Goal: Task Accomplishment & Management: Manage account settings

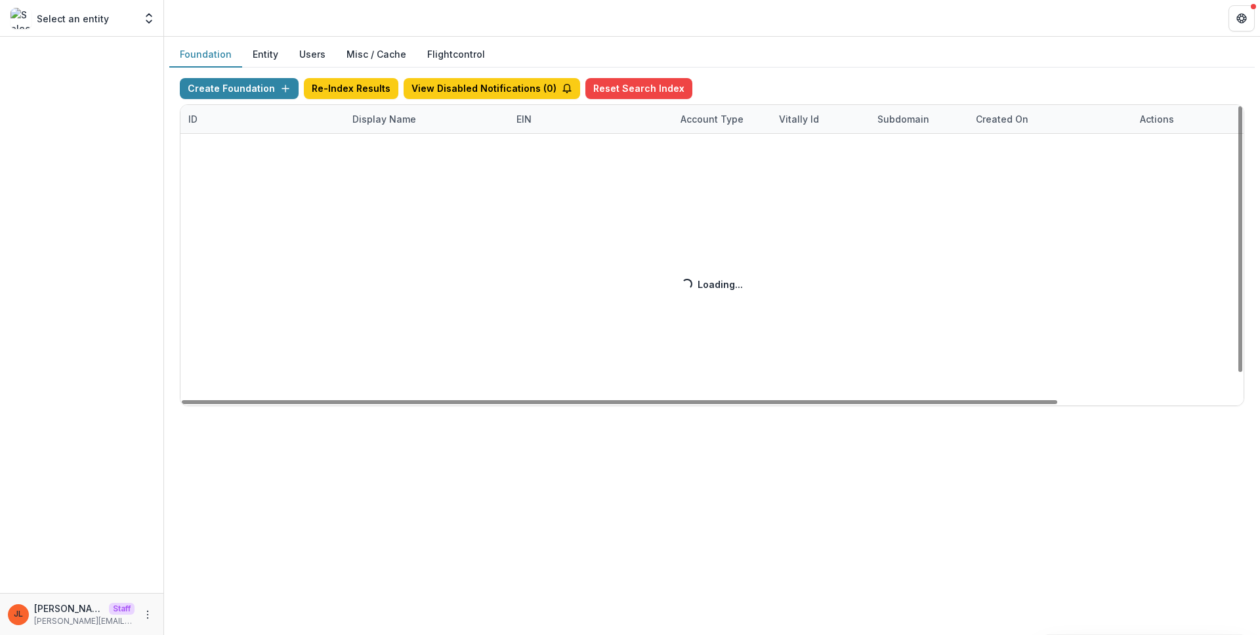
scroll to position [0, 217]
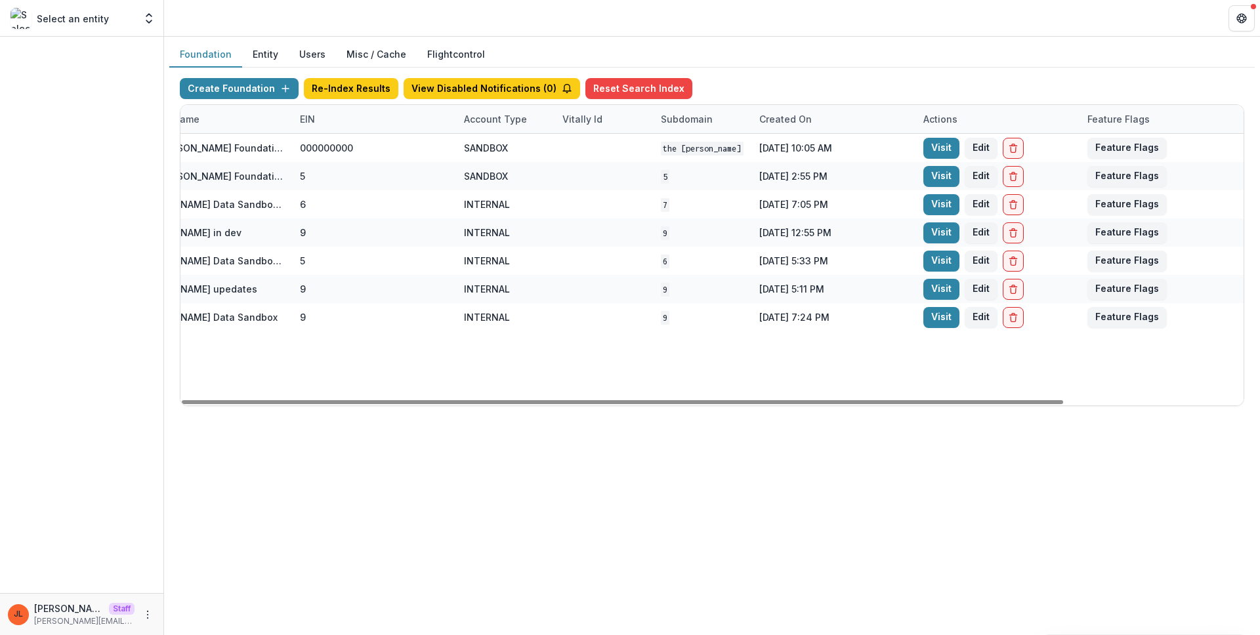
click at [113, 83] on div at bounding box center [81, 315] width 163 height 556
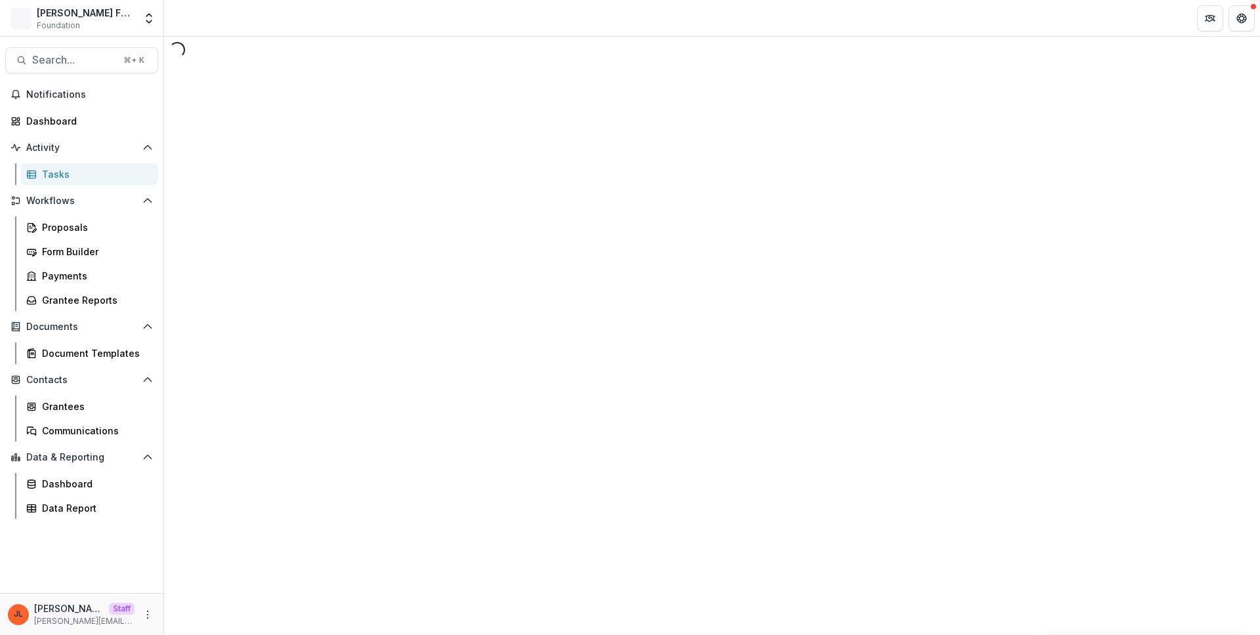
select select "********"
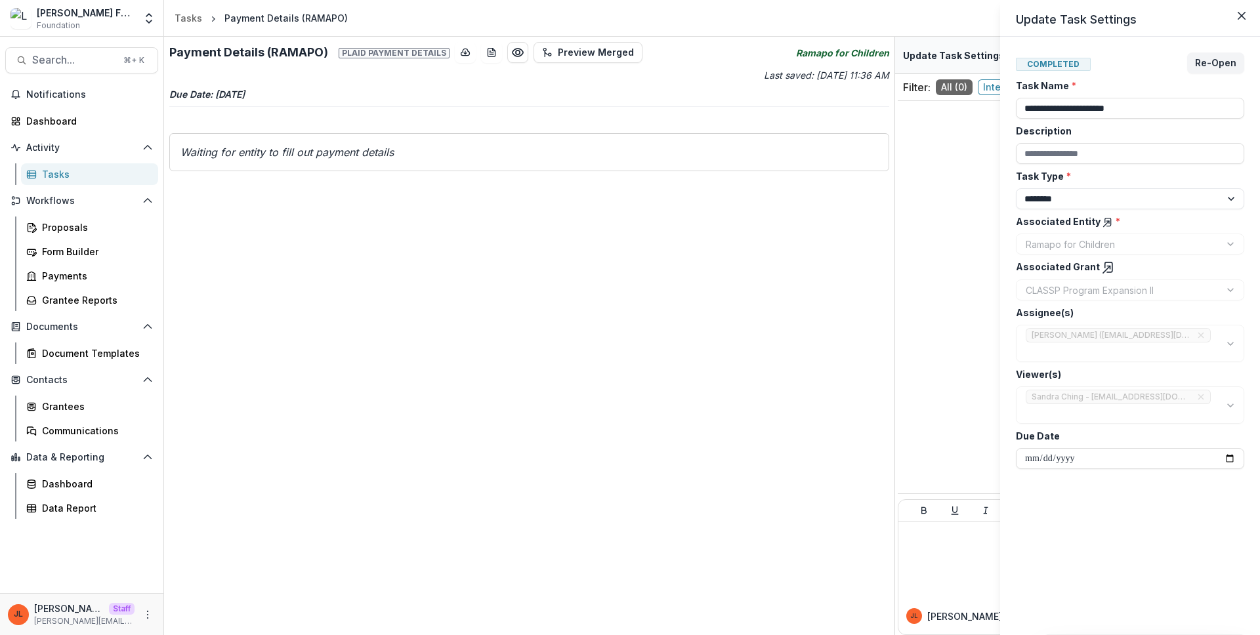
click at [407, 127] on div "**********" at bounding box center [630, 317] width 1260 height 635
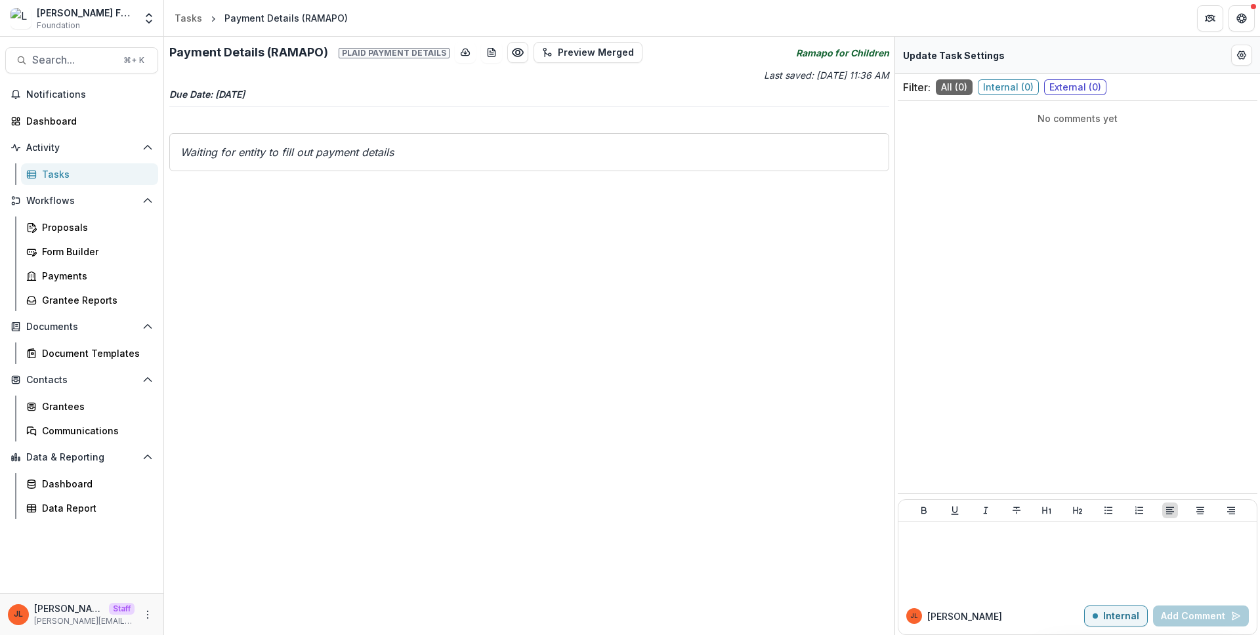
click at [535, 199] on div "Payment Details (RAMAPO) Plaid payment details Preview Merged Ramapo for Childr…" at bounding box center [529, 336] width 730 height 598
click at [686, 77] on p "Last saved: Aug 07, 2024, 11:36 AM" at bounding box center [711, 75] width 358 height 14
click at [215, 45] on h2 "Payment Details (RAMAPO) Plaid payment details" at bounding box center [309, 52] width 280 height 14
click at [856, 55] on icon "Ramapo for Children" at bounding box center [842, 53] width 93 height 14
click at [857, 52] on icon "Ramapo for Children" at bounding box center [842, 53] width 93 height 14
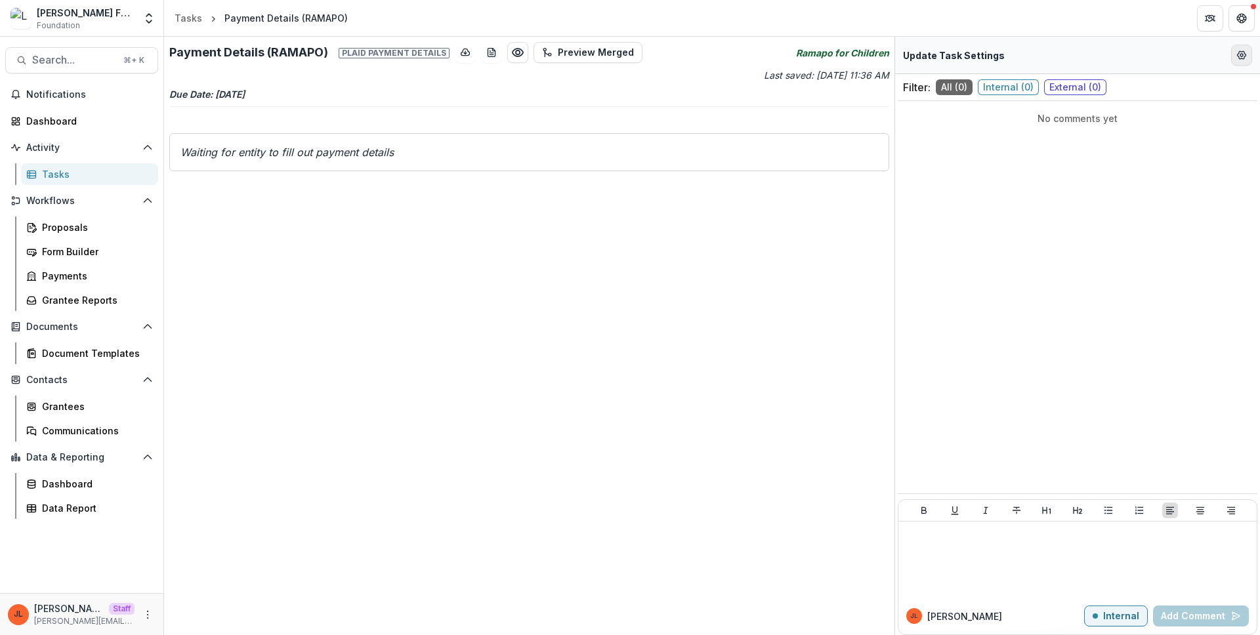
click at [1250, 52] on button "Edit Form Settings" at bounding box center [1241, 55] width 21 height 21
select select "********"
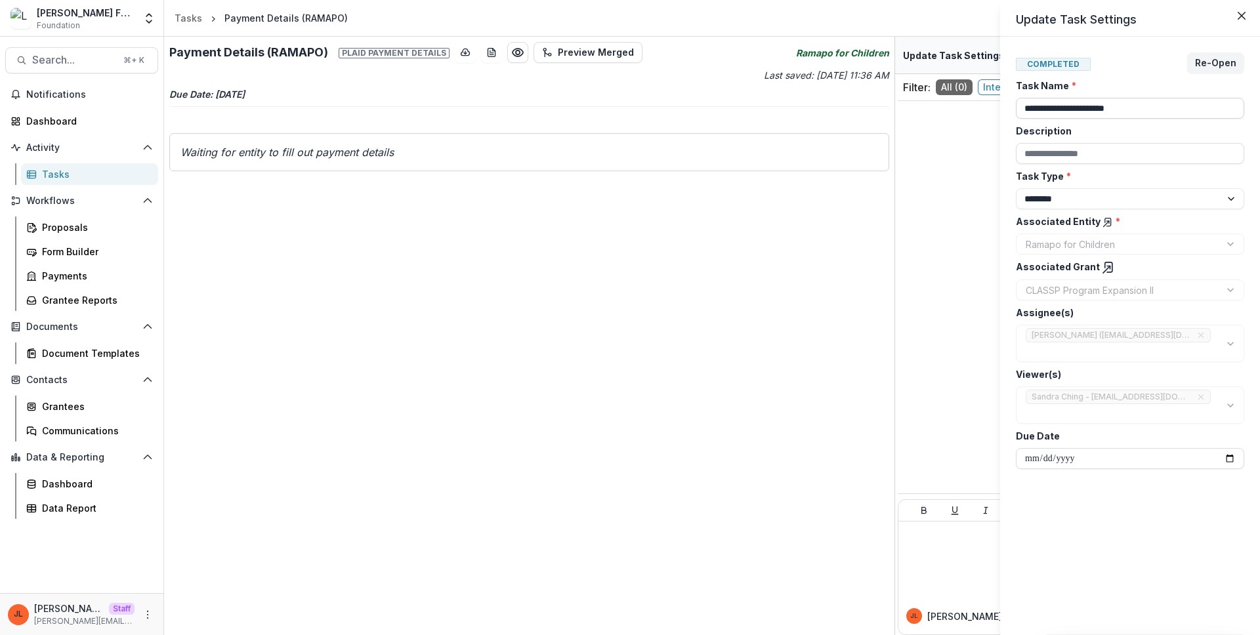
click at [1099, 112] on input "**********" at bounding box center [1130, 108] width 228 height 21
click at [1124, 238] on div "Ramapo for Children" at bounding box center [1130, 244] width 228 height 21
click at [1102, 269] on icon at bounding box center [1108, 267] width 13 height 13
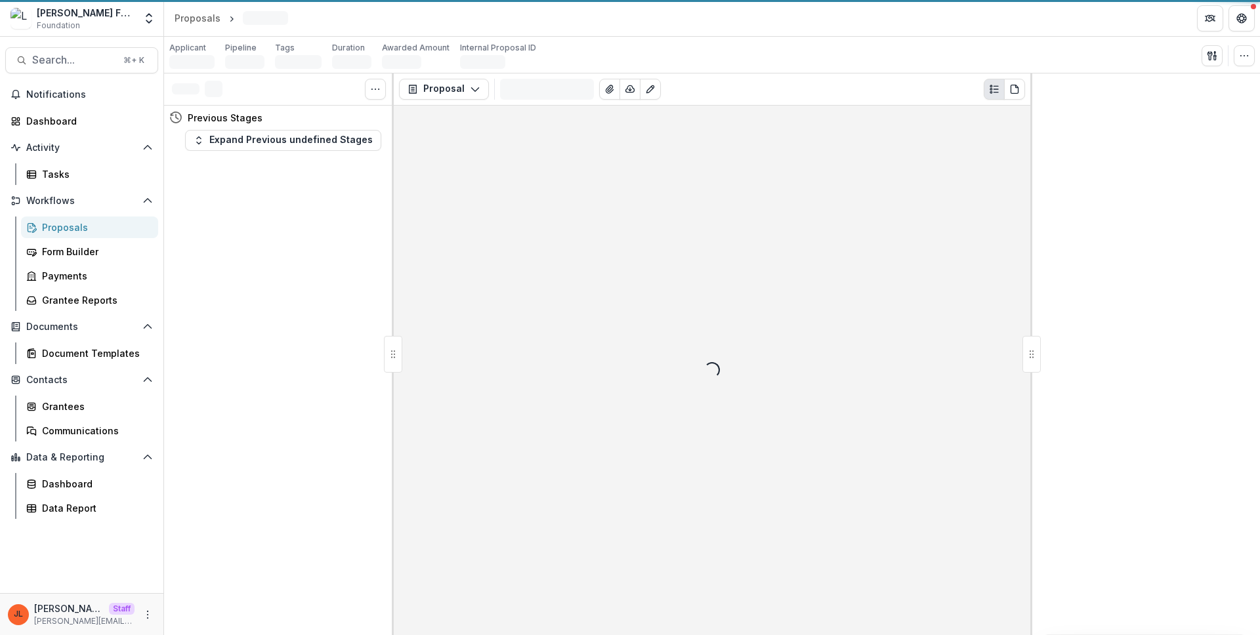
click at [1106, 224] on div at bounding box center [1145, 354] width 230 height 562
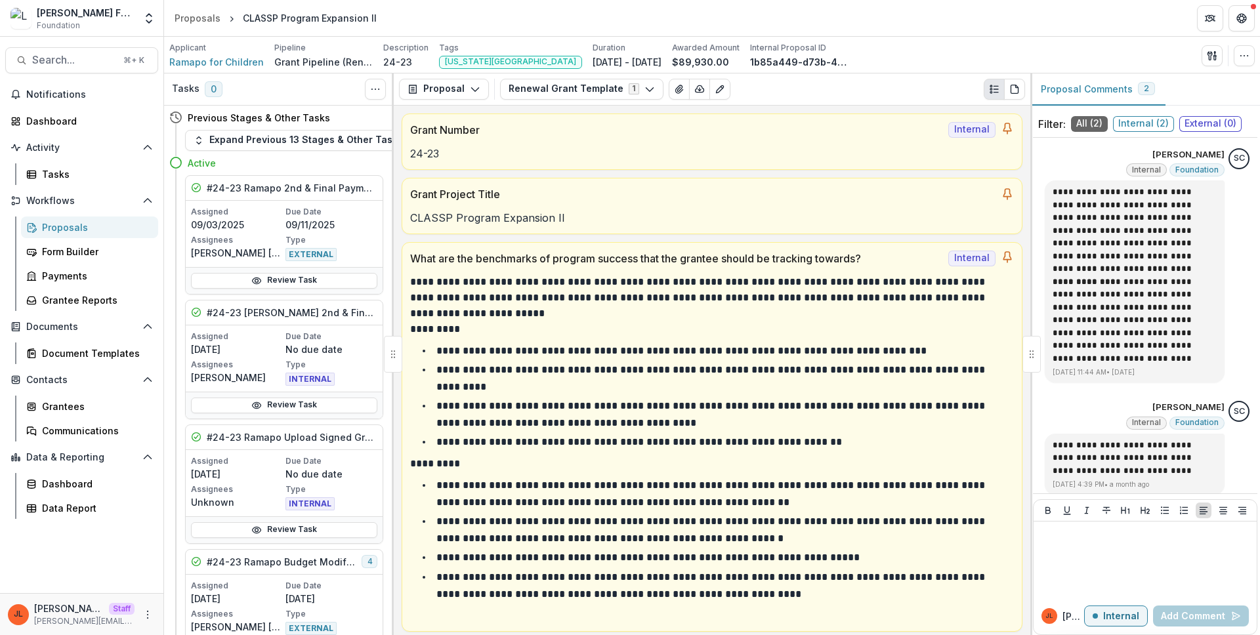
click at [240, 69] on div "Applicant Ramapo for Children Pipeline Grant Pipeline (Renewals) Description 24…" at bounding box center [712, 55] width 1096 height 37
click at [239, 60] on span "Ramapo for Children" at bounding box center [216, 62] width 94 height 14
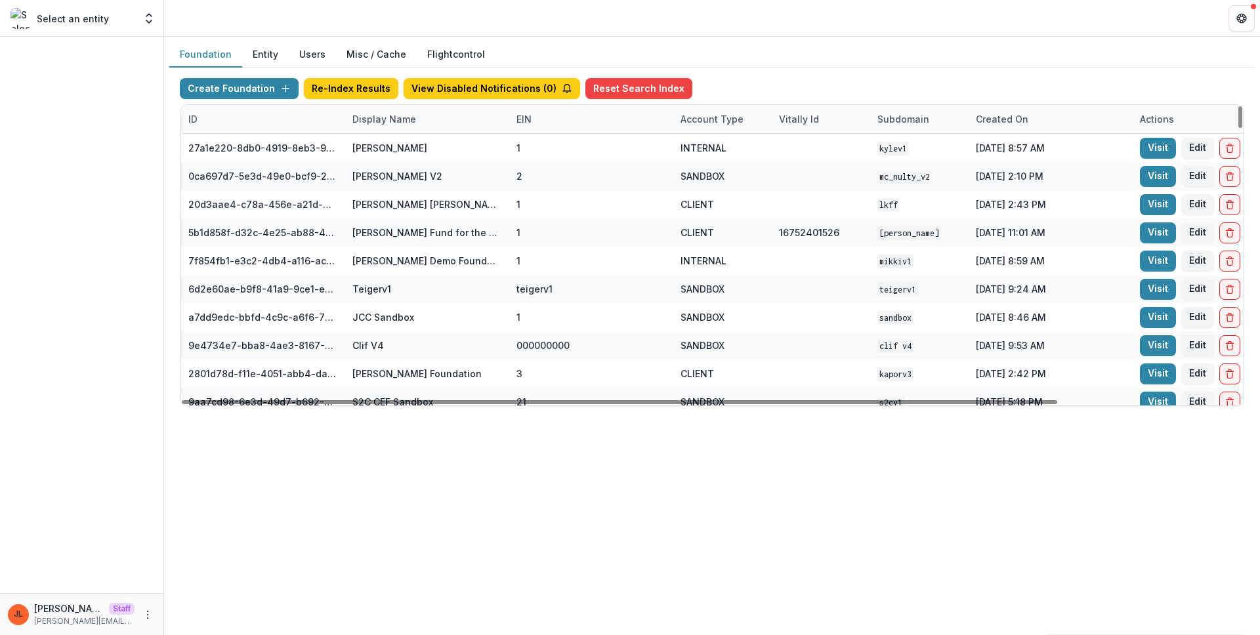
click at [432, 120] on div "Display Name" at bounding box center [426, 119] width 164 height 28
click at [421, 148] on input at bounding box center [425, 148] width 157 height 21
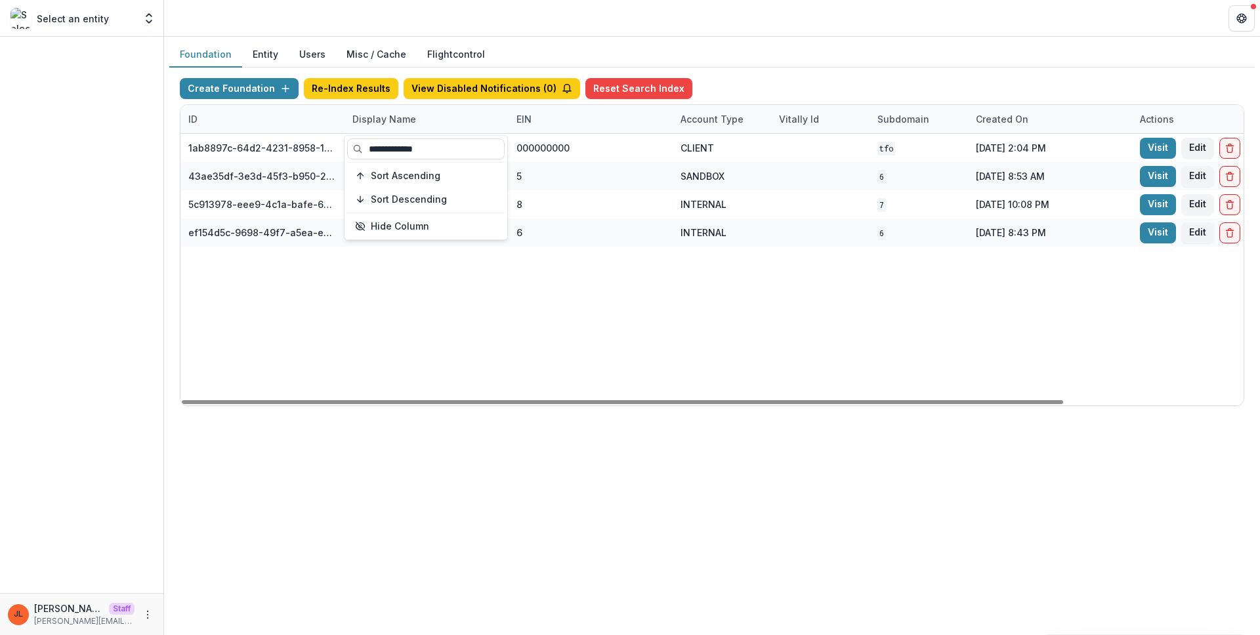
type input "**********"
click at [676, 358] on div "1ab8897c-64d2-4231-8958-1413730cfce8 The Family Office 000000000 CLIENT TFO Jul…" at bounding box center [819, 270] width 1279 height 272
click at [407, 117] on div "Display Name" at bounding box center [383, 119] width 79 height 14
click at [402, 149] on input "**********" at bounding box center [425, 148] width 157 height 21
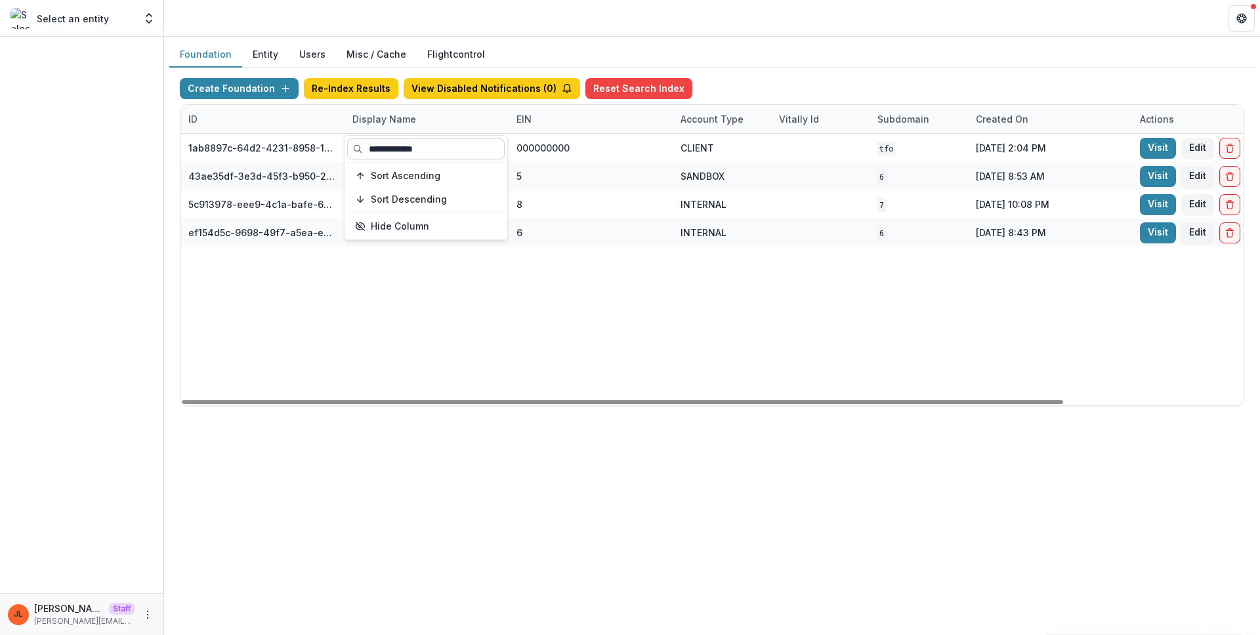
click at [402, 149] on input "**********" at bounding box center [425, 148] width 157 height 21
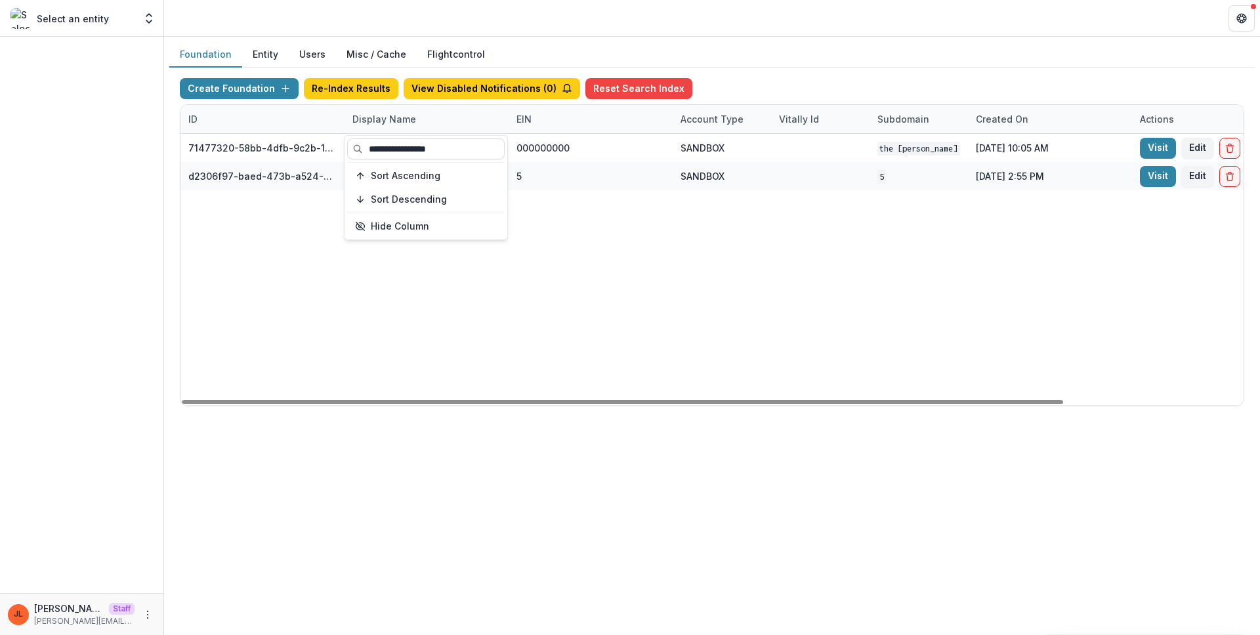
type input "**********"
click at [680, 262] on div "71477320-58bb-4dfb-9c2b-1ce0ed8fa8a7 The Frist Foundation Workflow Sandbox 0000…" at bounding box center [819, 270] width 1279 height 272
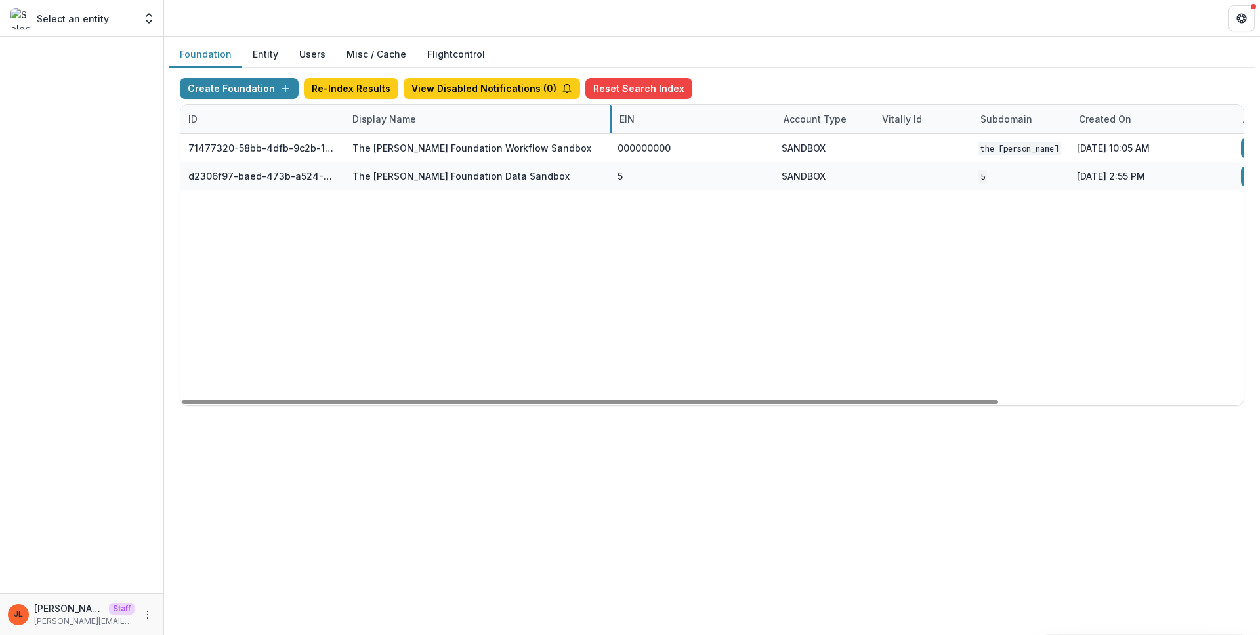
drag, startPoint x: 507, startPoint y: 117, endPoint x: 611, endPoint y: 117, distance: 103.7
click at [502, 222] on div "71477320-58bb-4dfb-9c2b-1ce0ed8fa8a7 The Frist Foundation Workflow Sandbox 0000…" at bounding box center [871, 270] width 1383 height 272
click at [392, 122] on div "Display Name" at bounding box center [383, 119] width 79 height 14
click at [398, 144] on input "**********" at bounding box center [425, 148] width 157 height 21
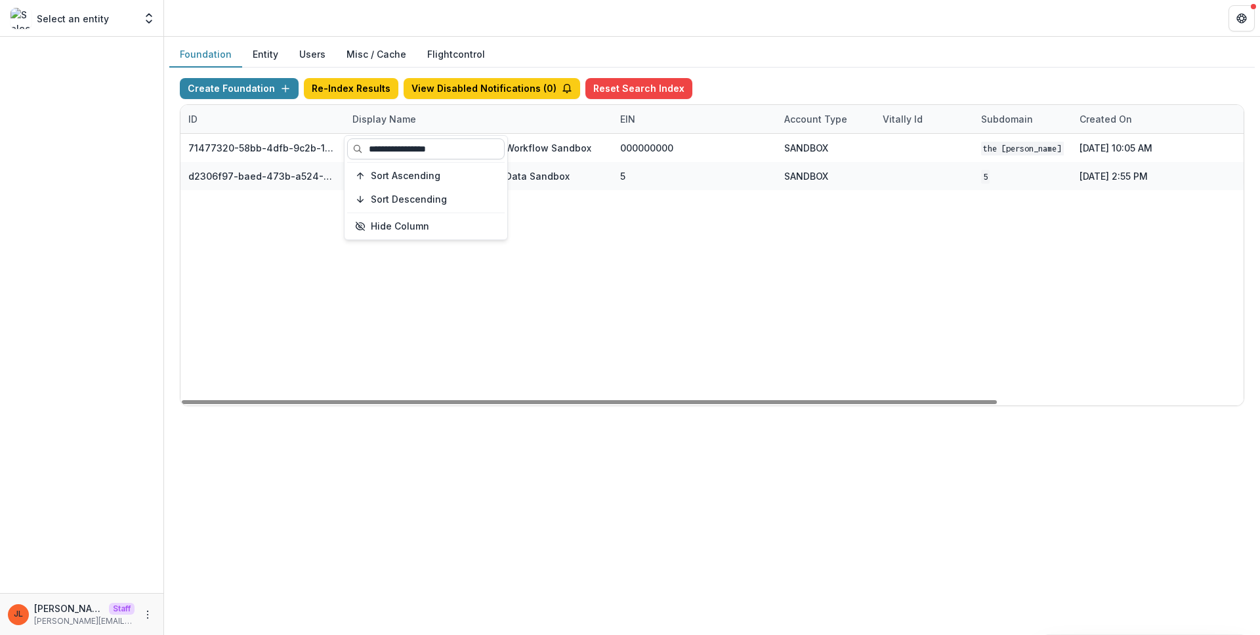
click at [398, 144] on input "**********" at bounding box center [425, 148] width 157 height 21
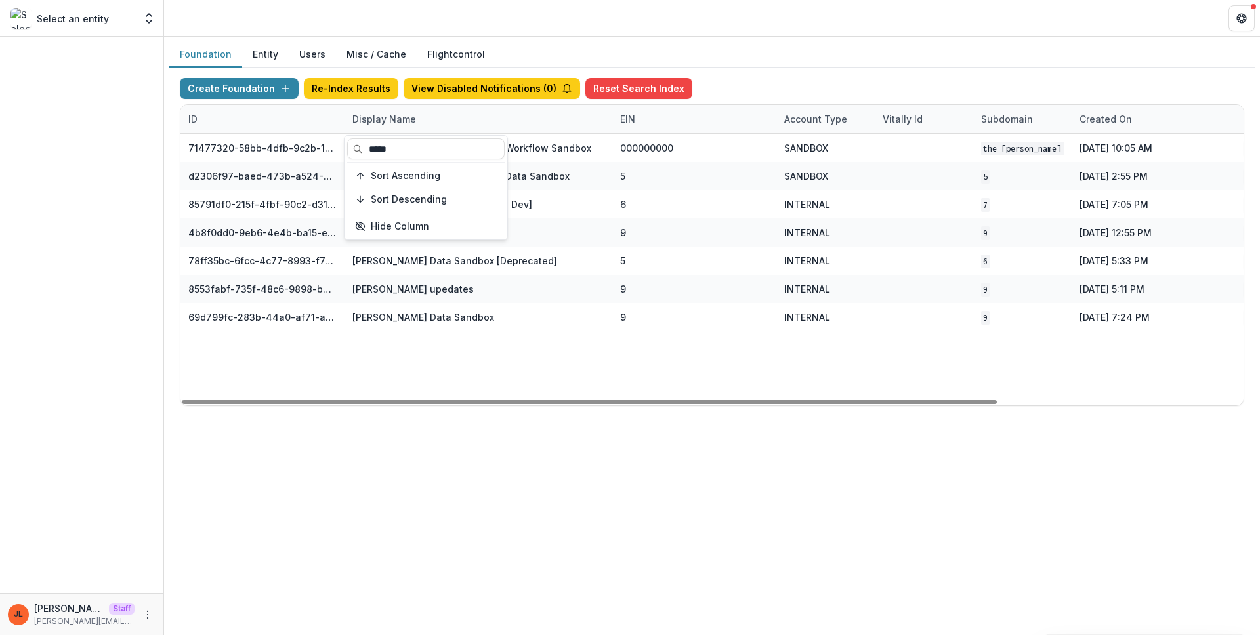
type input "*****"
click at [634, 342] on div "71477320-58bb-4dfb-9c2b-1ce0ed8fa8a7 The Frist Foundation Workflow Sandbox 0000…" at bounding box center [871, 270] width 1383 height 272
drag, startPoint x: 644, startPoint y: 402, endPoint x: 558, endPoint y: 404, distance: 86.6
click at [558, 404] on div at bounding box center [589, 402] width 815 height 4
click at [582, 392] on div "71477320-58bb-4dfb-9c2b-1ce0ed8fa8a7 The Frist Foundation Workflow Sandbox 0000…" at bounding box center [871, 270] width 1383 height 272
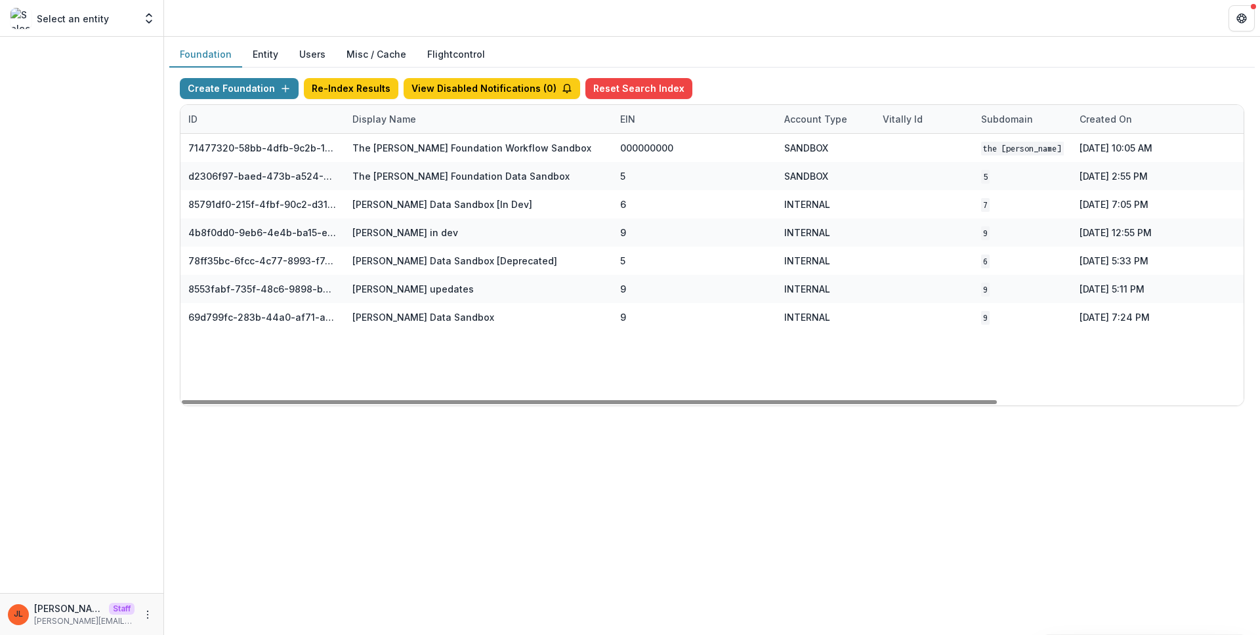
drag, startPoint x: 573, startPoint y: 371, endPoint x: 600, endPoint y: 371, distance: 27.6
click at [574, 371] on div "71477320-58bb-4dfb-9c2b-1ce0ed8fa8a7 The Frist Foundation Workflow Sandbox 0000…" at bounding box center [871, 270] width 1383 height 272
click at [482, 362] on div "71477320-58bb-4dfb-9c2b-1ce0ed8fa8a7 The Frist Foundation Workflow Sandbox 0000…" at bounding box center [871, 270] width 1383 height 272
click at [436, 448] on div "Foundation Entity Users Misc / Cache Flightcontrol Create Foundation Re-Index R…" at bounding box center [712, 336] width 1096 height 598
click at [369, 444] on div "Foundation Entity Users Misc / Cache Flightcontrol Create Foundation Re-Index R…" at bounding box center [712, 336] width 1096 height 598
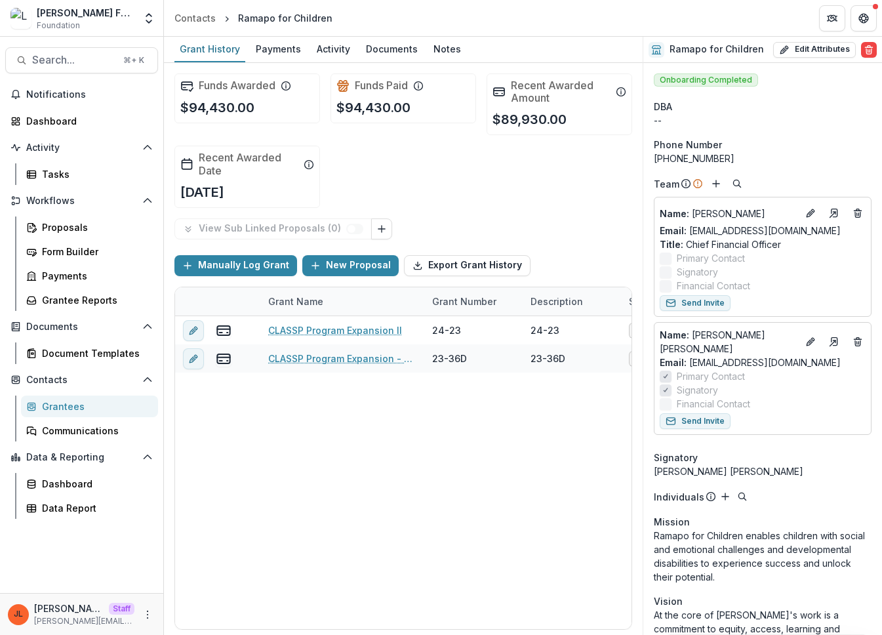
click at [495, 160] on div "Funds Awarded $94,430.00 Funds Paid $94,430.00 Recent Awarded Amount $89,930.00…" at bounding box center [404, 140] width 458 height 155
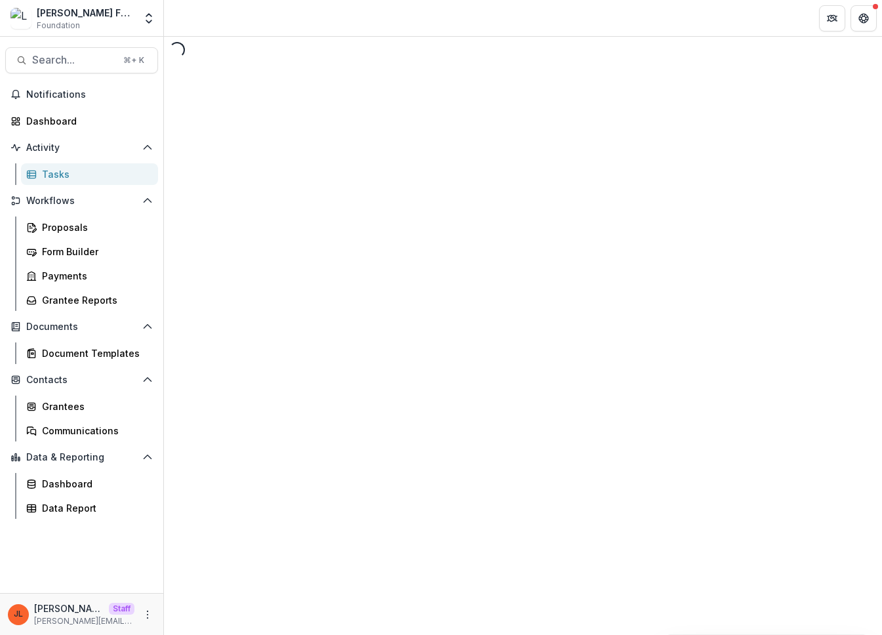
select select "********"
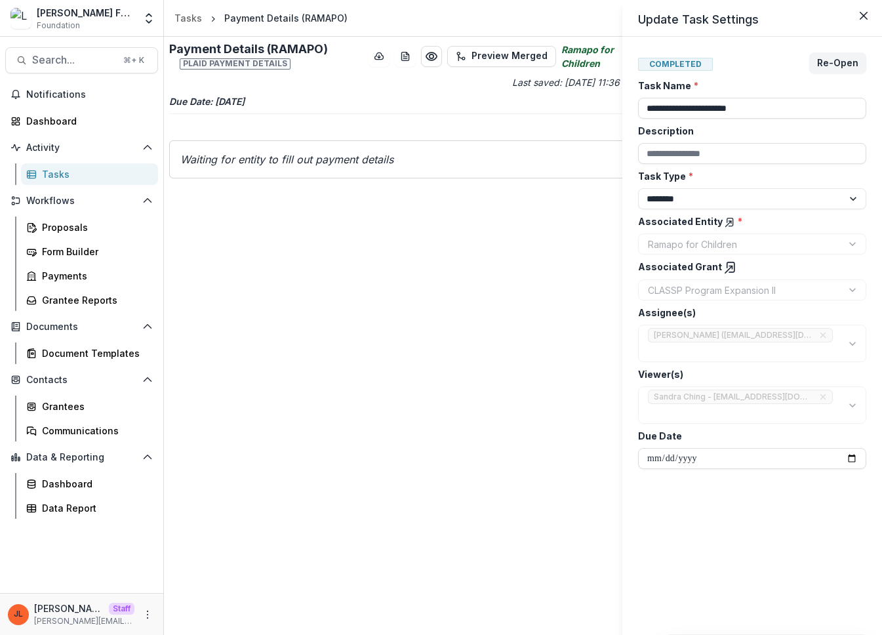
click at [379, 248] on div "**********" at bounding box center [441, 317] width 882 height 635
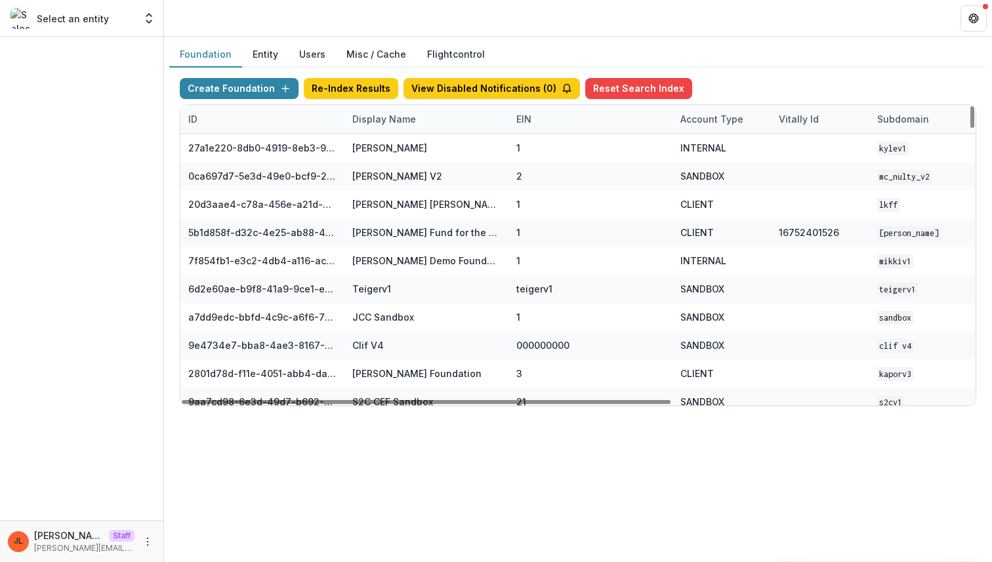
click at [390, 127] on div "Display Name" at bounding box center [426, 119] width 164 height 28
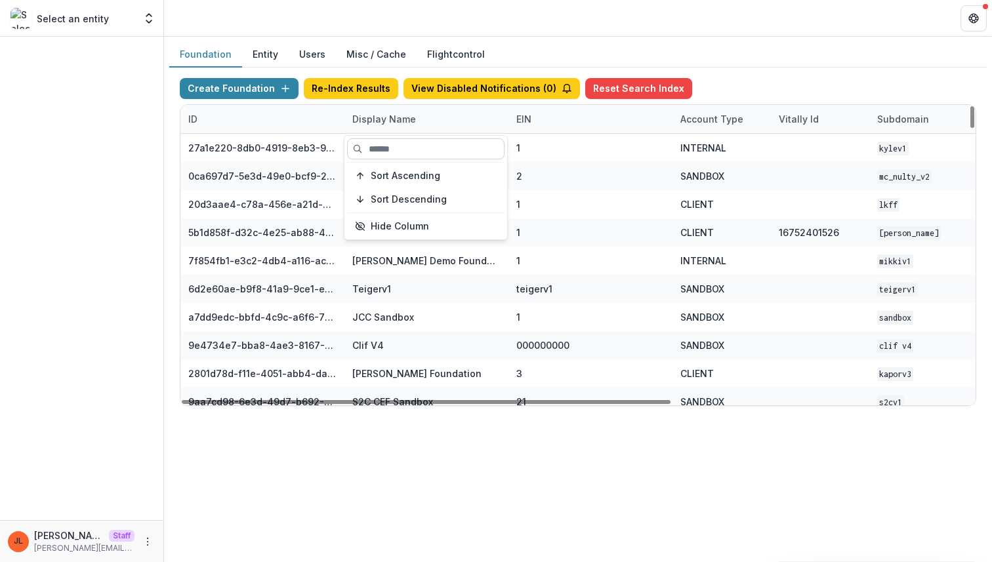
click at [388, 155] on input at bounding box center [425, 148] width 157 height 21
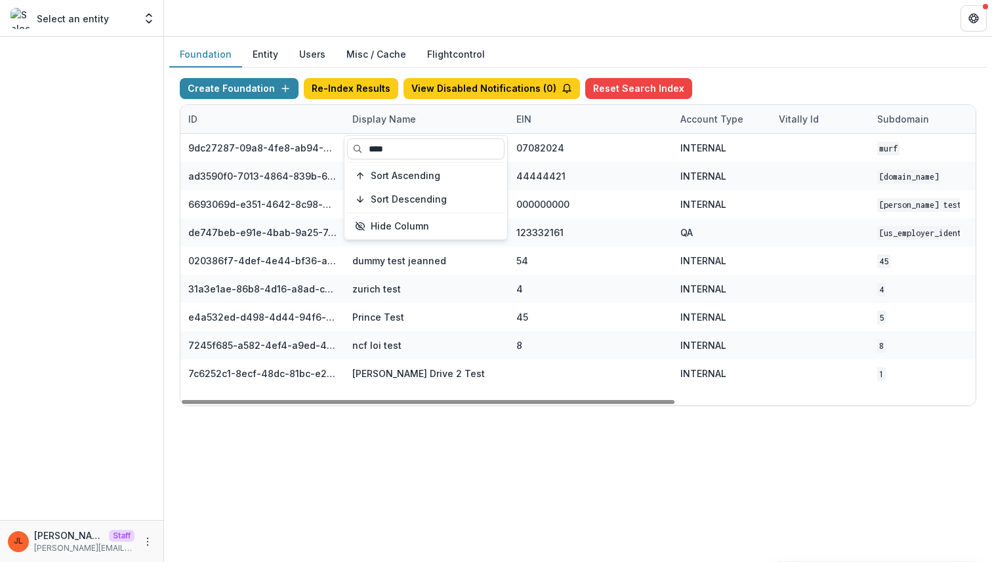
type input "****"
click at [354, 472] on div "Foundation Entity Users Misc / Cache Flightcontrol Create Foundation Re-Index R…" at bounding box center [578, 300] width 828 height 526
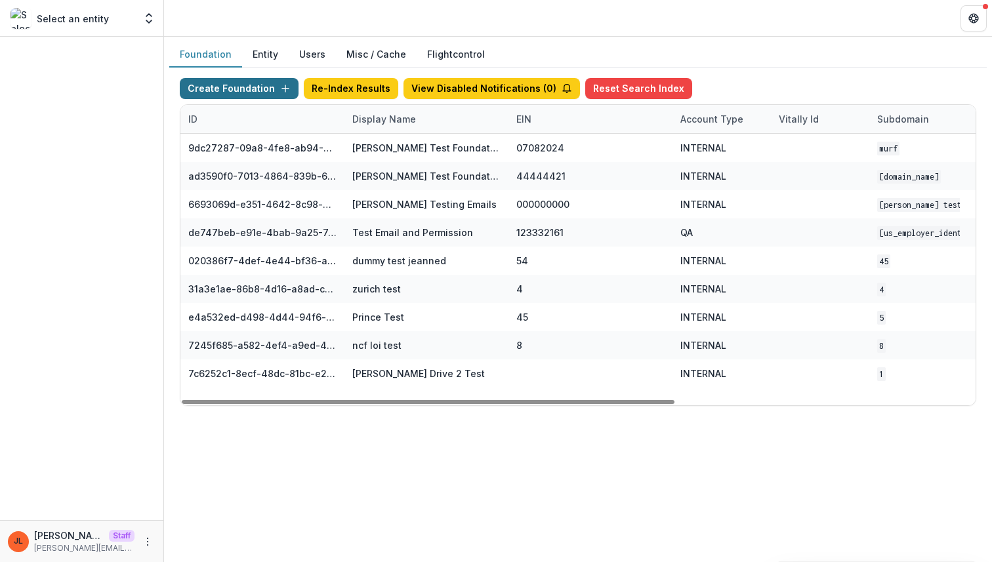
click at [248, 95] on button "Create Foundation" at bounding box center [239, 88] width 119 height 21
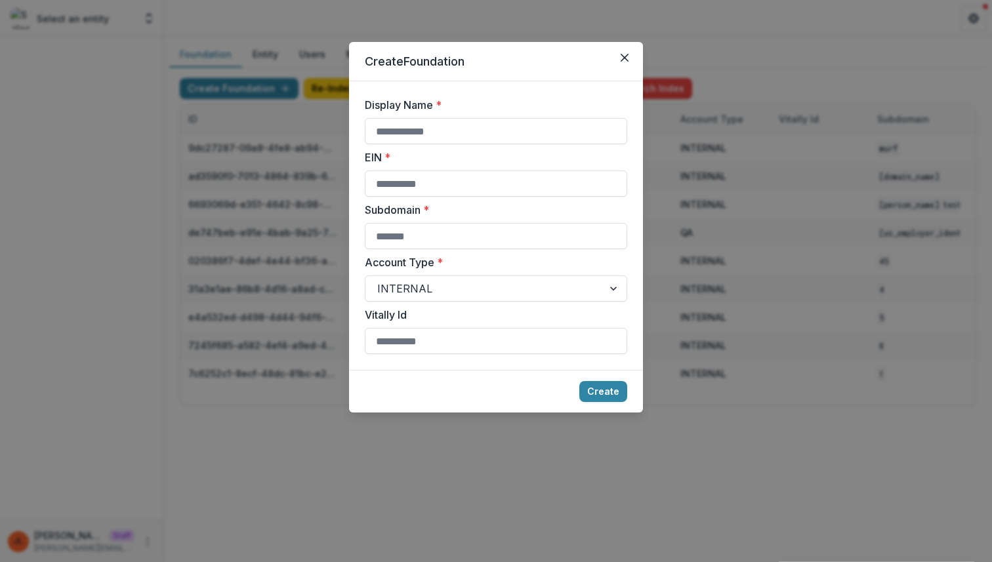
click at [428, 116] on div "Display Name *" at bounding box center [496, 120] width 262 height 47
click at [428, 133] on input "Display Name *" at bounding box center [496, 131] width 262 height 26
type input "**********"
type input "*"
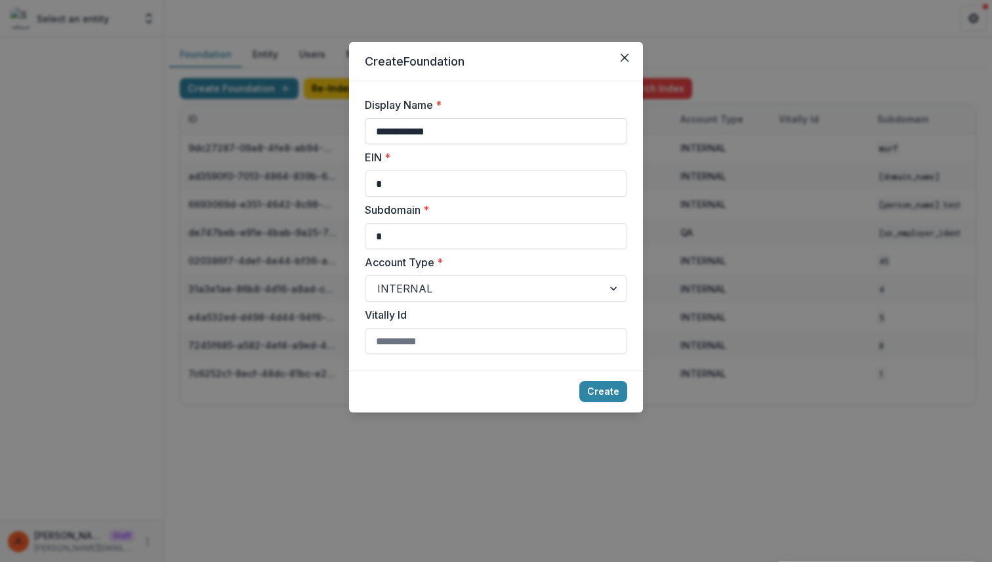
click at [579, 381] on button "Create" at bounding box center [603, 391] width 48 height 21
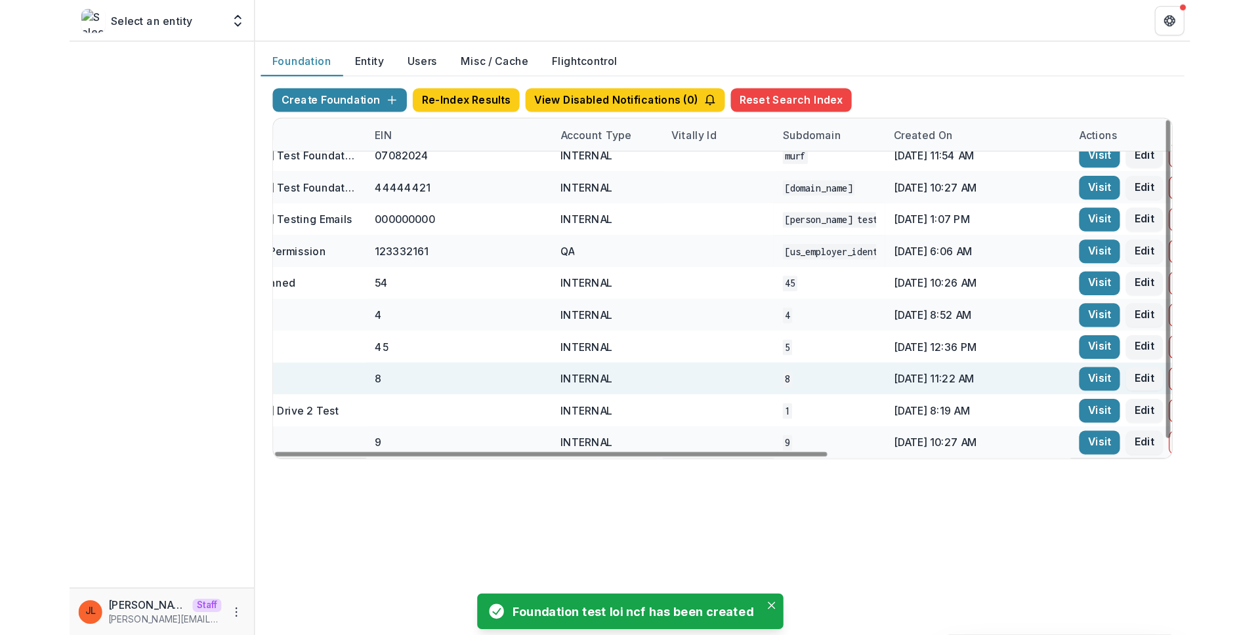
scroll to position [10, 484]
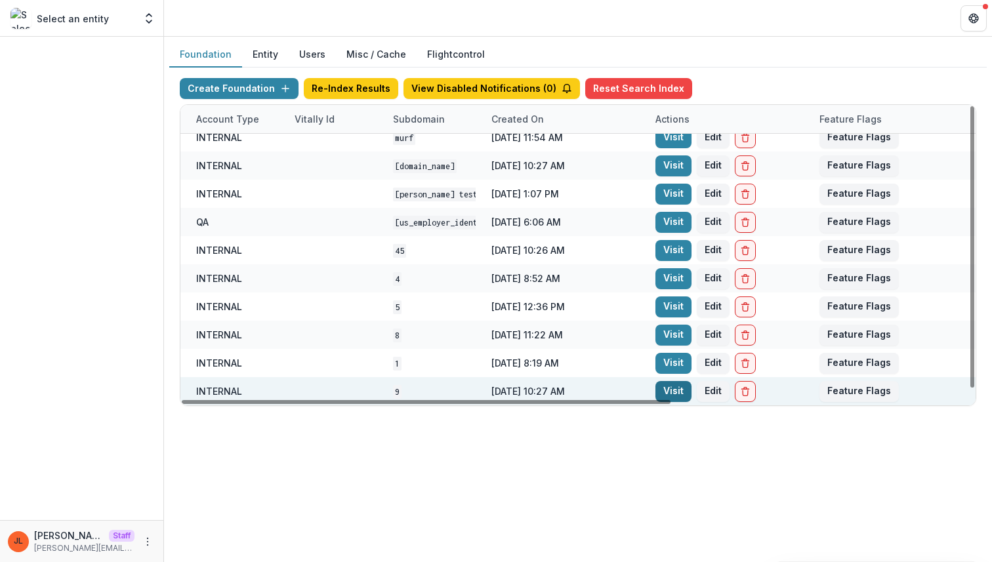
click at [671, 394] on link "Visit" at bounding box center [673, 391] width 36 height 21
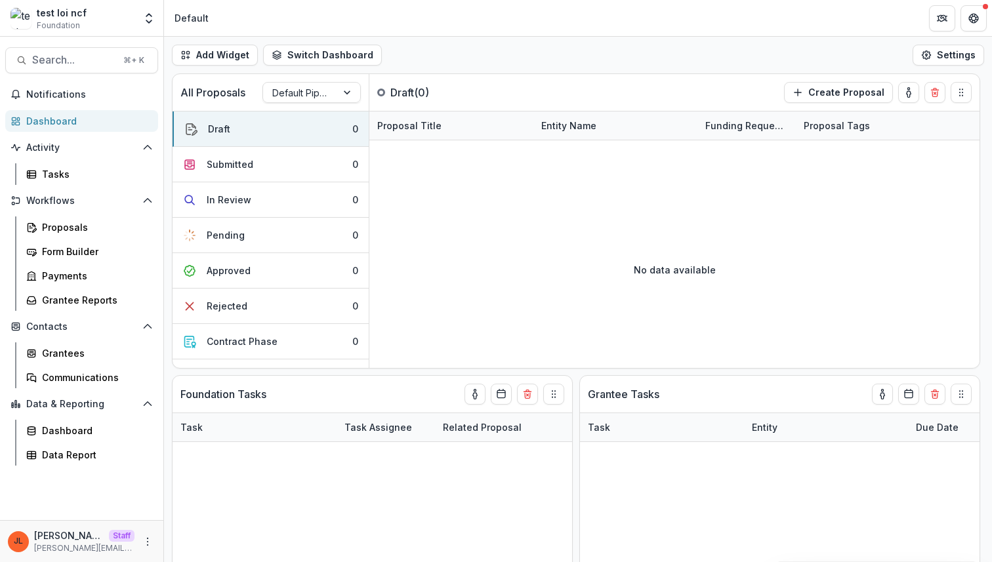
click at [734, 36] on div "test loi ncf Foundation Foundations Jeanne Foundation Nonprofits Cool Earth Red…" at bounding box center [496, 18] width 992 height 37
click at [327, 17] on header "Default" at bounding box center [578, 18] width 828 height 36
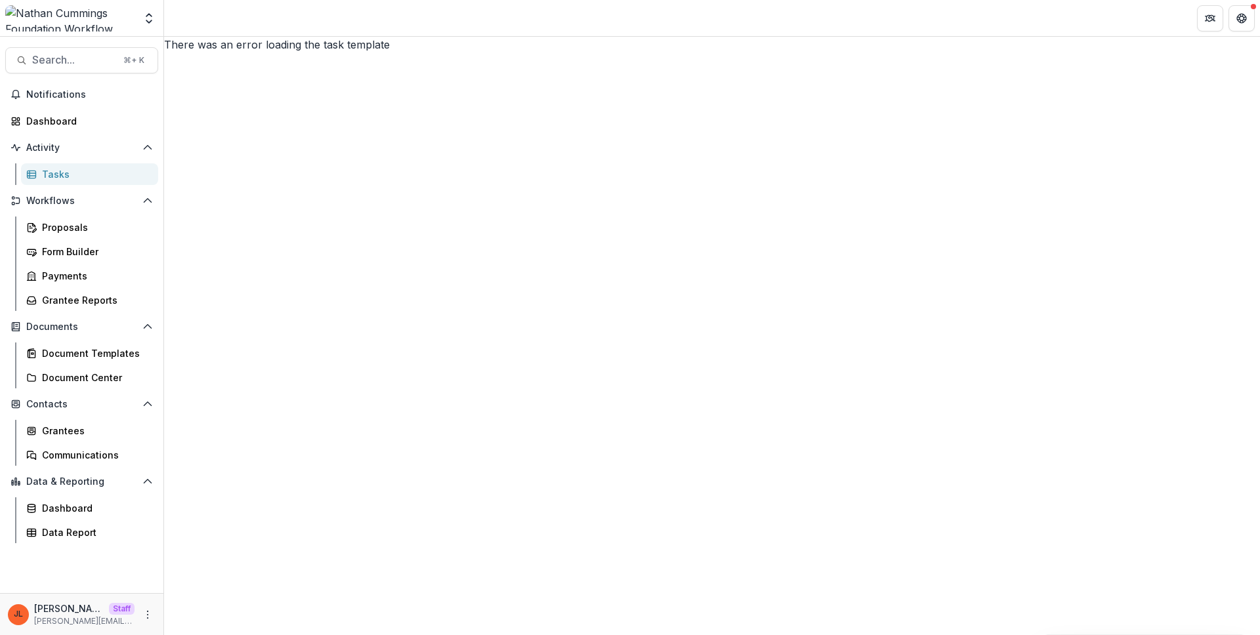
click at [350, 321] on div "There was an error loading the task template" at bounding box center [712, 336] width 1096 height 598
click at [150, 607] on button "More" at bounding box center [148, 615] width 16 height 16
click at [199, 591] on link "User Settings" at bounding box center [234, 587] width 140 height 22
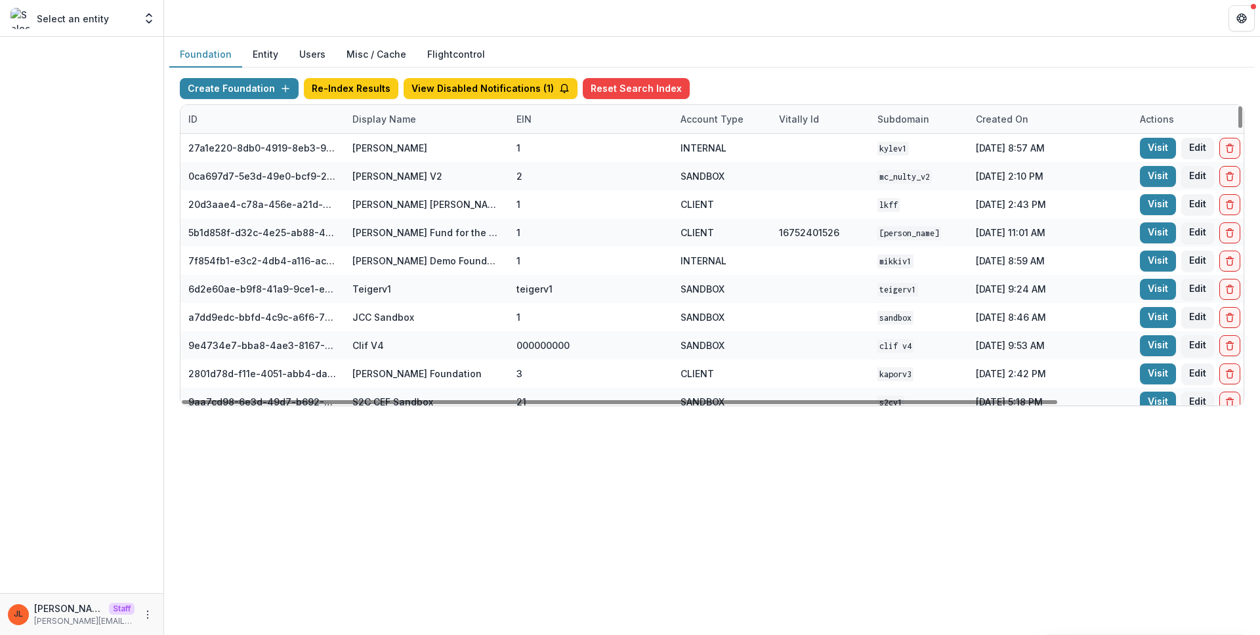
click at [400, 107] on div "Display Name" at bounding box center [426, 119] width 164 height 28
click at [399, 143] on input at bounding box center [425, 148] width 157 height 21
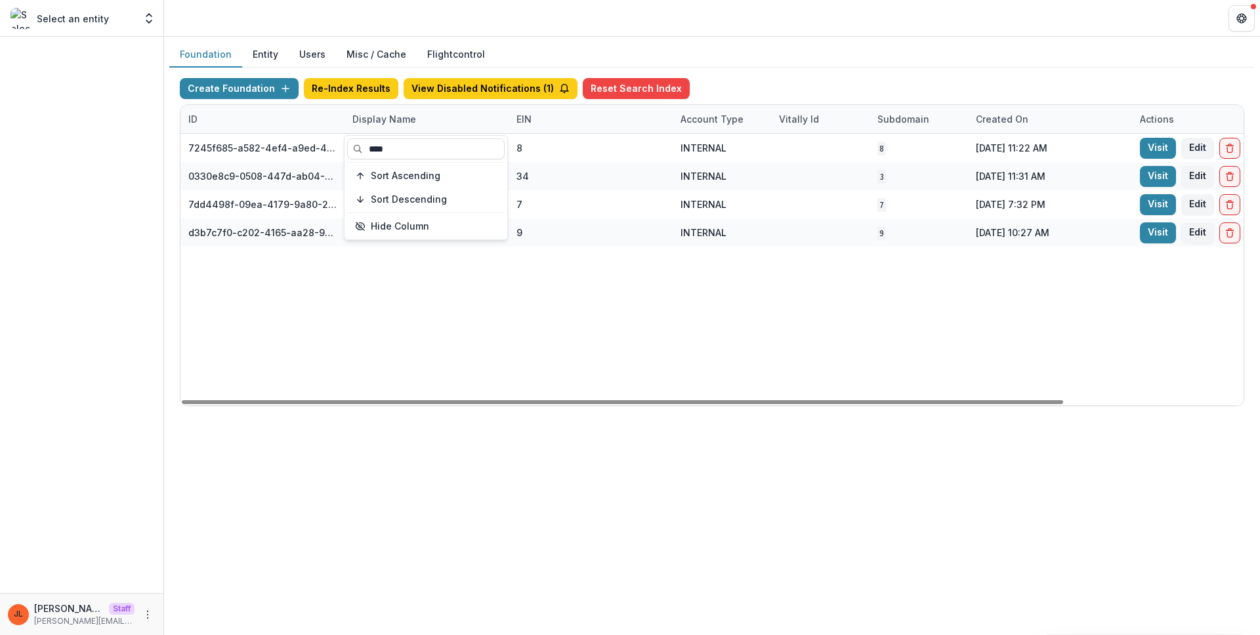
type input "***"
click at [644, 312] on div "7245f685-a582-4ef4-a9ed-459516162e62 ncf loi test 8 INTERNAL 8 Sep 18, 2025, 11…" at bounding box center [819, 270] width 1279 height 272
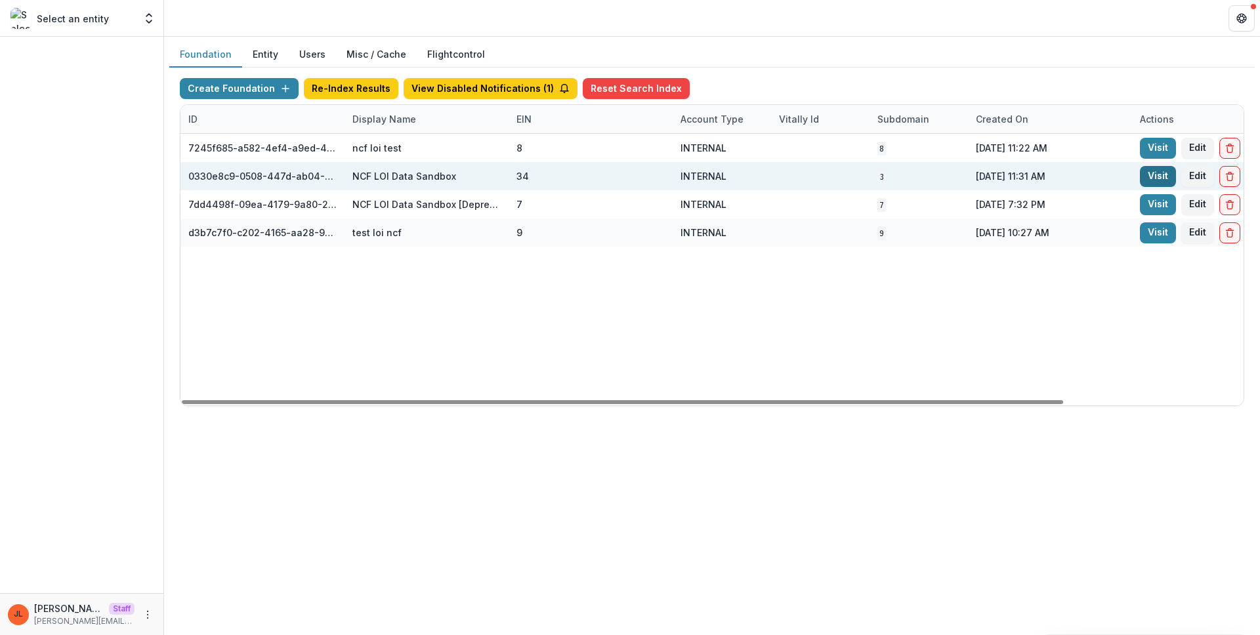
click at [1158, 175] on link "Visit" at bounding box center [1158, 176] width 36 height 21
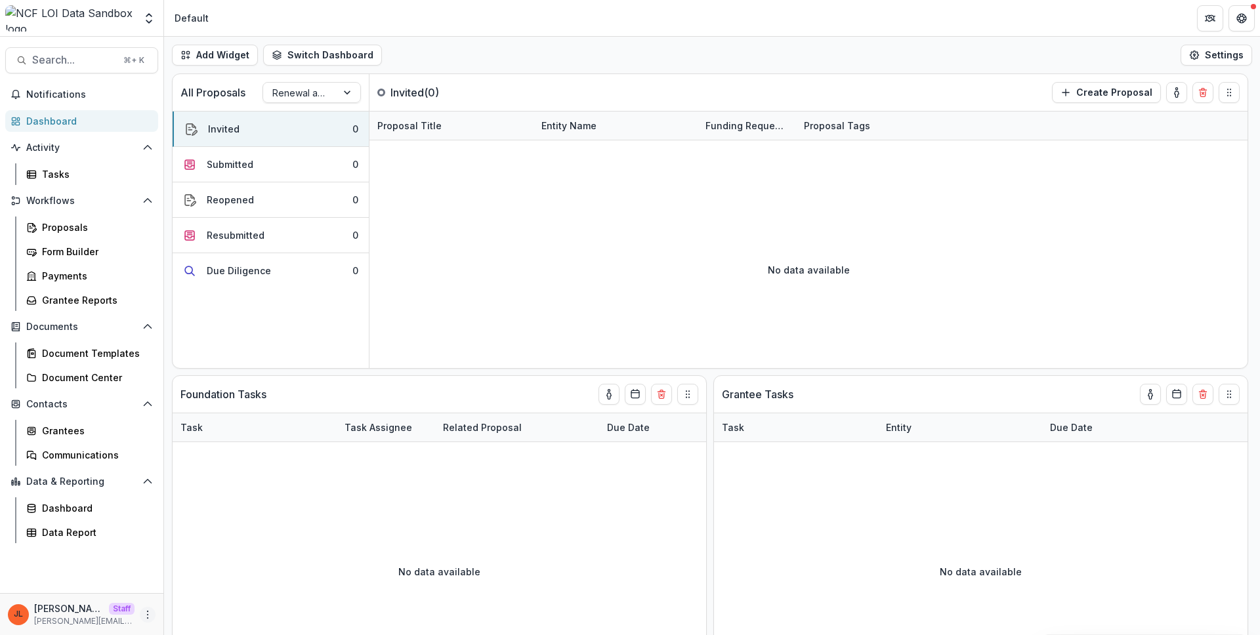
click at [146, 607] on button "More" at bounding box center [148, 615] width 16 height 16
click at [193, 588] on link "User Settings" at bounding box center [234, 587] width 140 height 22
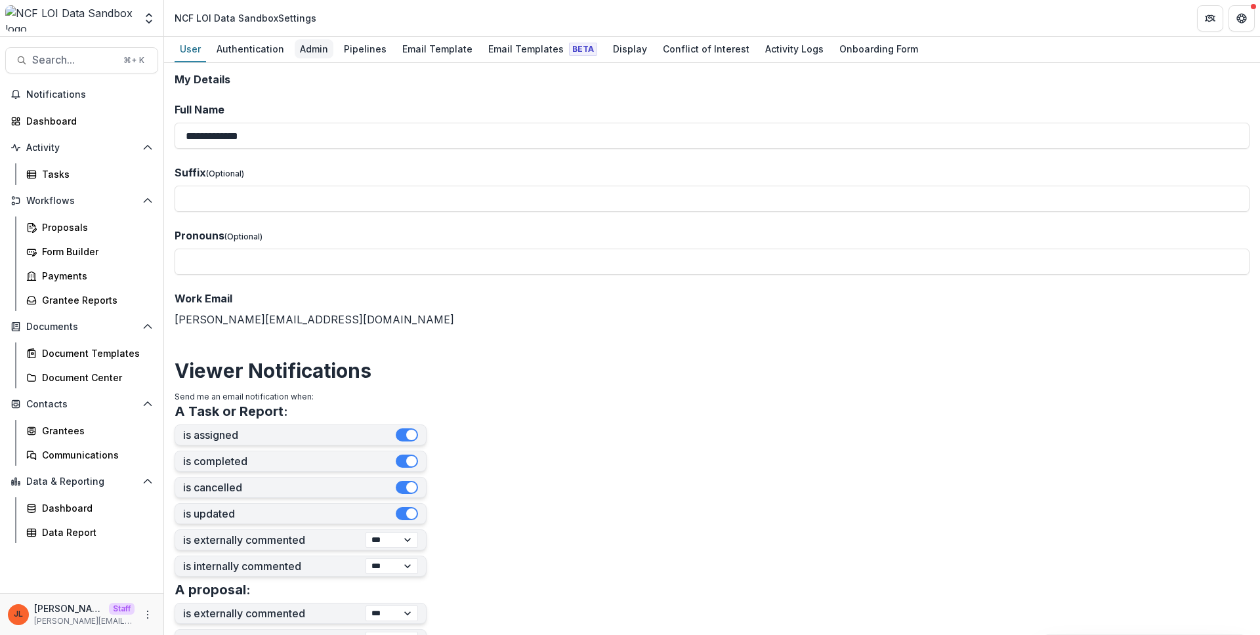
click at [299, 51] on div "Admin" at bounding box center [314, 48] width 39 height 19
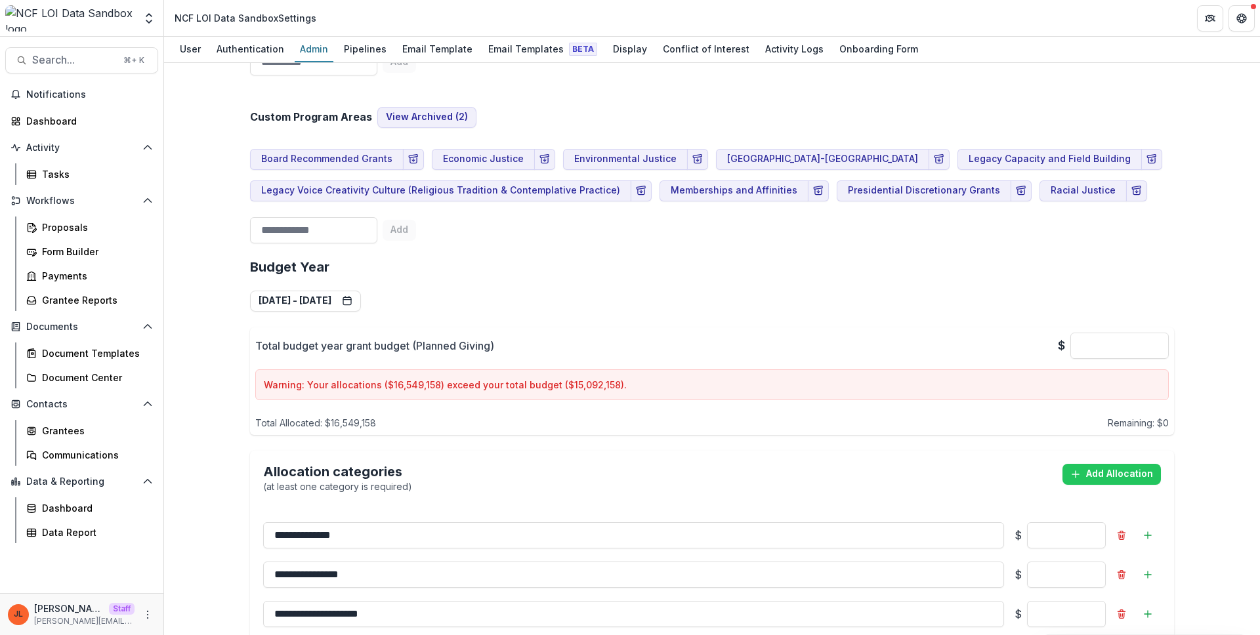
scroll to position [775, 0]
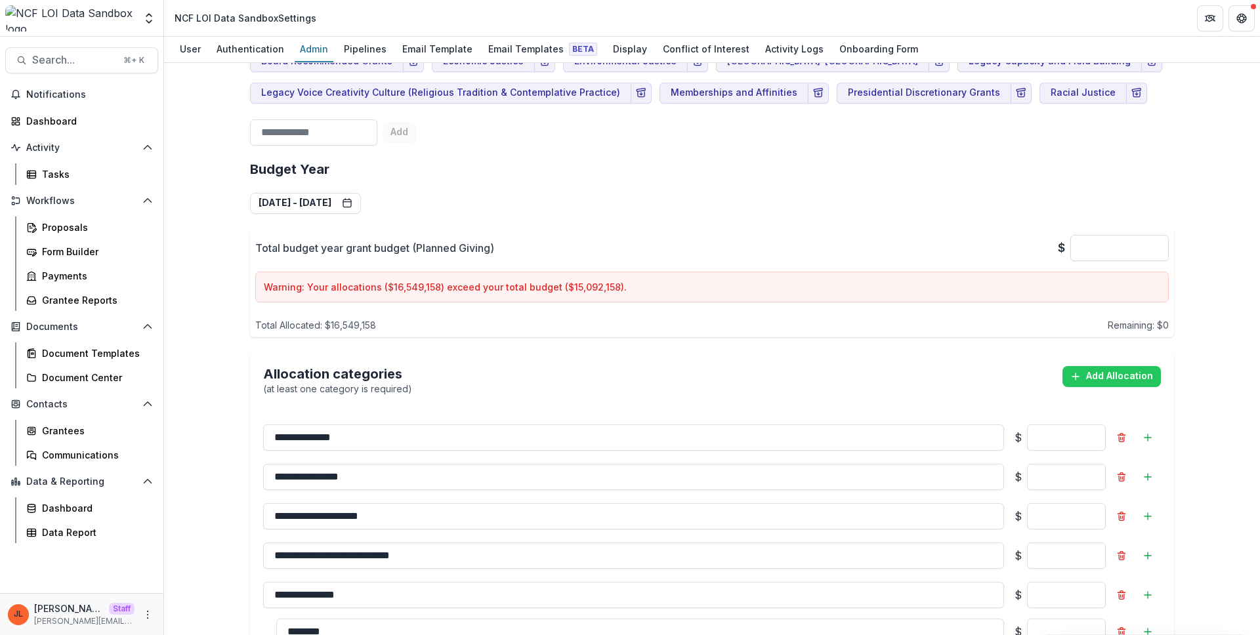
click at [1135, 166] on h2 "Budget Year" at bounding box center [712, 169] width 924 height 16
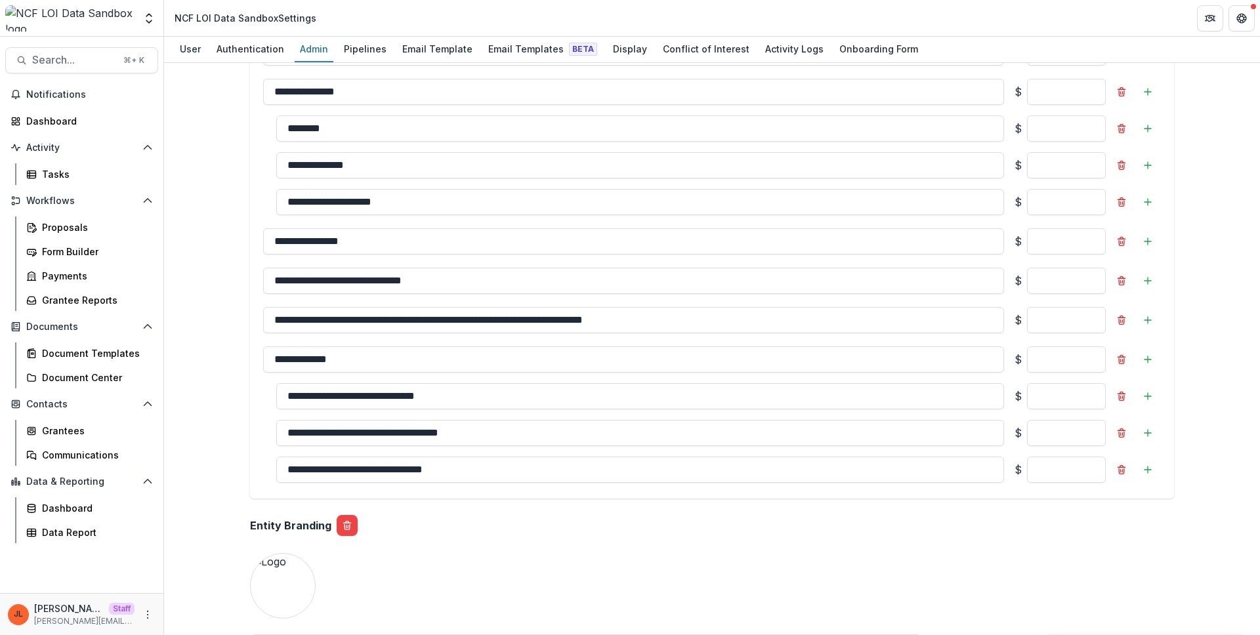
scroll to position [1019, 0]
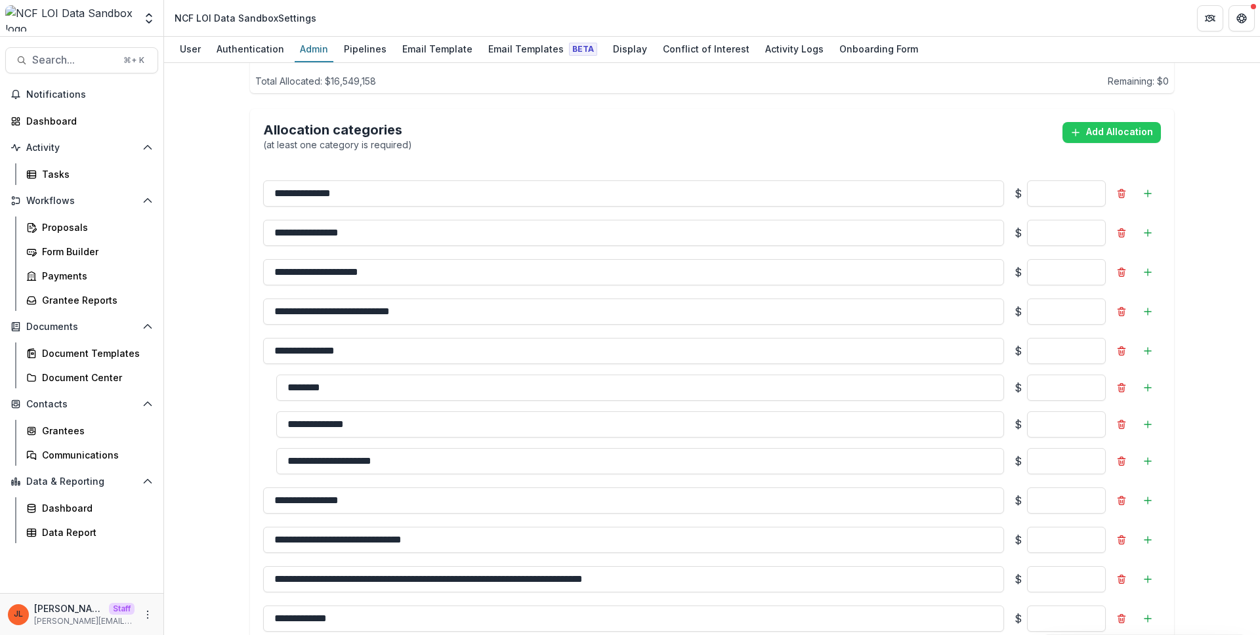
click at [569, 122] on div "Allocation categories (at least one category is required) Add Allocation" at bounding box center [712, 137] width 898 height 30
click at [355, 51] on div "Pipelines" at bounding box center [365, 48] width 53 height 19
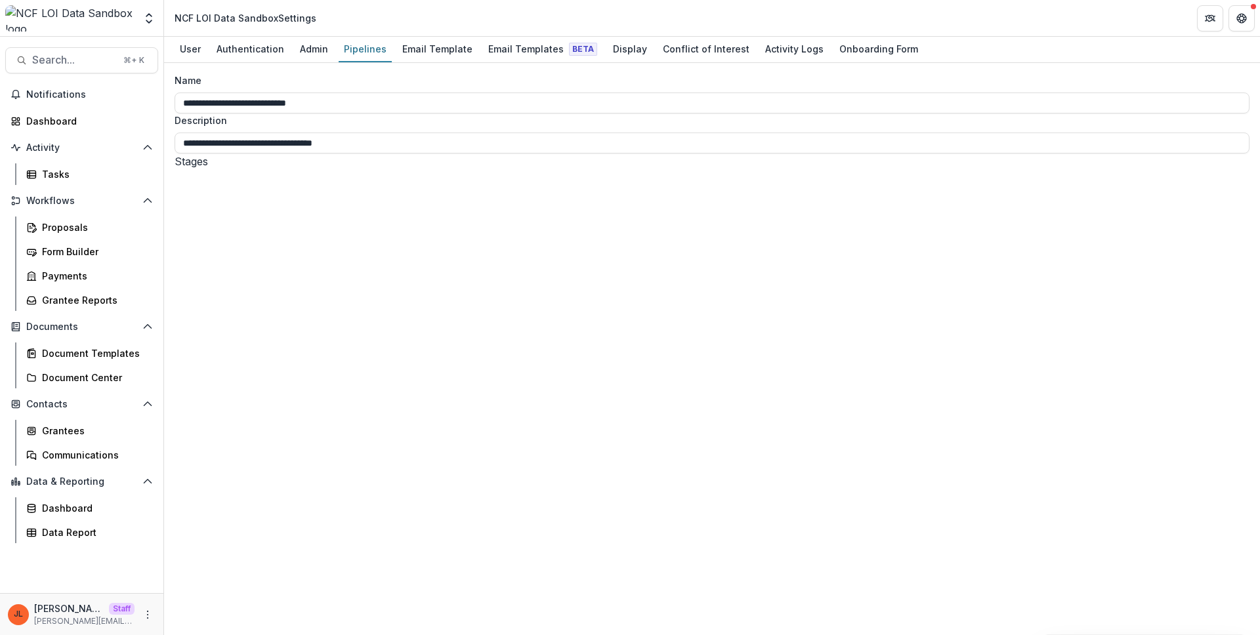
click at [582, 384] on div "**********" at bounding box center [712, 349] width 1096 height 572
click at [653, 83] on div "Name" at bounding box center [708, 80] width 1067 height 14
click at [653, 93] on input "**********" at bounding box center [712, 103] width 1075 height 21
click at [306, 56] on div "Admin" at bounding box center [314, 48] width 39 height 19
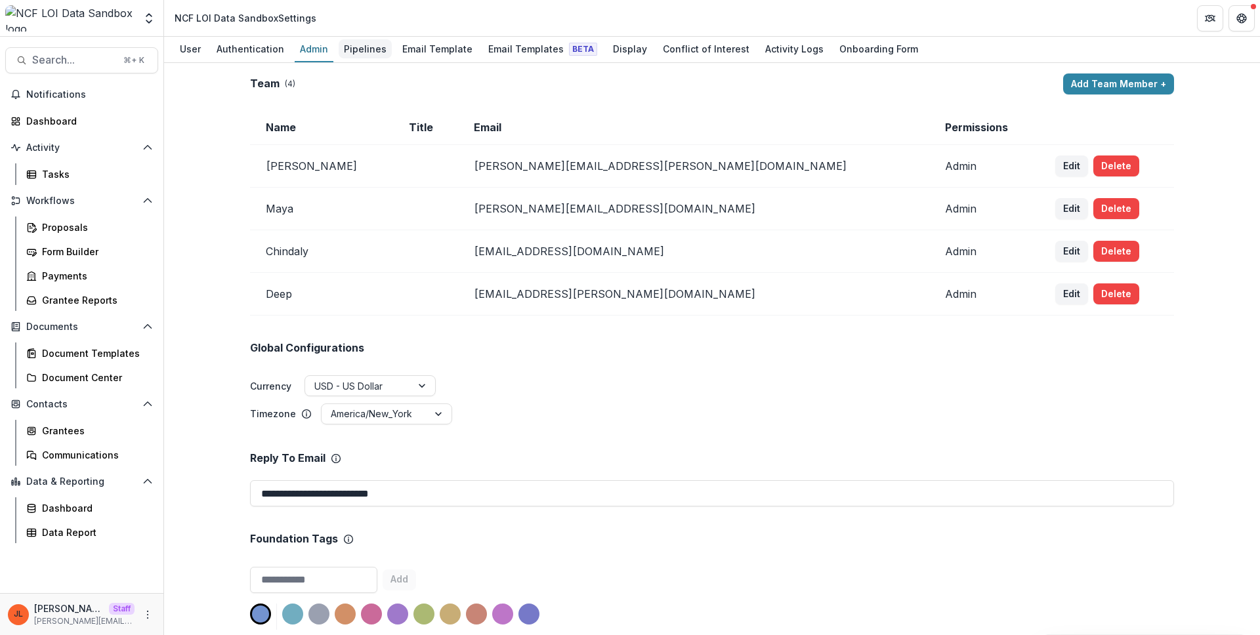
click at [352, 48] on div "Pipelines" at bounding box center [365, 48] width 53 height 19
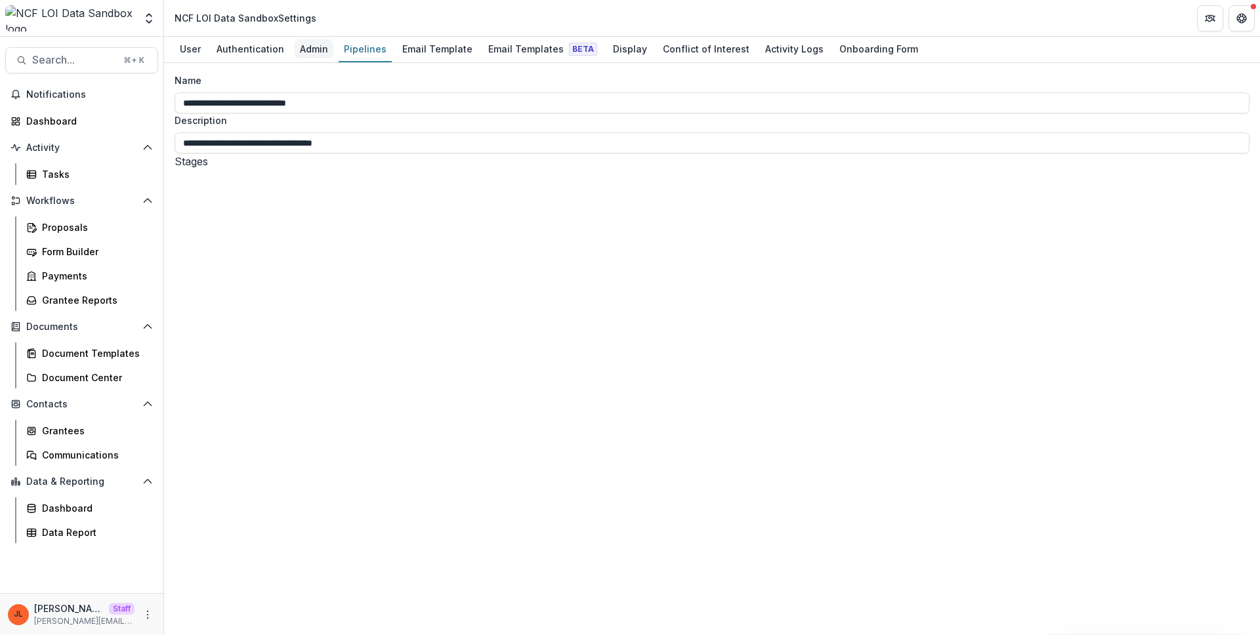
click at [311, 47] on div "Admin" at bounding box center [314, 48] width 39 height 19
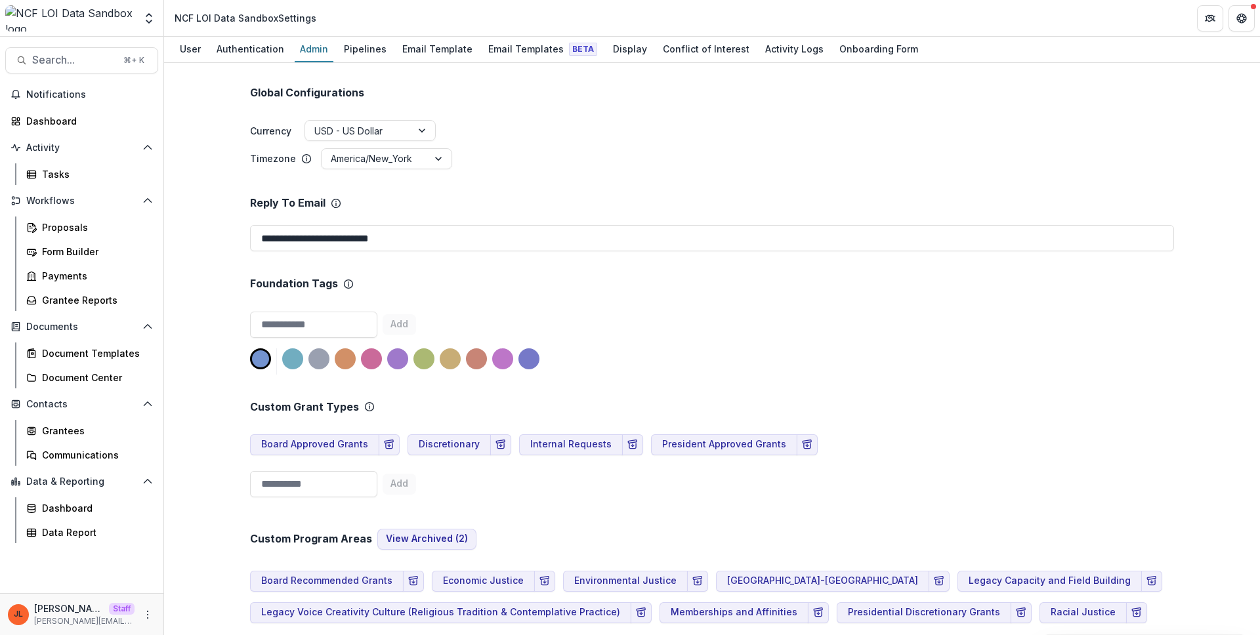
scroll to position [452, 0]
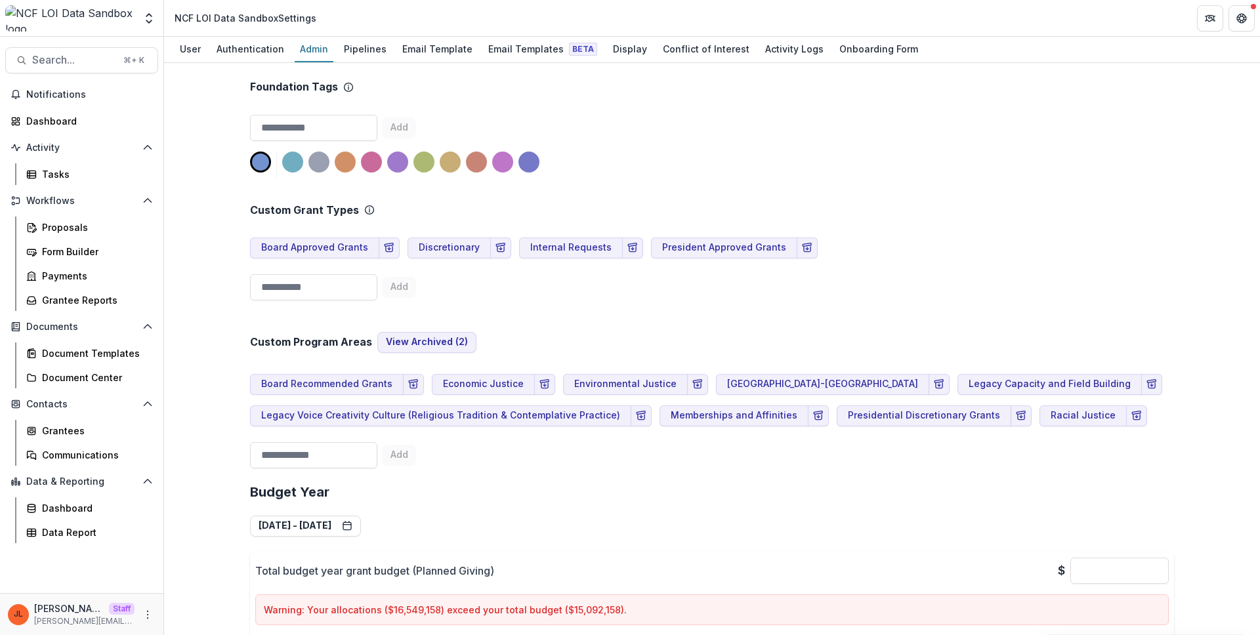
click at [585, 306] on div "Custom Program Areas View Archived ( 2 ) Board Recommended Grants Economic Just…" at bounding box center [712, 390] width 924 height 168
click at [613, 306] on div "Custom Program Areas View Archived ( 2 ) Board Recommended Grants Economic Just…" at bounding box center [712, 390] width 924 height 168
click at [720, 314] on div "Custom Program Areas View Archived ( 2 ) Board Recommended Grants Economic Just…" at bounding box center [712, 390] width 924 height 168
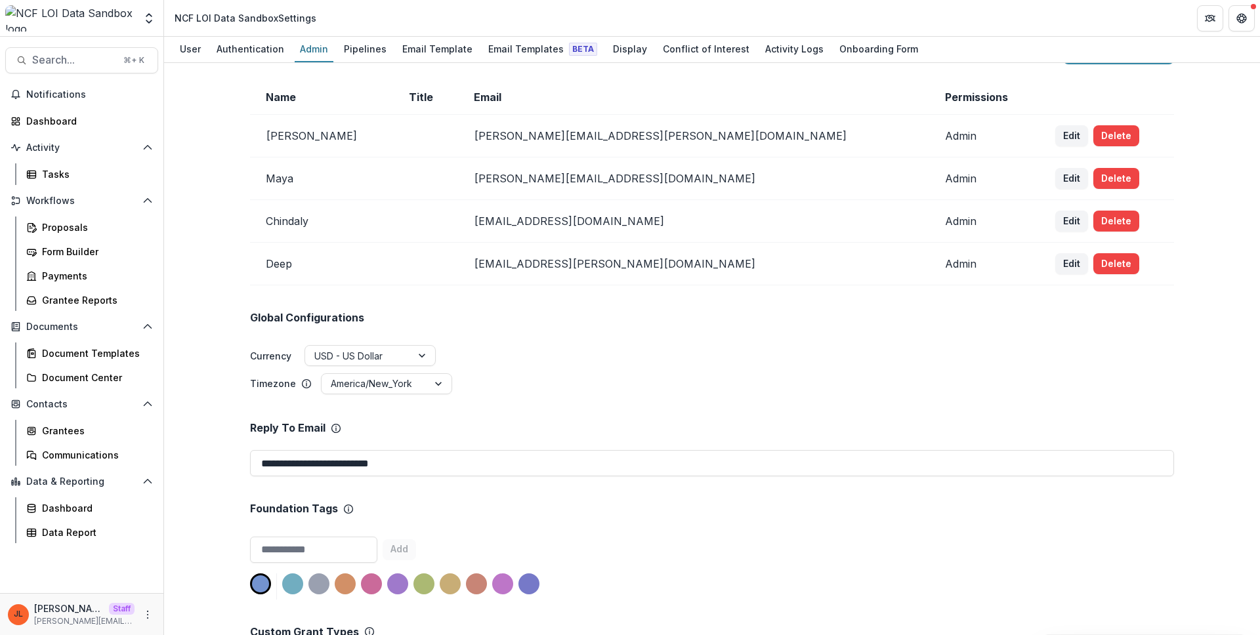
scroll to position [0, 0]
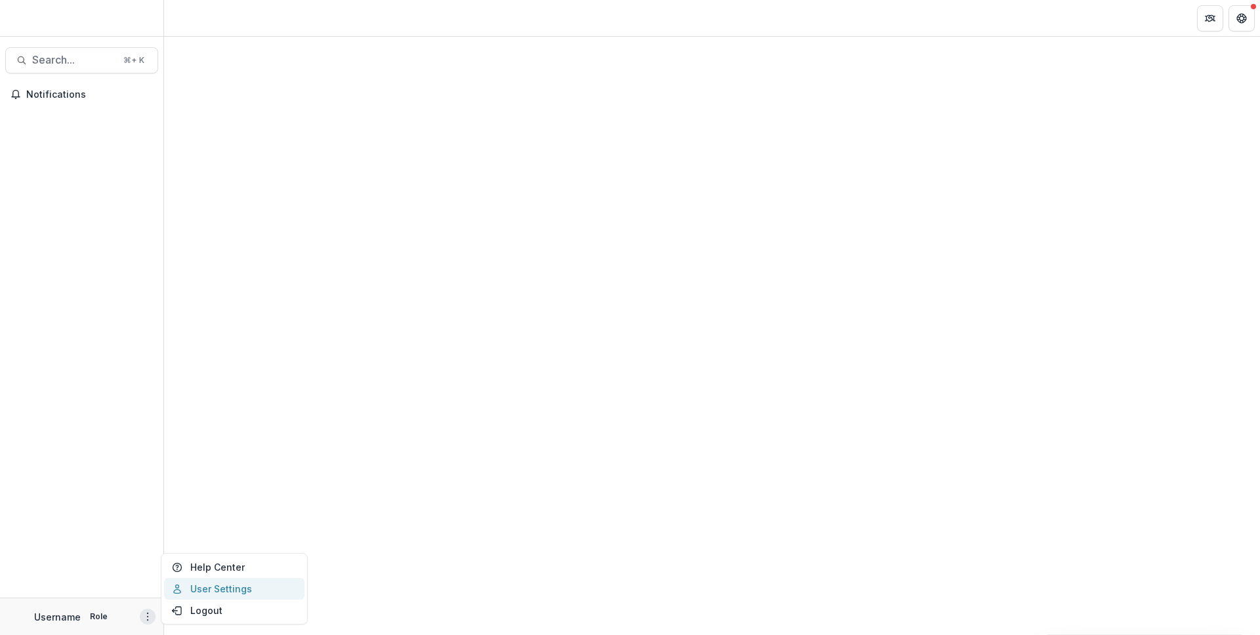
click at [196, 590] on link "User Settings" at bounding box center [234, 589] width 140 height 22
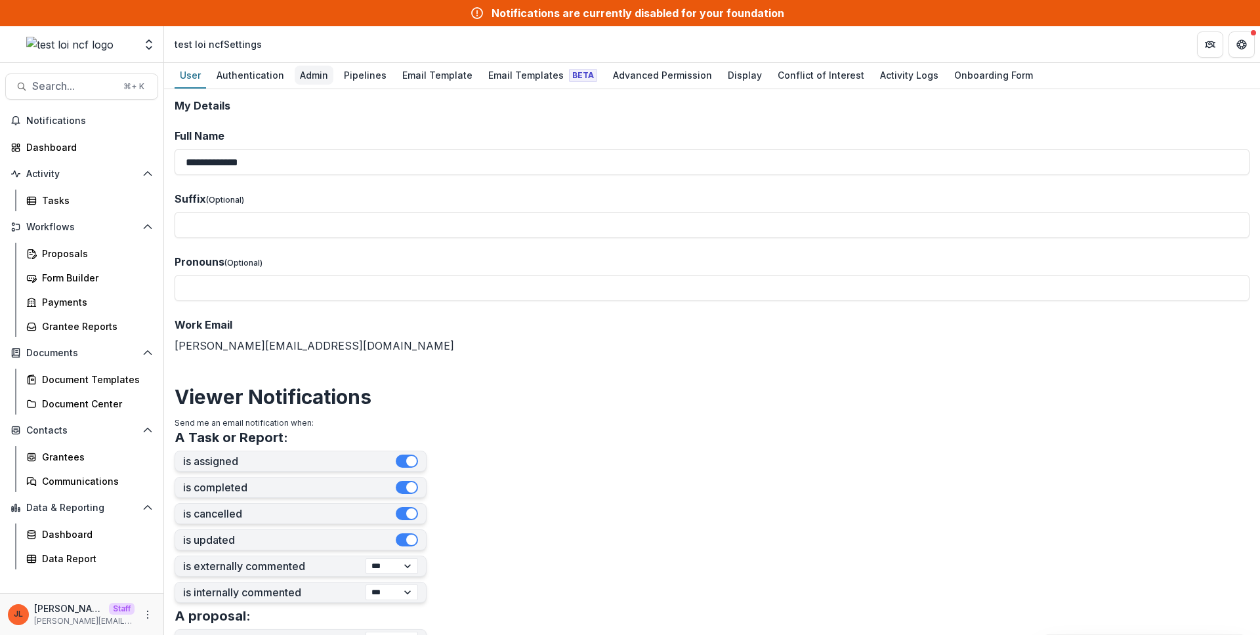
click at [315, 70] on div "Admin" at bounding box center [314, 75] width 39 height 19
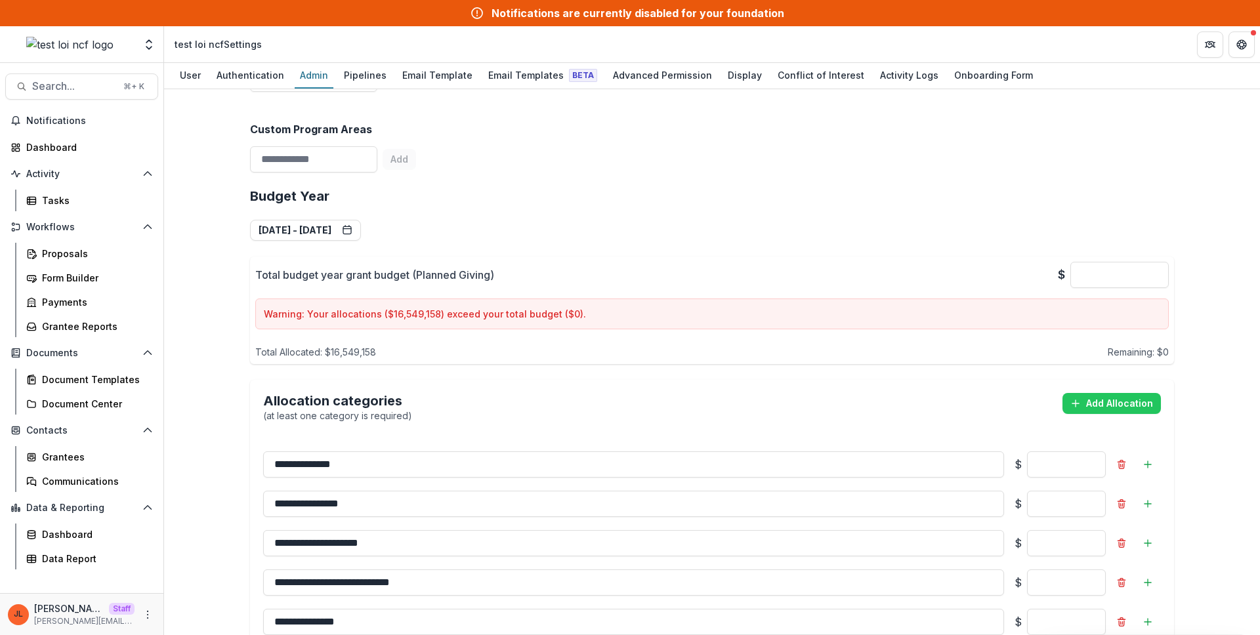
scroll to position [499, 0]
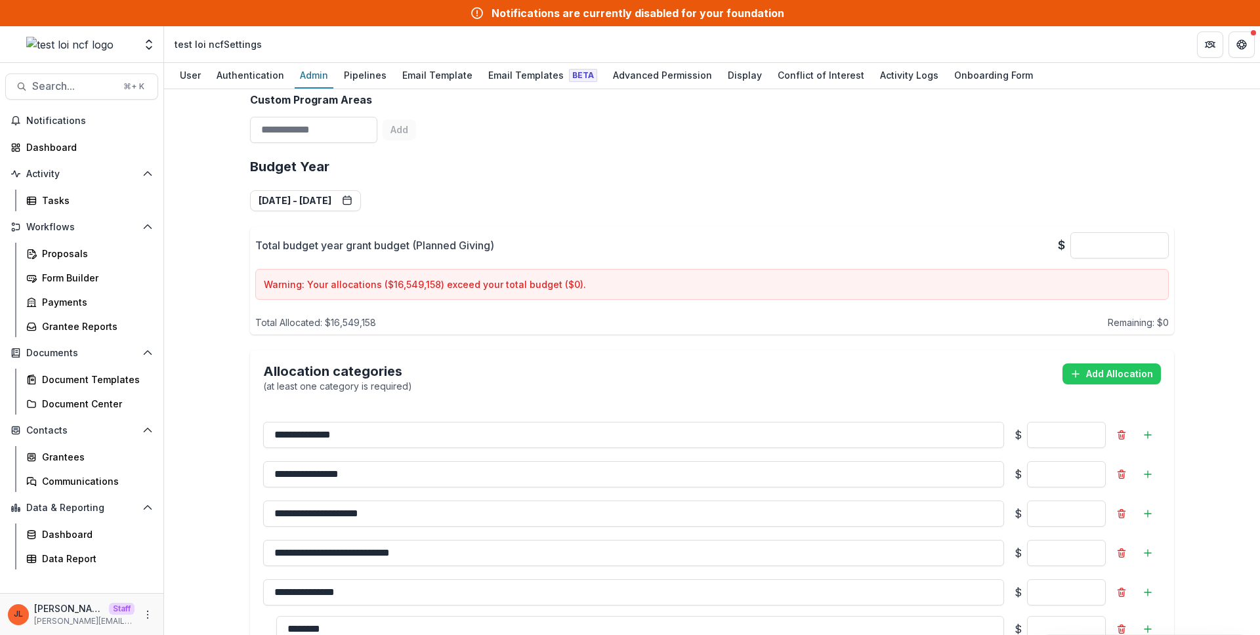
click at [606, 171] on h2 "Budget Year" at bounding box center [712, 167] width 924 height 16
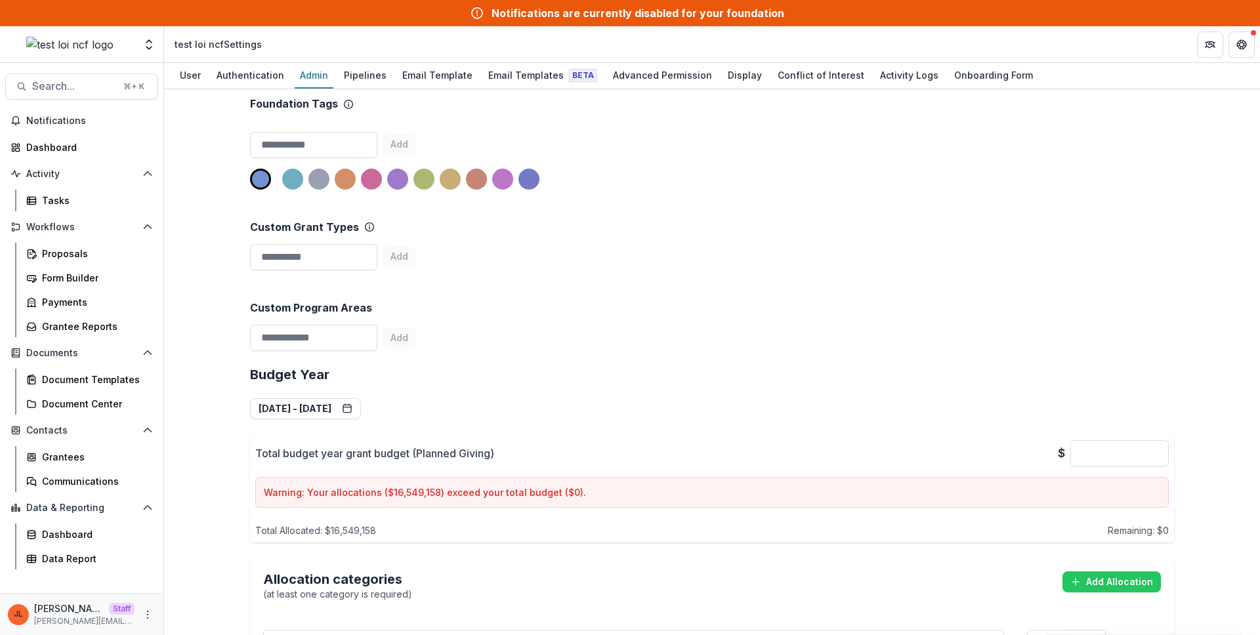
scroll to position [352, 0]
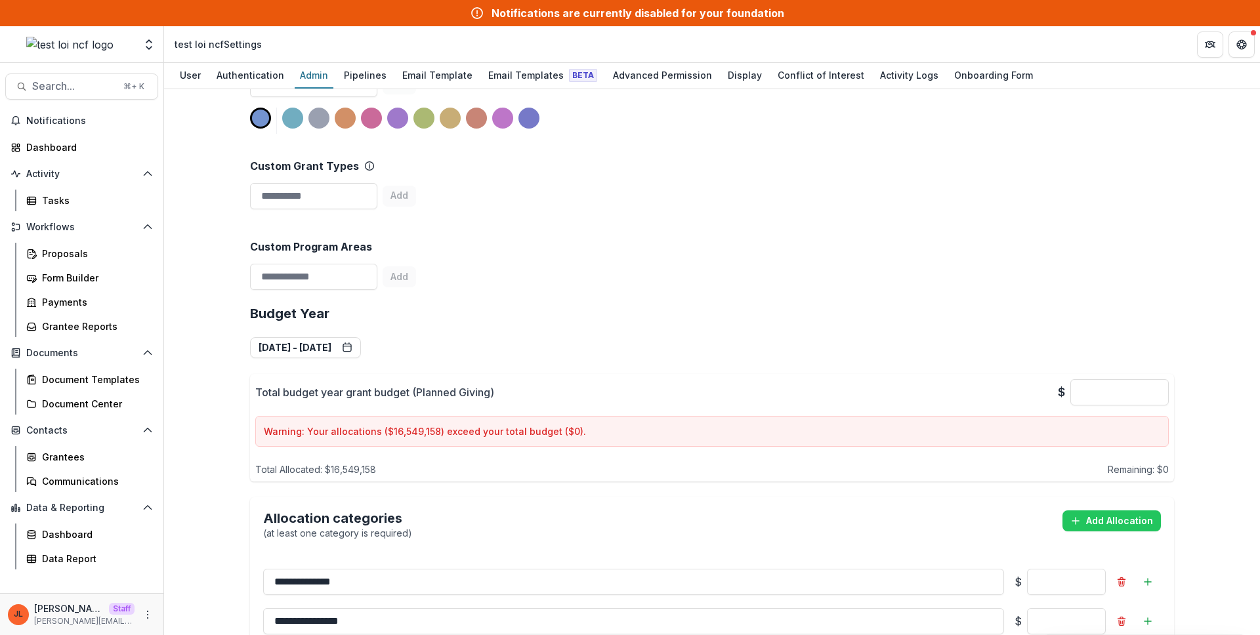
click at [878, 216] on div "Custom Program Areas Add" at bounding box center [712, 255] width 924 height 81
click at [362, 64] on link "Pipelines" at bounding box center [365, 76] width 53 height 26
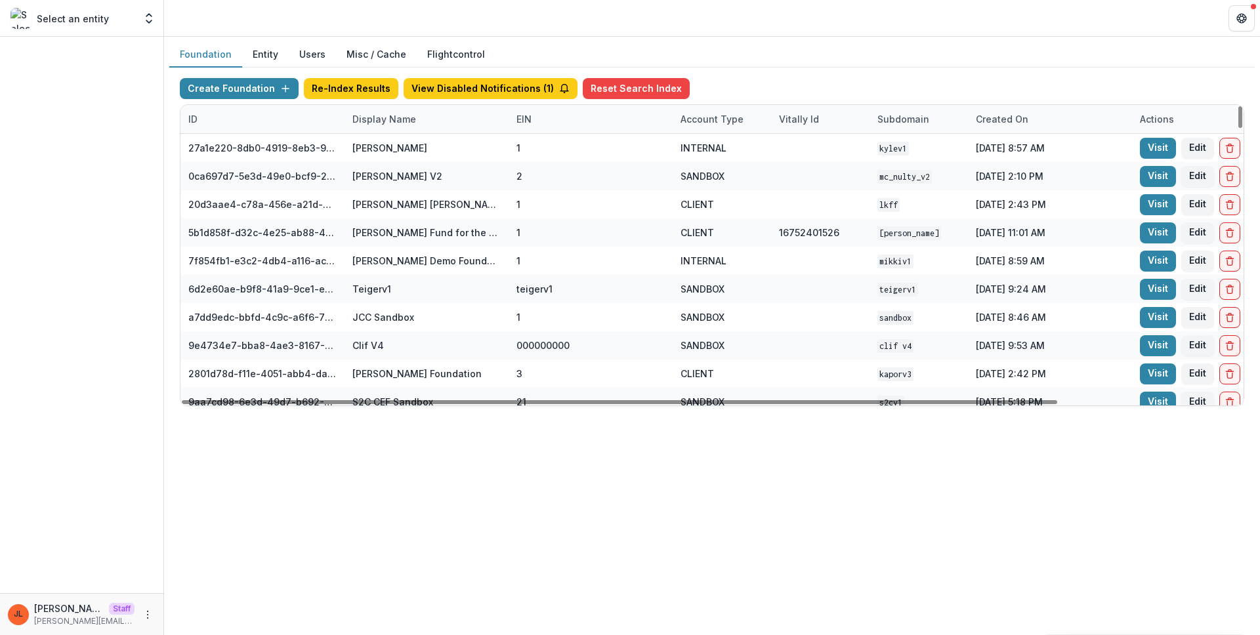
click at [441, 117] on div "Display Name" at bounding box center [426, 119] width 164 height 28
click at [418, 140] on input at bounding box center [425, 148] width 157 height 21
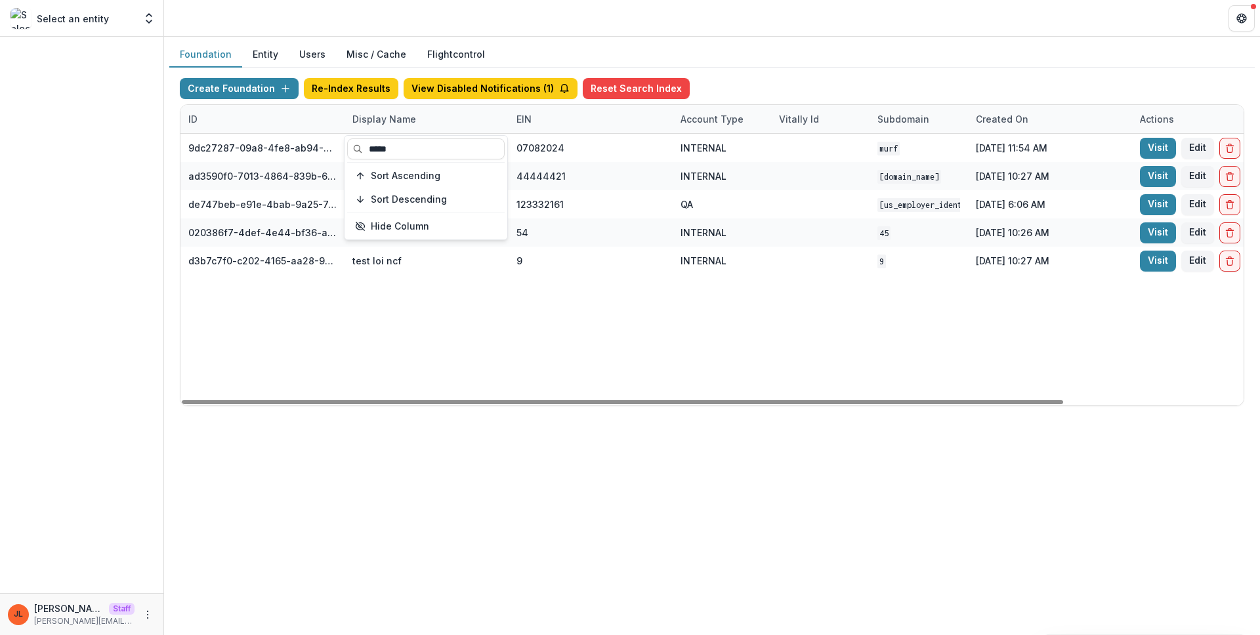
type input "****"
click at [225, 76] on div "Create Foundation Re-Index Results View Disabled Notifications ( 1 ) Reset Sear…" at bounding box center [711, 242] width 1085 height 349
click at [227, 83] on button "Create Foundation" at bounding box center [239, 88] width 119 height 21
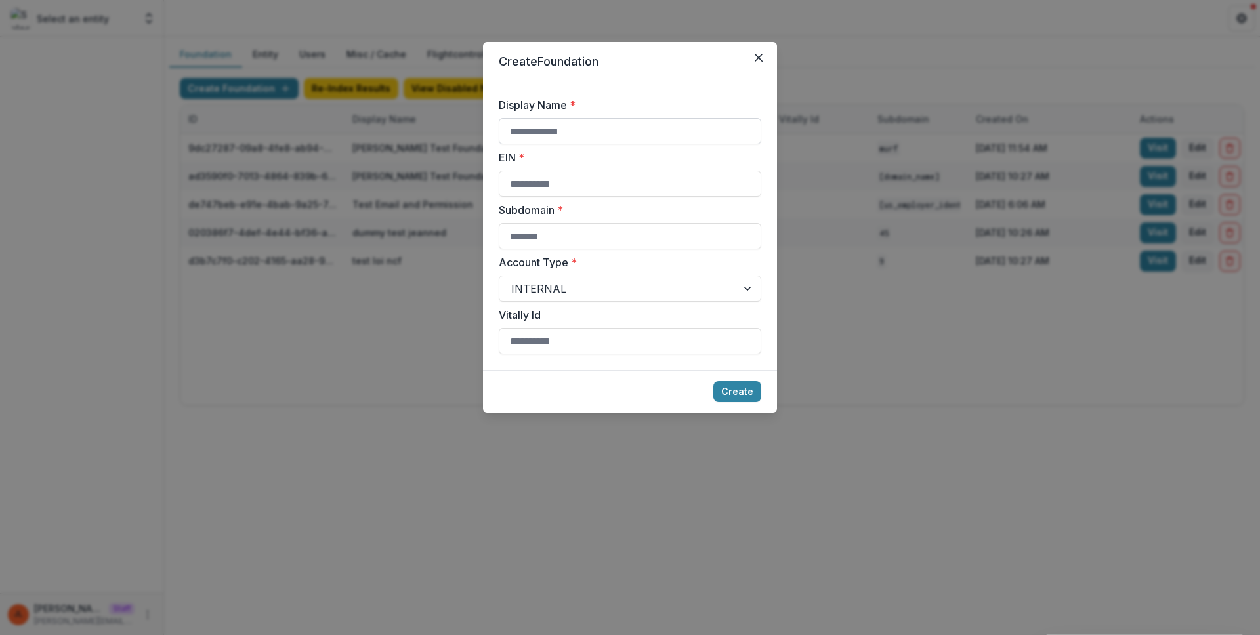
click at [666, 127] on input "Display Name *" at bounding box center [630, 131] width 262 height 26
type input "********"
type input "*"
click at [713, 381] on button "Create" at bounding box center [737, 391] width 48 height 21
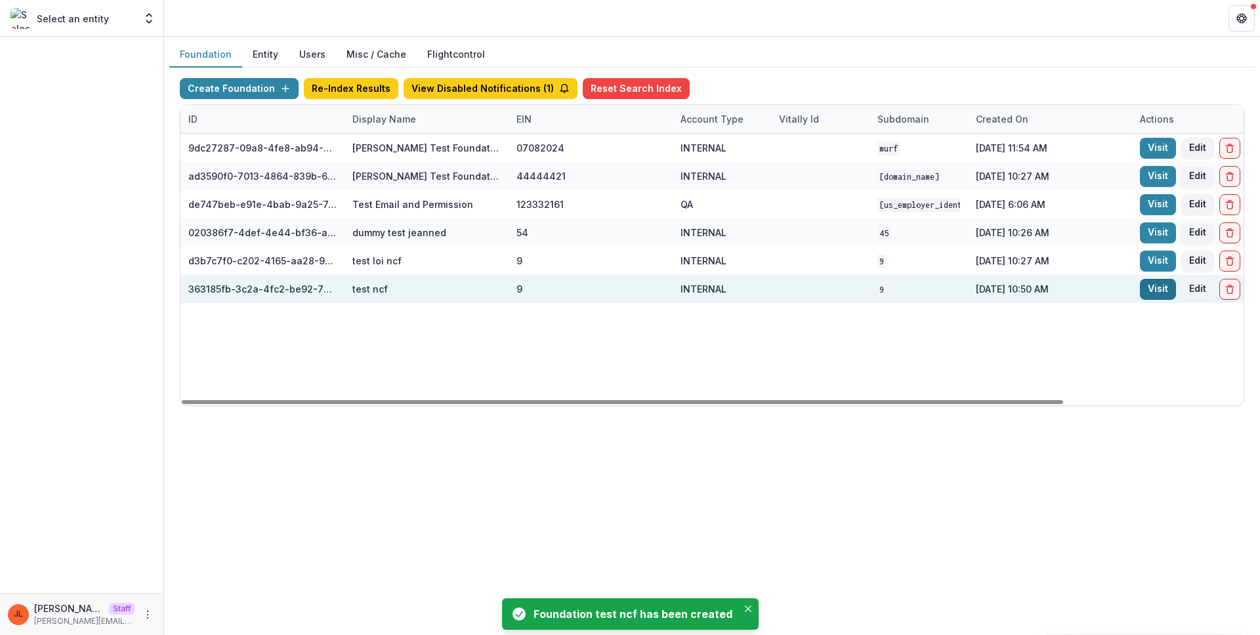
click at [1149, 297] on link "Visit" at bounding box center [1158, 289] width 36 height 21
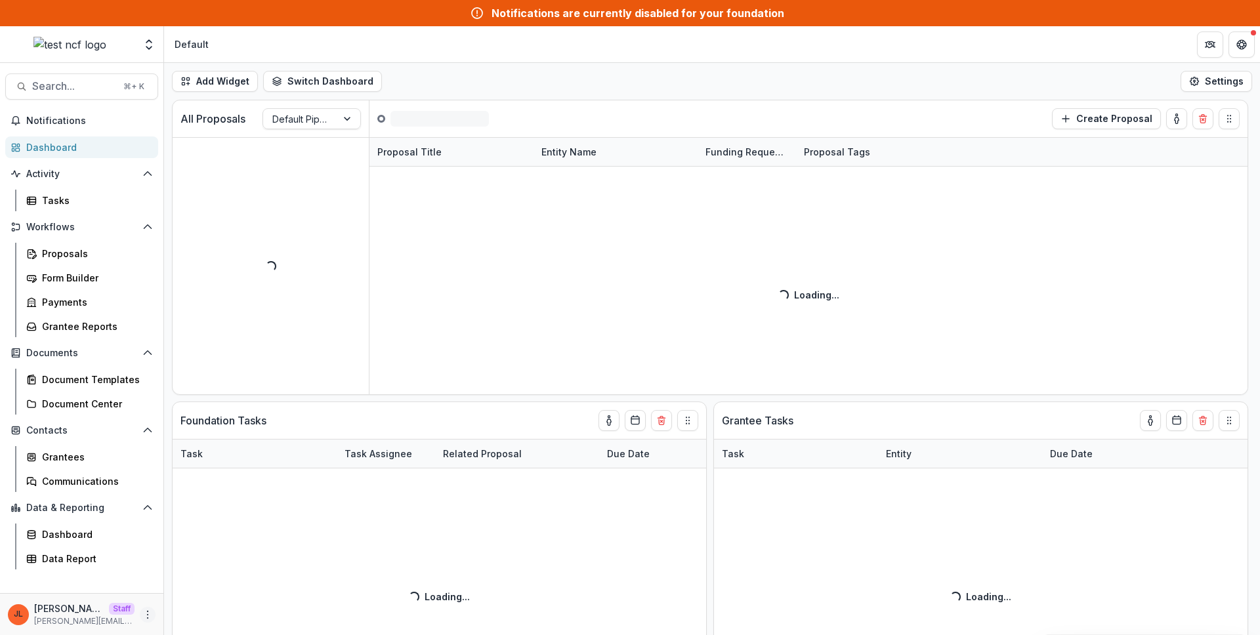
click at [144, 615] on icon "More" at bounding box center [147, 614] width 10 height 10
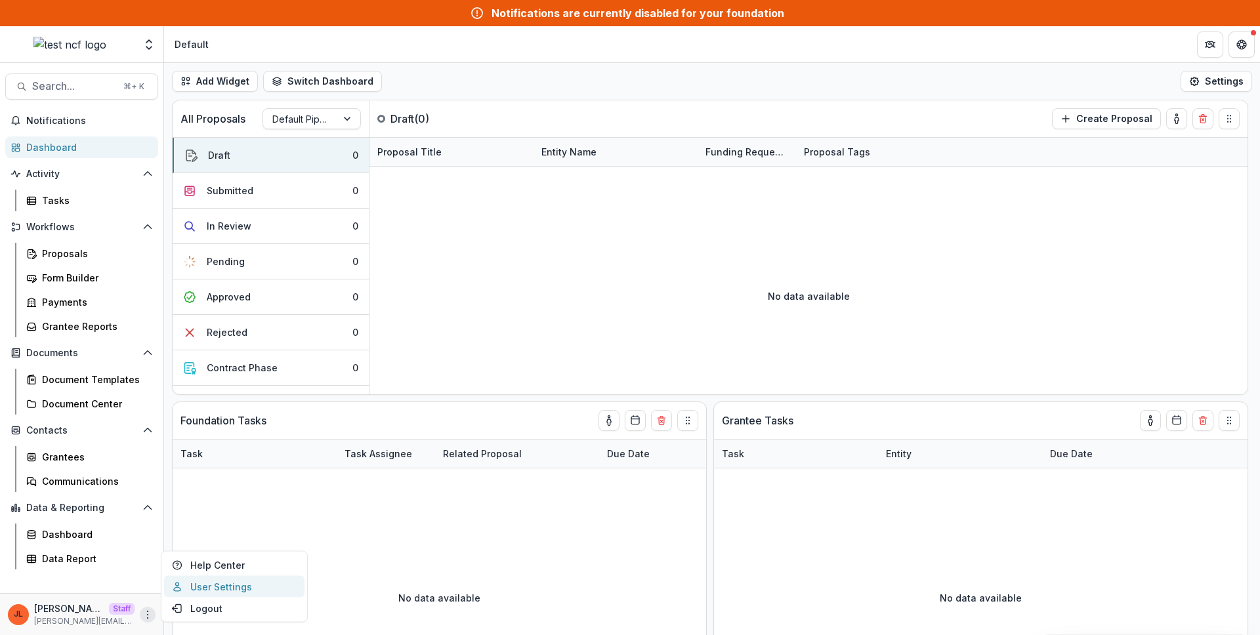
click at [226, 592] on link "User Settings" at bounding box center [234, 587] width 140 height 22
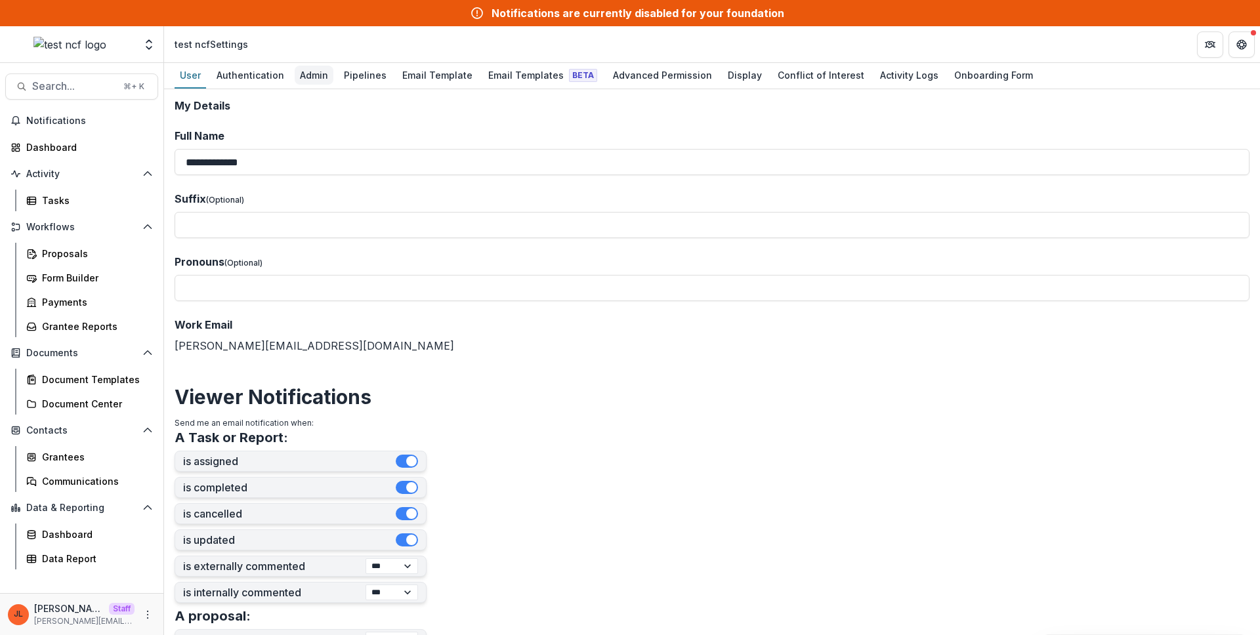
click at [306, 76] on div "Admin" at bounding box center [314, 75] width 39 height 19
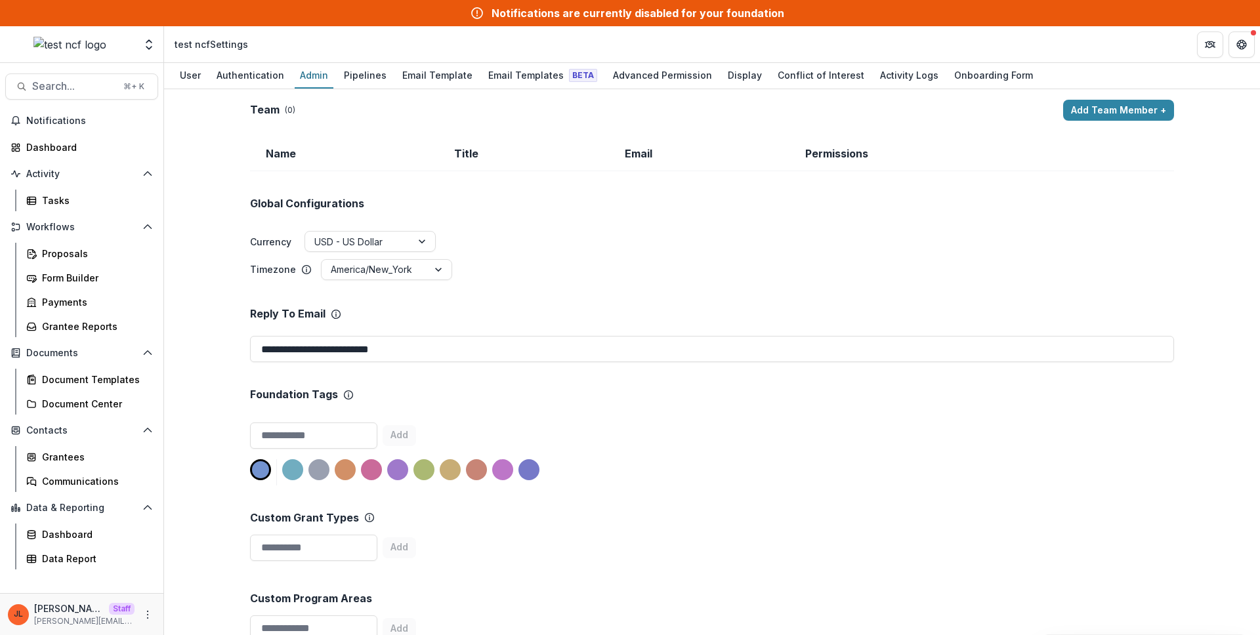
click at [812, 185] on div "Global Configurations Currency USD - US Dollar Timezone America/New_York" at bounding box center [712, 226] width 924 height 110
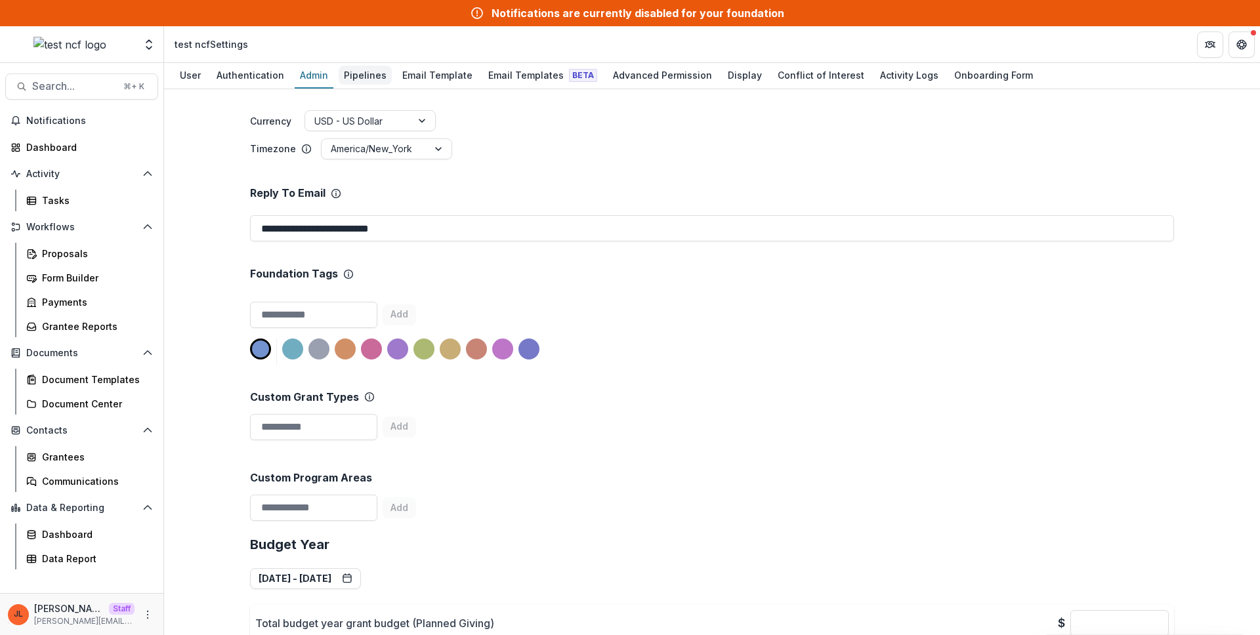
click at [356, 74] on div "Pipelines" at bounding box center [365, 75] width 53 height 19
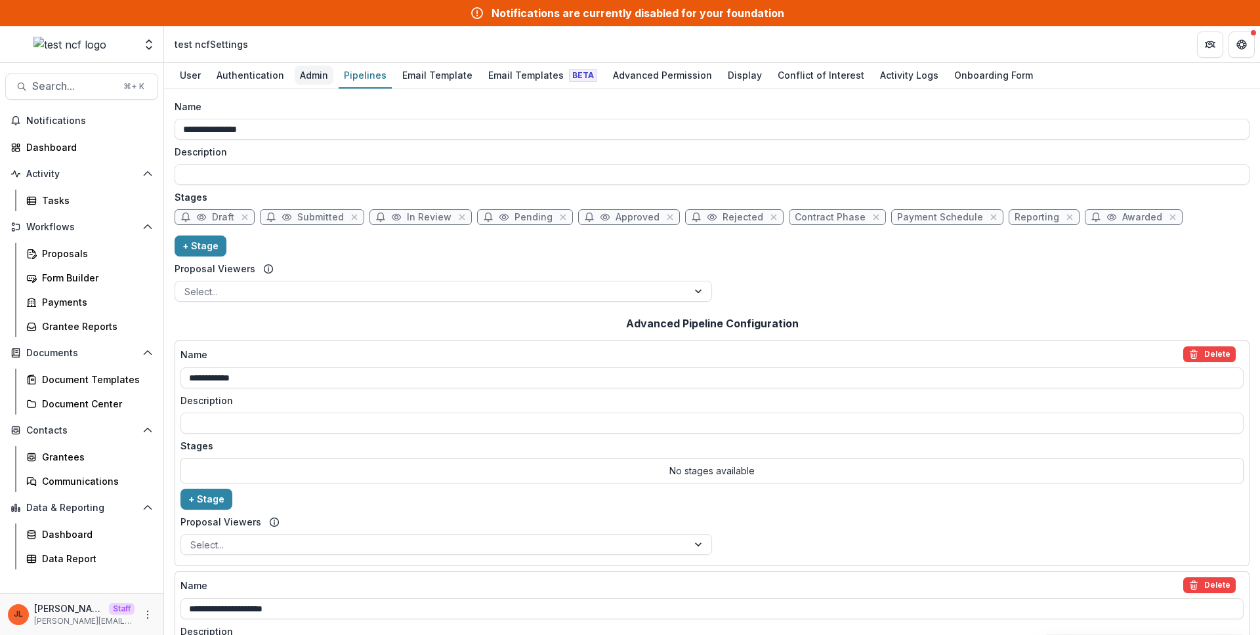
click at [316, 73] on div "Admin" at bounding box center [314, 75] width 39 height 19
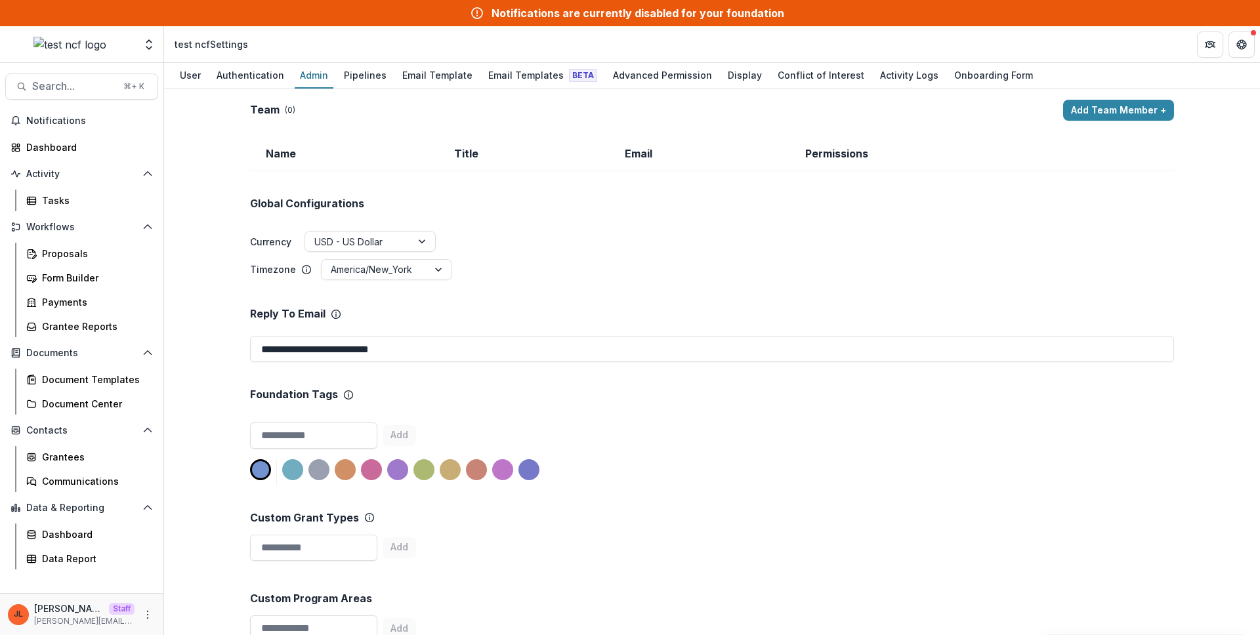
click at [604, 176] on div "Global Configurations Currency USD - US Dollar Timezone America/New_York" at bounding box center [712, 226] width 924 height 110
click at [539, 172] on div "Global Configurations Currency USD - US Dollar Timezone America/New_York" at bounding box center [712, 226] width 924 height 110
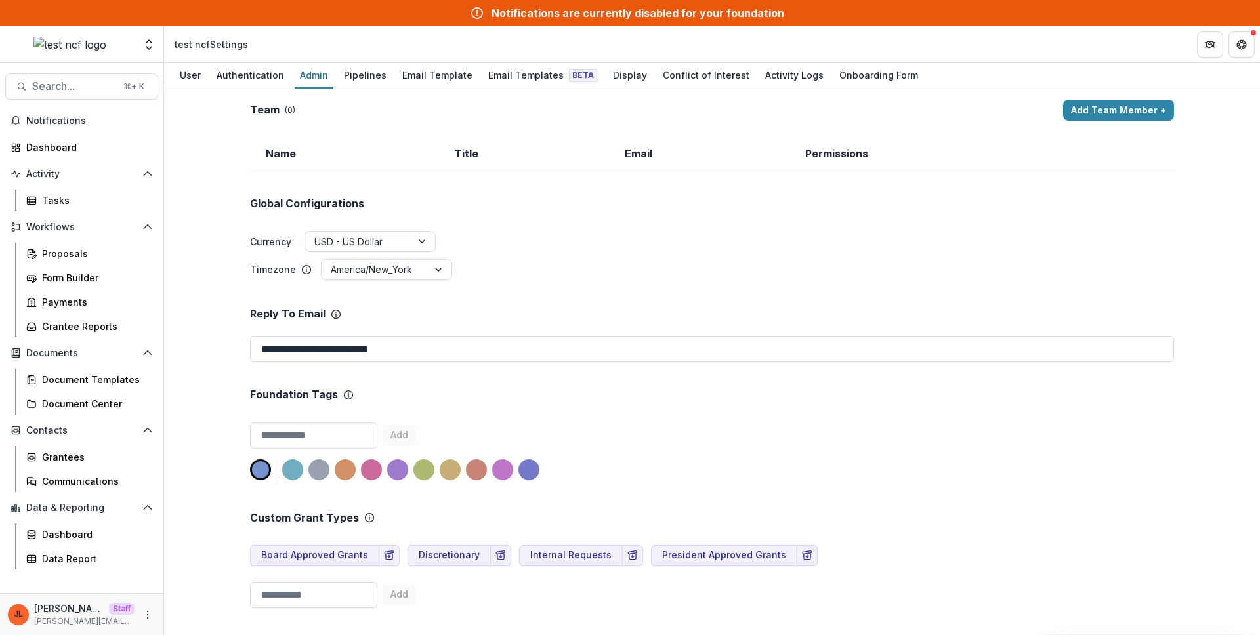
click at [331, 64] on div "User Authentication Admin Pipelines Email Template Email Templates Beta Display…" at bounding box center [712, 76] width 1096 height 26
click at [350, 70] on div "Pipelines" at bounding box center [365, 75] width 53 height 19
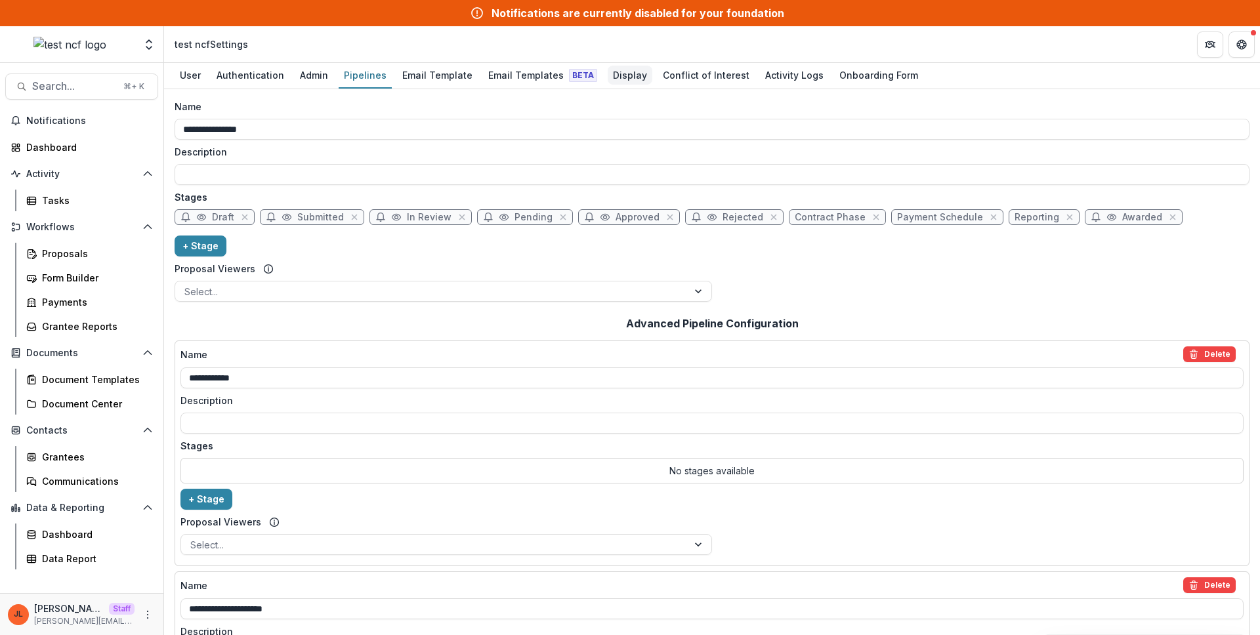
click at [608, 78] on div "Display" at bounding box center [630, 75] width 45 height 19
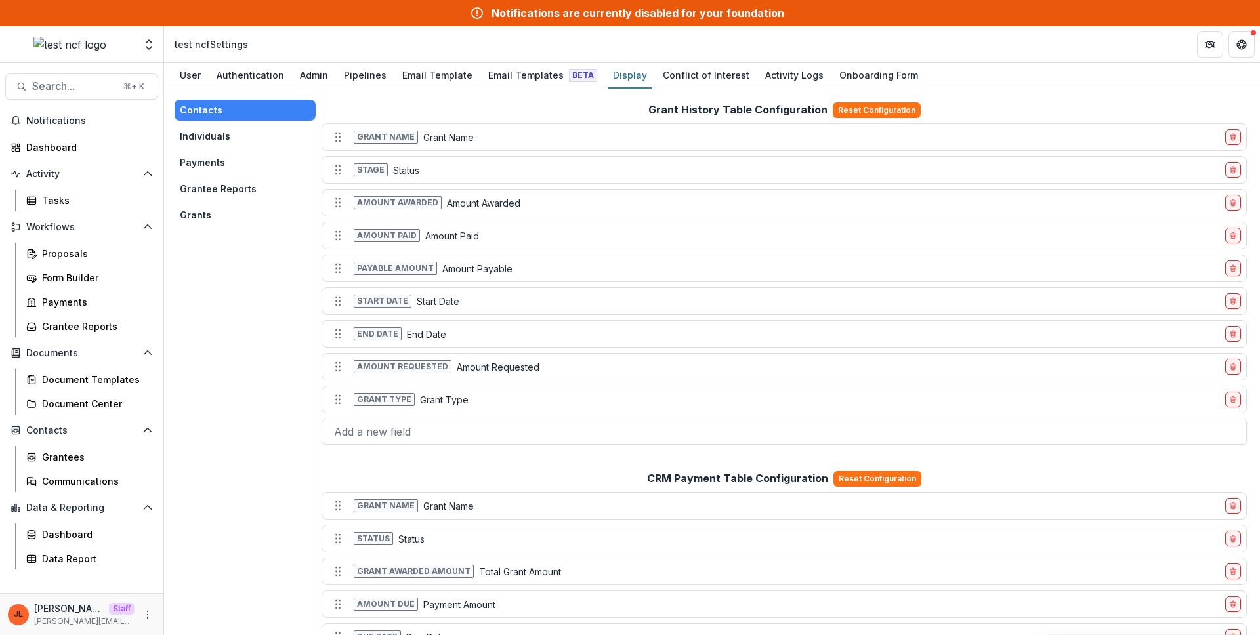
click at [201, 215] on button "Grants" at bounding box center [245, 215] width 141 height 21
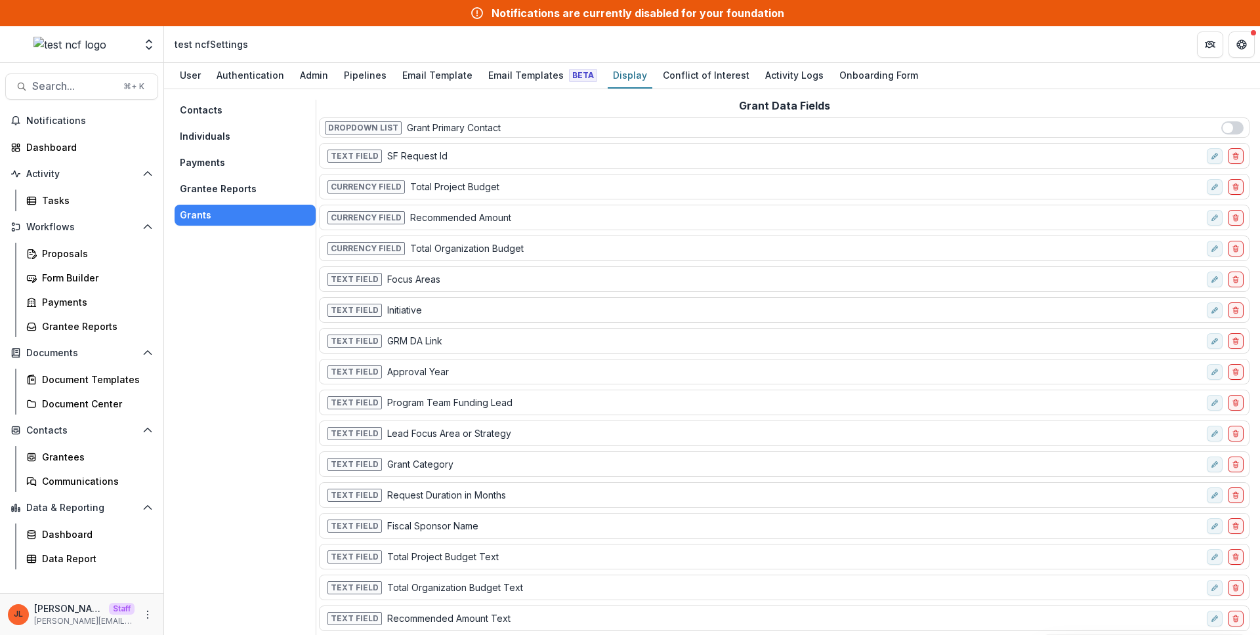
click at [199, 106] on button "Contacts" at bounding box center [245, 110] width 141 height 21
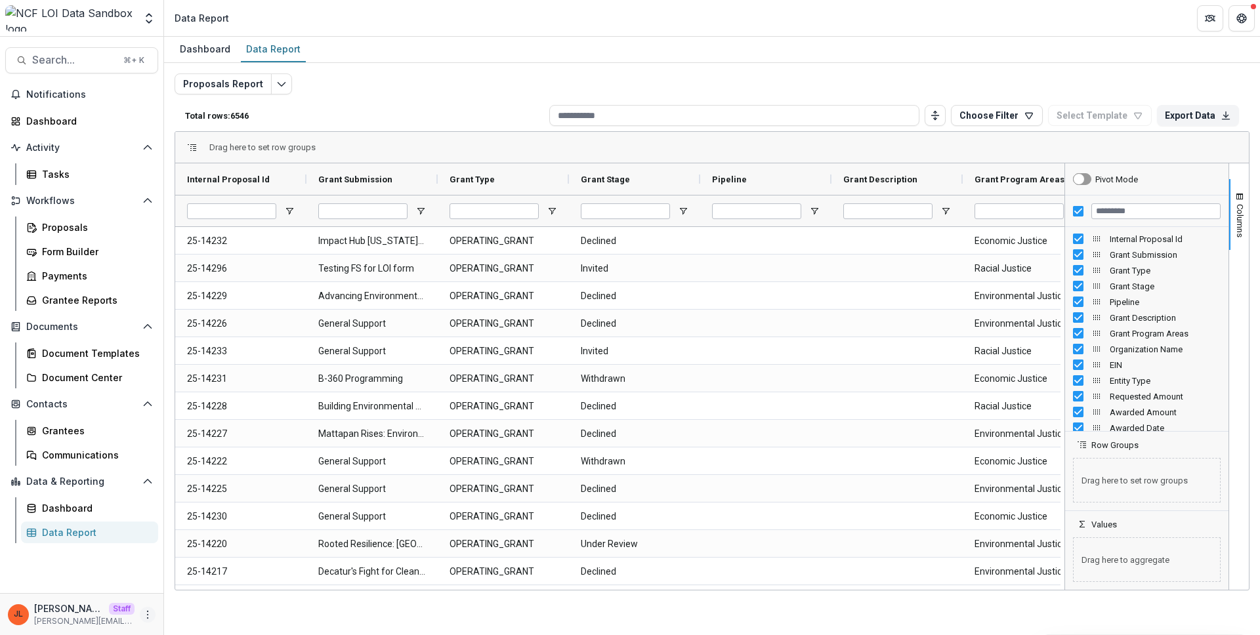
click at [146, 611] on icon "More" at bounding box center [147, 614] width 10 height 10
click at [193, 592] on link "User Settings" at bounding box center [234, 587] width 140 height 22
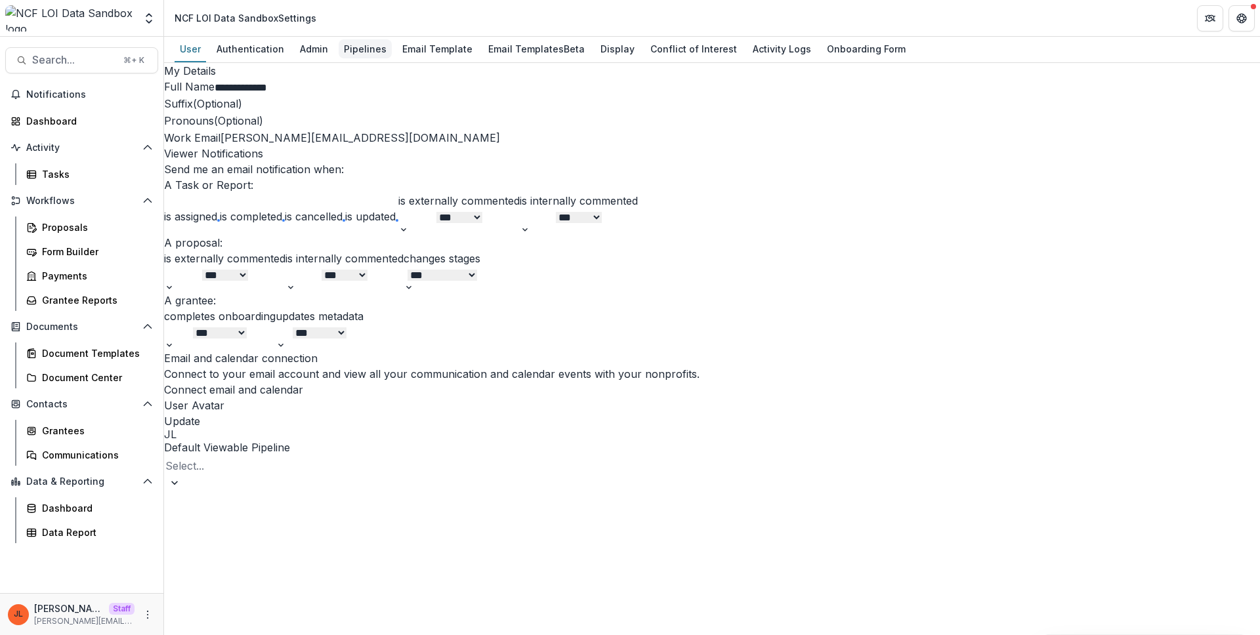
click at [381, 43] on div "Pipelines" at bounding box center [365, 48] width 53 height 19
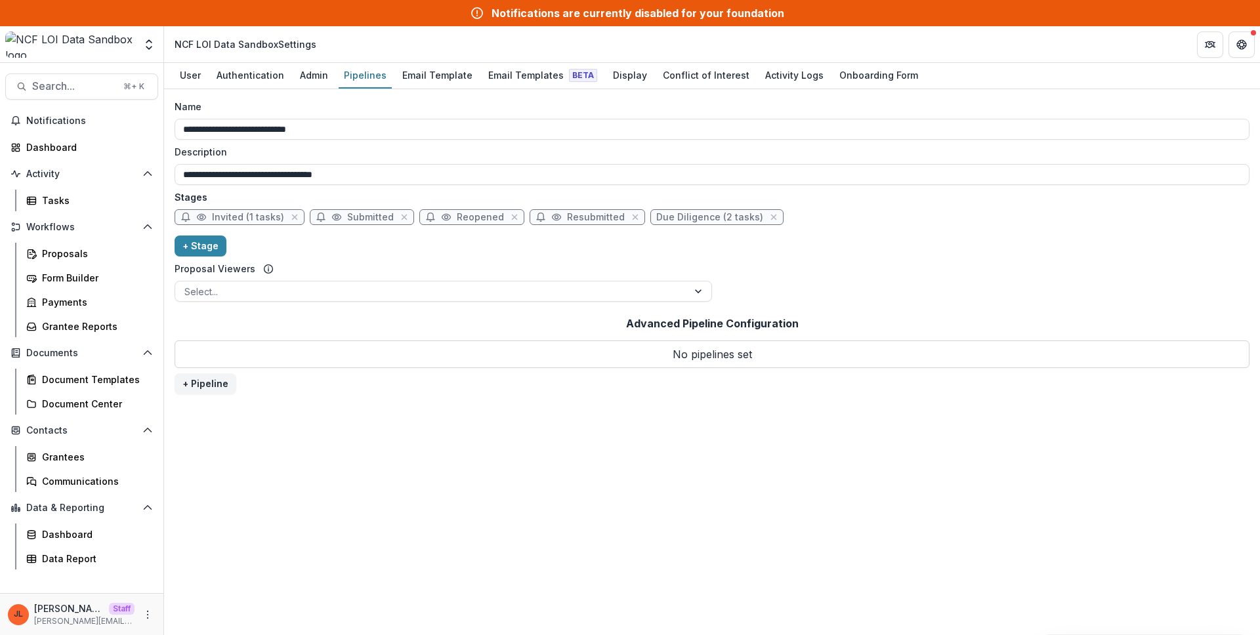
click at [783, 431] on div "**********" at bounding box center [712, 362] width 1096 height 546
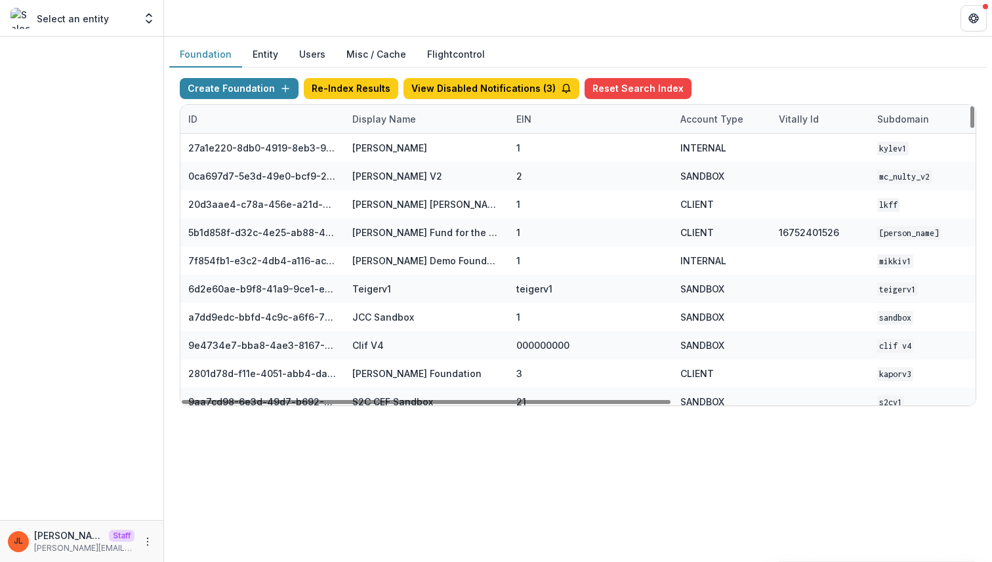
click at [396, 117] on div "Display Name" at bounding box center [383, 119] width 79 height 14
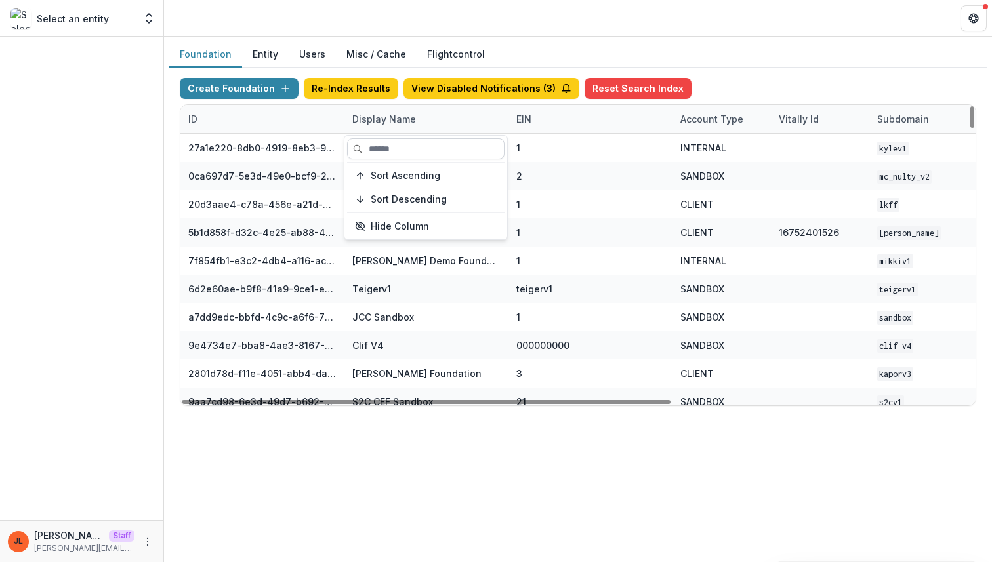
click at [386, 154] on input at bounding box center [425, 148] width 157 height 21
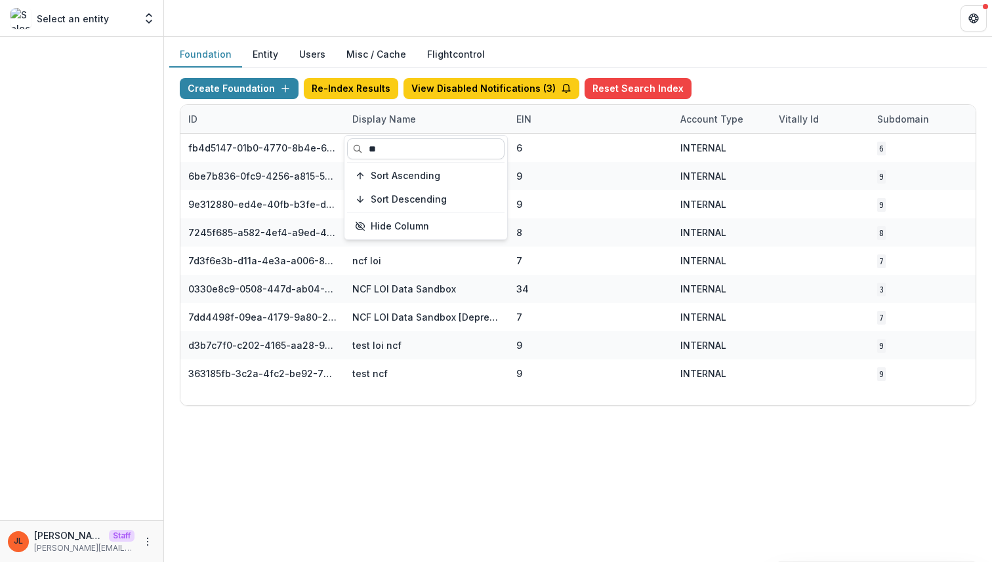
type input "*"
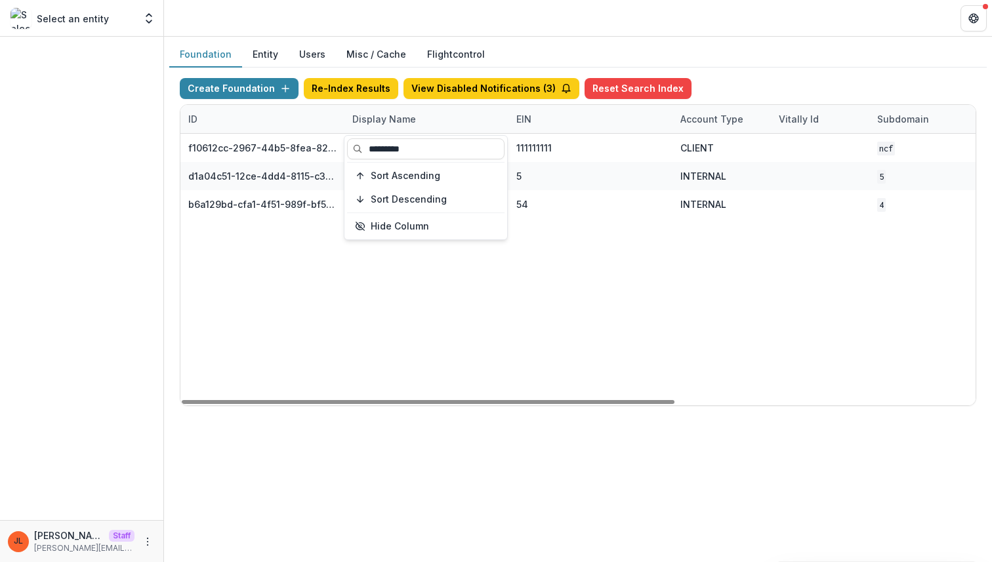
type input "*********"
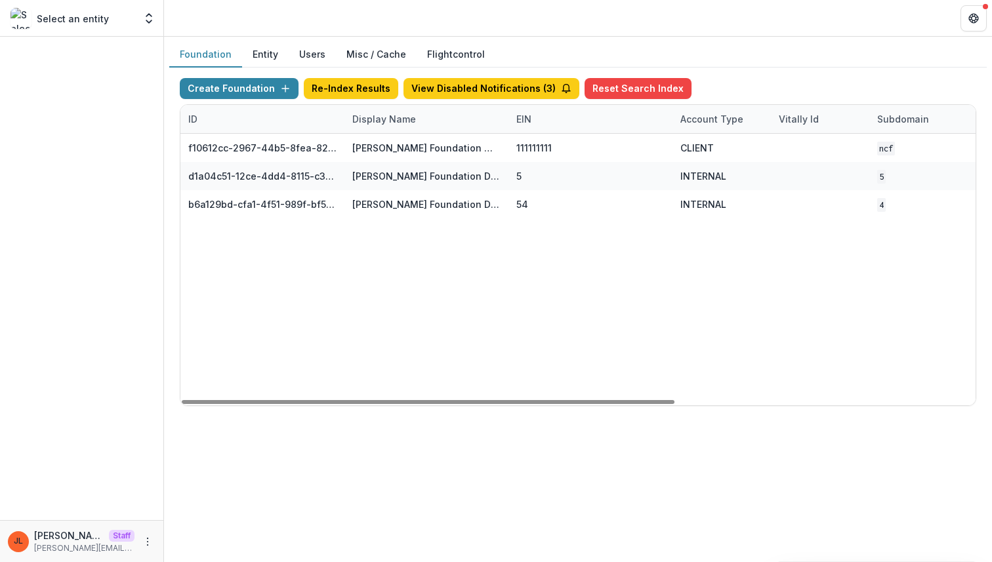
click at [384, 293] on div "f10612cc-2967-44b5-8fea-824c4e1f13c5 [PERSON_NAME] Foundation Workflow Sandbox …" at bounding box center [819, 270] width 1279 height 272
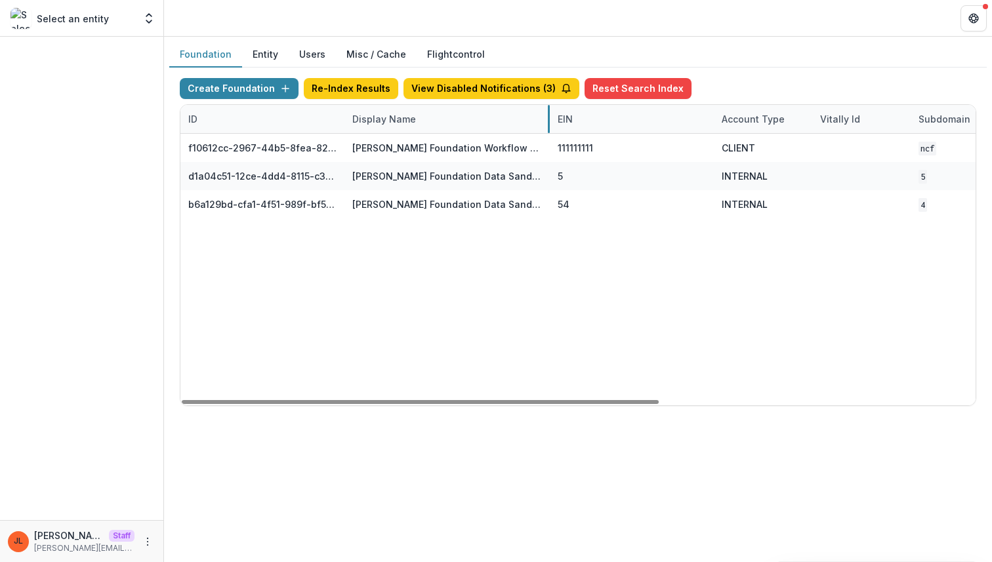
drag, startPoint x: 506, startPoint y: 114, endPoint x: 546, endPoint y: 115, distance: 39.4
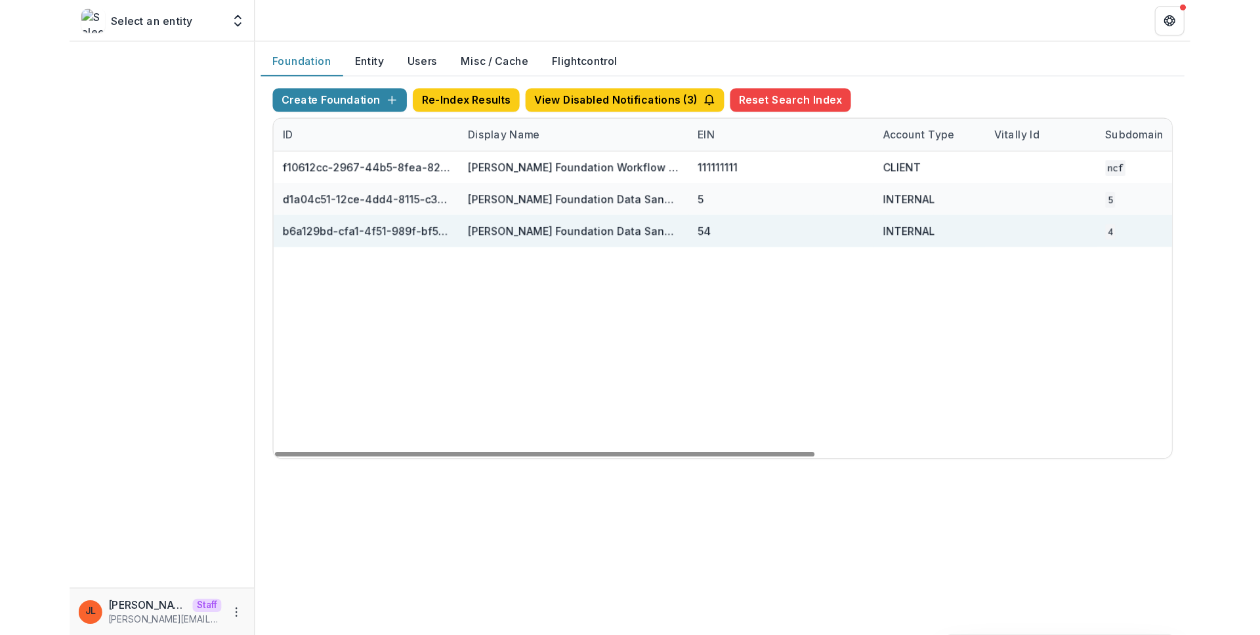
scroll to position [0, 524]
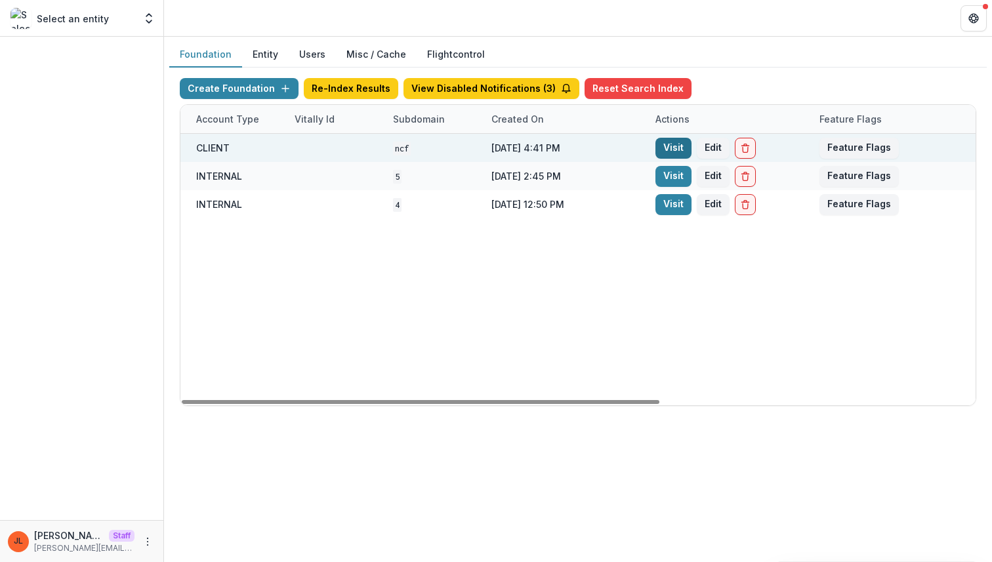
click at [676, 142] on link "Visit" at bounding box center [673, 148] width 36 height 21
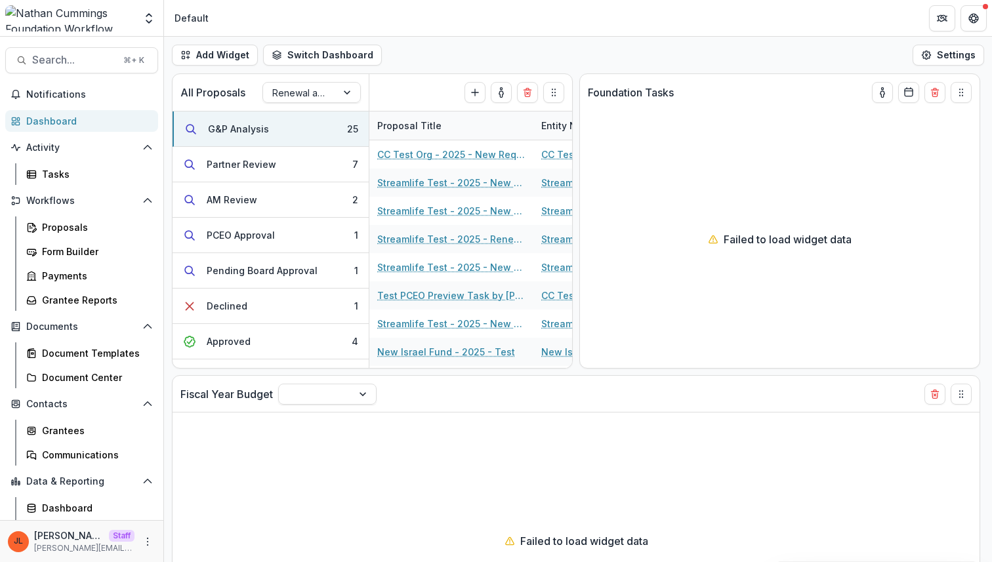
click at [648, 31] on header "Default" at bounding box center [578, 18] width 828 height 36
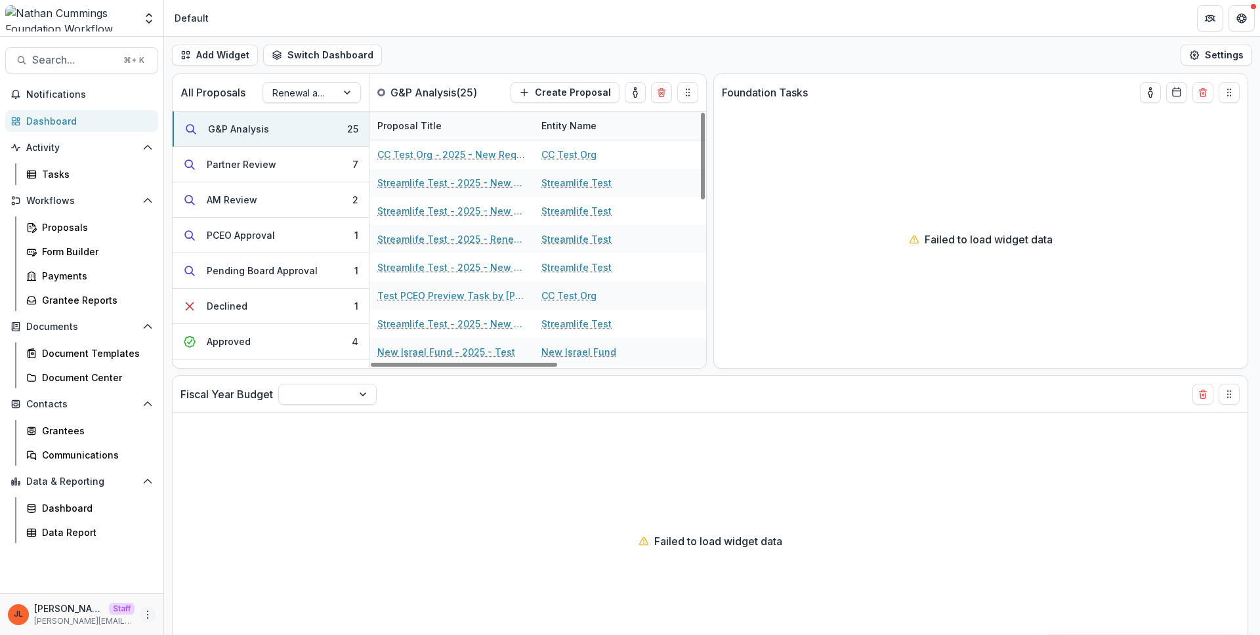
click at [152, 613] on icon "More" at bounding box center [147, 614] width 10 height 10
click at [187, 589] on link "User Settings" at bounding box center [234, 587] width 140 height 22
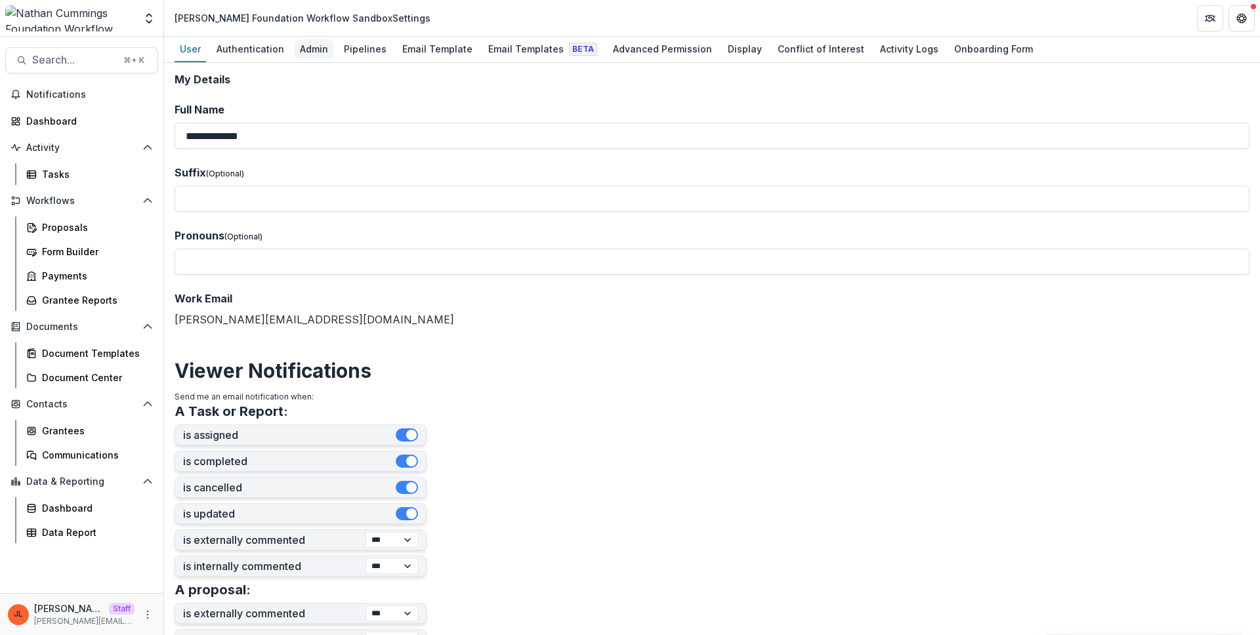
click at [304, 54] on div "Admin" at bounding box center [314, 48] width 39 height 19
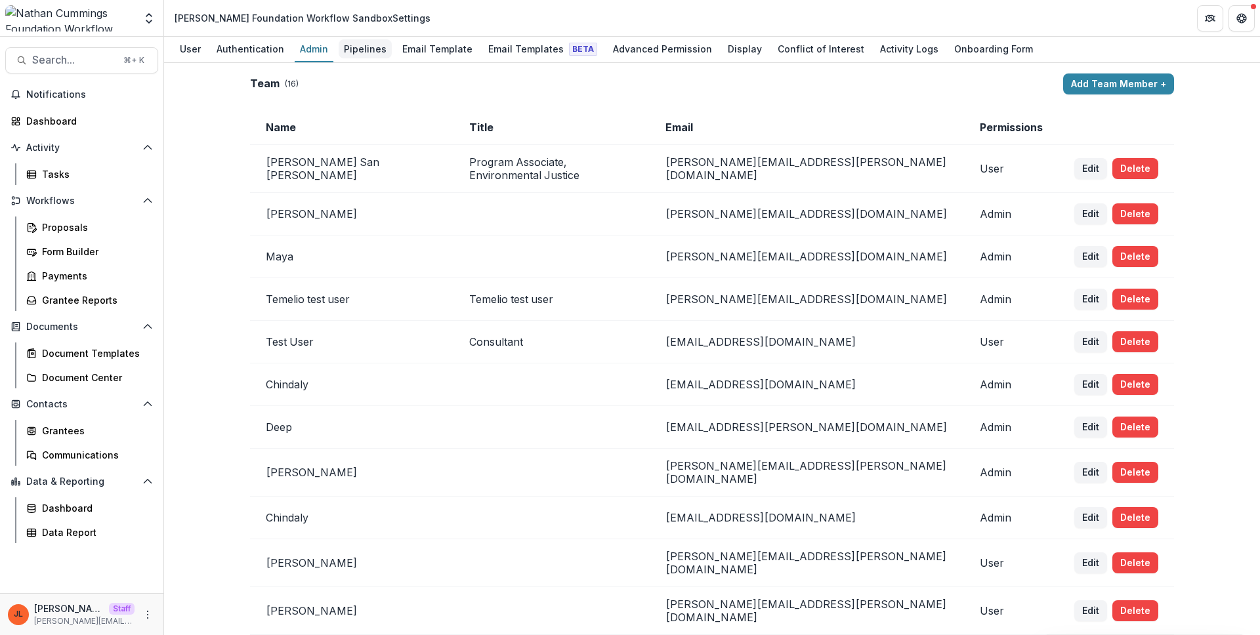
click at [350, 49] on div "Pipelines" at bounding box center [365, 48] width 53 height 19
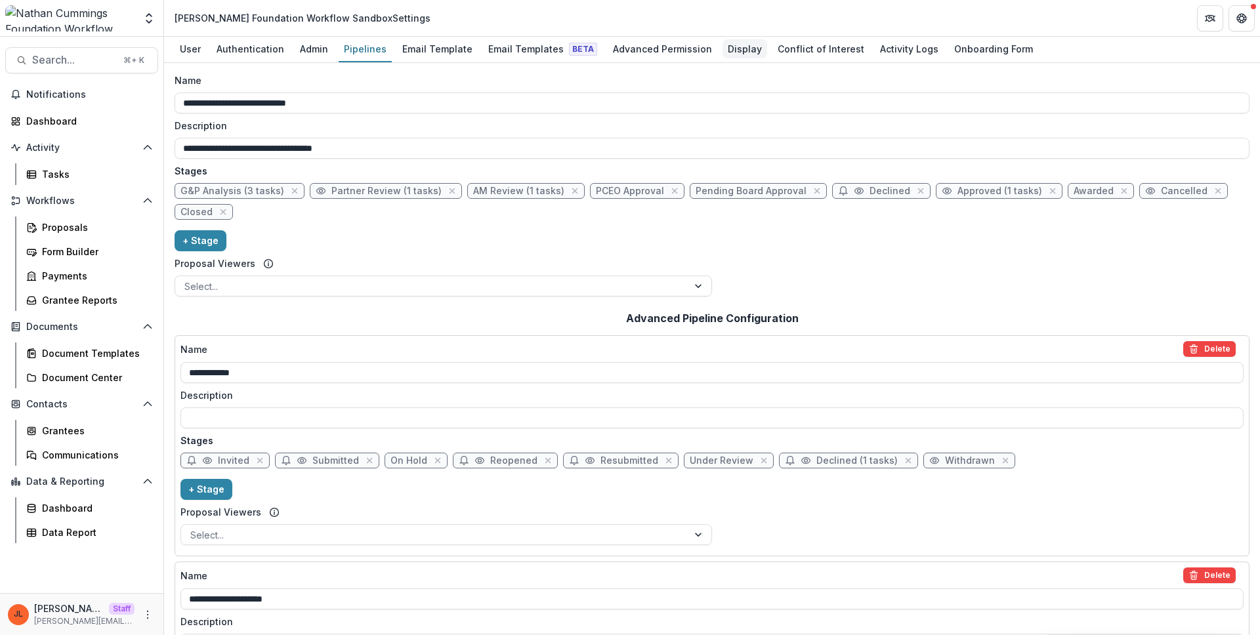
click at [741, 44] on div "Display" at bounding box center [744, 48] width 45 height 19
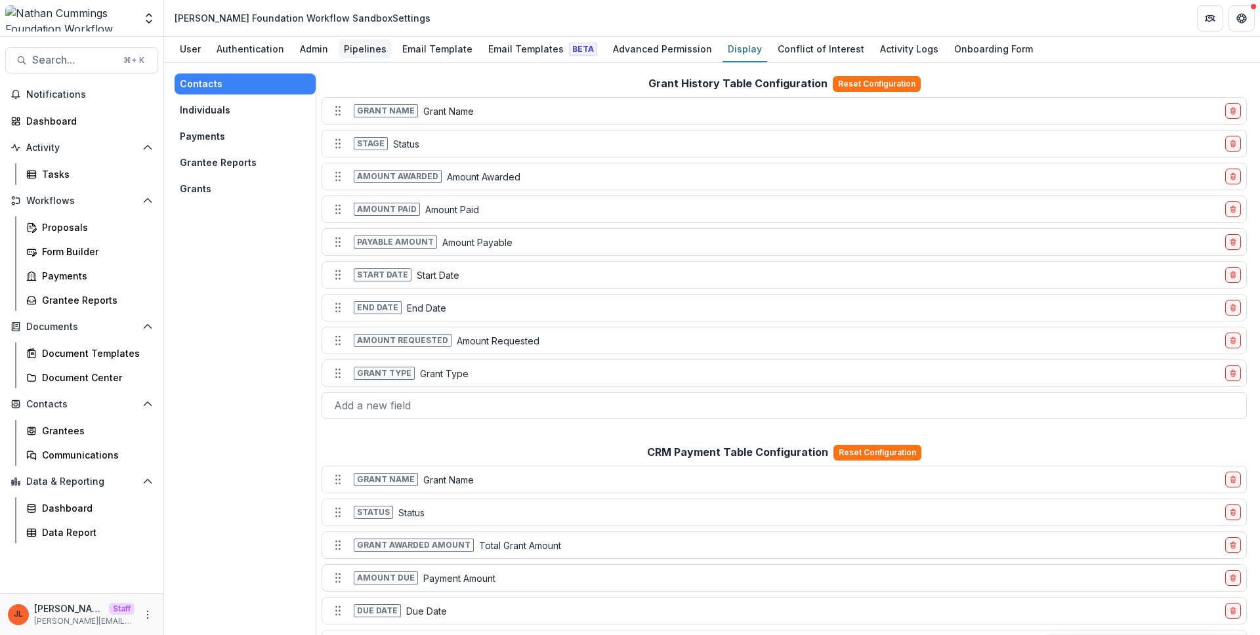
click at [363, 45] on div "Pipelines" at bounding box center [365, 48] width 53 height 19
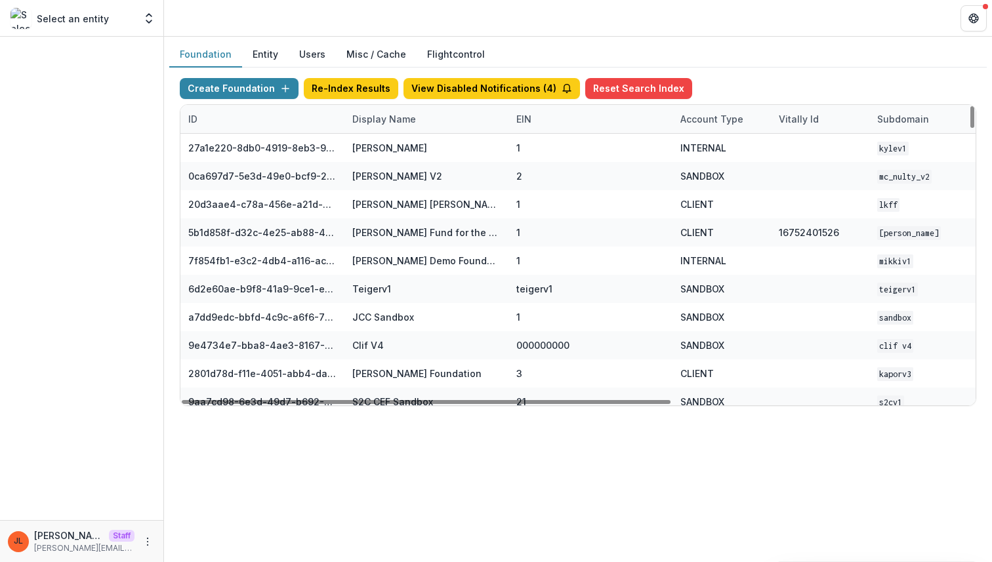
click at [398, 121] on div "Display Name" at bounding box center [383, 119] width 79 height 14
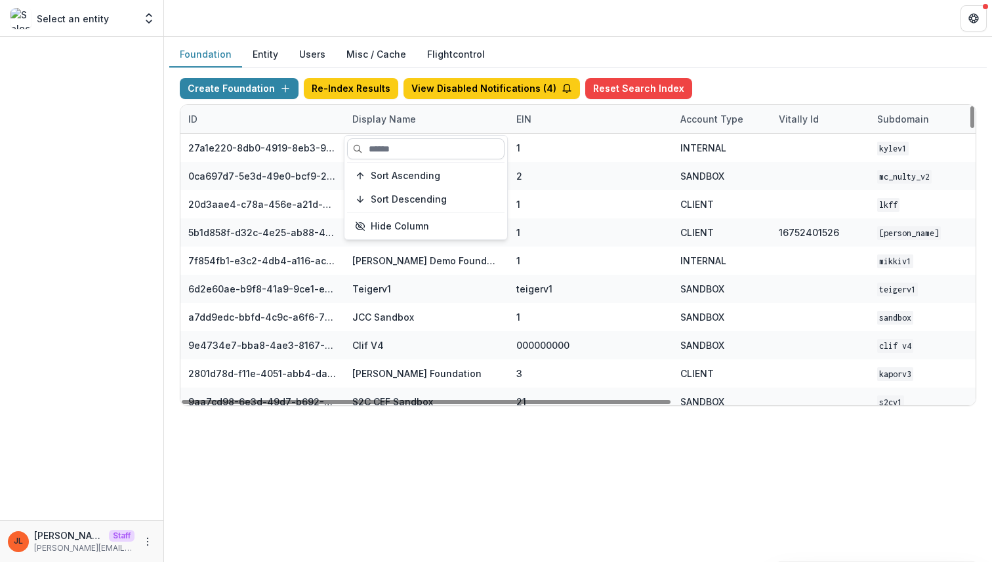
click at [392, 148] on input at bounding box center [425, 148] width 157 height 21
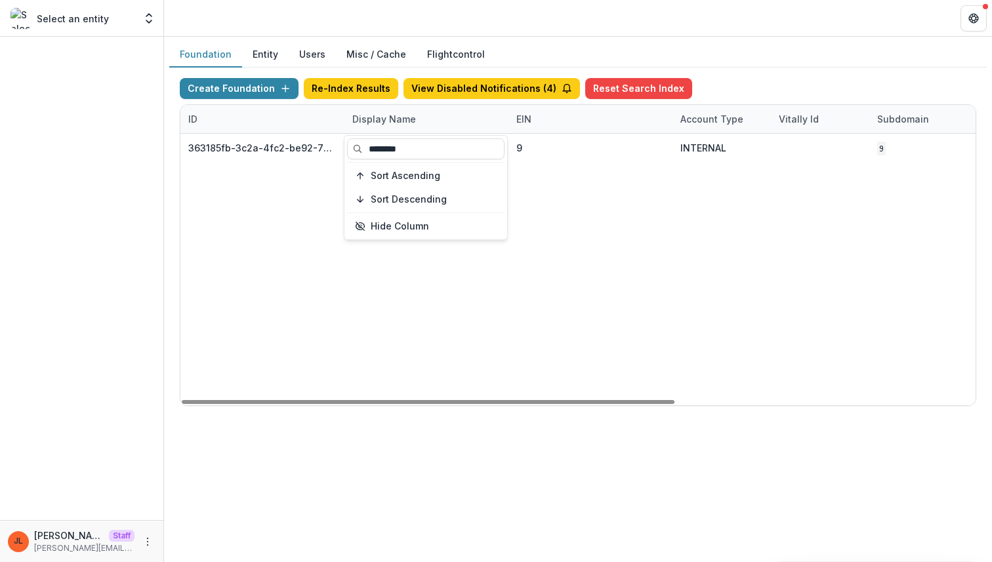
type input "********"
click at [471, 354] on div "363185fb-3c2a-4fc2-be92-768d0e3c61ac test ncf 9 INTERNAL 9 [DATE] 10:50 AM Visi…" at bounding box center [819, 270] width 1279 height 272
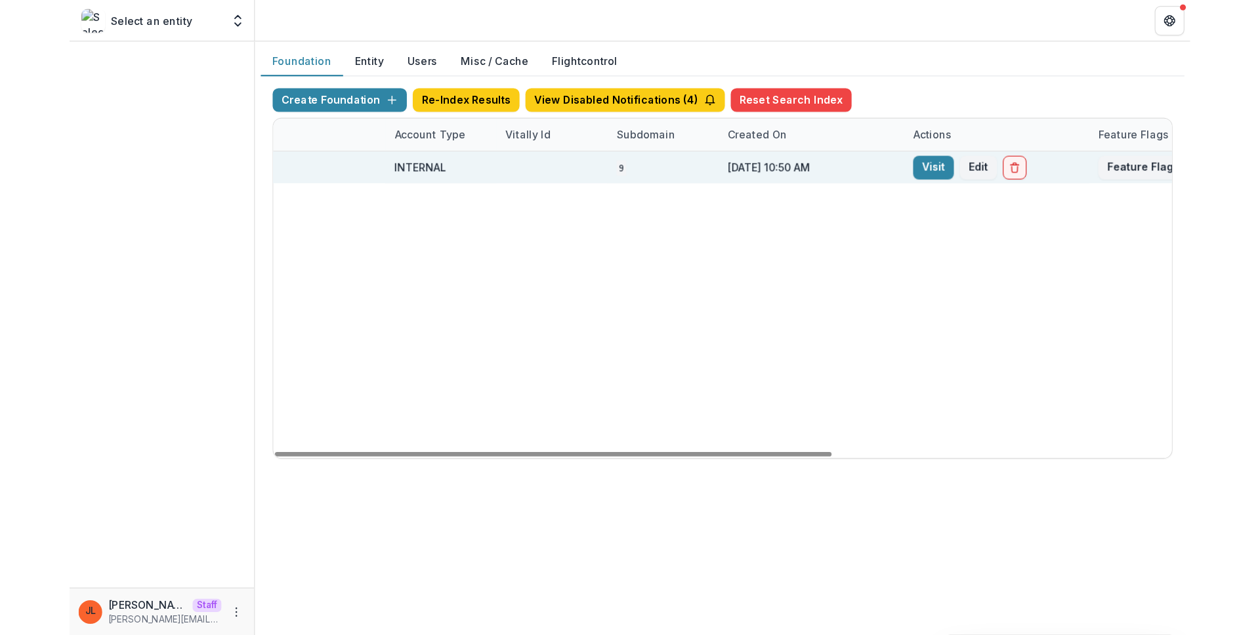
scroll to position [0, 484]
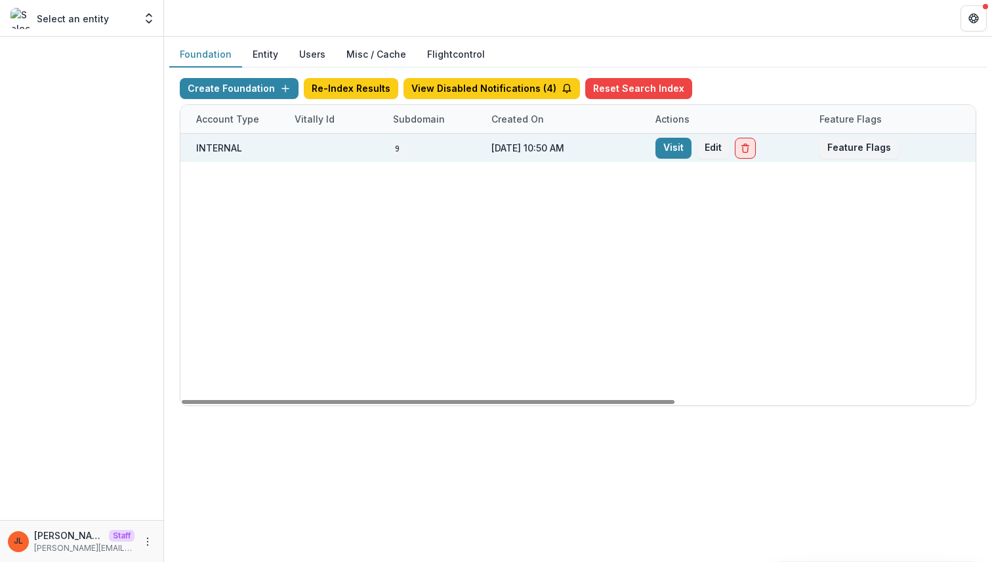
click at [748, 151] on icon "Delete Foundation" at bounding box center [745, 148] width 10 height 10
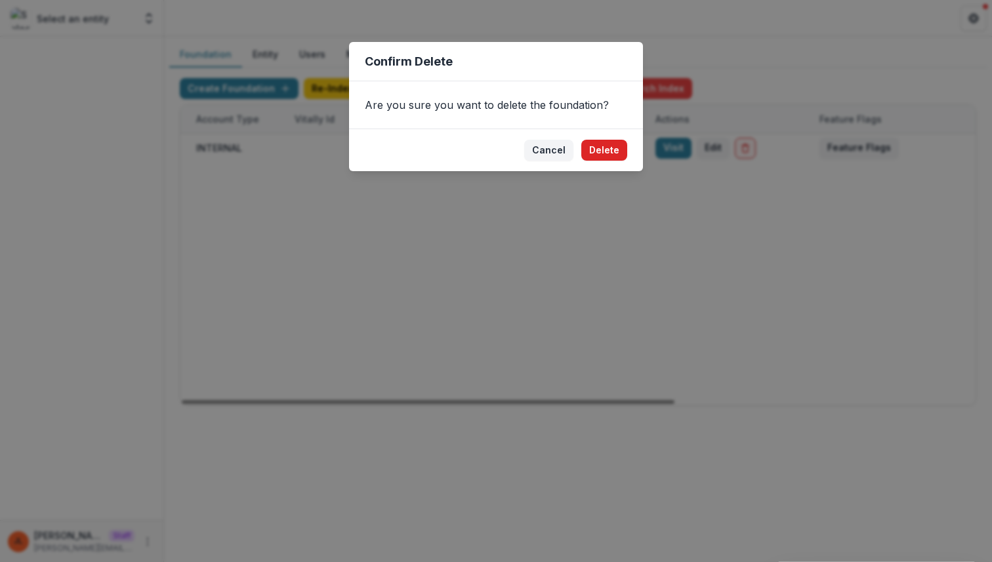
click at [608, 152] on button "Delete" at bounding box center [604, 150] width 46 height 21
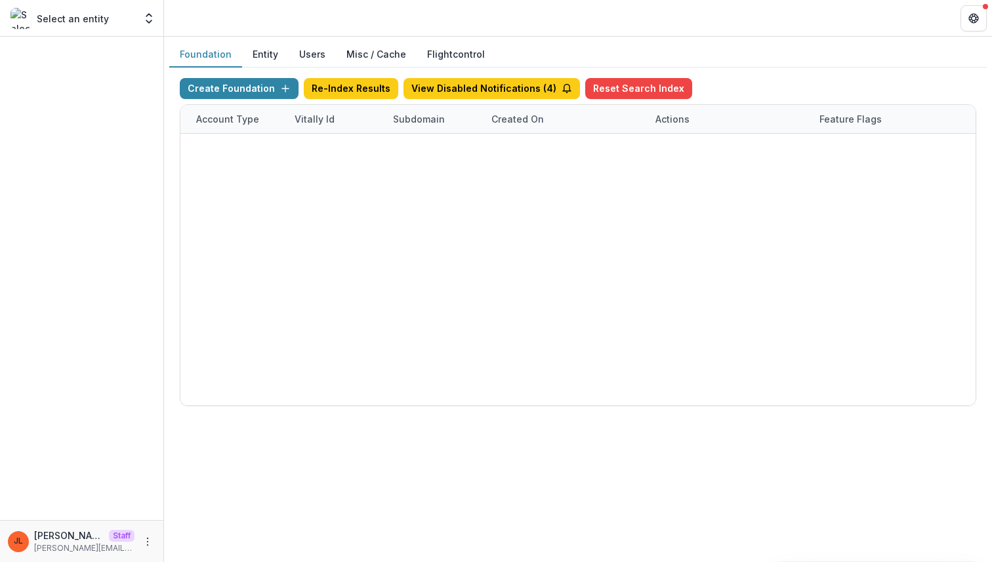
click at [279, 89] on div "Create Foundation Re-Index Results View Disabled Notifications ( 4 ) Reset Sear…" at bounding box center [578, 242] width 796 height 328
click at [281, 91] on icon "button" at bounding box center [285, 88] width 10 height 10
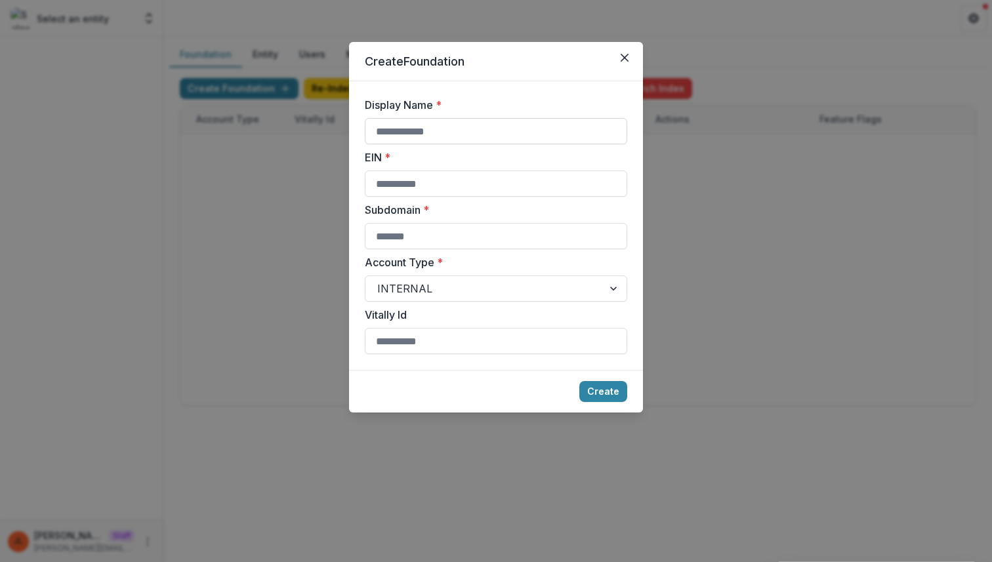
click at [455, 137] on input "Display Name *" at bounding box center [496, 131] width 262 height 26
type input "********"
type input "*"
click at [579, 381] on button "Create" at bounding box center [603, 391] width 48 height 21
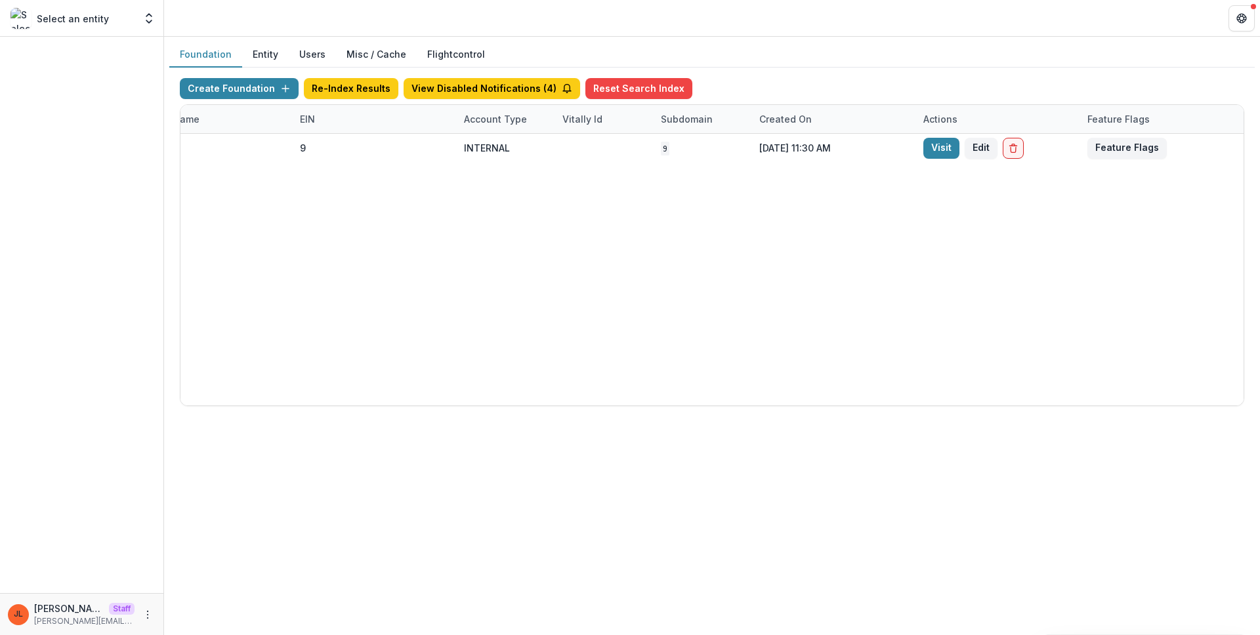
scroll to position [0, 217]
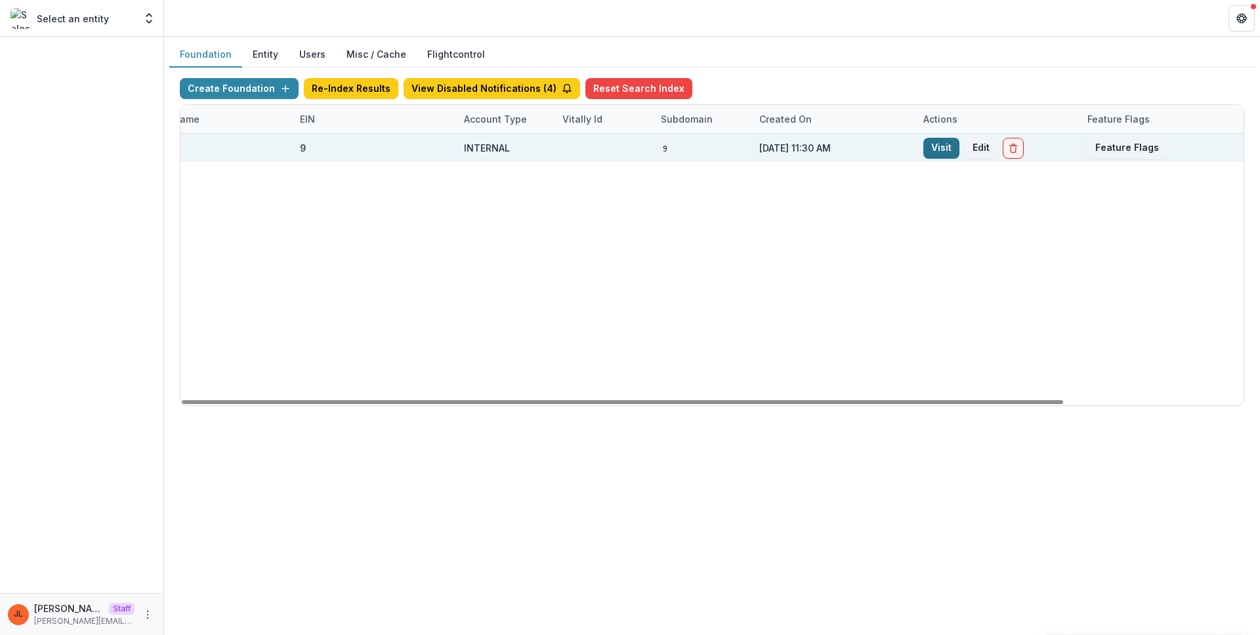
click at [927, 149] on link "Visit" at bounding box center [941, 148] width 36 height 21
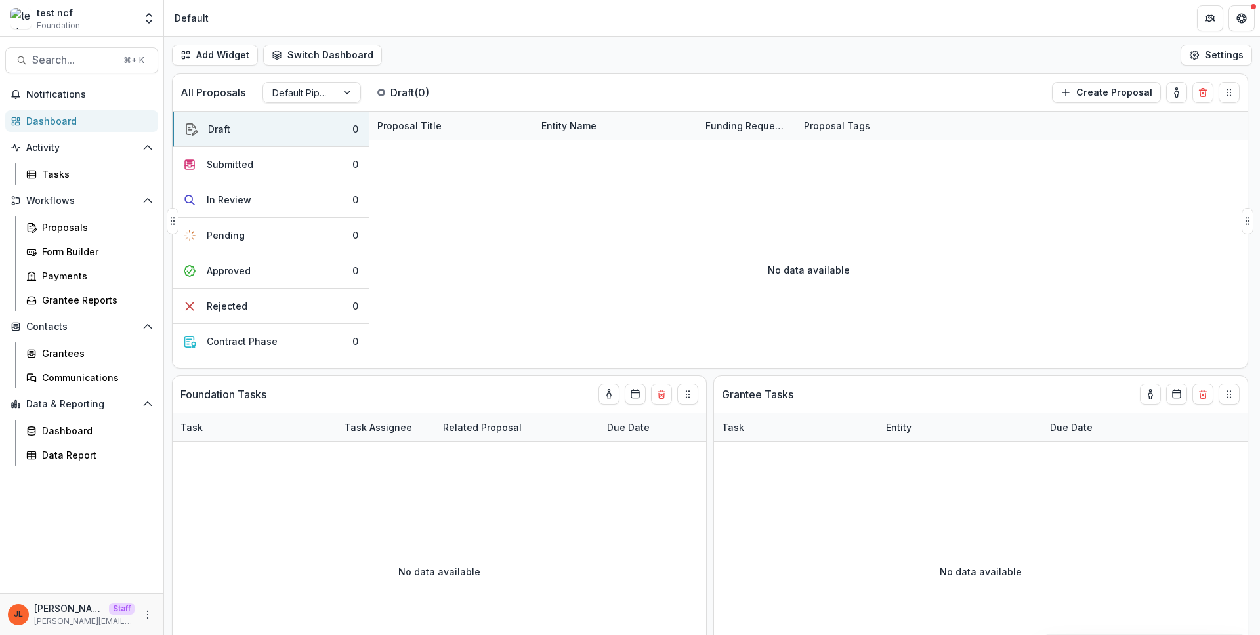
click at [543, 298] on div "No data available" at bounding box center [808, 269] width 878 height 197
click at [154, 562] on div "[PERSON_NAME] Staff [PERSON_NAME][EMAIL_ADDRESS][DOMAIN_NAME]" at bounding box center [82, 615] width 148 height 26
click at [150, 562] on icon "More" at bounding box center [147, 614] width 10 height 10
click at [234, 562] on link "User Settings" at bounding box center [234, 587] width 140 height 22
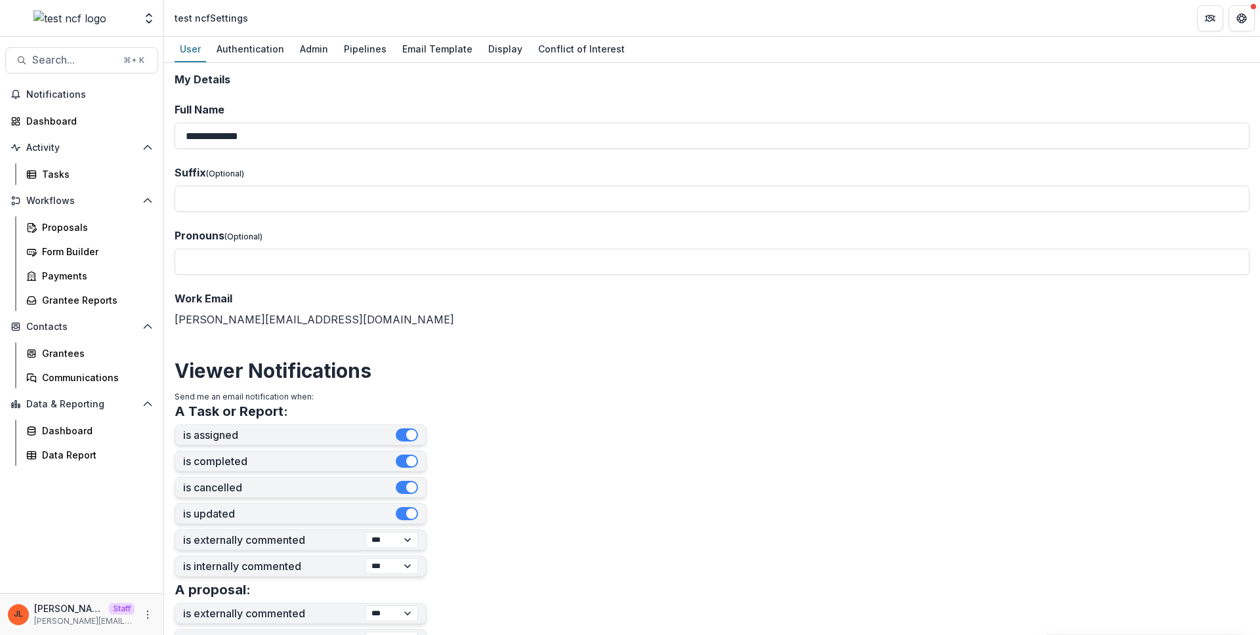
click at [731, 376] on h2 "Viewer Notifications" at bounding box center [712, 371] width 1075 height 24
click at [312, 54] on div "Admin" at bounding box center [314, 48] width 39 height 19
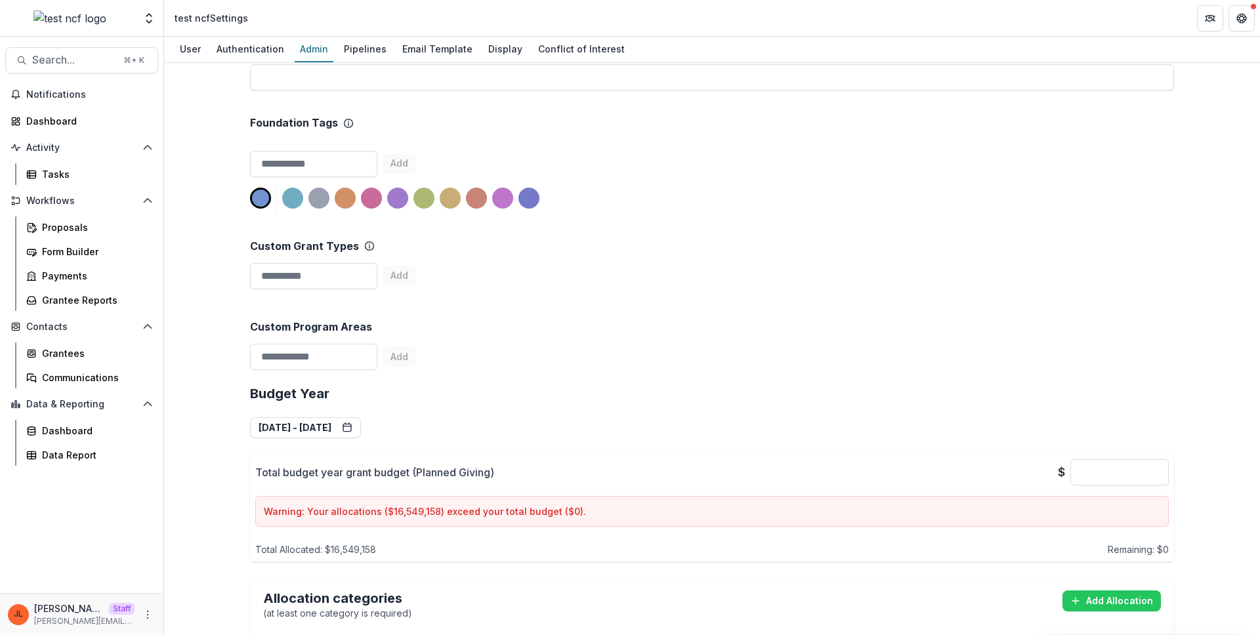
scroll to position [246, 0]
click at [779, 245] on div "Custom Grant Types" at bounding box center [712, 245] width 924 height 12
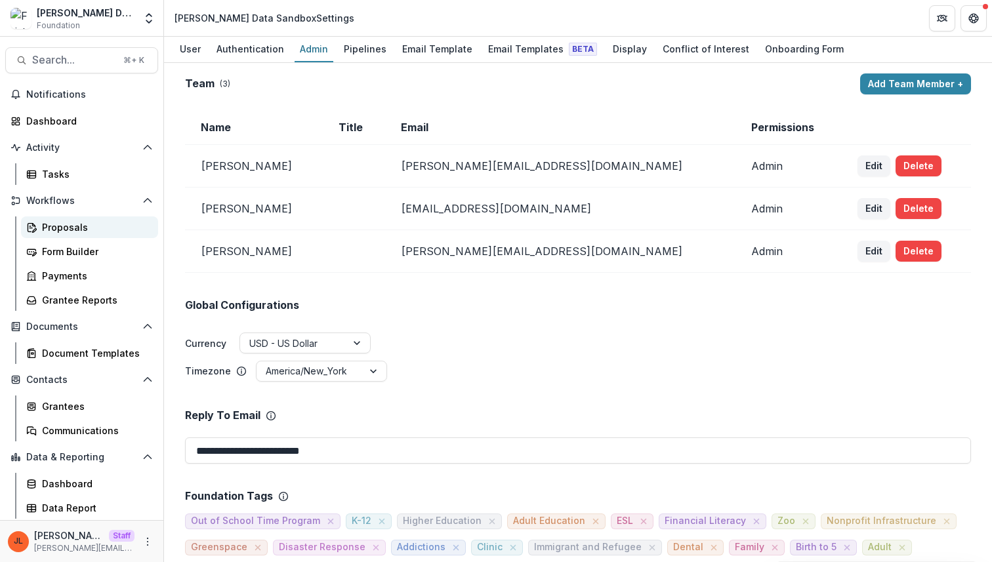
click at [73, 230] on div "Proposals" at bounding box center [95, 227] width 106 height 14
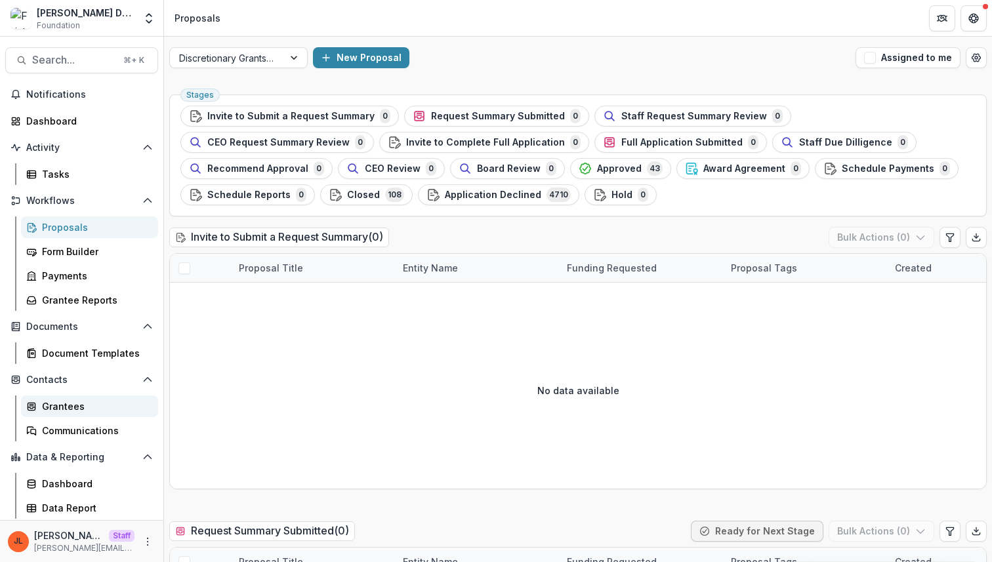
click at [77, 408] on div "Grantees" at bounding box center [95, 407] width 106 height 14
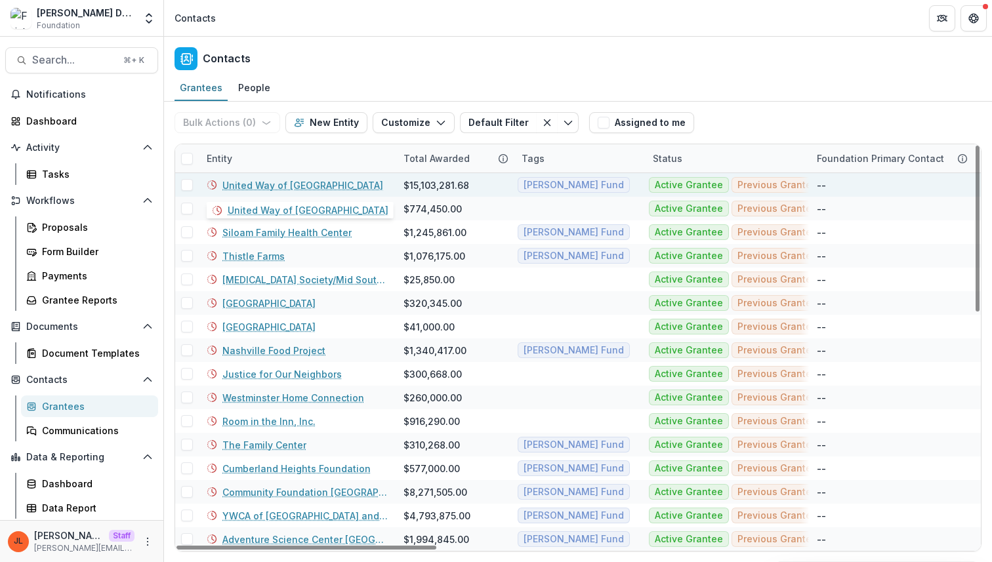
click at [327, 188] on link "United Way of Middle Tennesseee" at bounding box center [302, 185] width 161 height 14
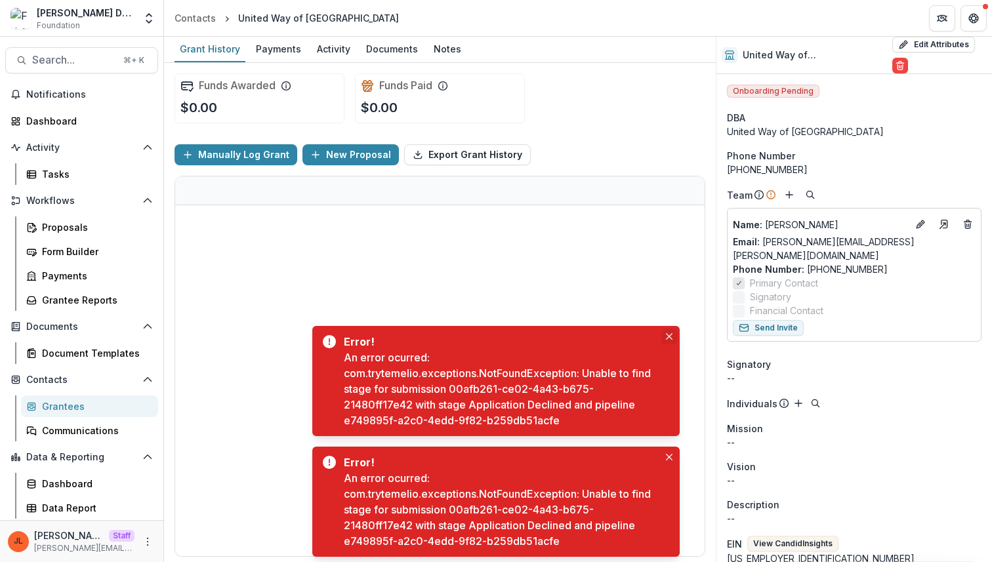
click at [666, 339] on icon "Close" at bounding box center [669, 336] width 7 height 7
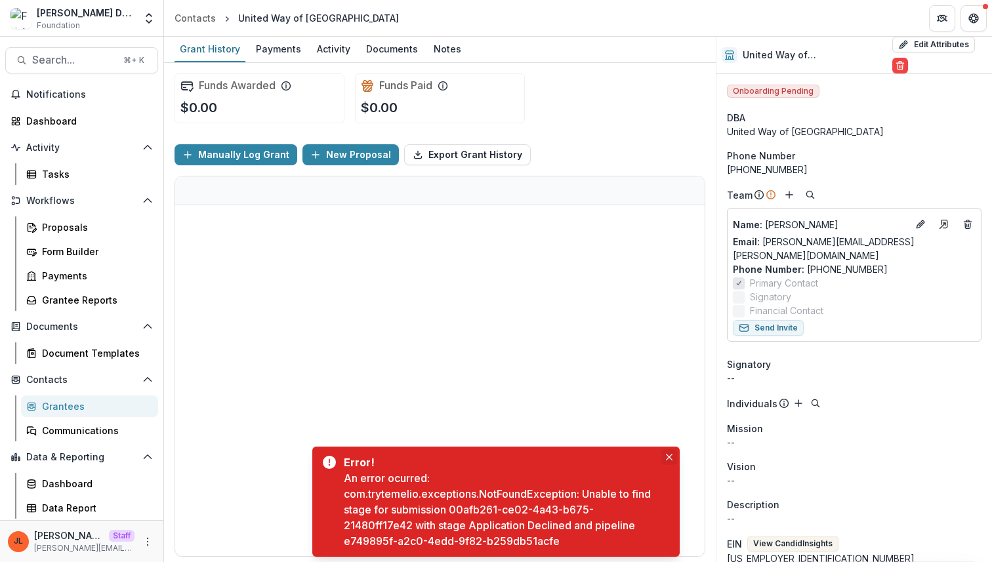
click at [668, 457] on icon "Close" at bounding box center [669, 457] width 7 height 7
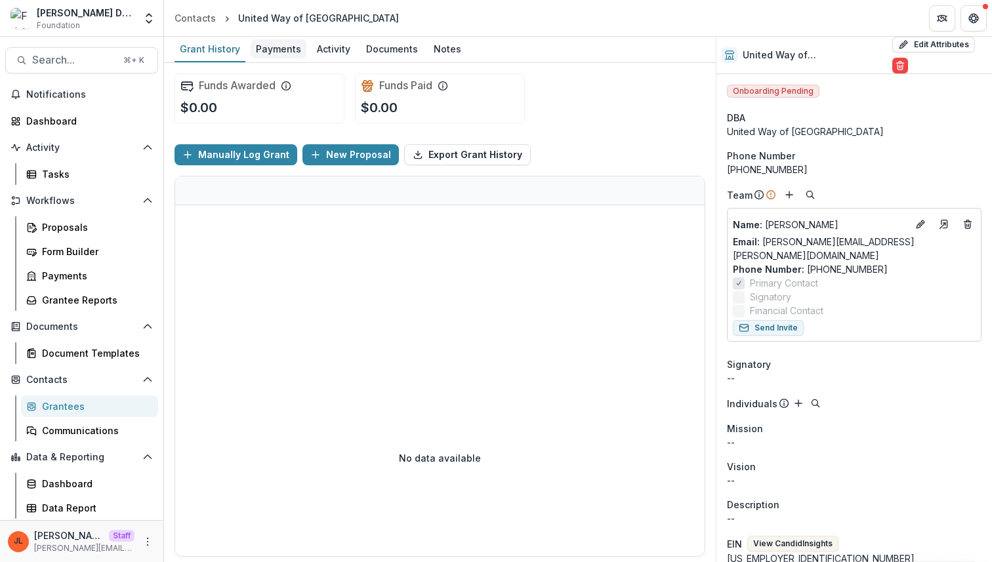
click at [287, 48] on div "Payments" at bounding box center [279, 48] width 56 height 19
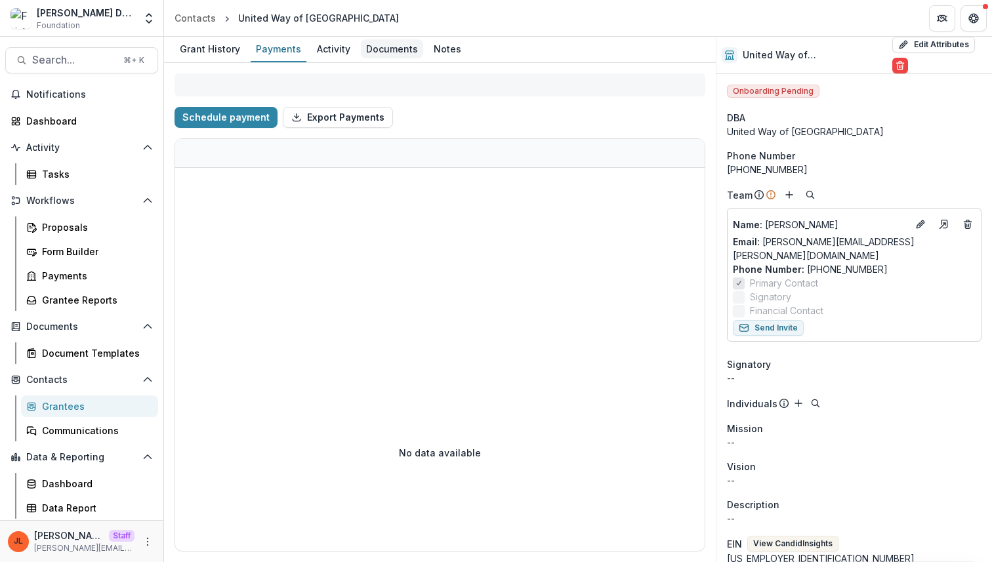
select select "****"
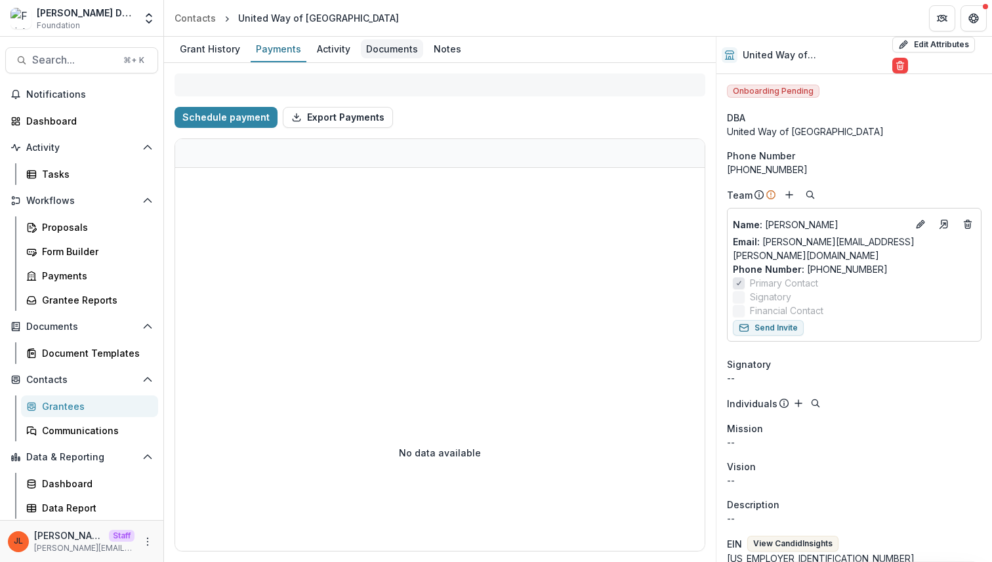
select select "****"
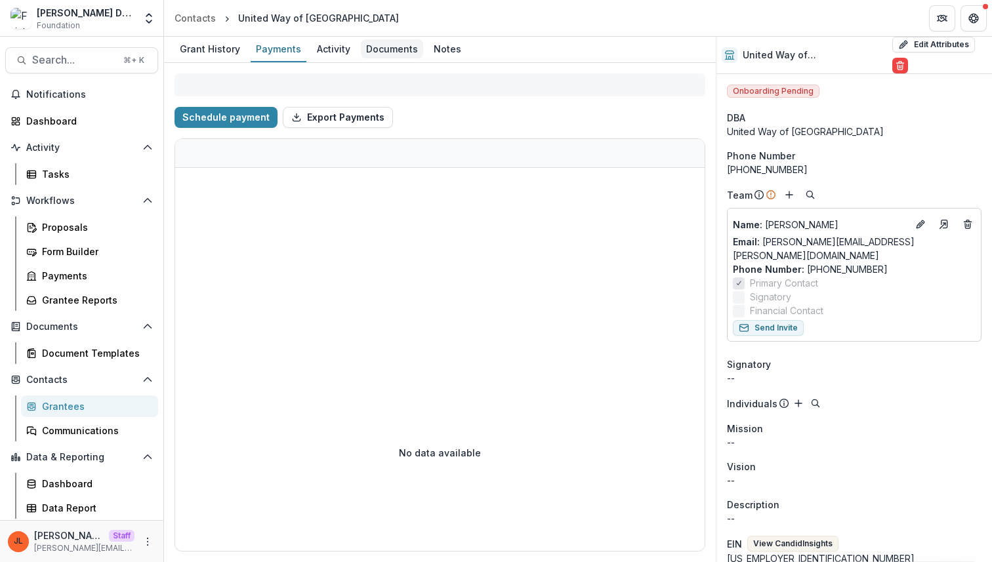
select select "****"
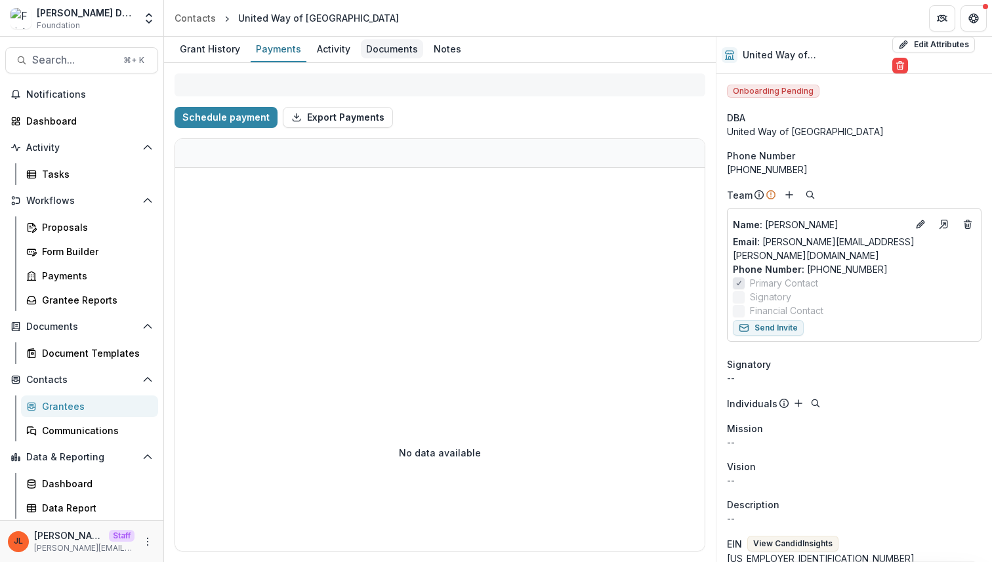
select select "****"
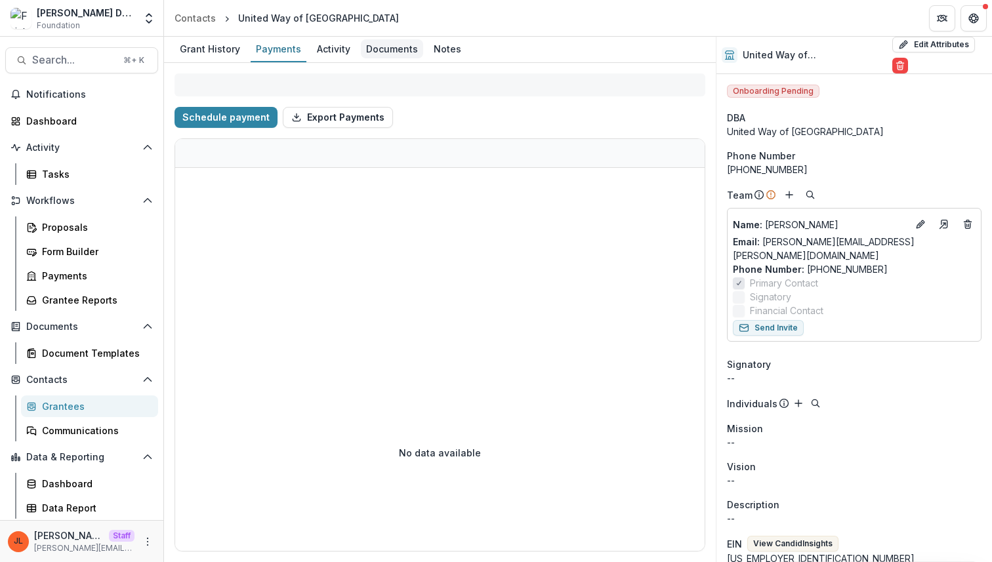
select select "****"
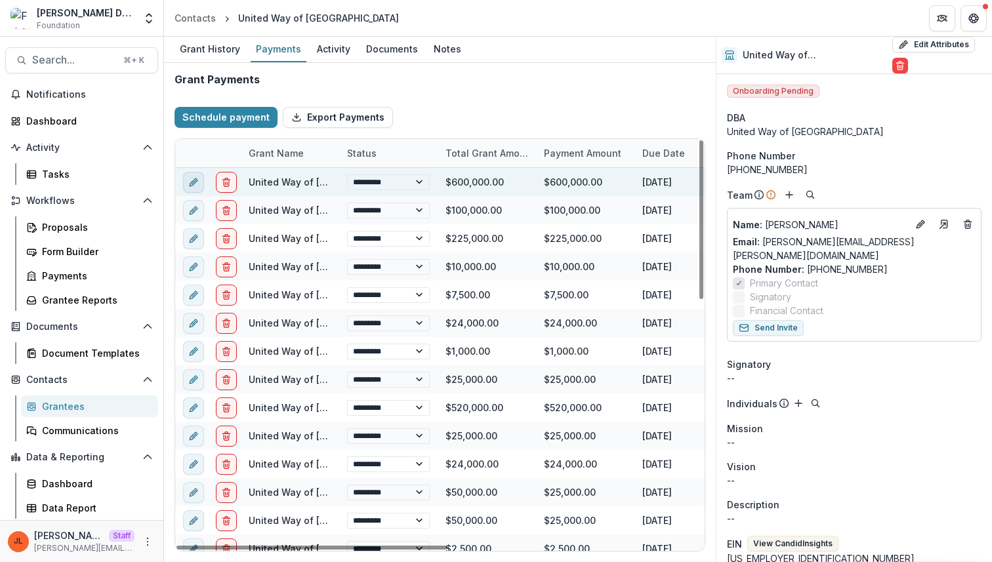
click at [194, 186] on icon "edit" at bounding box center [193, 182] width 10 height 10
select select "****"
select select "**********"
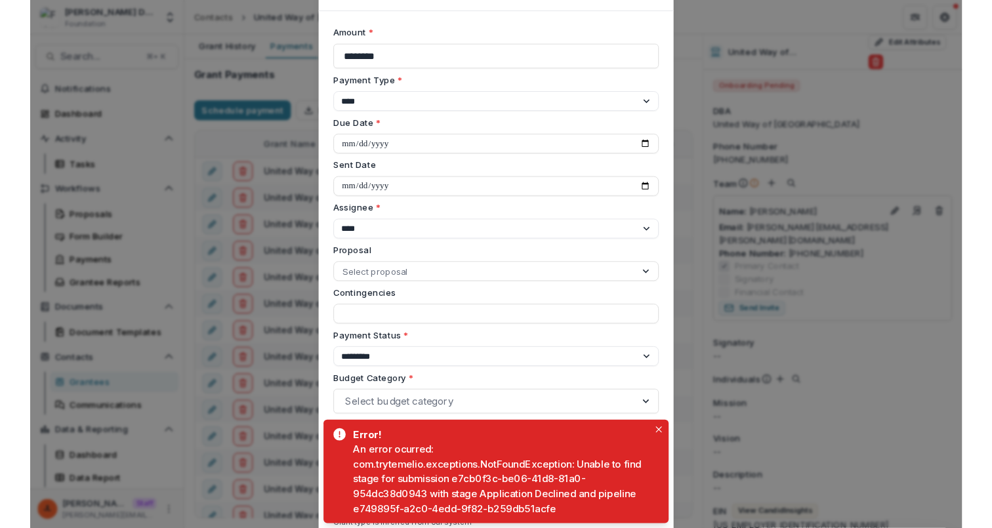
scroll to position [77, 0]
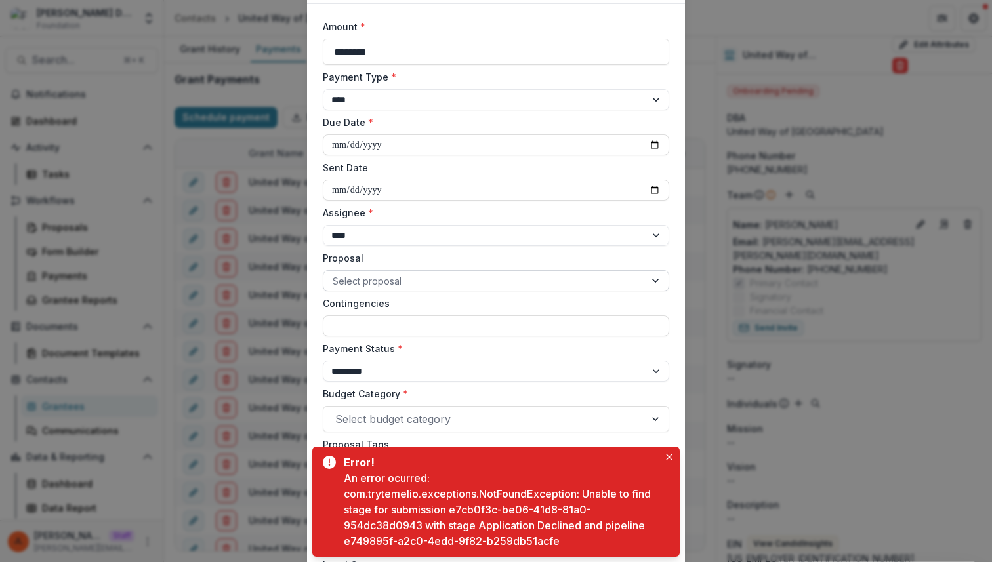
click at [437, 278] on div at bounding box center [484, 281] width 303 height 16
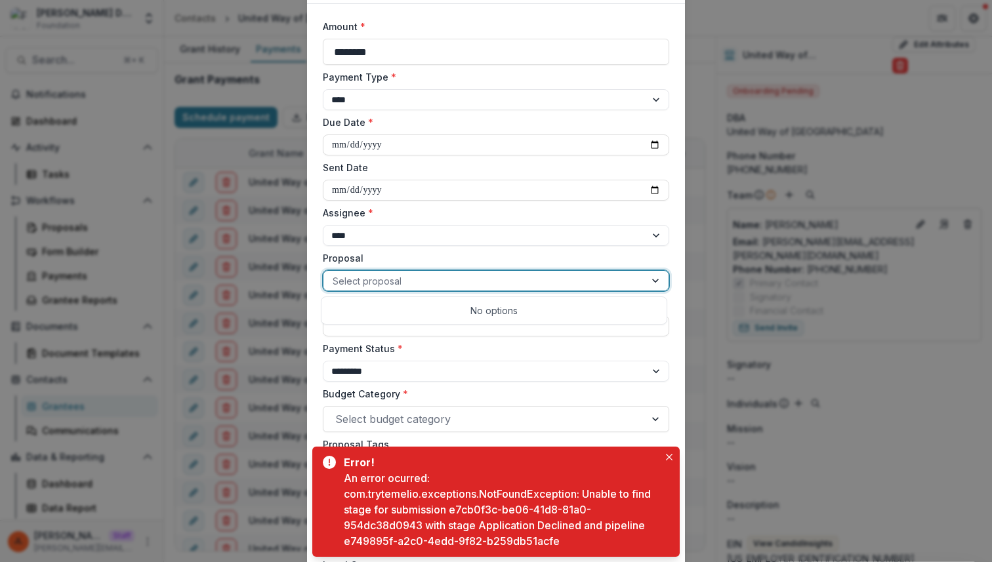
click at [264, 257] on div "**********" at bounding box center [496, 281] width 992 height 562
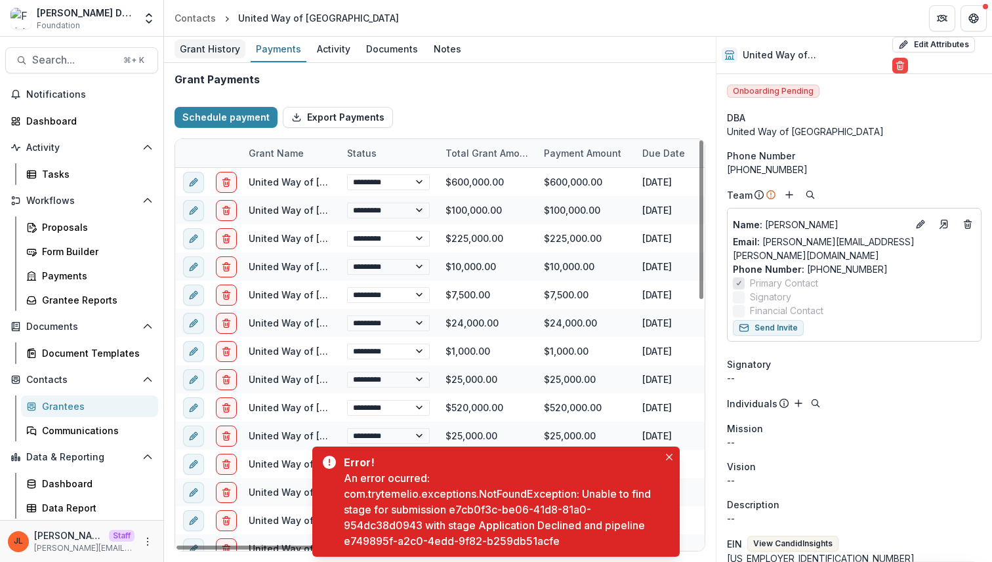
click at [197, 47] on div "Grant History" at bounding box center [210, 48] width 71 height 19
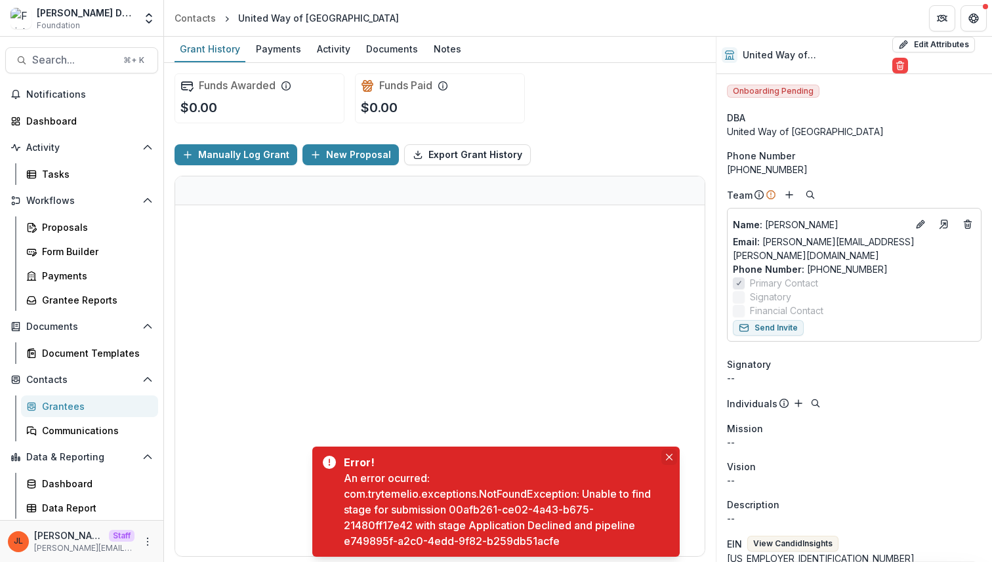
click at [676, 459] on button "Close" at bounding box center [669, 457] width 16 height 16
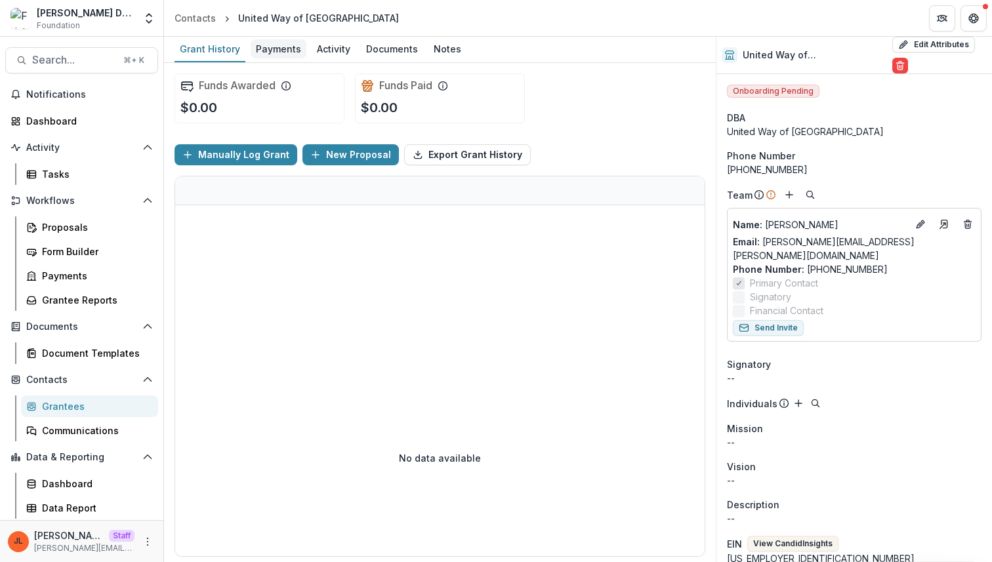
click at [278, 39] on div "Payments" at bounding box center [279, 48] width 56 height 19
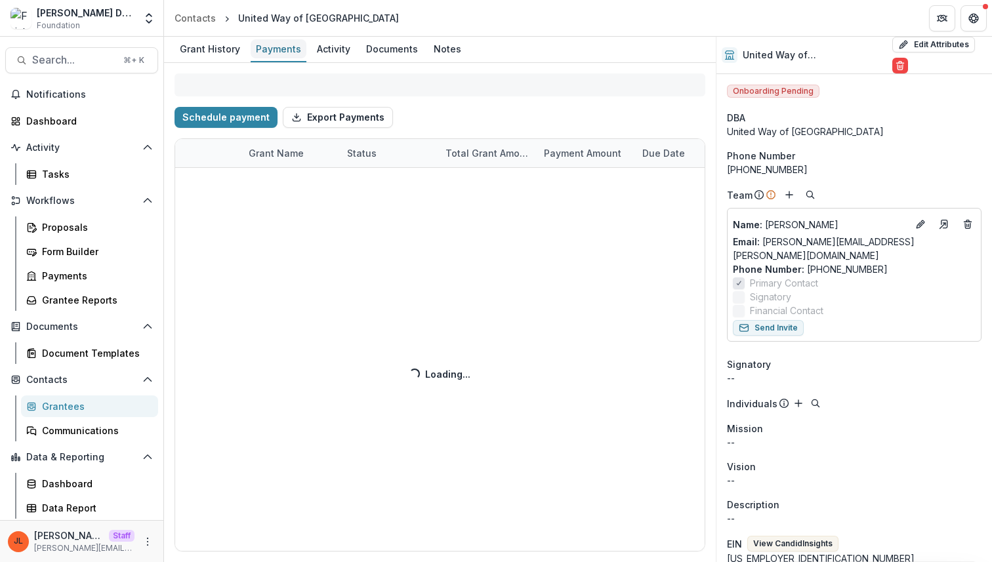
select select "****"
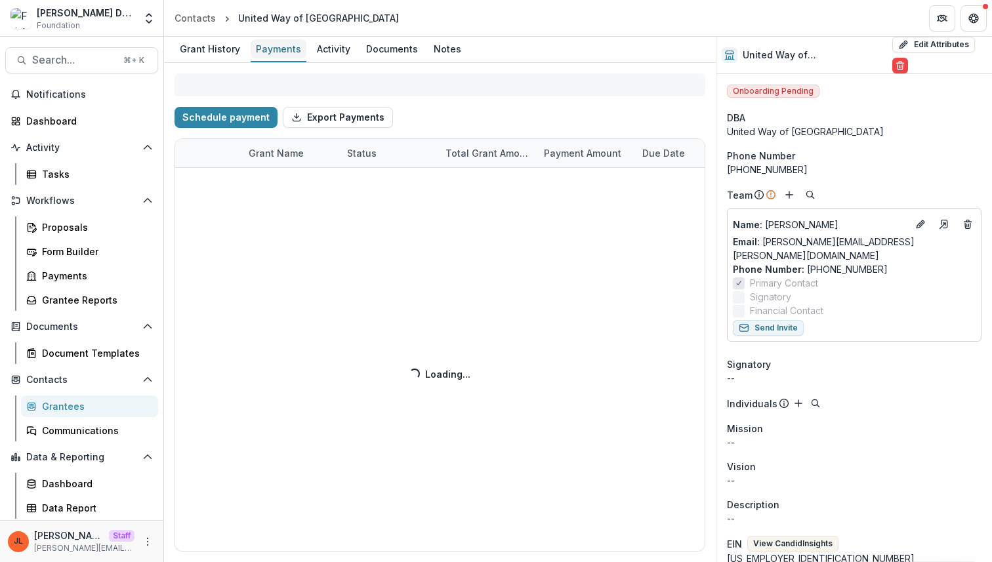
select select "****"
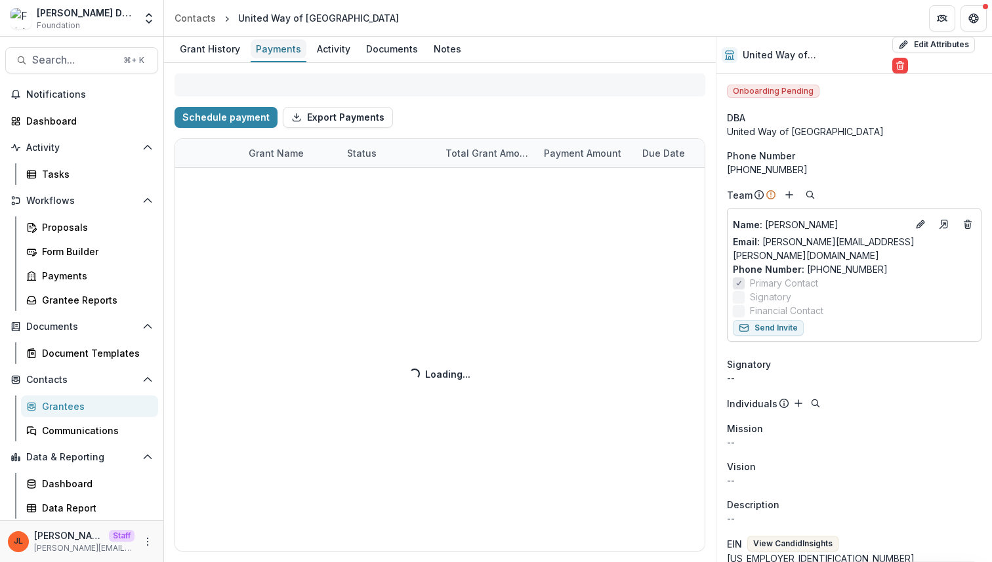
select select "****"
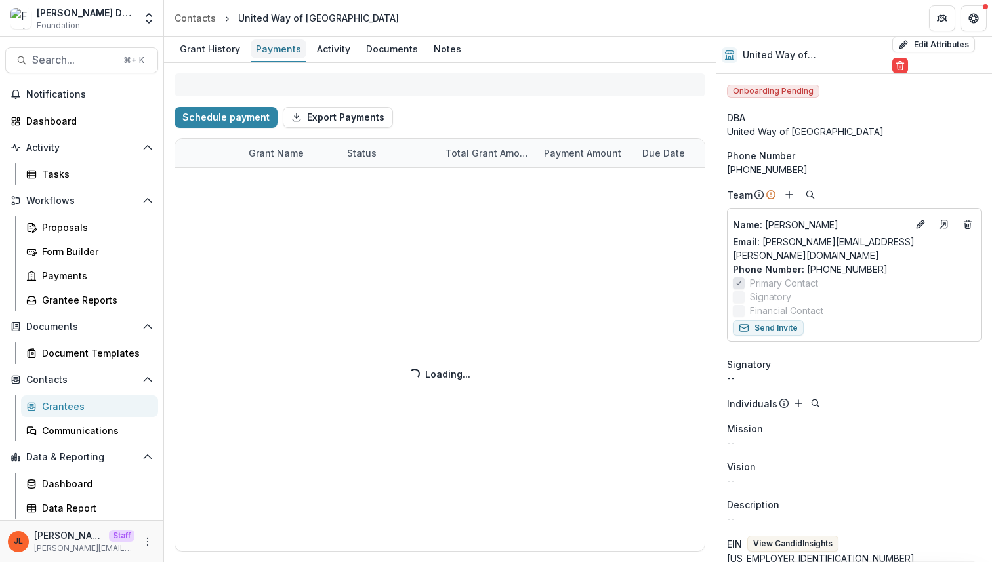
select select "****"
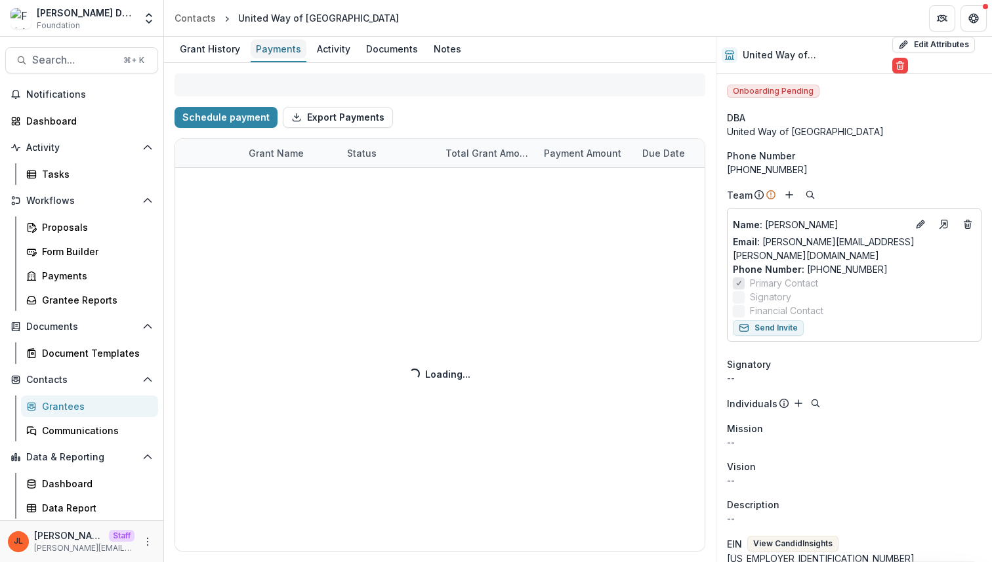
select select "****"
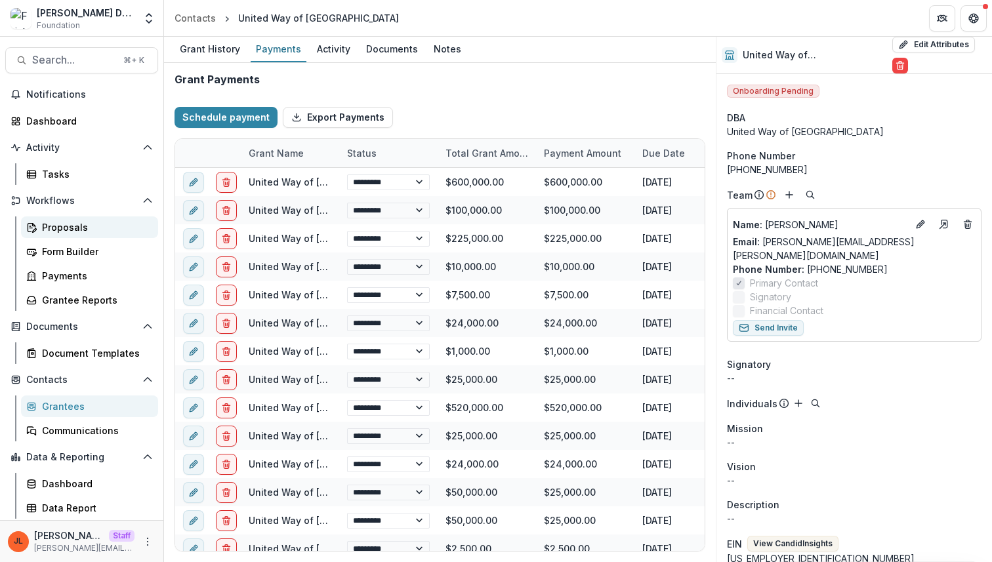
select select "****"
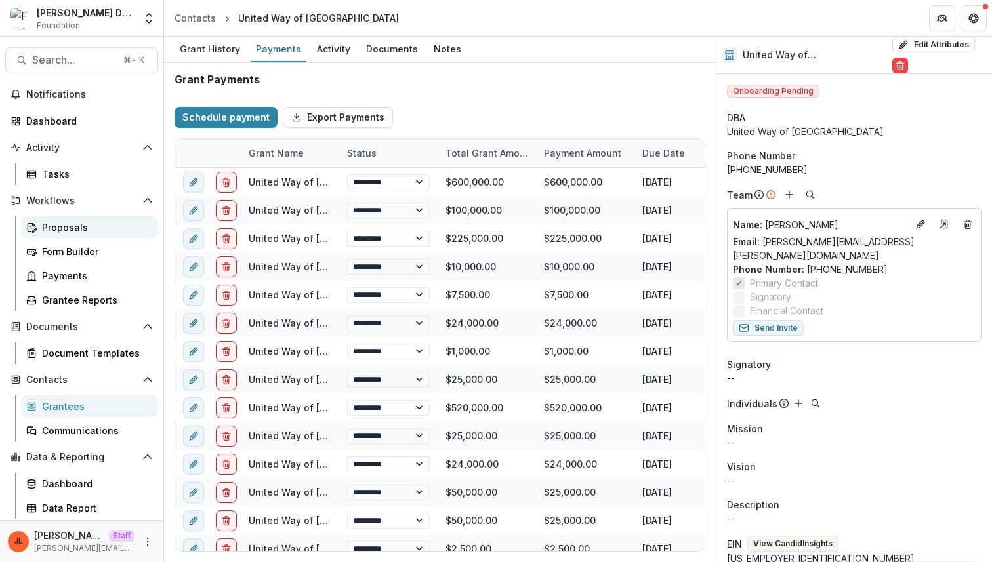
select select "****"
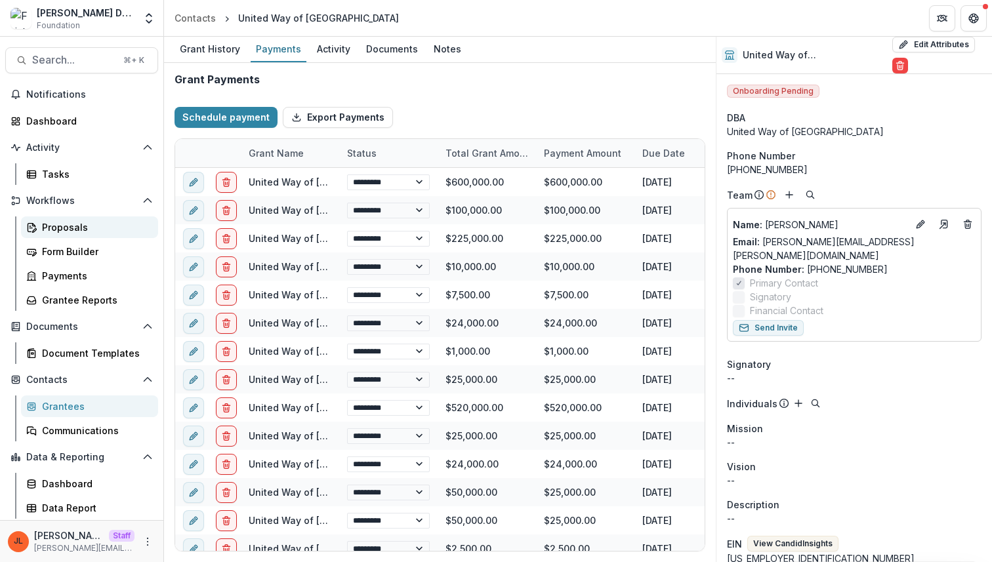
select select "****"
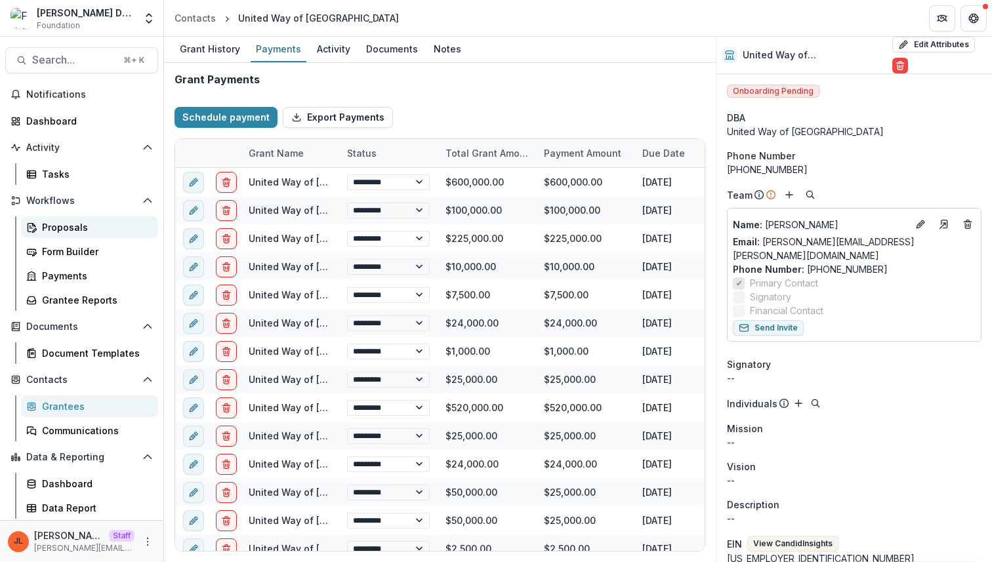
select select "****"
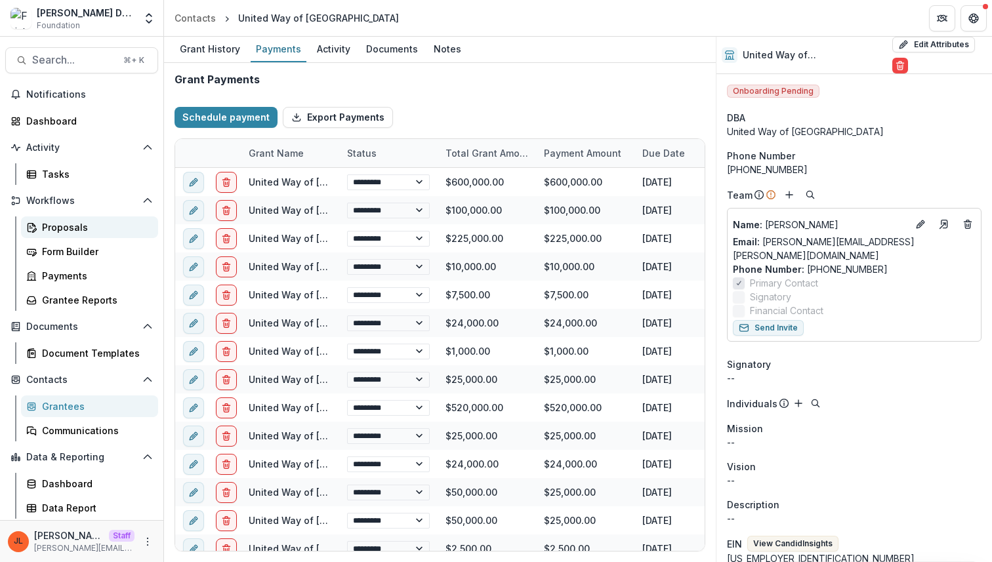
select select "****"
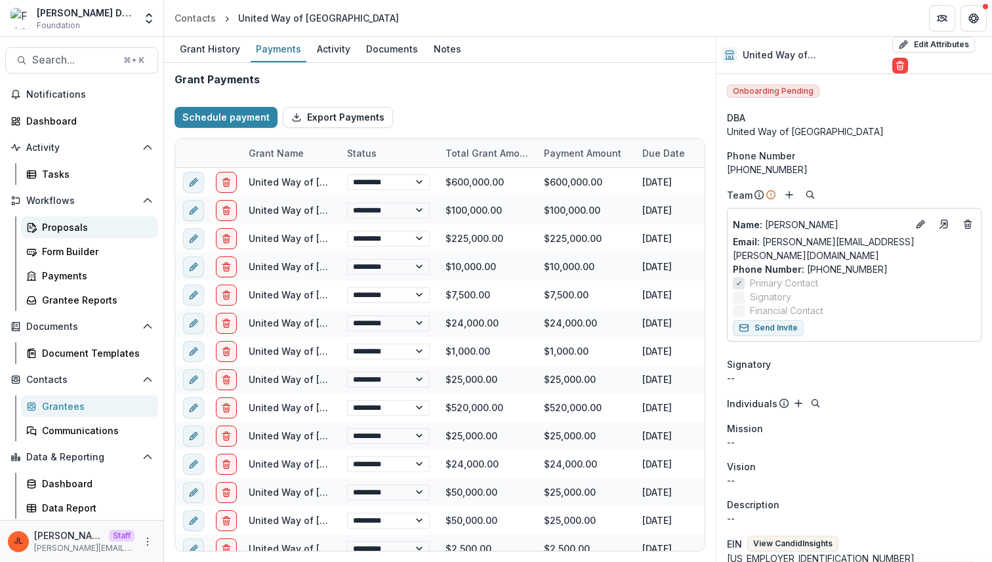
click at [72, 233] on div "Proposals" at bounding box center [95, 227] width 106 height 14
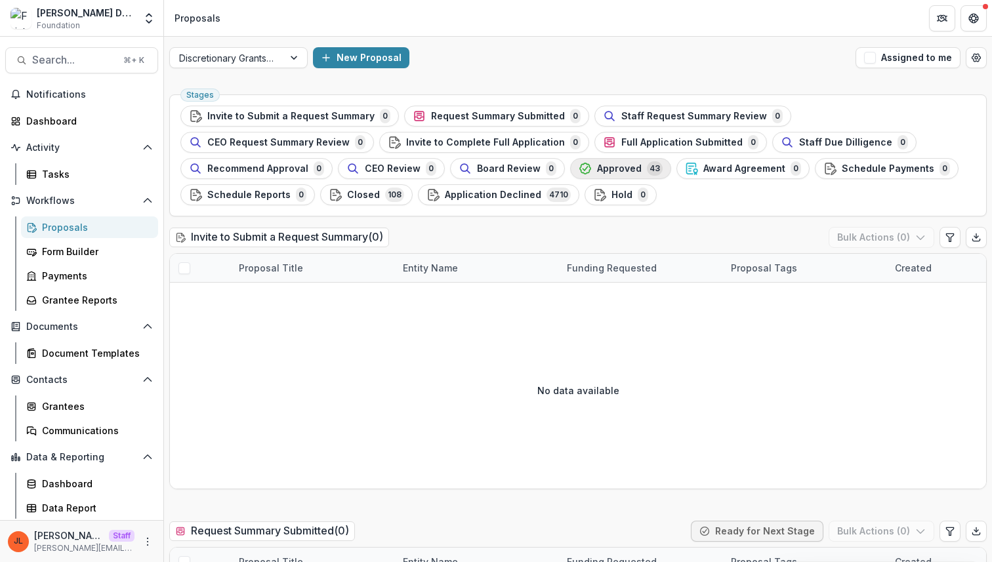
click at [570, 176] on button "Approved 43" at bounding box center [620, 168] width 101 height 21
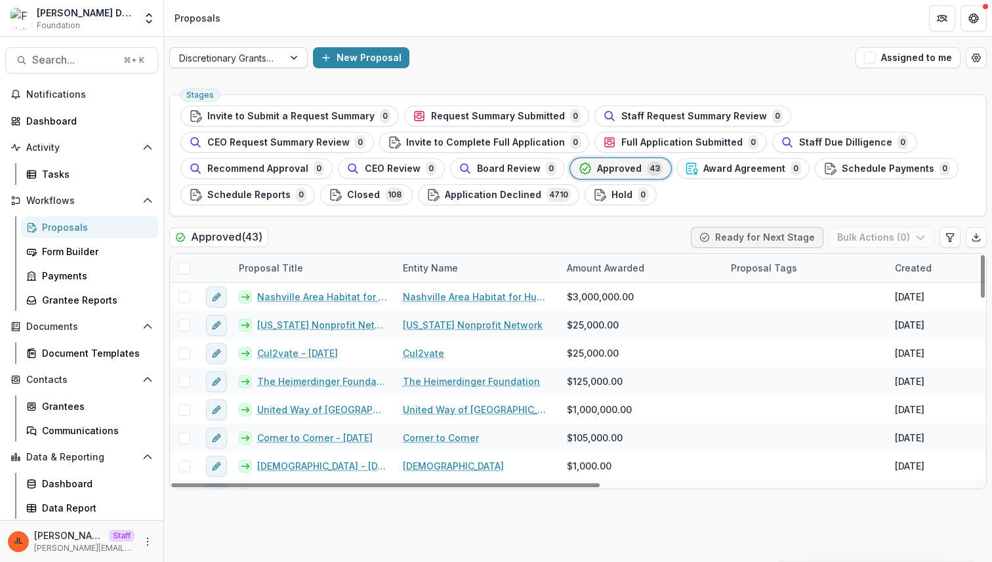
click at [270, 56] on div at bounding box center [226, 58] width 95 height 16
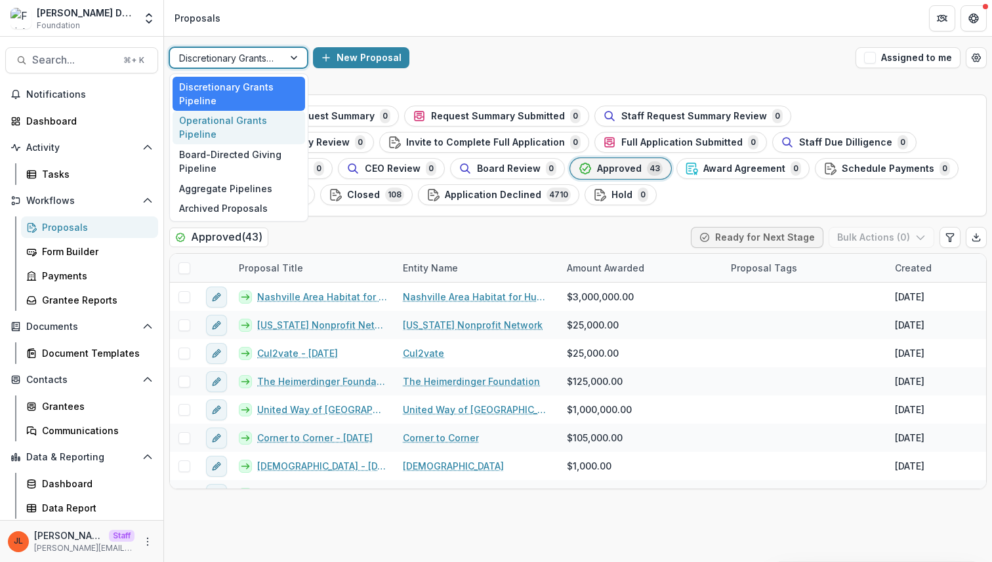
click at [240, 123] on div "Operational Grants Pipeline" at bounding box center [239, 128] width 133 height 34
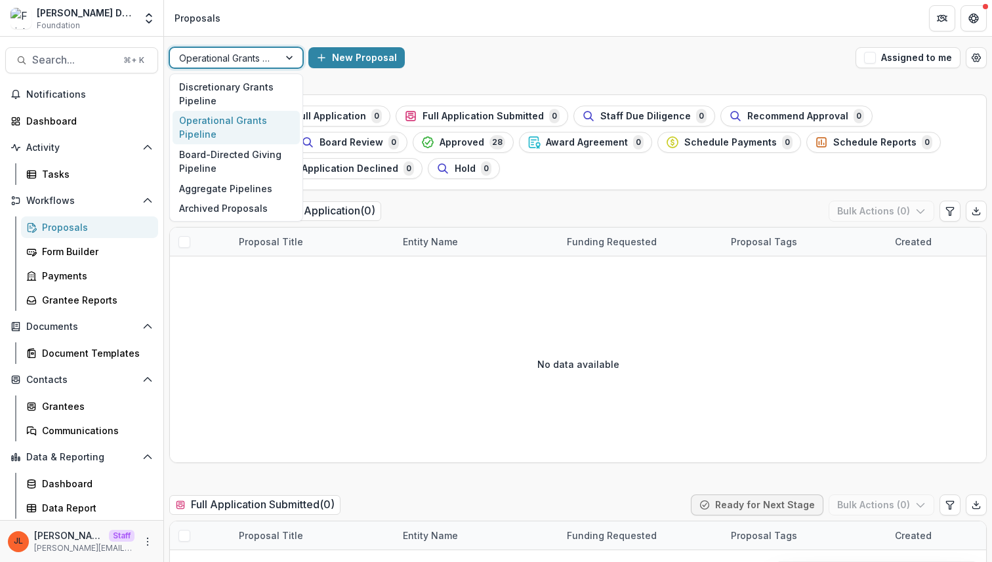
click at [291, 52] on div at bounding box center [291, 58] width 24 height 20
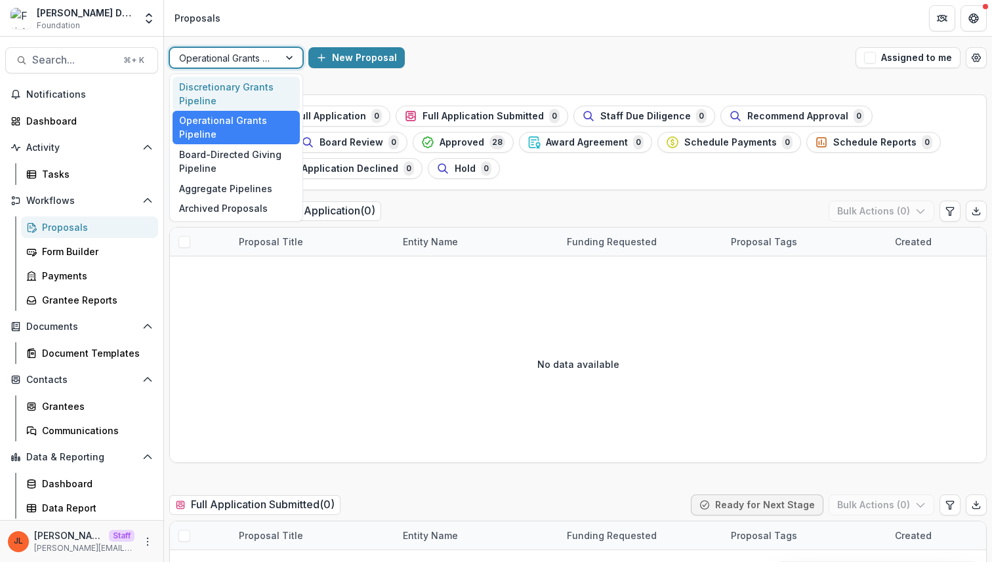
click at [269, 90] on div "Discretionary Grants Pipeline" at bounding box center [236, 94] width 127 height 34
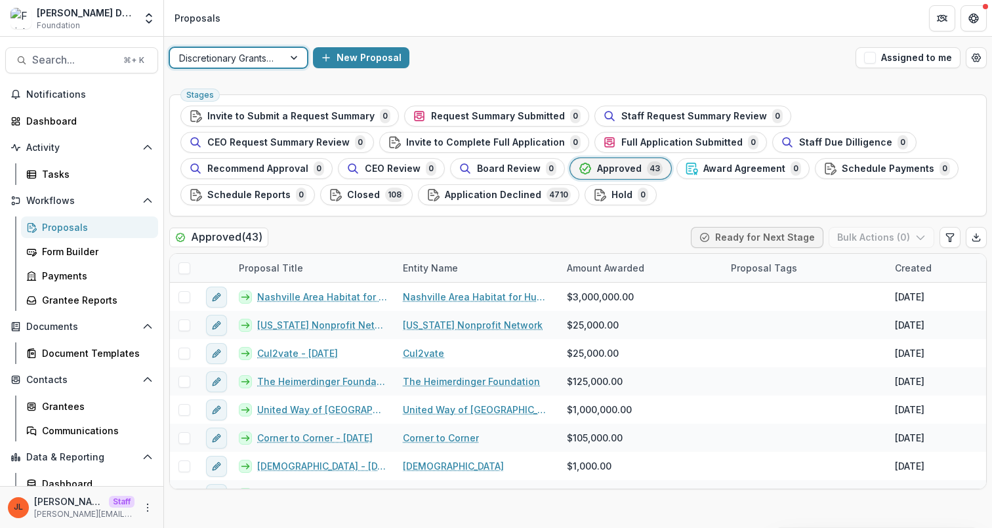
click at [268, 56] on div at bounding box center [226, 58] width 95 height 16
click at [514, 60] on div "New Proposal" at bounding box center [581, 57] width 537 height 21
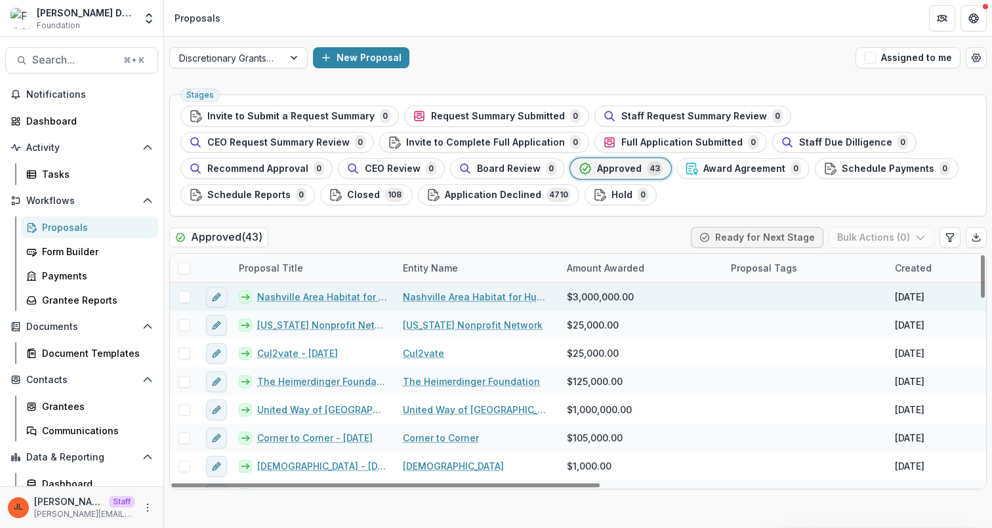
click at [340, 293] on link "Nashville Area Habitat for Humanity - 2024-10-17" at bounding box center [322, 297] width 130 height 14
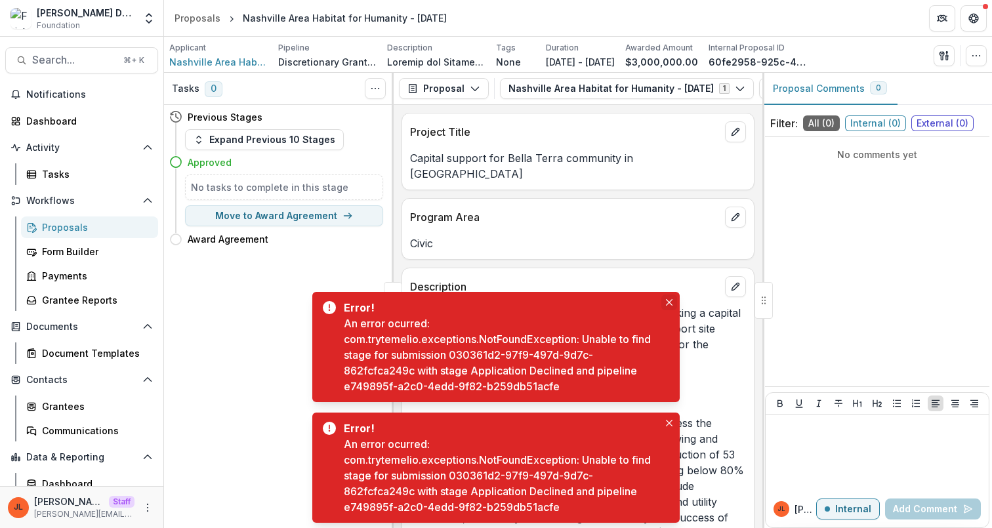
click at [669, 304] on icon "Close" at bounding box center [669, 302] width 7 height 7
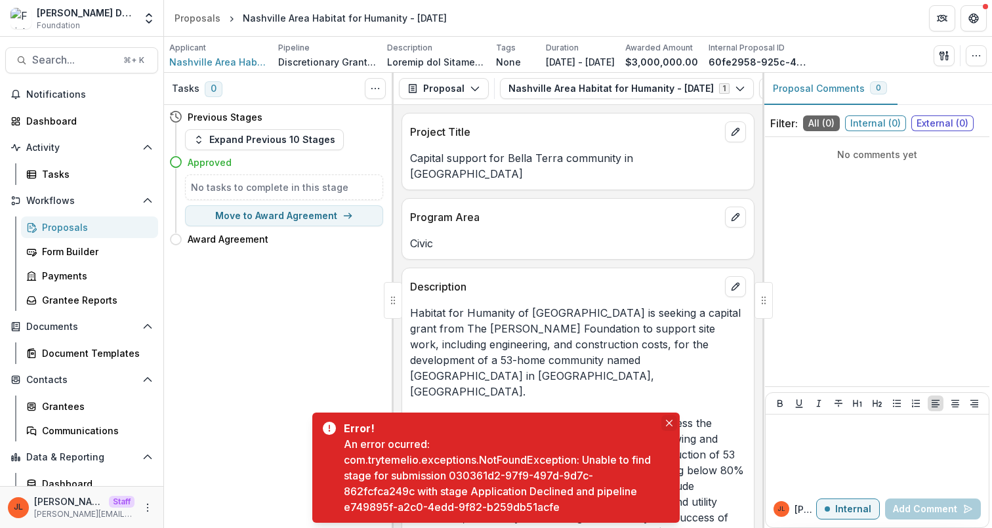
click at [670, 427] on button "Close" at bounding box center [669, 423] width 16 height 16
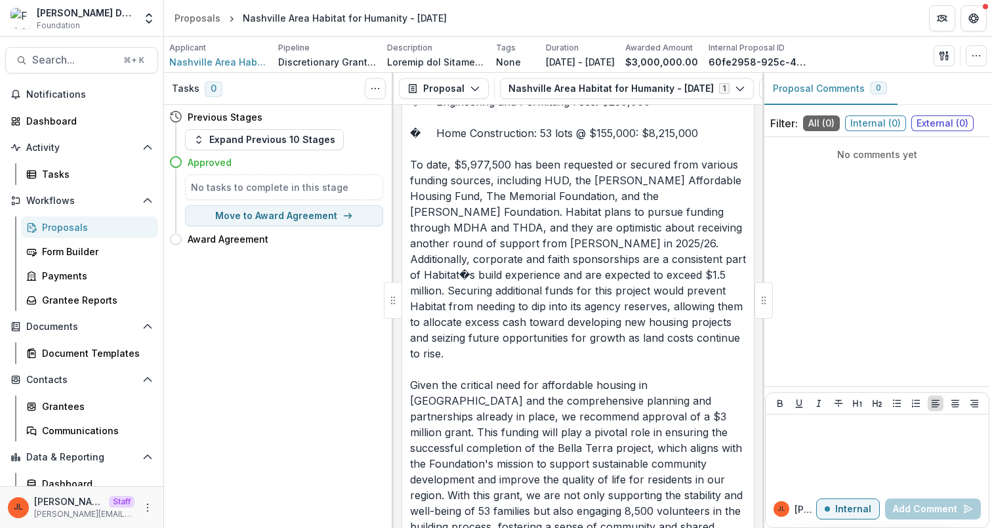
scroll to position [629, 0]
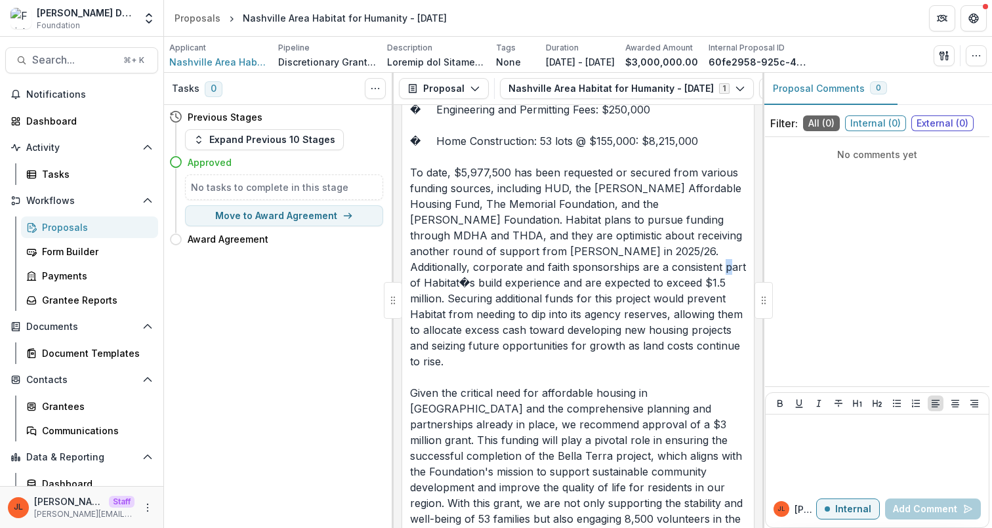
drag, startPoint x: 573, startPoint y: 221, endPoint x: 564, endPoint y: 217, distance: 10.0
click at [564, 218] on p "Habitat for Humanity of Greater Nashville is seeking a capital grant from The F…" at bounding box center [578, 220] width 336 height 1086
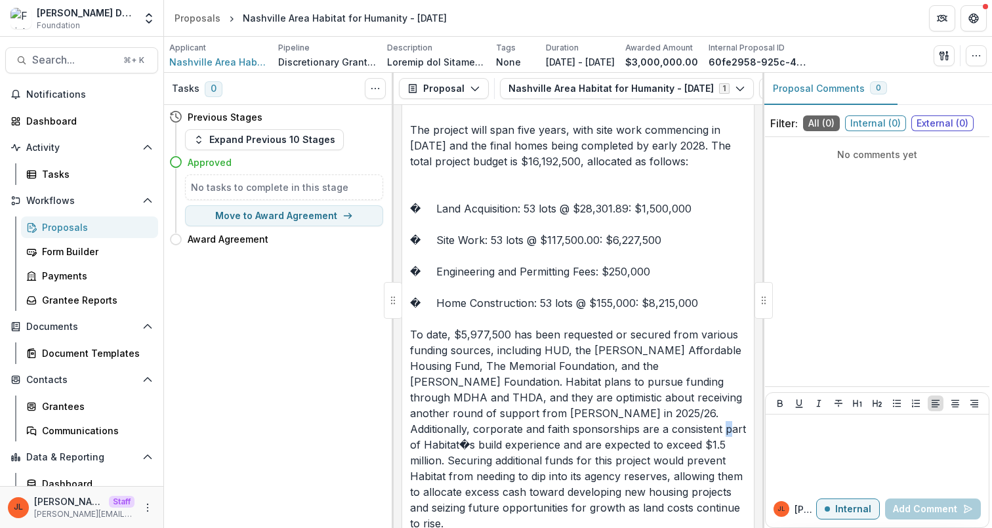
scroll to position [469, 0]
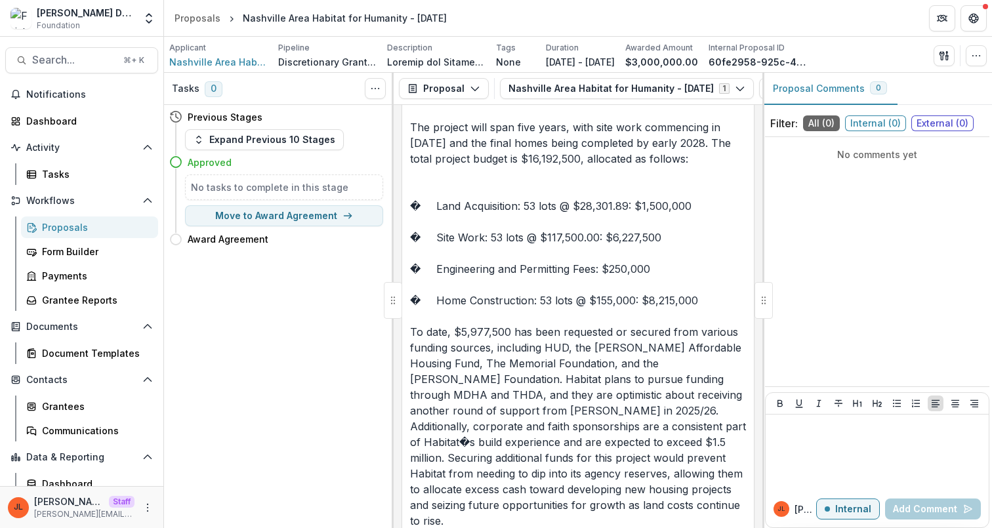
click at [419, 262] on p "Habitat for Humanity of Greater Nashville is seeking a capital grant from The F…" at bounding box center [578, 379] width 336 height 1086
drag, startPoint x: 423, startPoint y: 254, endPoint x: 410, endPoint y: 254, distance: 12.5
click at [410, 254] on p "Habitat for Humanity of Greater Nashville is seeking a capital grant from The F…" at bounding box center [578, 379] width 336 height 1086
click at [558, 311] on p "Habitat for Humanity of Greater Nashville is seeking a capital grant from The F…" at bounding box center [578, 379] width 336 height 1086
drag, startPoint x: 573, startPoint y: 379, endPoint x: 565, endPoint y: 377, distance: 8.8
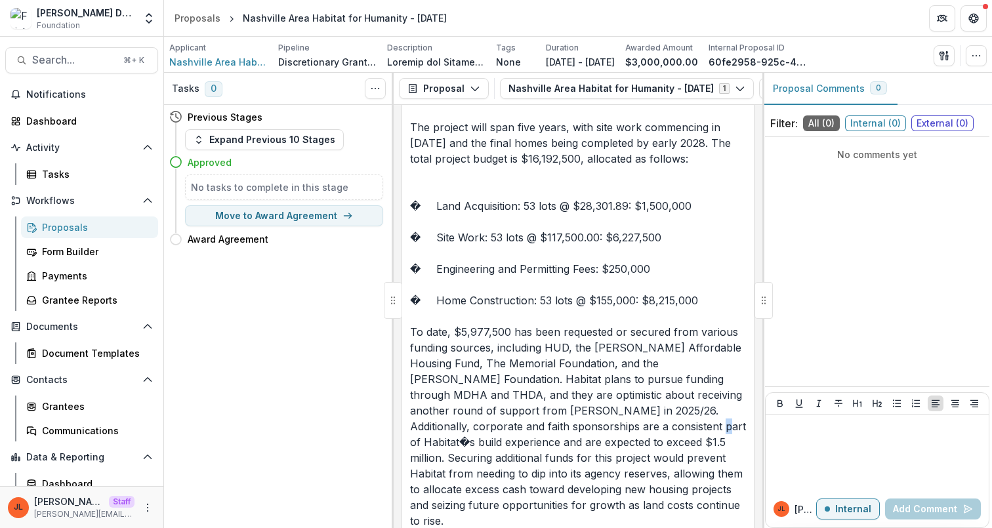
click at [566, 377] on p "Habitat for Humanity of Greater Nashville is seeking a capital grant from The F…" at bounding box center [578, 379] width 336 height 1086
click at [657, 379] on p "Habitat for Humanity of Greater Nashville is seeking a capital grant from The F…" at bounding box center [578, 379] width 336 height 1086
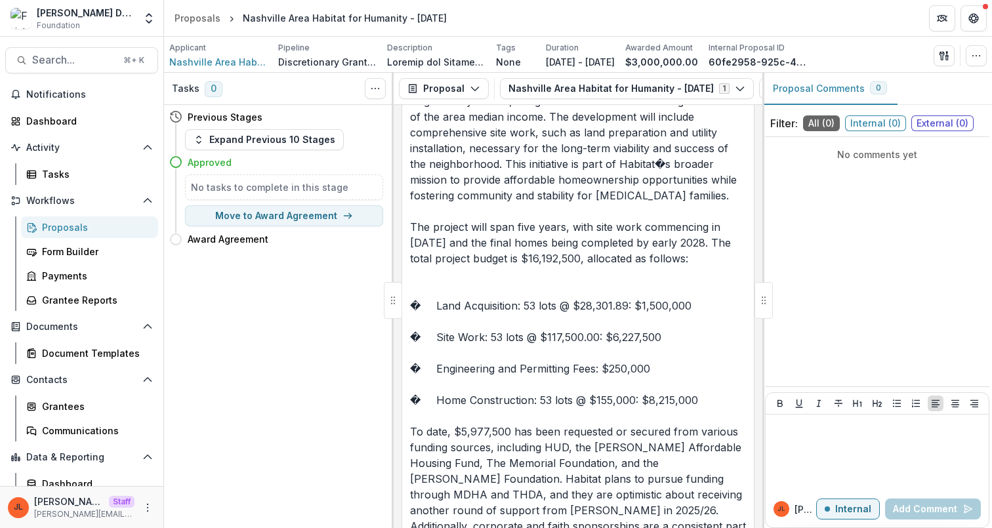
scroll to position [365, 0]
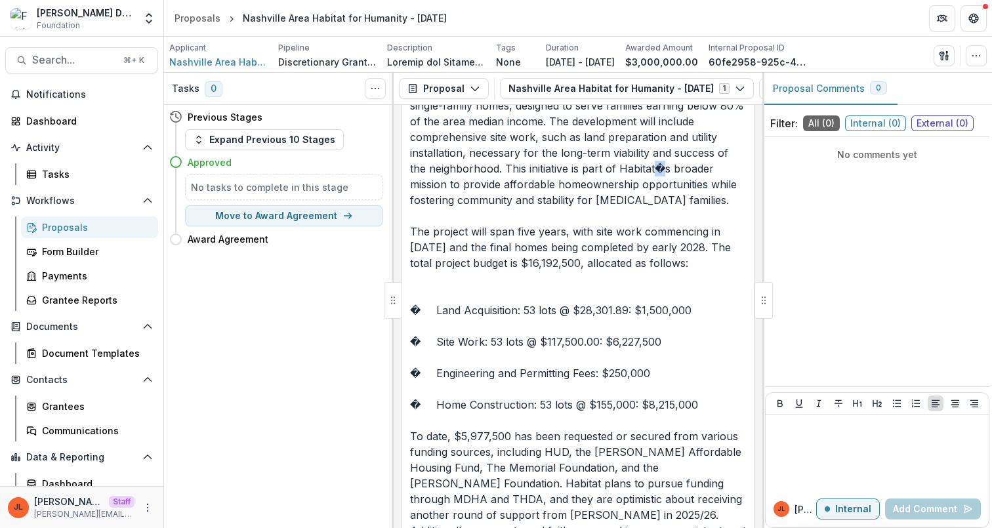
click at [659, 123] on p "Habitat for Humanity of Greater Nashville is seeking a capital grant from The F…" at bounding box center [578, 483] width 336 height 1086
click at [215, 59] on span "Nashville Area Habitat for Humanity" at bounding box center [218, 62] width 98 height 14
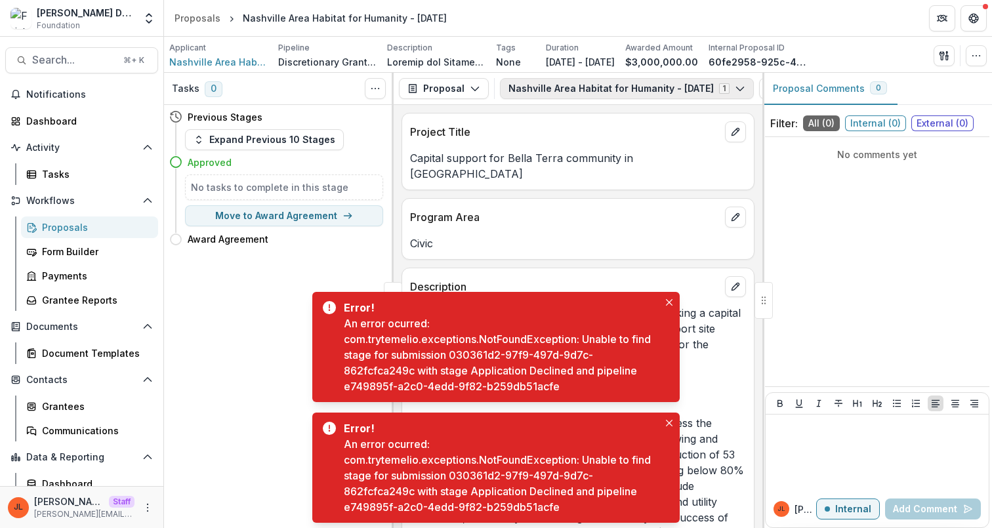
click at [718, 87] on button "Nashville Area Habitat for Humanity - 2024-10-17 1" at bounding box center [627, 88] width 254 height 21
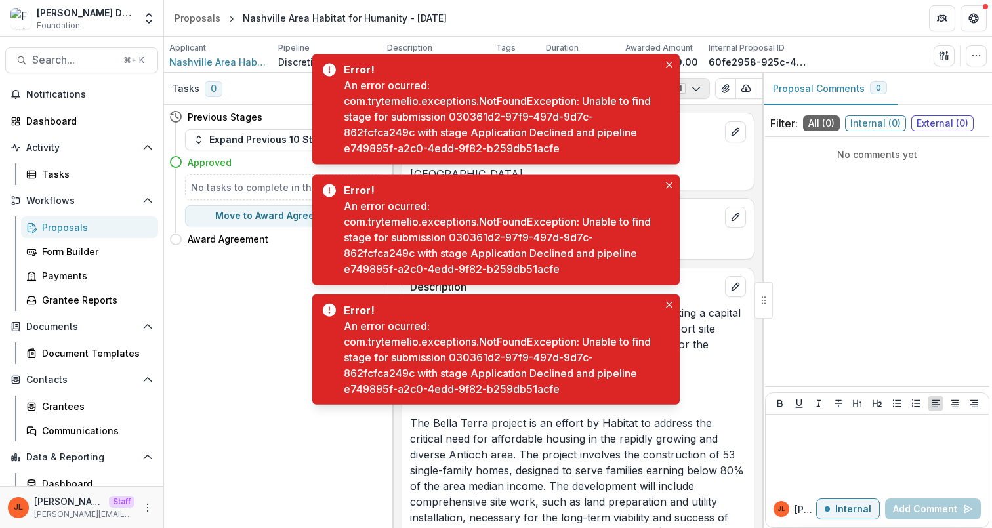
scroll to position [0, 49]
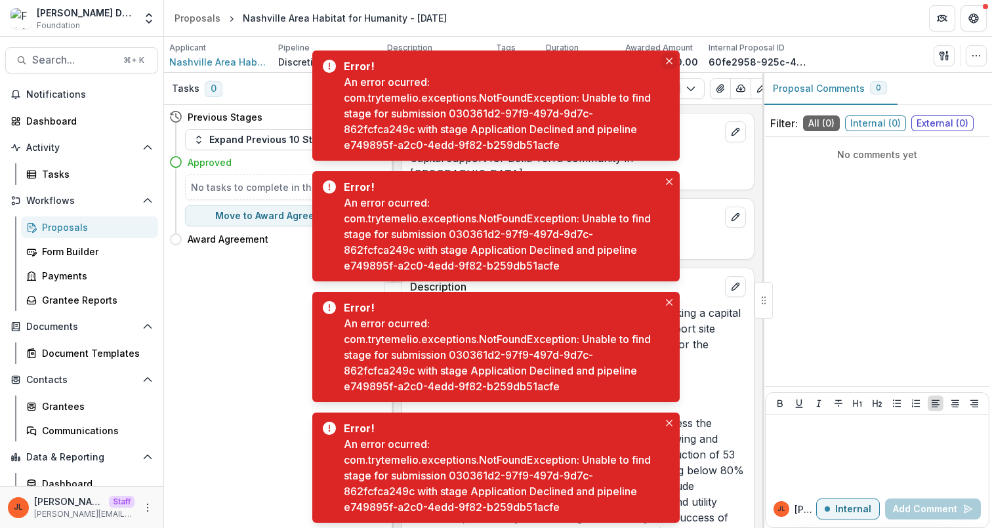
click at [669, 58] on icon "Close" at bounding box center [669, 61] width 7 height 7
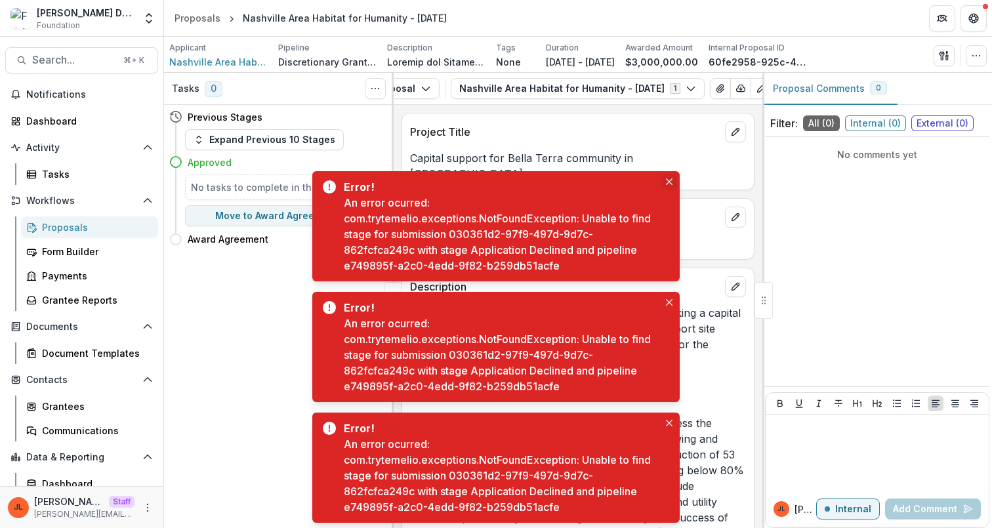
click at [668, 176] on button "Close" at bounding box center [669, 182] width 16 height 16
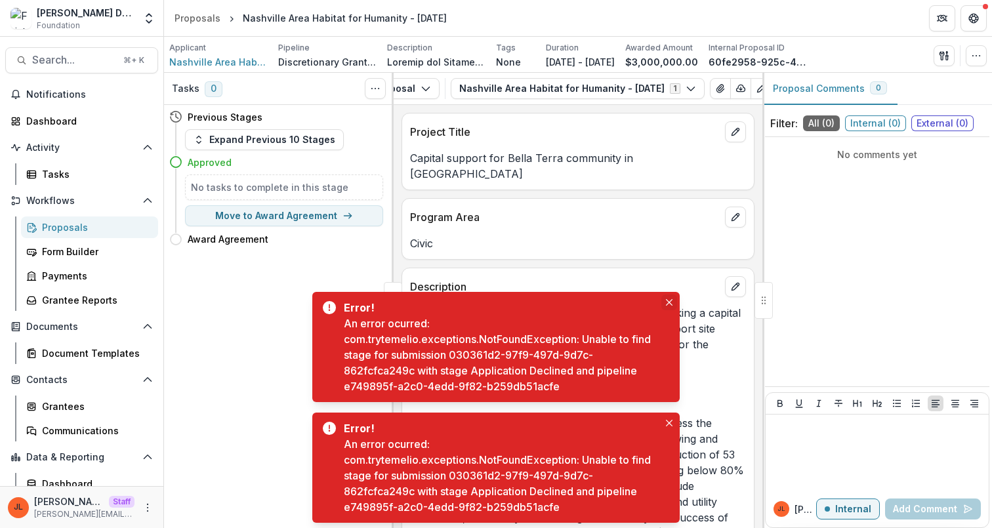
click at [671, 300] on icon "Close" at bounding box center [669, 302] width 7 height 7
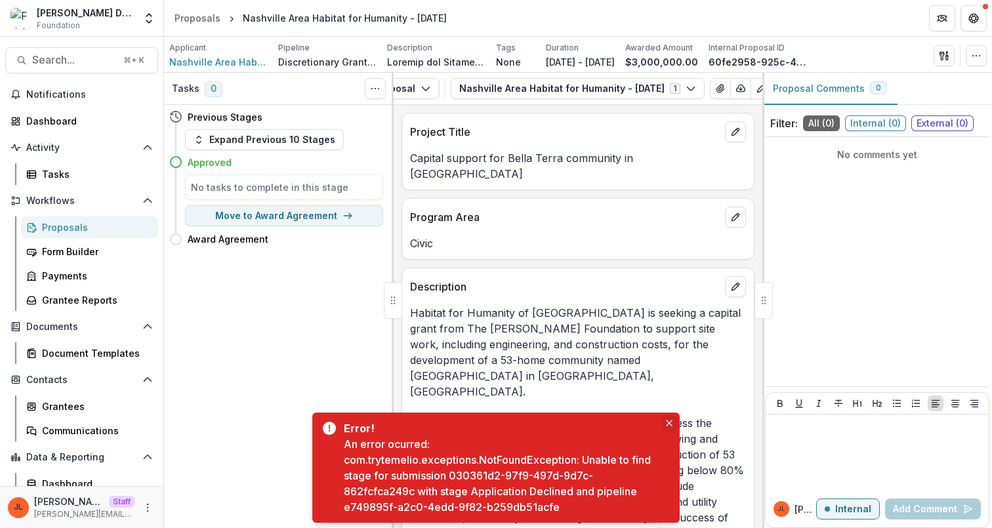
click at [671, 423] on icon "Close" at bounding box center [669, 423] width 7 height 7
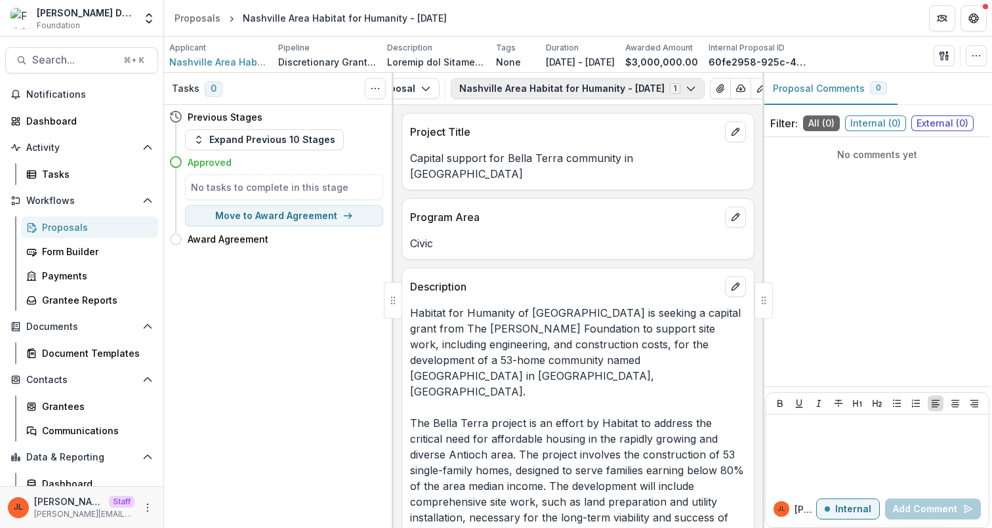
click at [696, 93] on icon "button" at bounding box center [691, 88] width 10 height 10
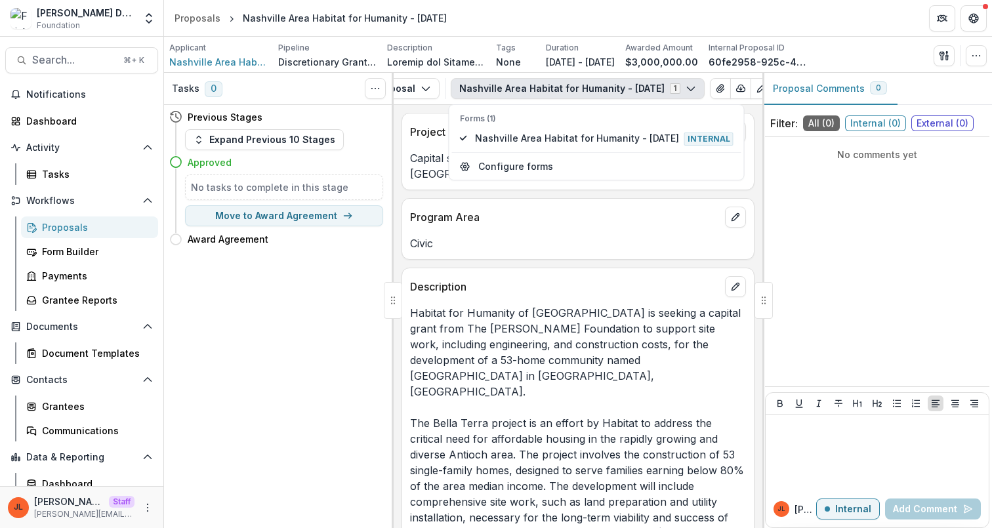
click at [84, 224] on div "Proposals" at bounding box center [95, 227] width 106 height 14
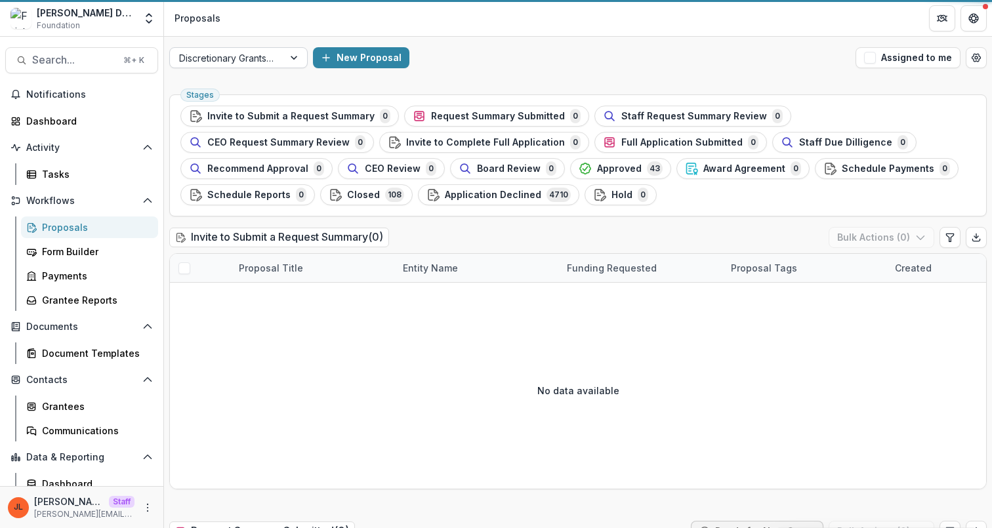
click at [283, 59] on div "Discretionary Grants Pipeline" at bounding box center [227, 58] width 114 height 19
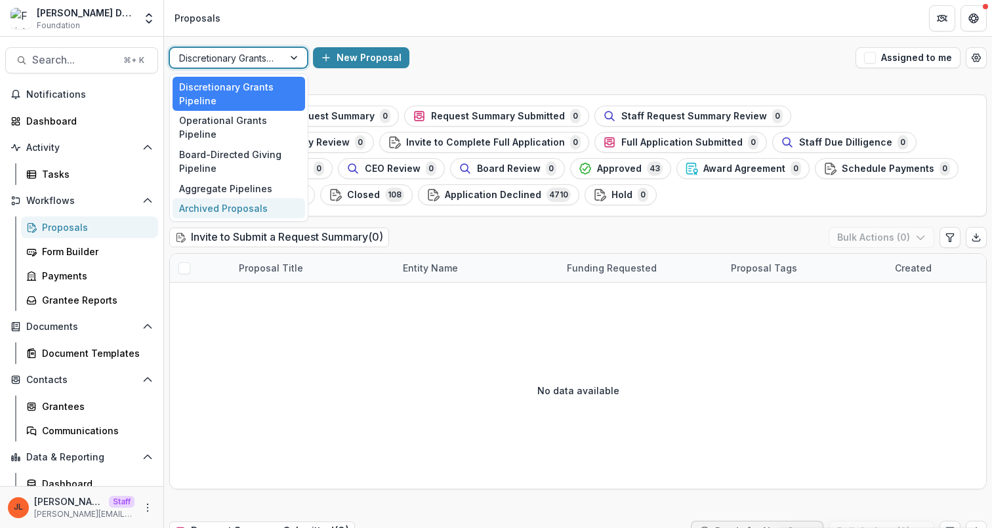
click at [207, 198] on div "Archived Proposals" at bounding box center [239, 208] width 133 height 20
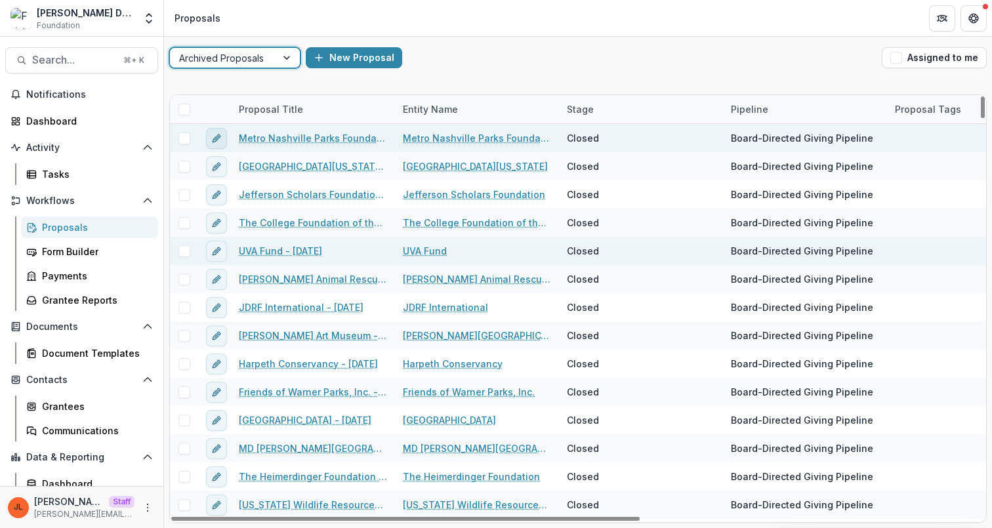
click at [217, 137] on line "edit" at bounding box center [216, 138] width 3 height 3
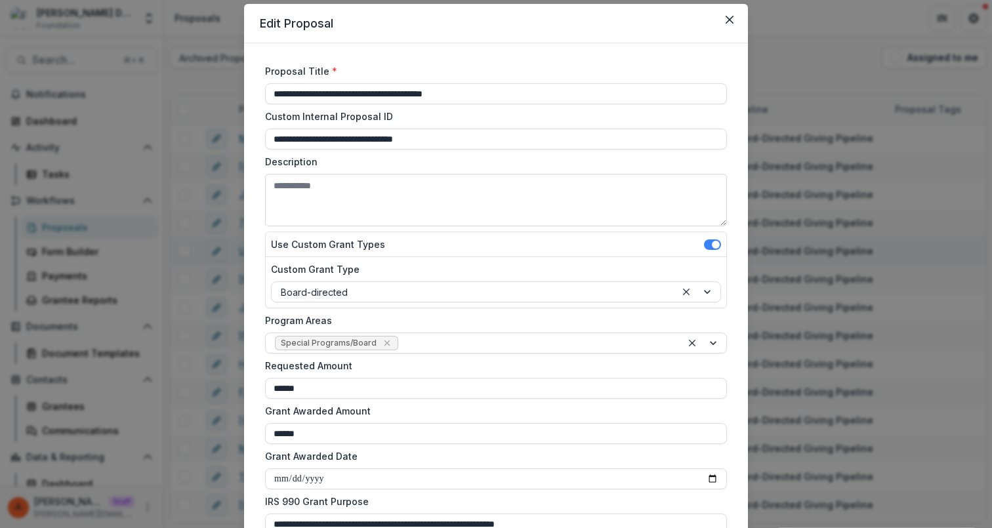
scroll to position [40, 0]
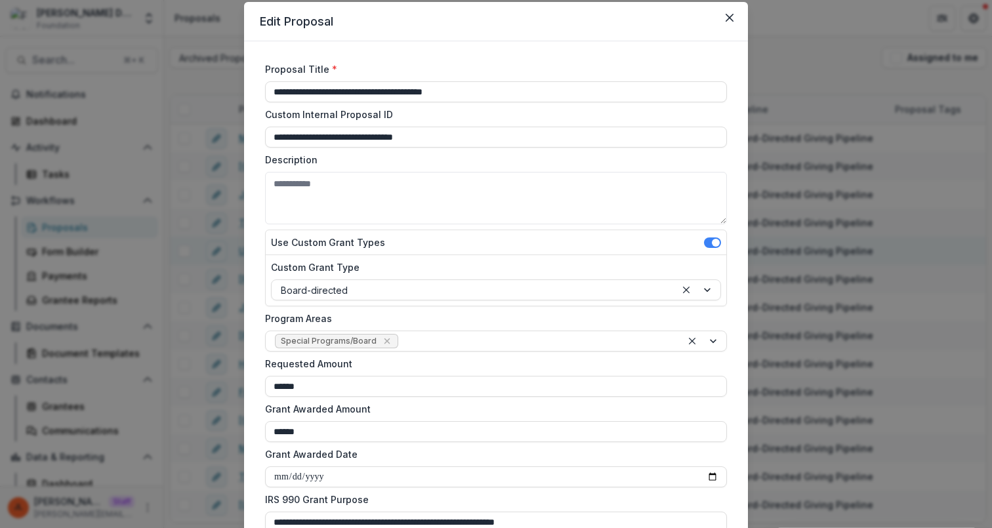
click at [839, 70] on div "**********" at bounding box center [496, 264] width 992 height 528
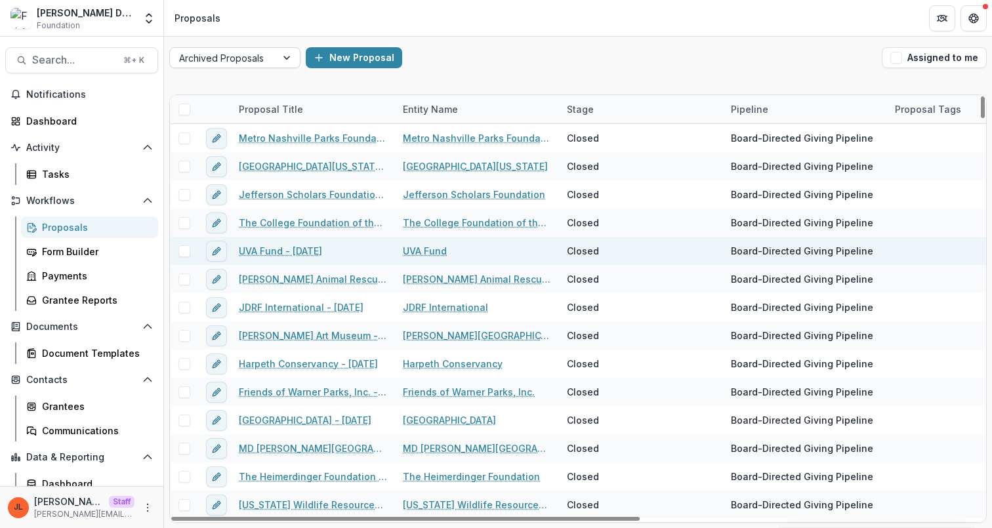
click at [264, 62] on div at bounding box center [223, 58] width 88 height 16
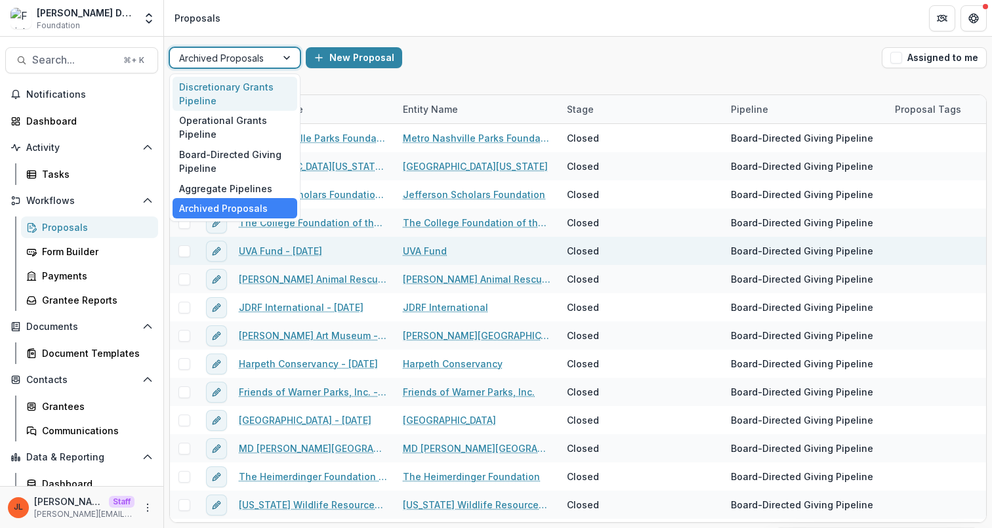
click at [260, 87] on div "Discretionary Grants Pipeline" at bounding box center [235, 94] width 125 height 34
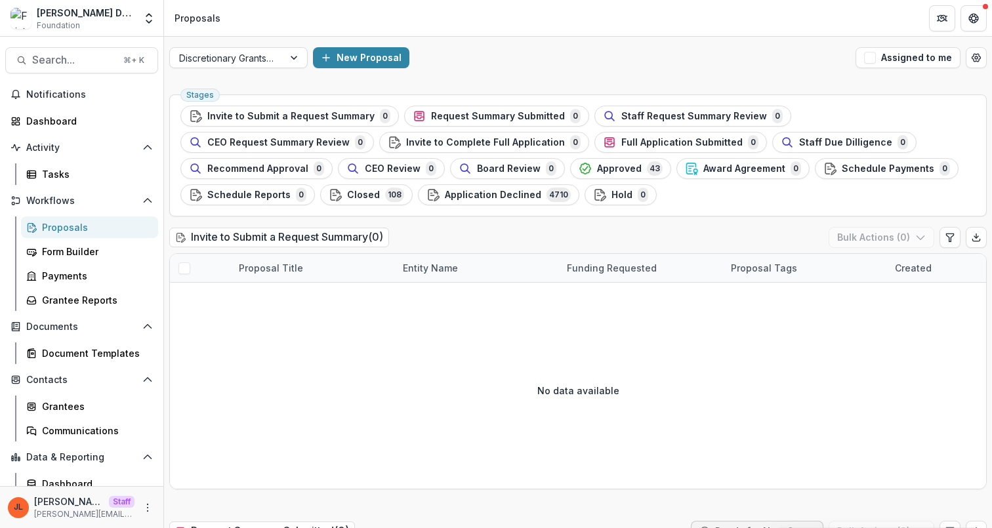
click at [599, 54] on div "New Proposal" at bounding box center [581, 57] width 537 height 21
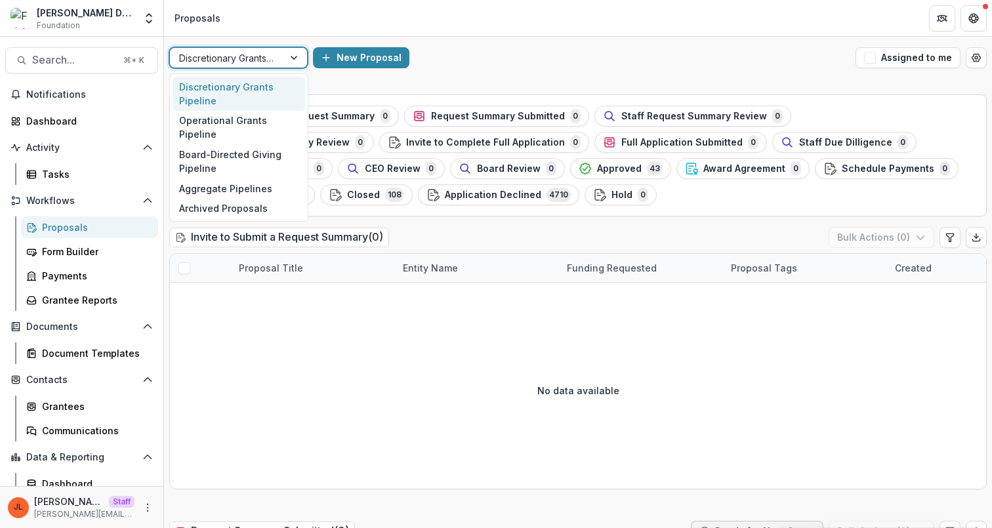
click at [283, 64] on div "Discretionary Grants Pipeline" at bounding box center [227, 58] width 114 height 19
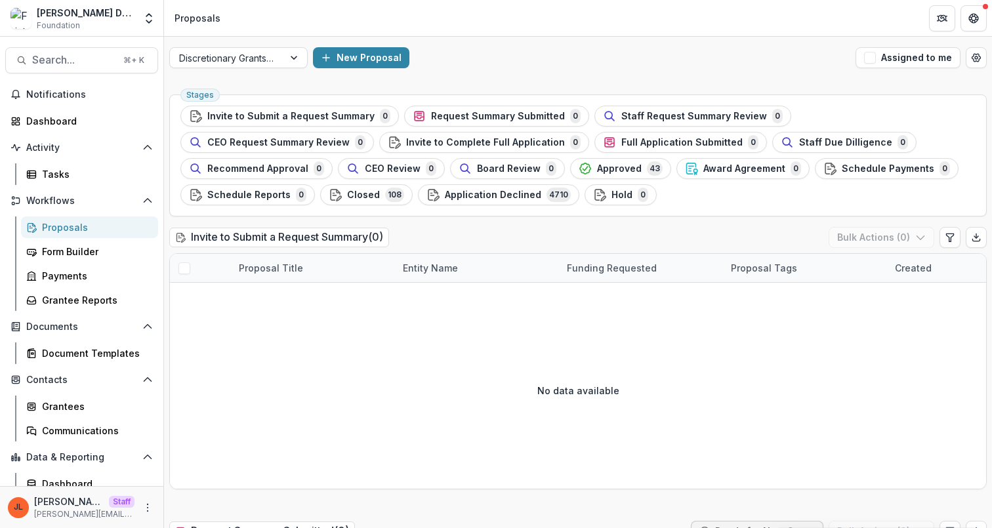
click at [510, 193] on ul "Stages Invite to Submit a Request Summary 0 Request Summary Submitted 0 Staff R…" at bounding box center [577, 156] width 795 height 100
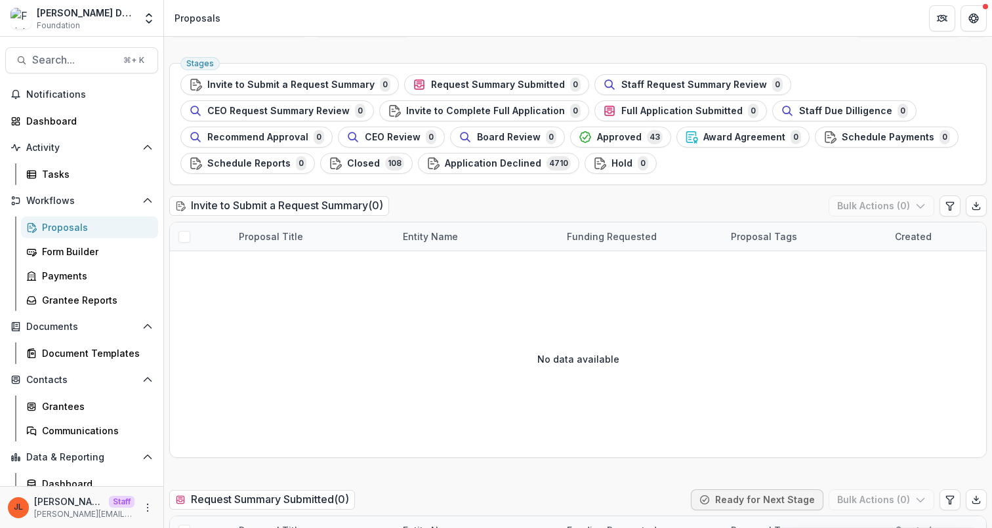
scroll to position [36, 0]
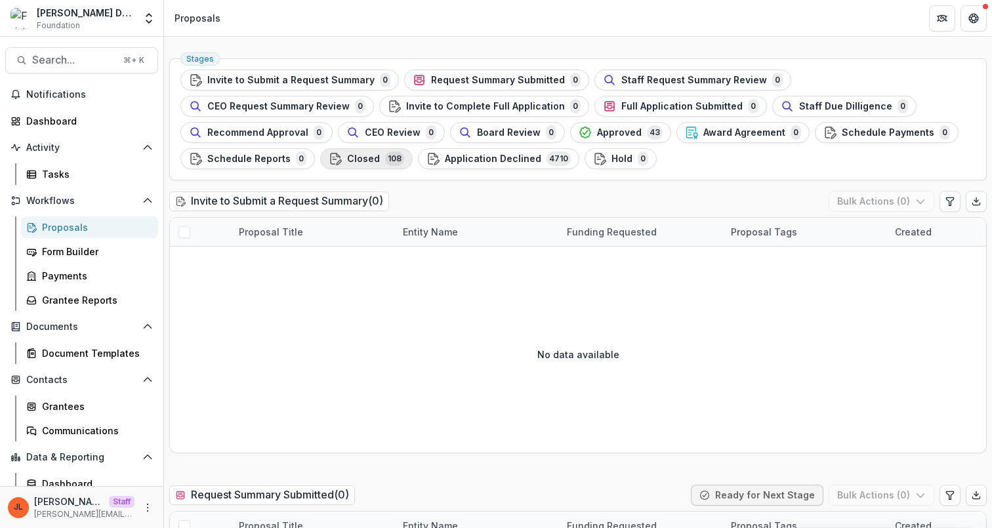
click at [380, 154] on span "Closed" at bounding box center [363, 159] width 33 height 11
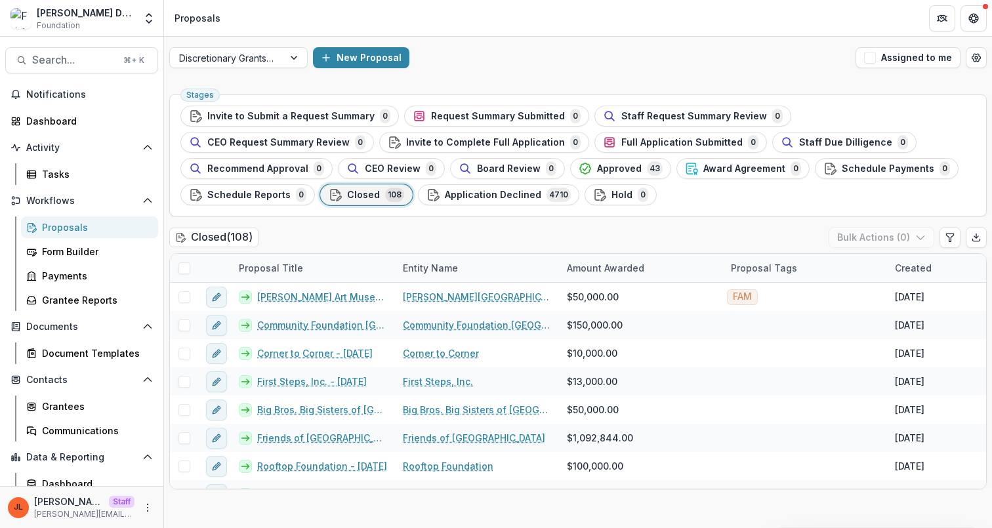
click at [254, 183] on ul "Stages Invite to Submit a Request Summary 0 Request Summary Submitted 0 Staff R…" at bounding box center [577, 156] width 795 height 100
click at [445, 190] on span "Application Declined" at bounding box center [493, 195] width 96 height 11
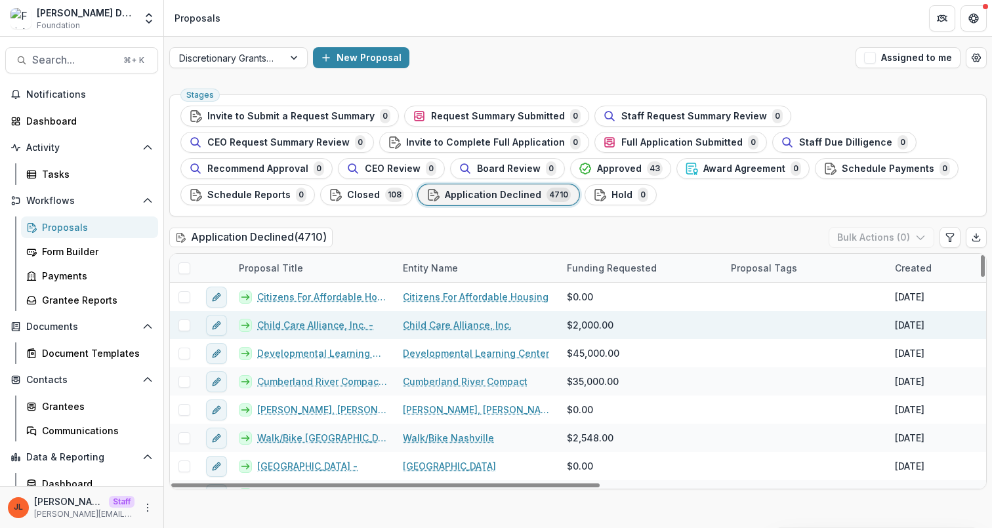
click at [308, 325] on link "Child Care Alliance, Inc. -" at bounding box center [315, 325] width 116 height 14
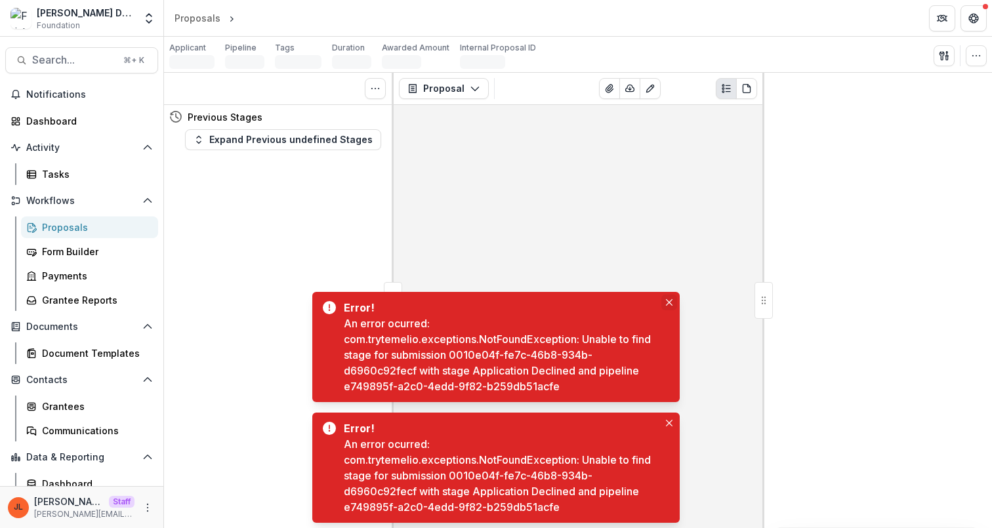
click at [667, 298] on button "Close" at bounding box center [669, 303] width 16 height 16
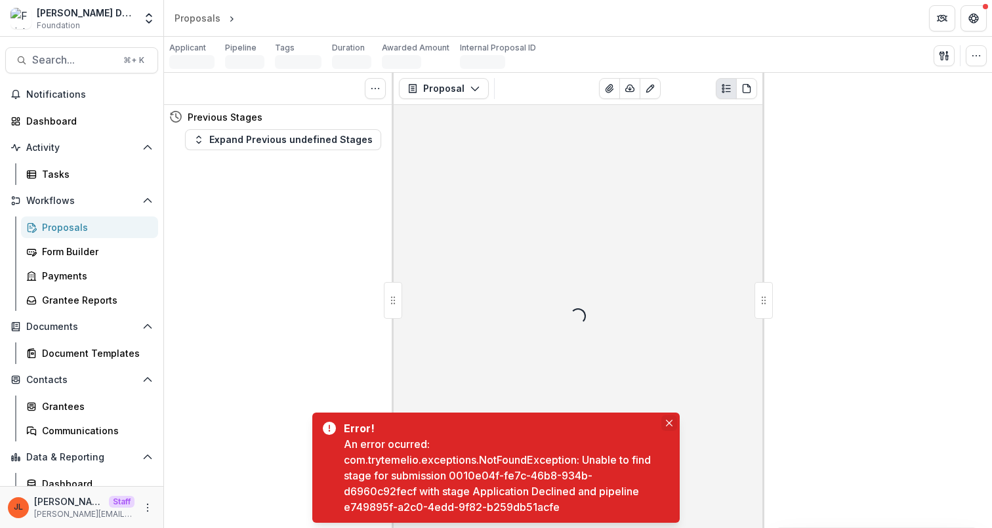
click at [669, 419] on button "Close" at bounding box center [669, 423] width 16 height 16
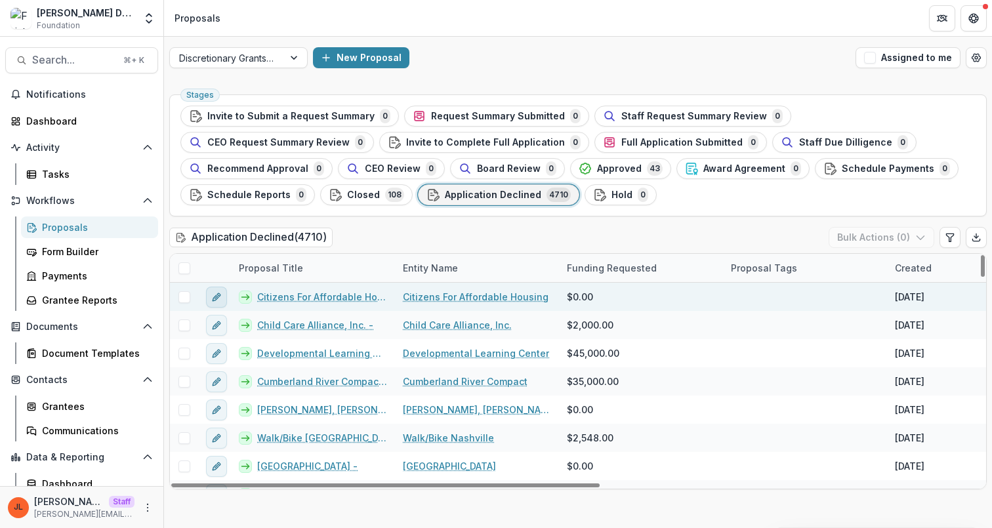
click at [223, 302] on button "edit" at bounding box center [216, 297] width 21 height 21
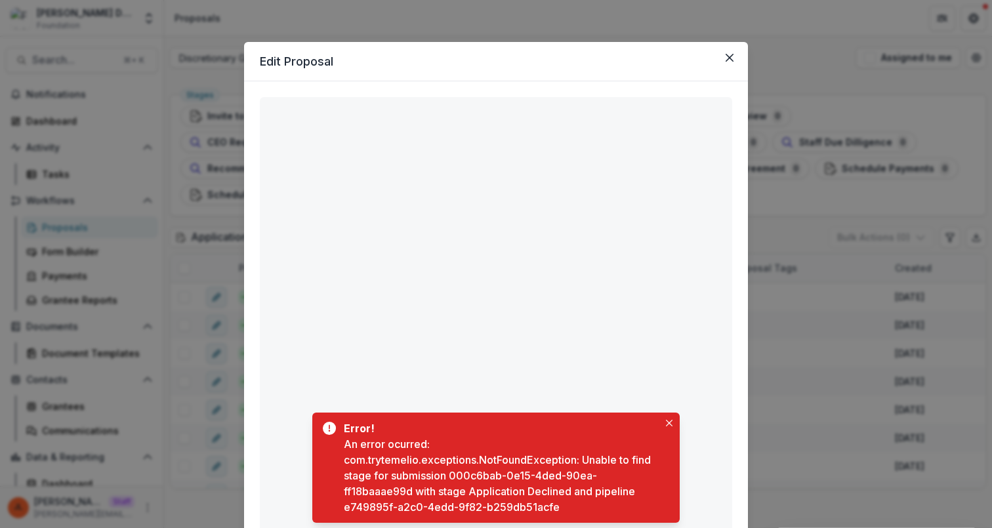
click at [201, 291] on div "**********" at bounding box center [496, 264] width 992 height 528
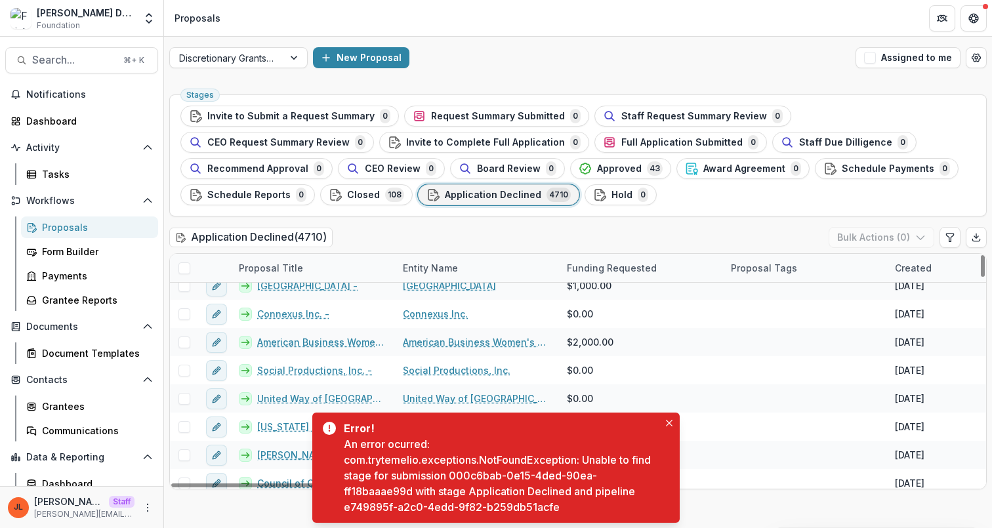
scroll to position [277, 0]
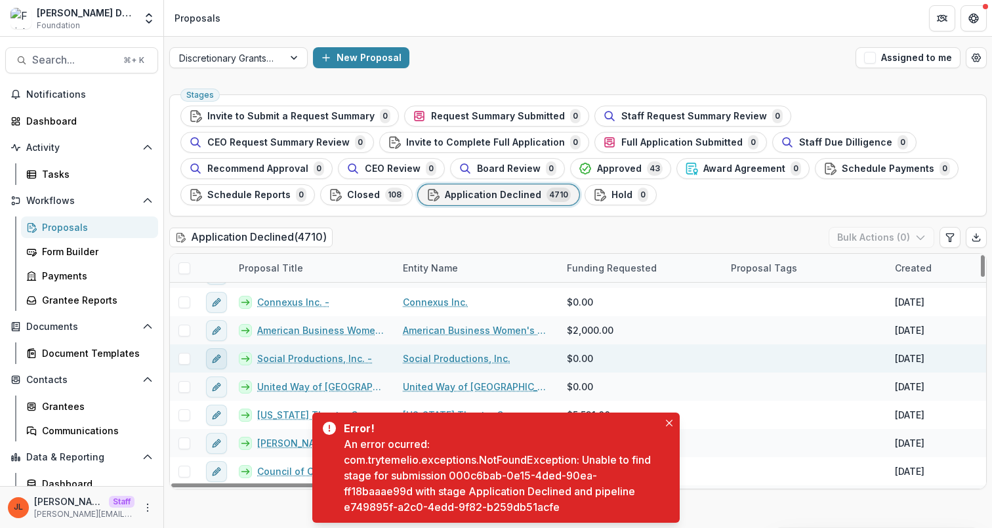
click at [217, 359] on icon "edit" at bounding box center [216, 359] width 6 height 6
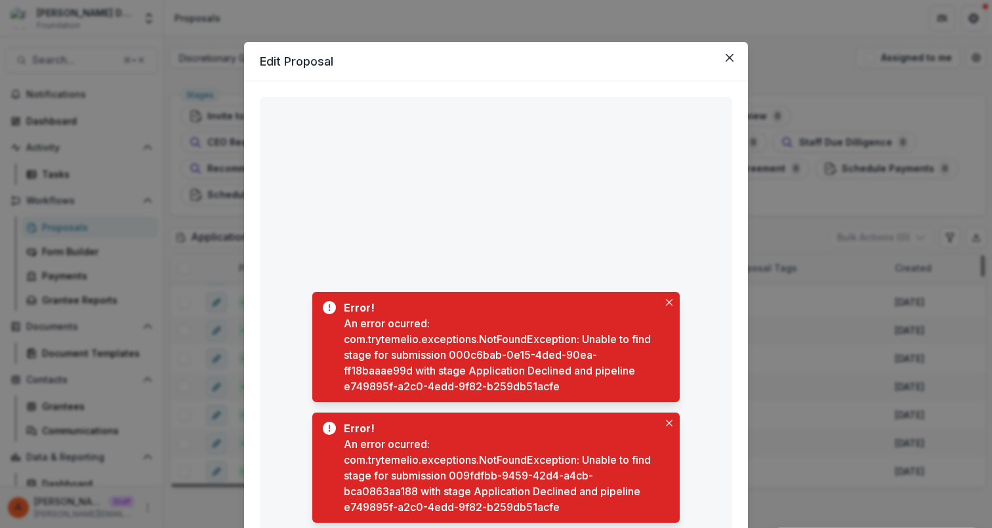
click at [197, 403] on div "**********" at bounding box center [496, 264] width 992 height 528
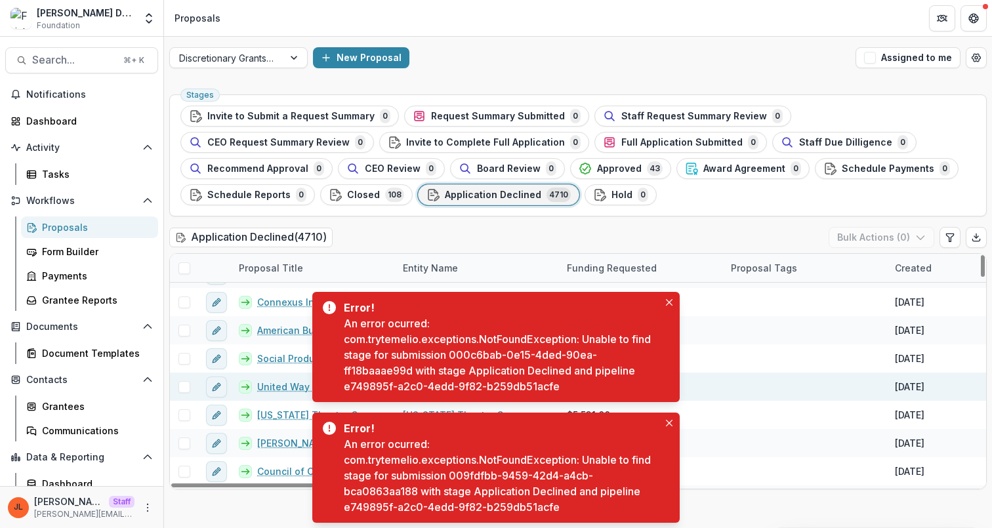
click at [290, 385] on link "United Way of Middle Tennesseee -" at bounding box center [322, 387] width 130 height 14
click at [674, 306] on button "Close" at bounding box center [669, 303] width 16 height 16
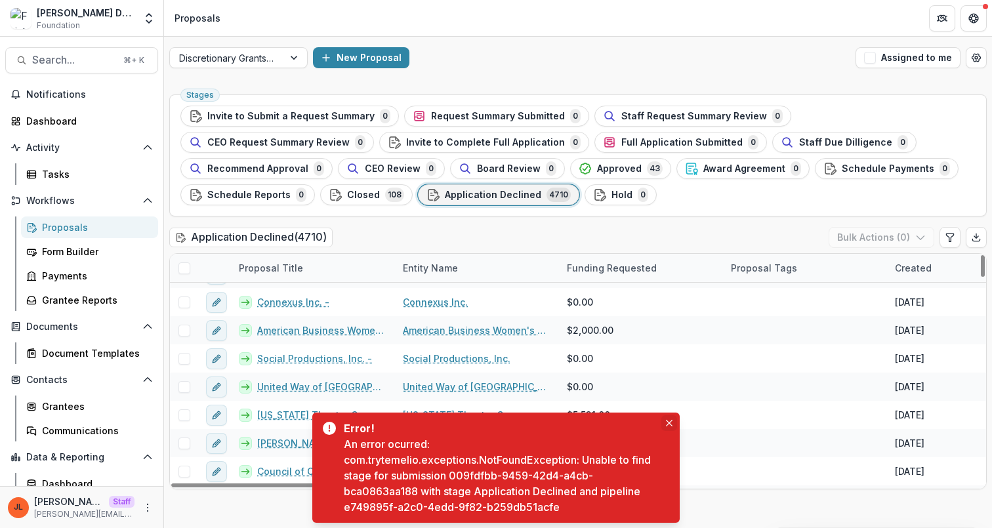
click at [669, 423] on icon "Close" at bounding box center [669, 423] width 7 height 7
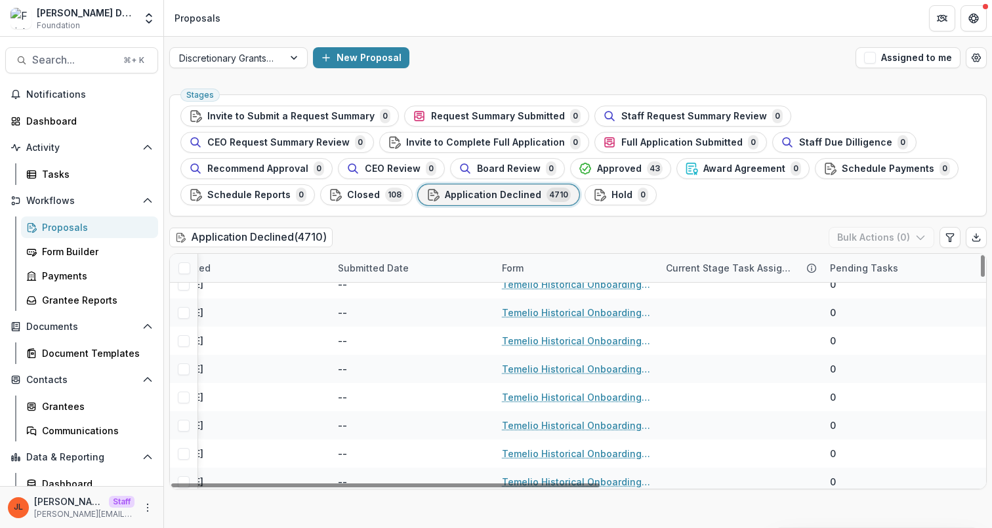
scroll to position [1930, 721]
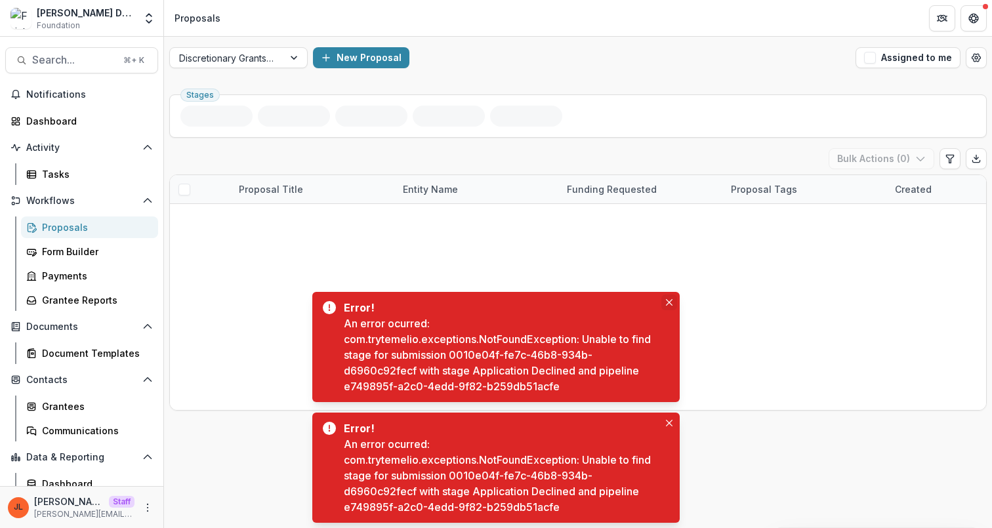
click at [669, 305] on icon "Close" at bounding box center [669, 302] width 7 height 7
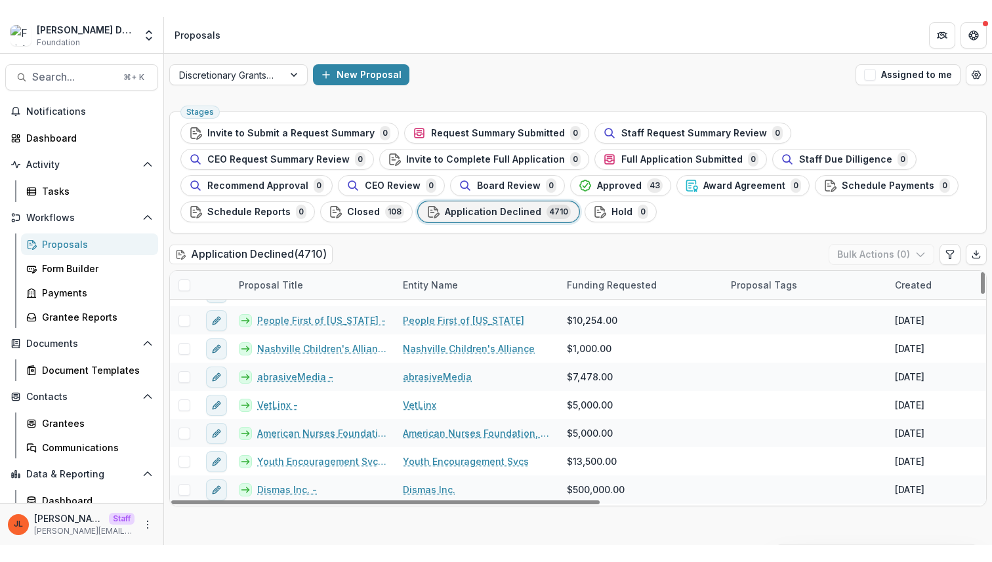
scroll to position [480, 0]
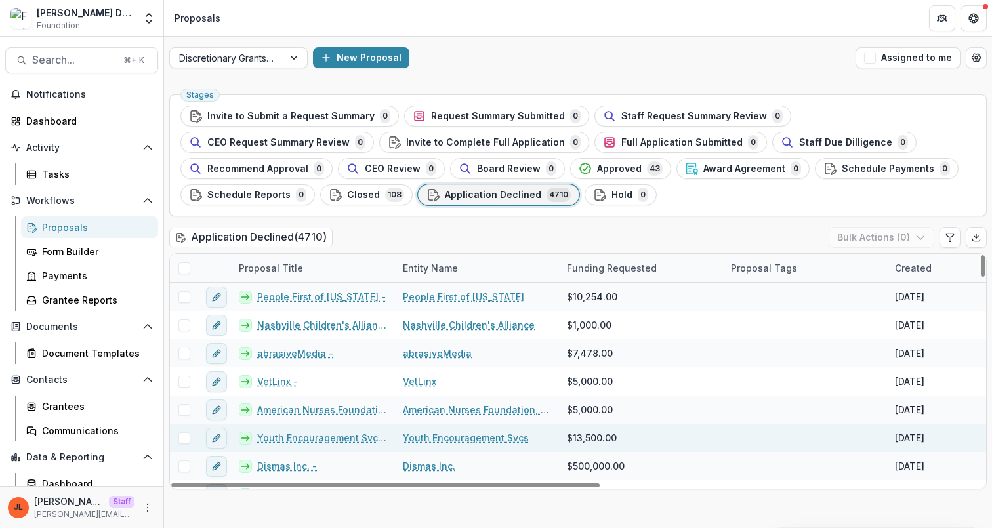
click at [325, 439] on link "Youth Encouragement Svcs -" at bounding box center [322, 438] width 130 height 14
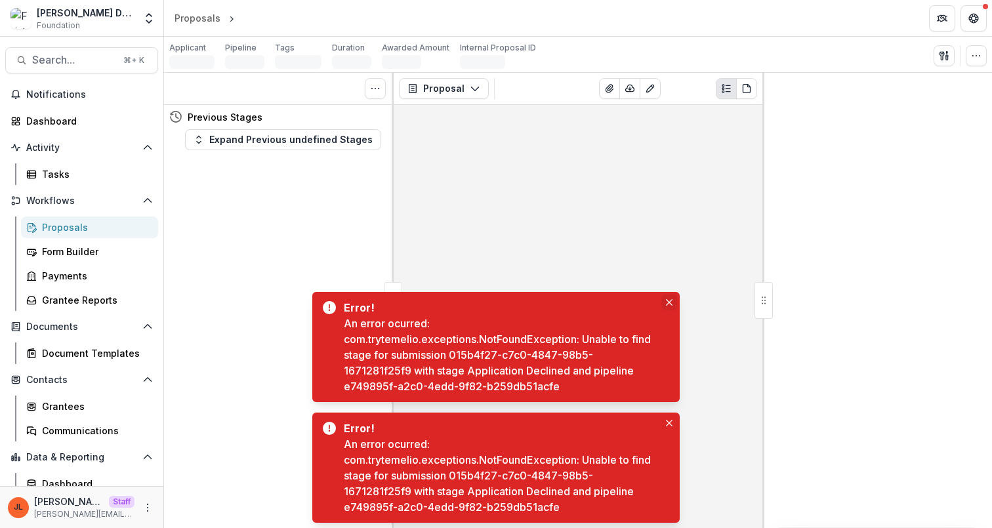
click at [665, 300] on button "Close" at bounding box center [669, 303] width 16 height 16
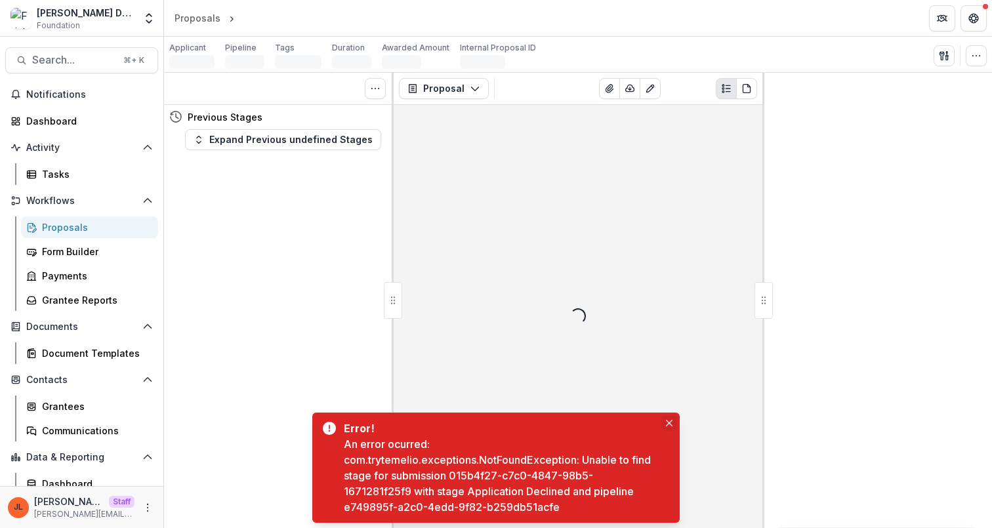
click at [666, 418] on button "Close" at bounding box center [669, 423] width 16 height 16
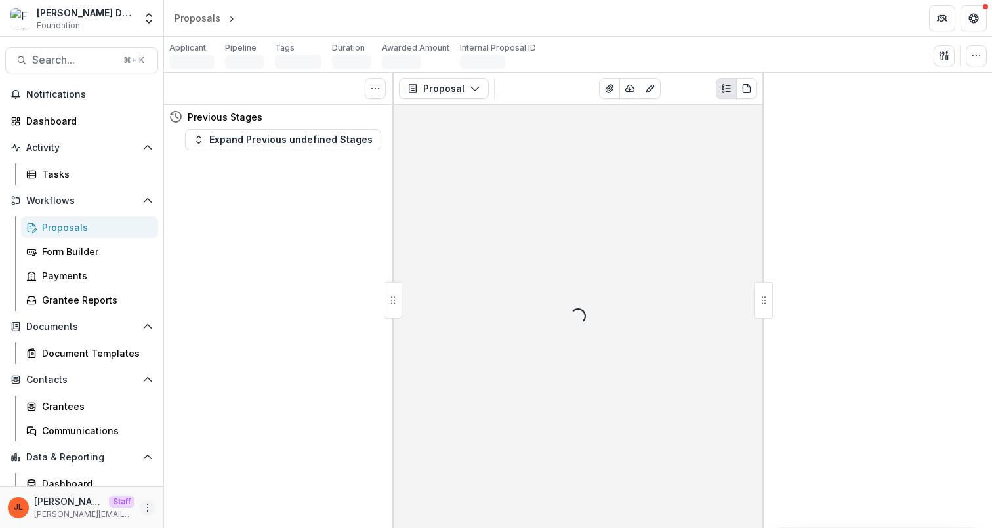
click at [150, 507] on button "More" at bounding box center [148, 508] width 16 height 16
click at [214, 475] on link "User Settings" at bounding box center [230, 480] width 140 height 22
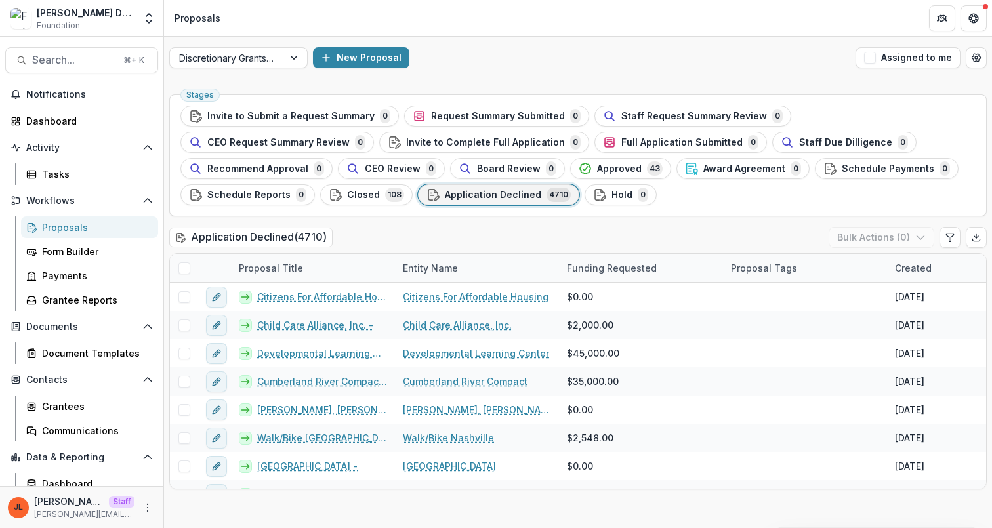
click at [535, 230] on div "Application Declined ( 4710 ) Bulk Actions ( 0 )" at bounding box center [577, 240] width 817 height 26
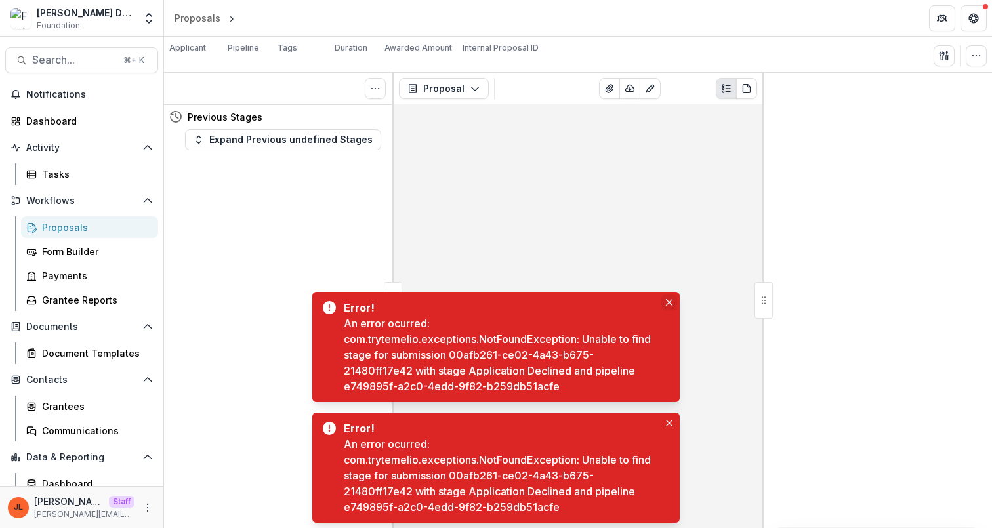
click at [669, 310] on button "Close" at bounding box center [669, 303] width 16 height 16
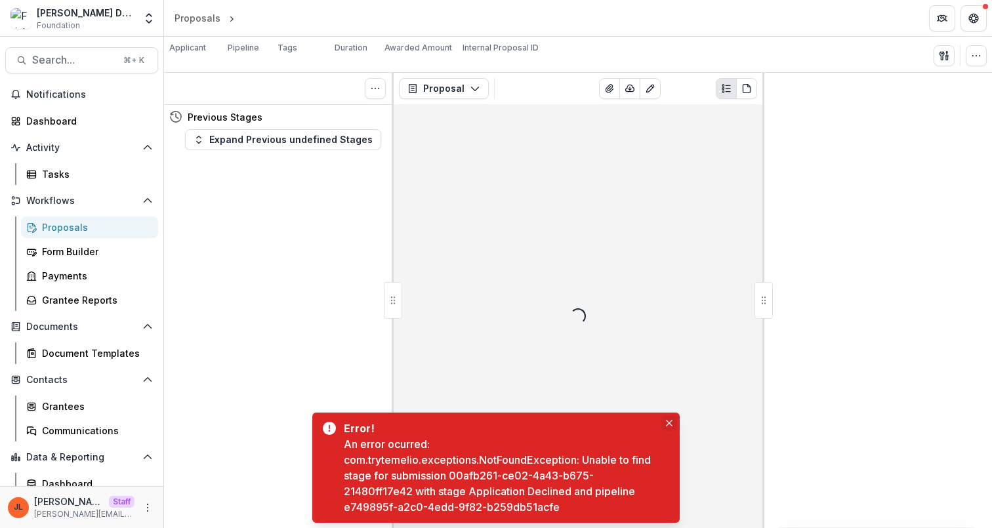
click at [663, 417] on button "Close" at bounding box center [669, 423] width 16 height 16
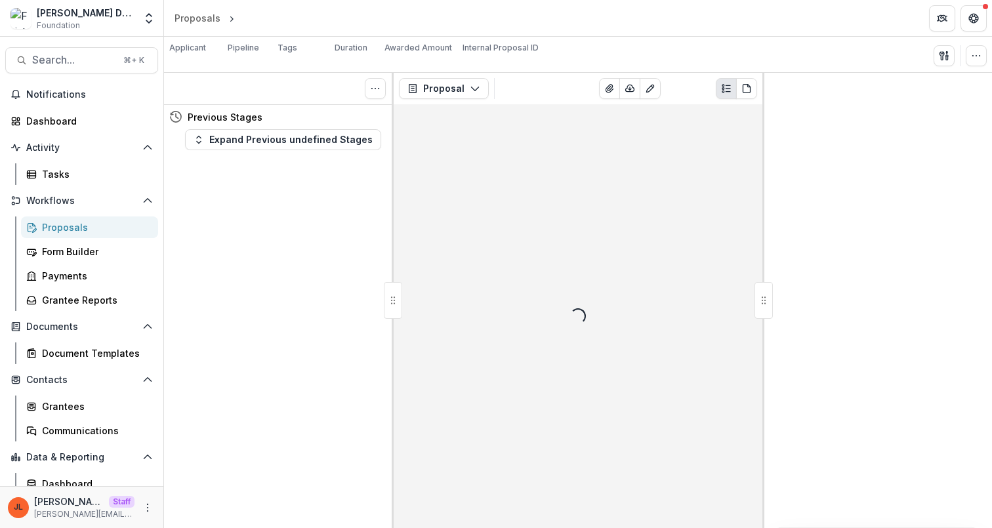
click at [389, 309] on div at bounding box center [393, 300] width 18 height 37
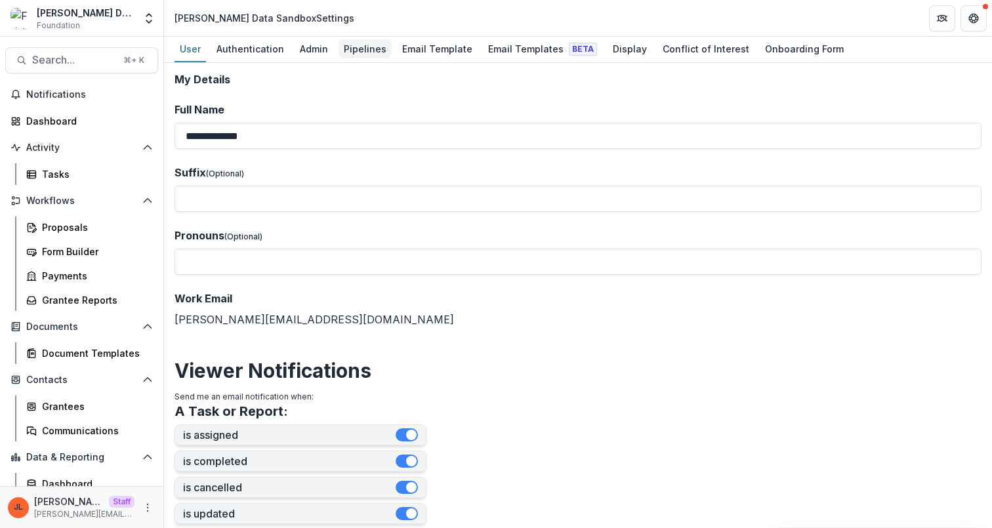
click at [355, 52] on div "Pipelines" at bounding box center [365, 48] width 53 height 19
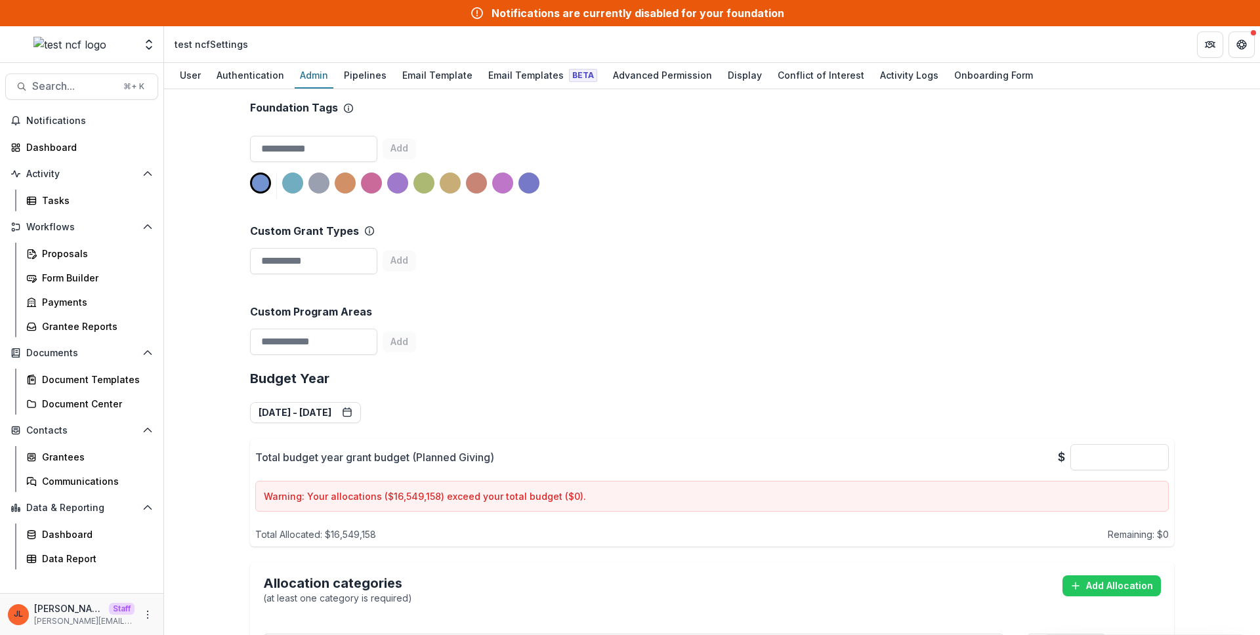
scroll to position [425, 0]
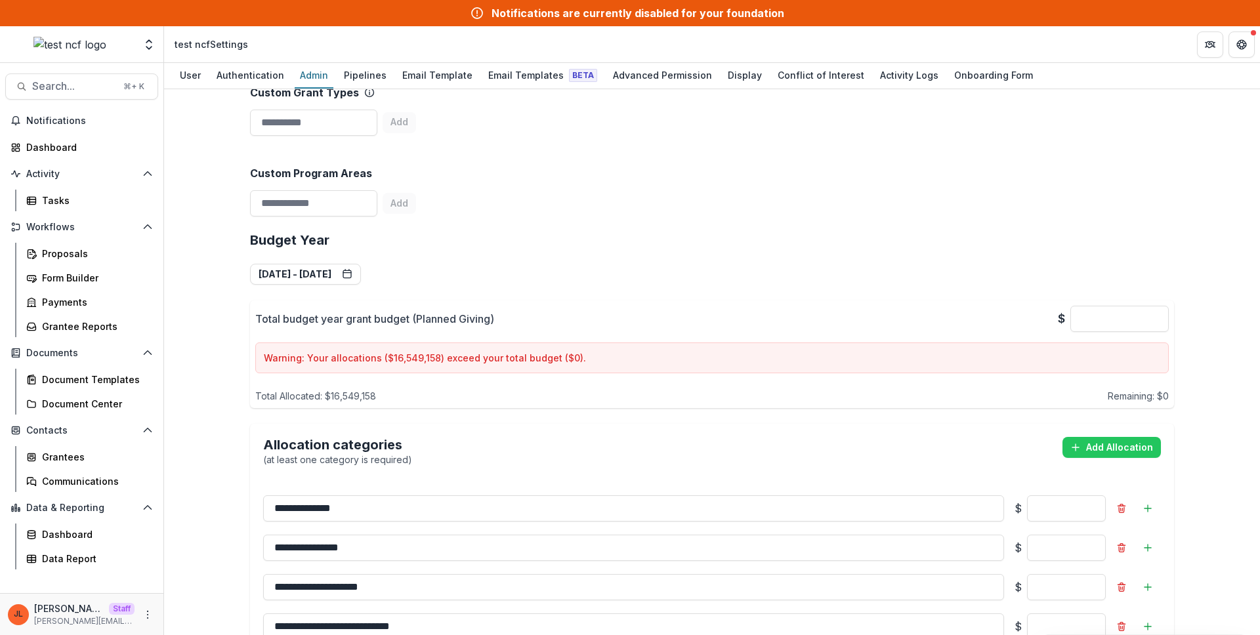
click at [704, 208] on div "Custom Program Areas Add" at bounding box center [712, 181] width 924 height 81
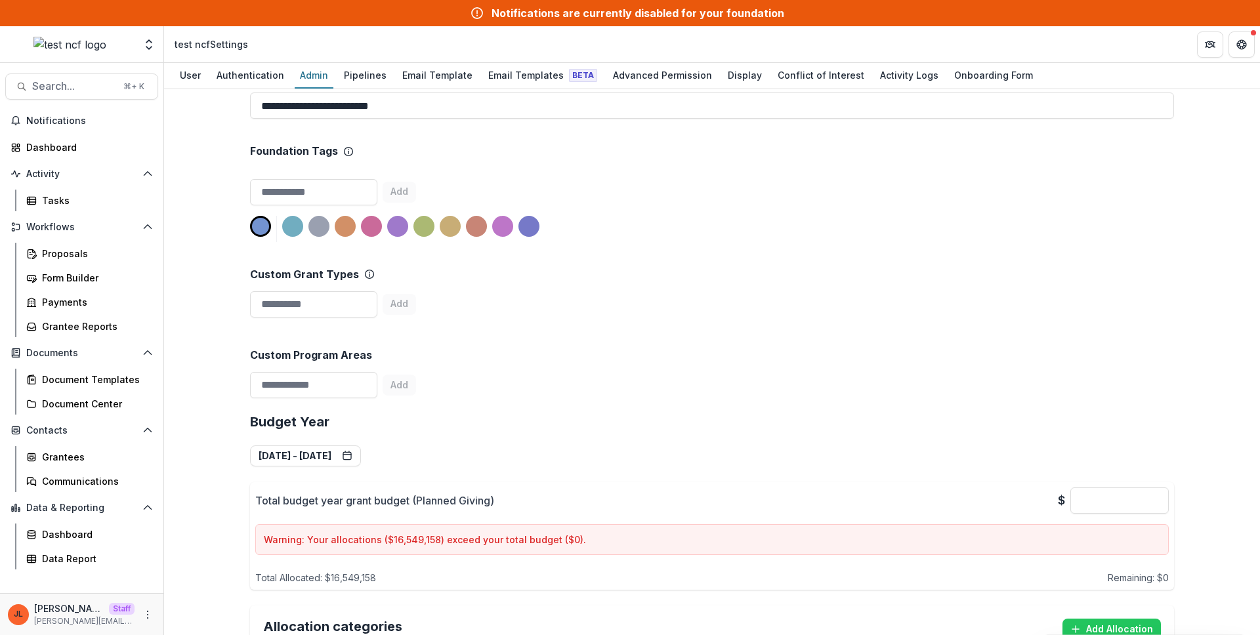
scroll to position [0, 0]
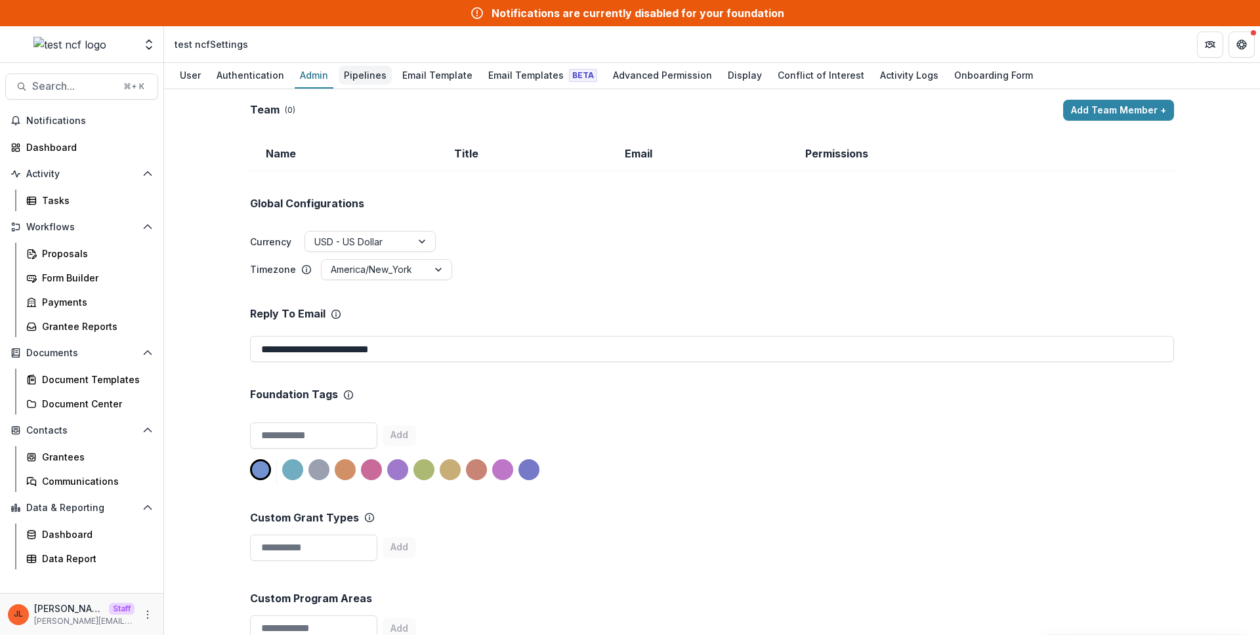
click at [367, 77] on div "Pipelines" at bounding box center [365, 75] width 53 height 19
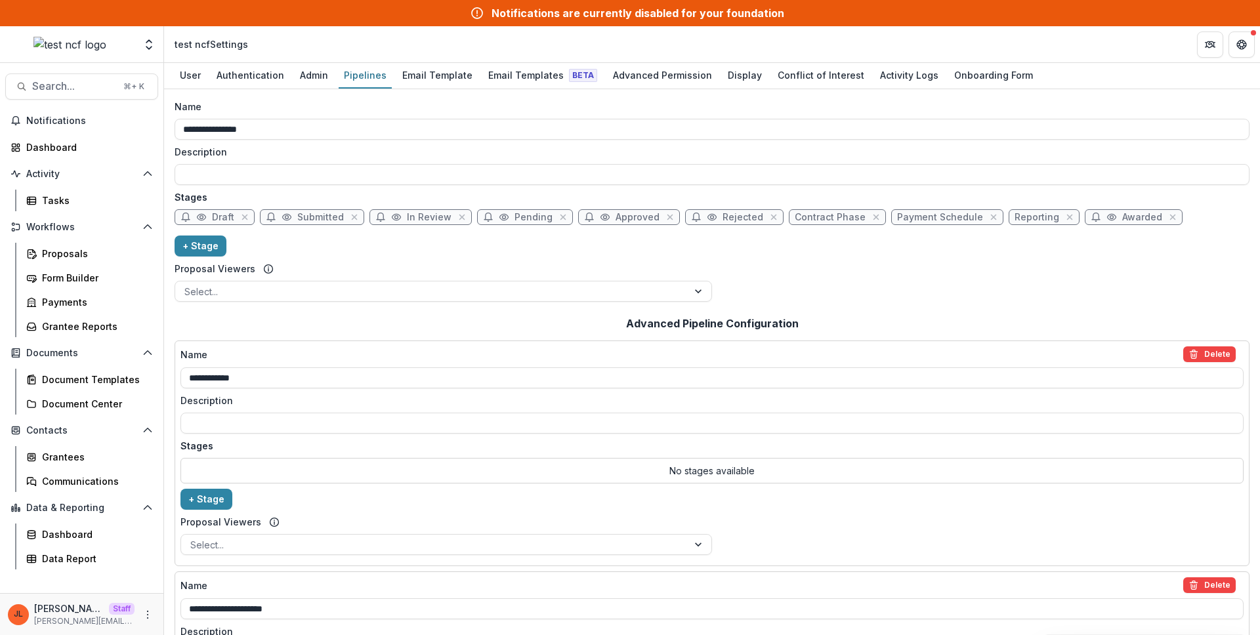
click at [855, 282] on div "**********" at bounding box center [712, 203] width 1075 height 207
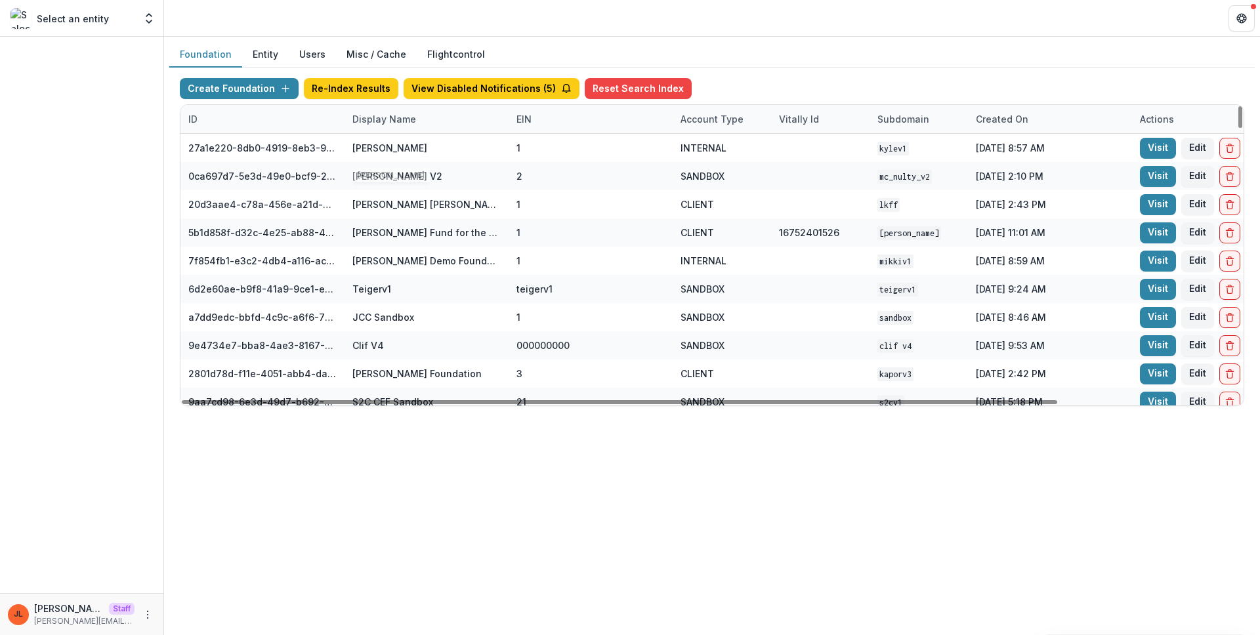
click at [396, 126] on div "Display Name" at bounding box center [426, 119] width 164 height 28
click at [417, 165] on button "Sort Ascending" at bounding box center [425, 175] width 157 height 21
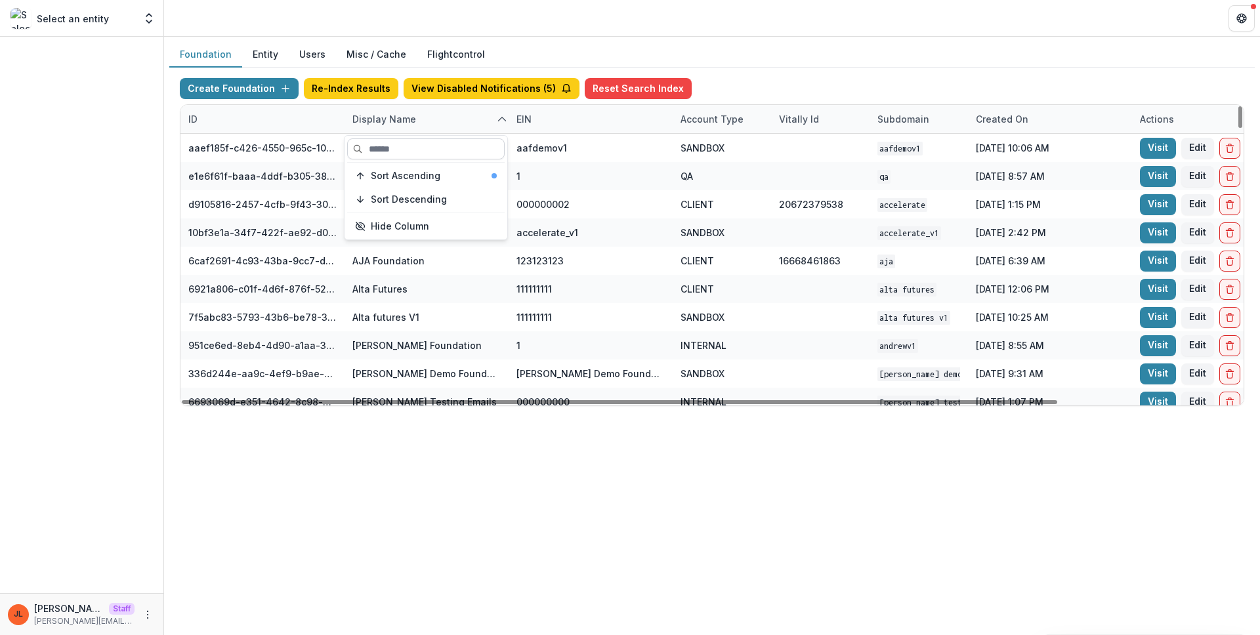
click at [416, 154] on input at bounding box center [425, 148] width 157 height 21
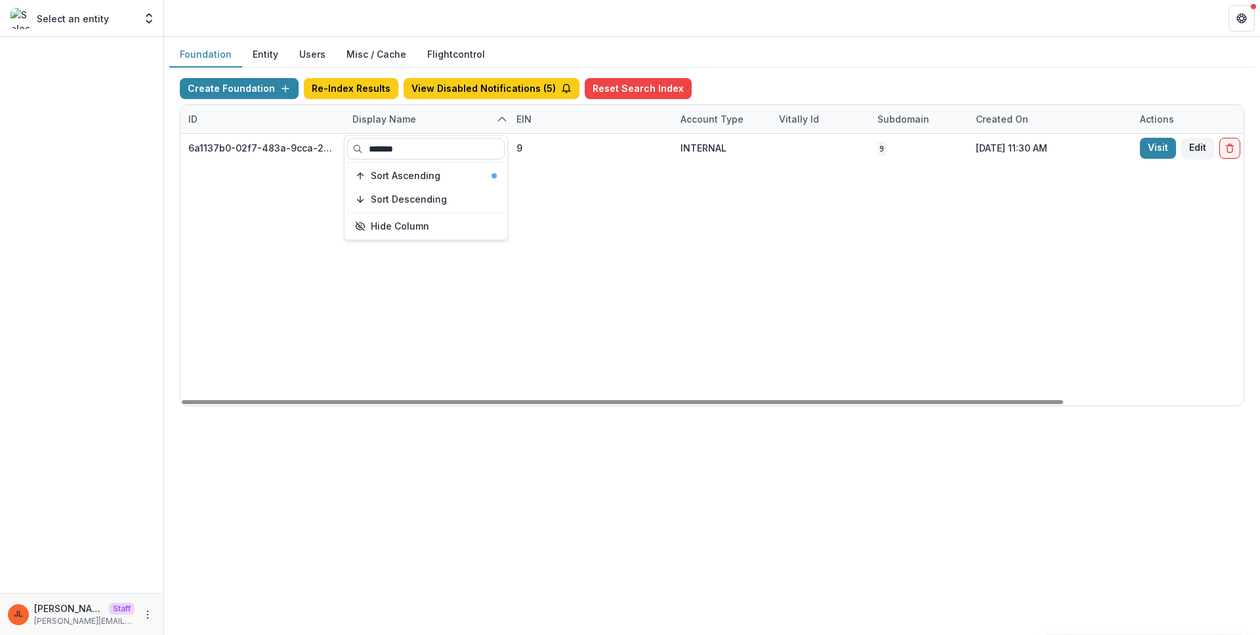
type input "*******"
click at [495, 409] on div "Create Foundation Re-Index Results View Disabled Notifications ( 5 ) Reset Sear…" at bounding box center [711, 242] width 1085 height 349
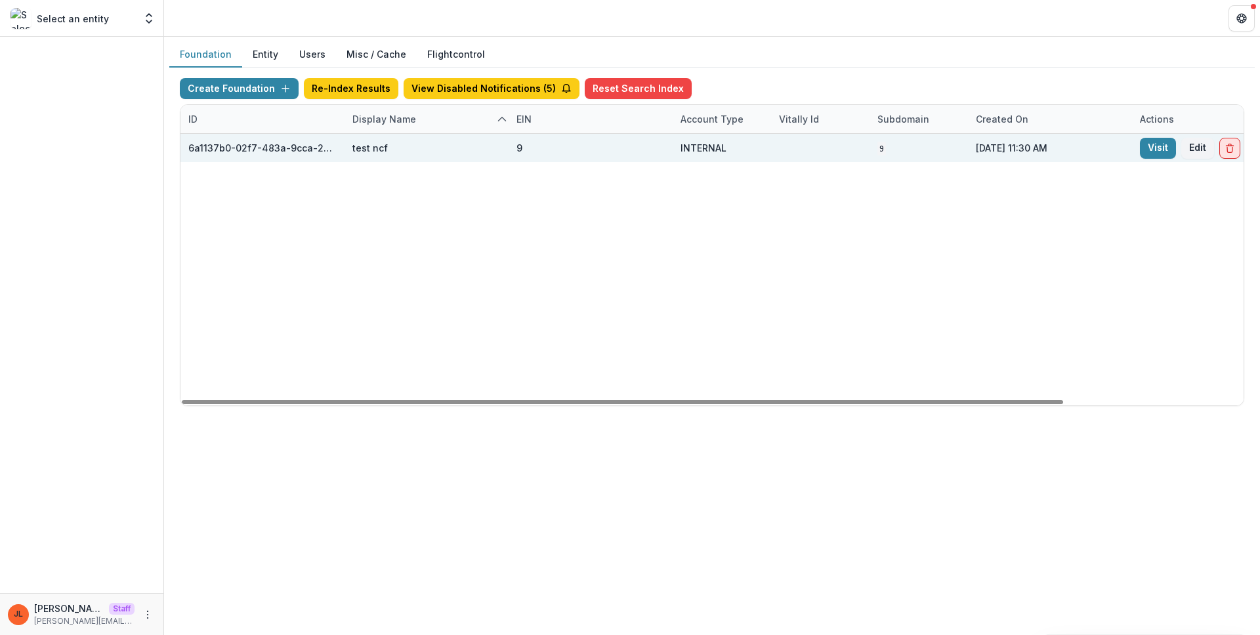
click at [1223, 154] on button "Delete Foundation" at bounding box center [1229, 148] width 21 height 21
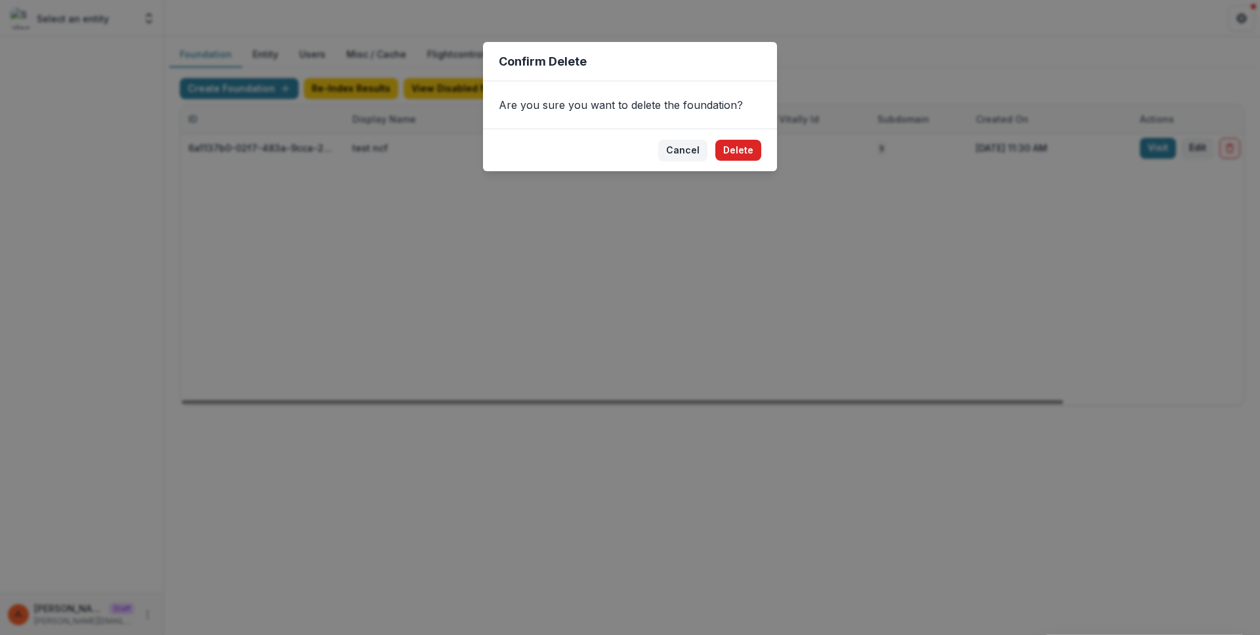
click at [739, 154] on button "Delete" at bounding box center [738, 150] width 46 height 21
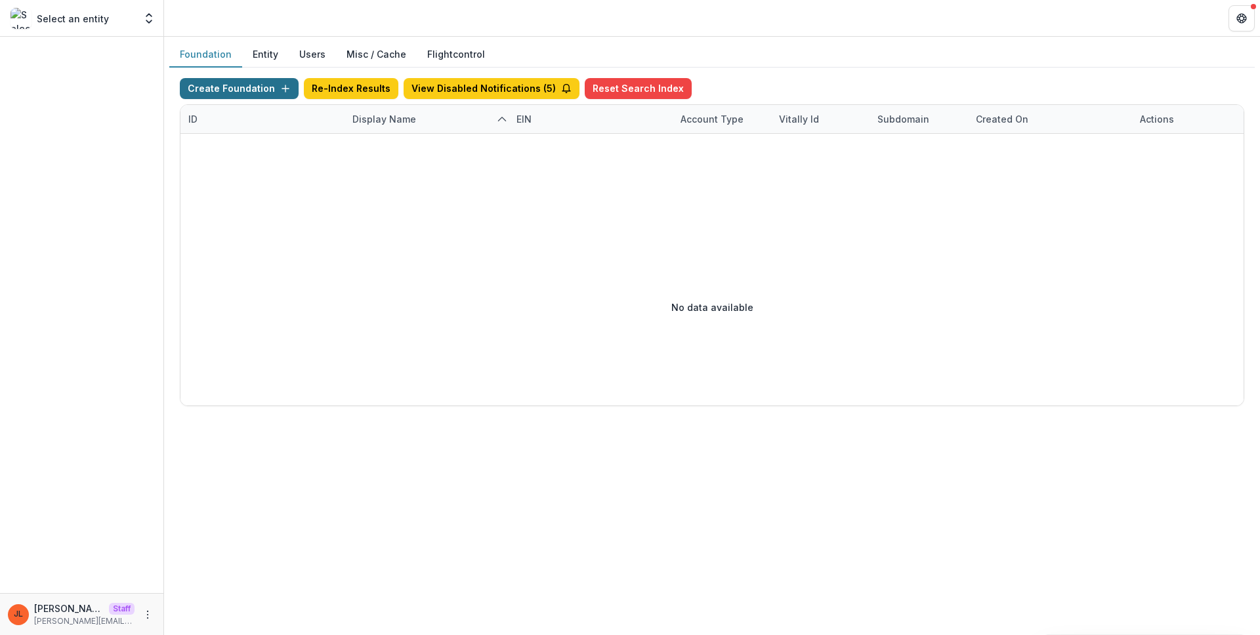
click at [280, 93] on icon "button" at bounding box center [285, 88] width 10 height 10
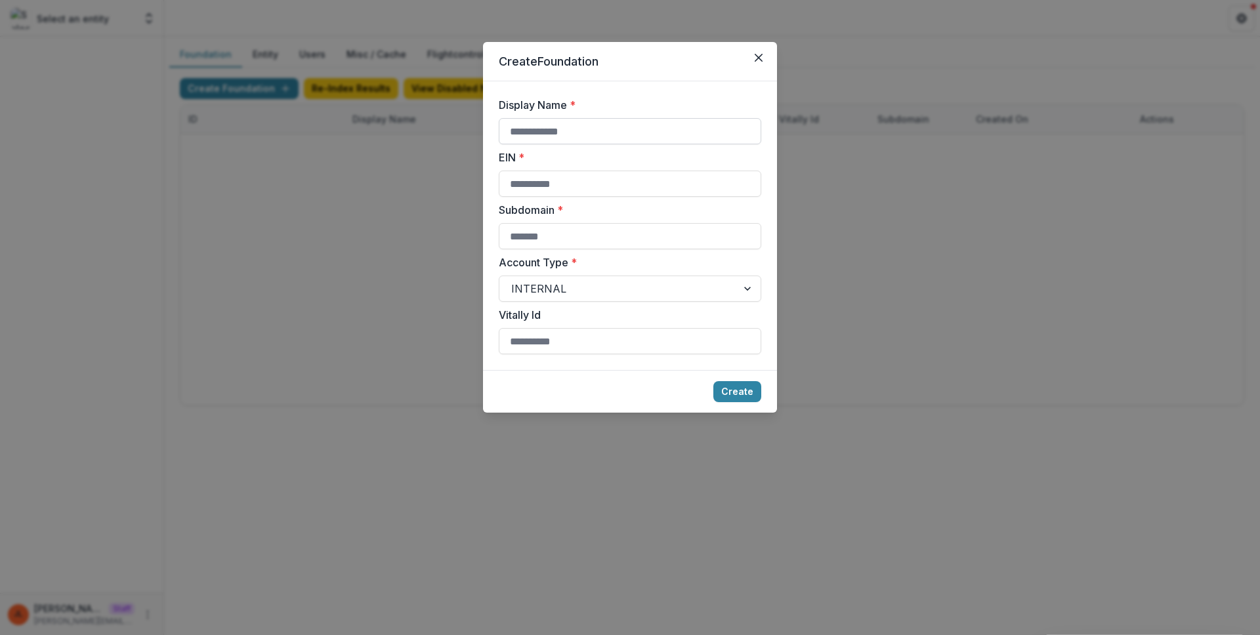
click at [547, 136] on input "Display Name *" at bounding box center [630, 131] width 262 height 26
type input "********"
type input "*"
click at [713, 381] on button "Create" at bounding box center [737, 391] width 48 height 21
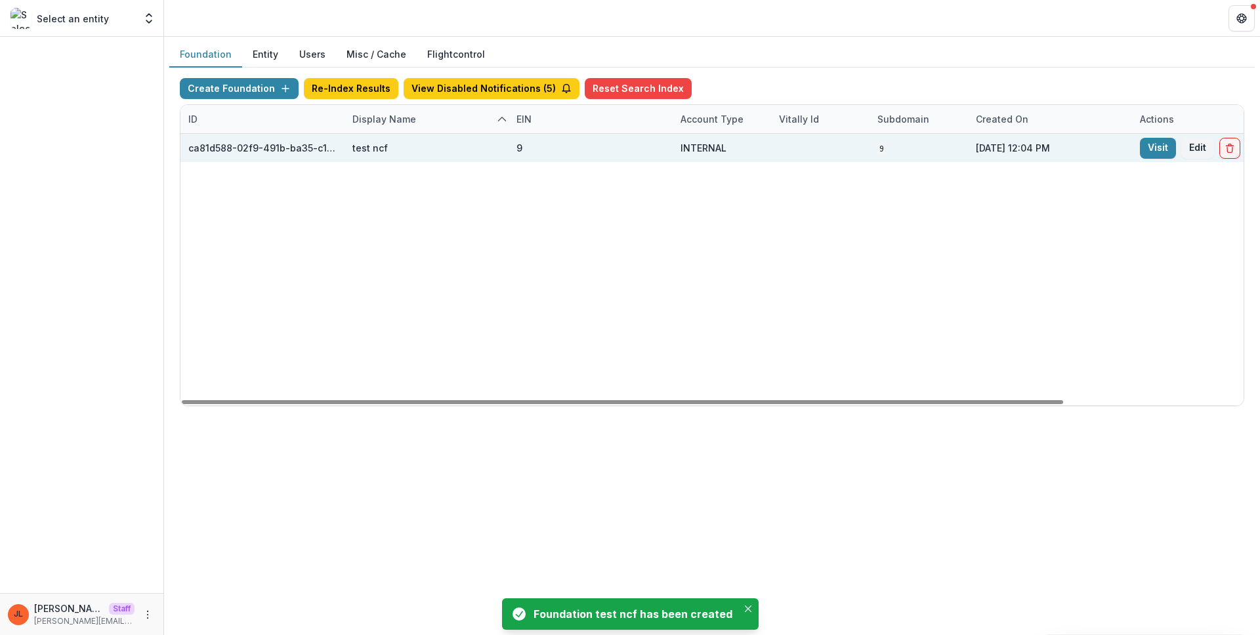
click at [1139, 148] on div "Visit Edit" at bounding box center [1214, 148] width 164 height 28
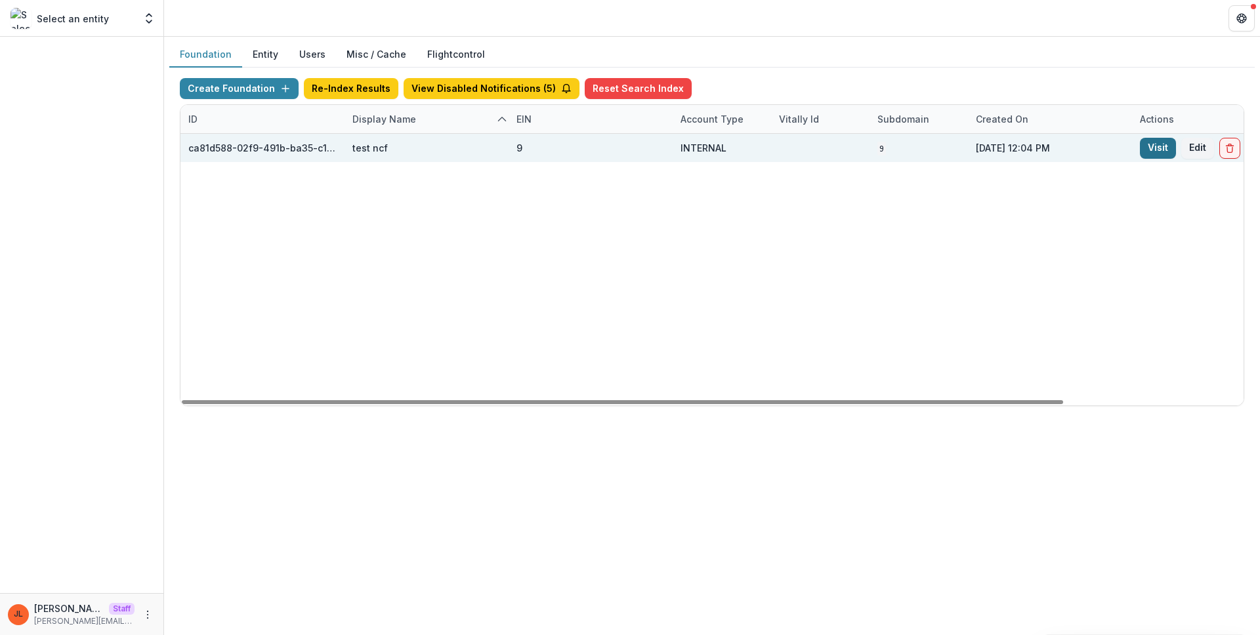
click at [1152, 155] on link "Visit" at bounding box center [1158, 148] width 36 height 21
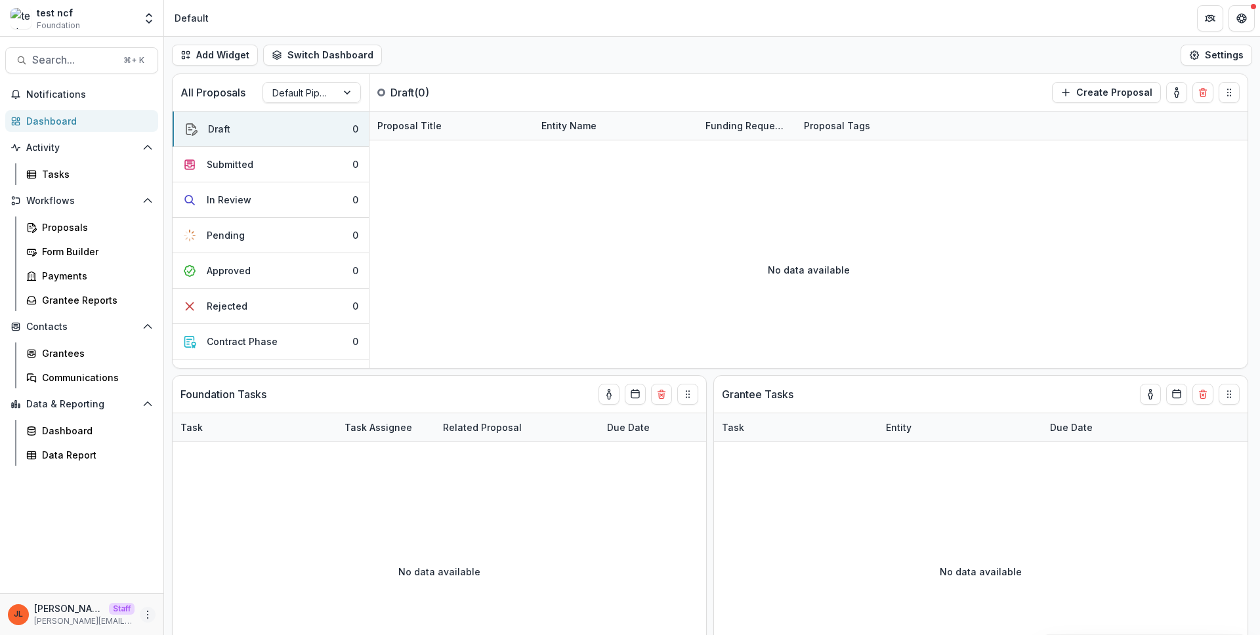
click at [148, 609] on icon "More" at bounding box center [147, 614] width 10 height 10
click at [190, 581] on link "User Settings" at bounding box center [234, 587] width 140 height 22
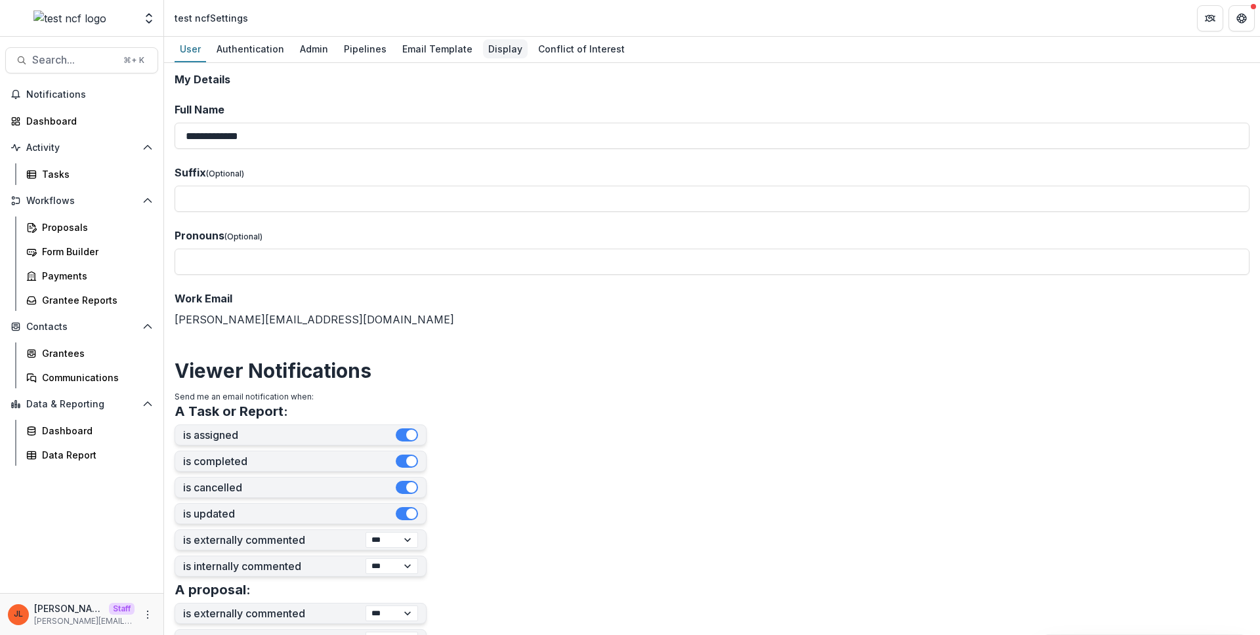
click at [491, 40] on div "Display" at bounding box center [505, 48] width 45 height 19
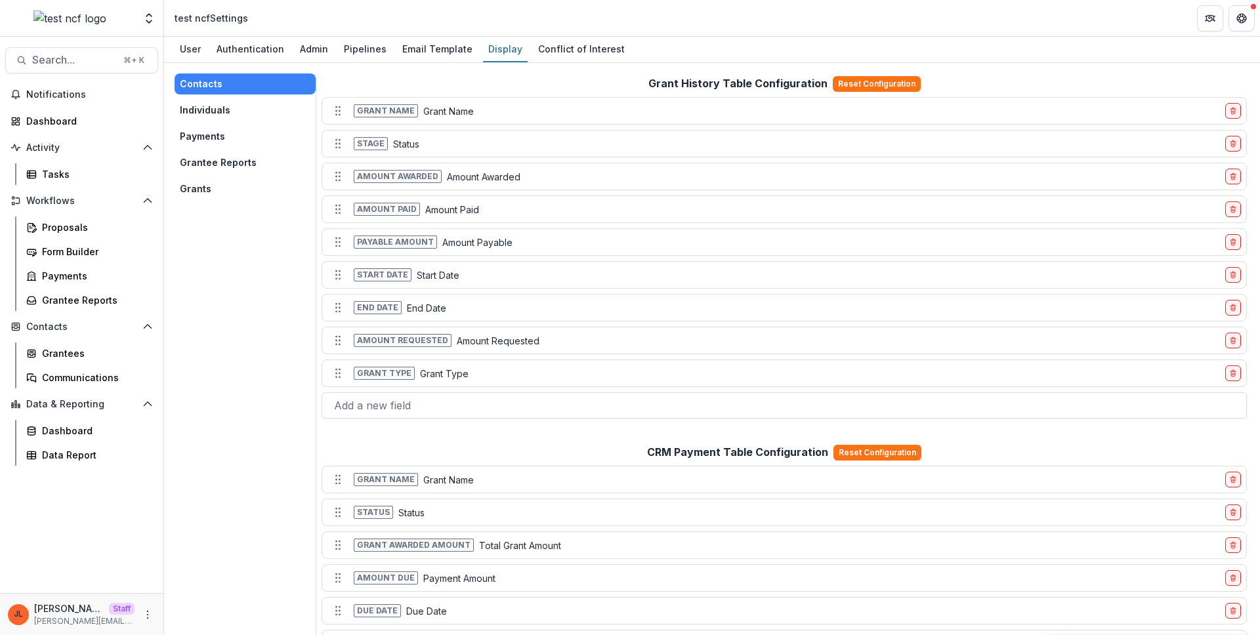
click at [231, 188] on button "Grants" at bounding box center [245, 188] width 141 height 21
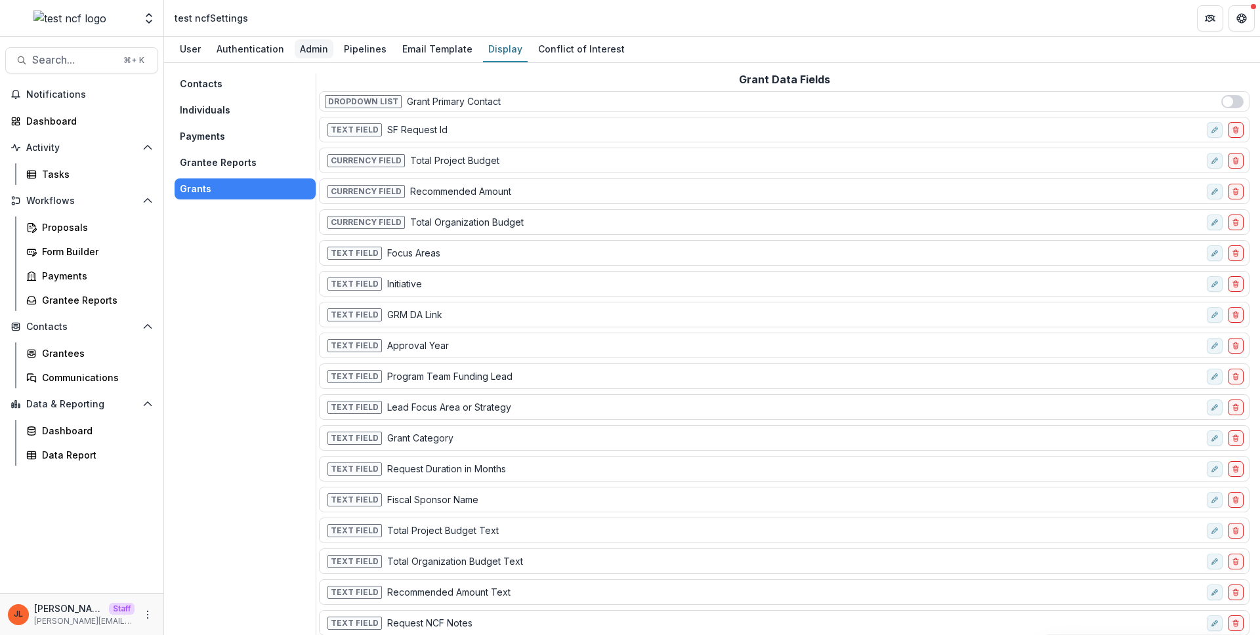
click at [322, 48] on div "Admin" at bounding box center [314, 48] width 39 height 19
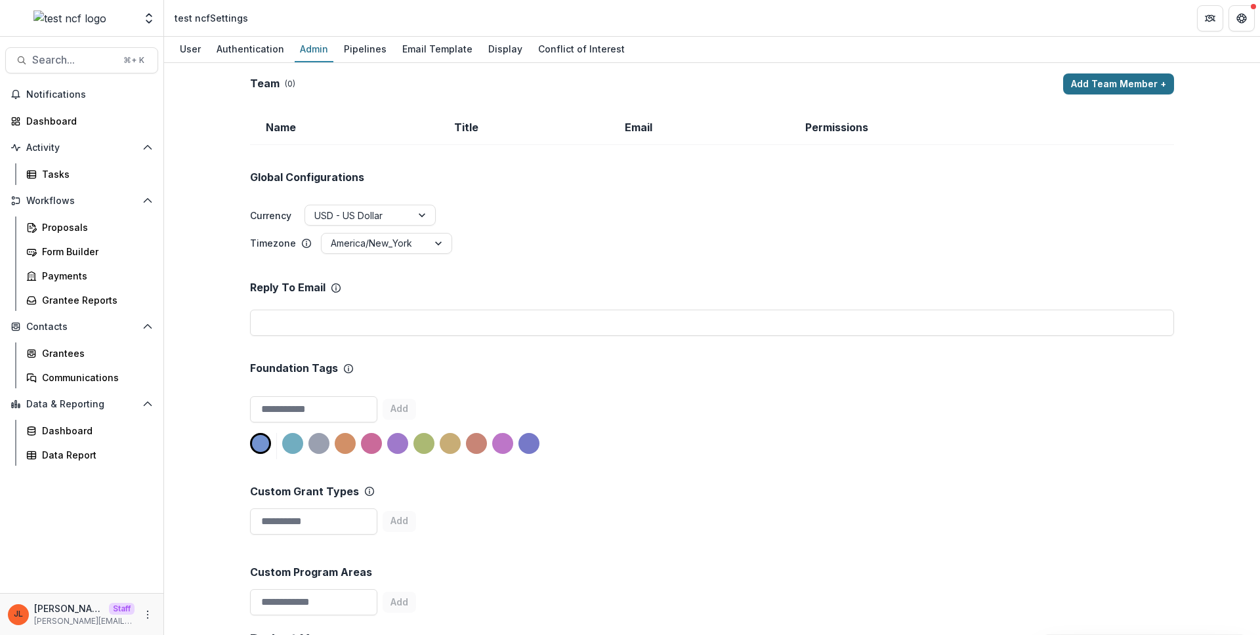
click at [1130, 74] on button "Add Team Member +" at bounding box center [1118, 83] width 111 height 21
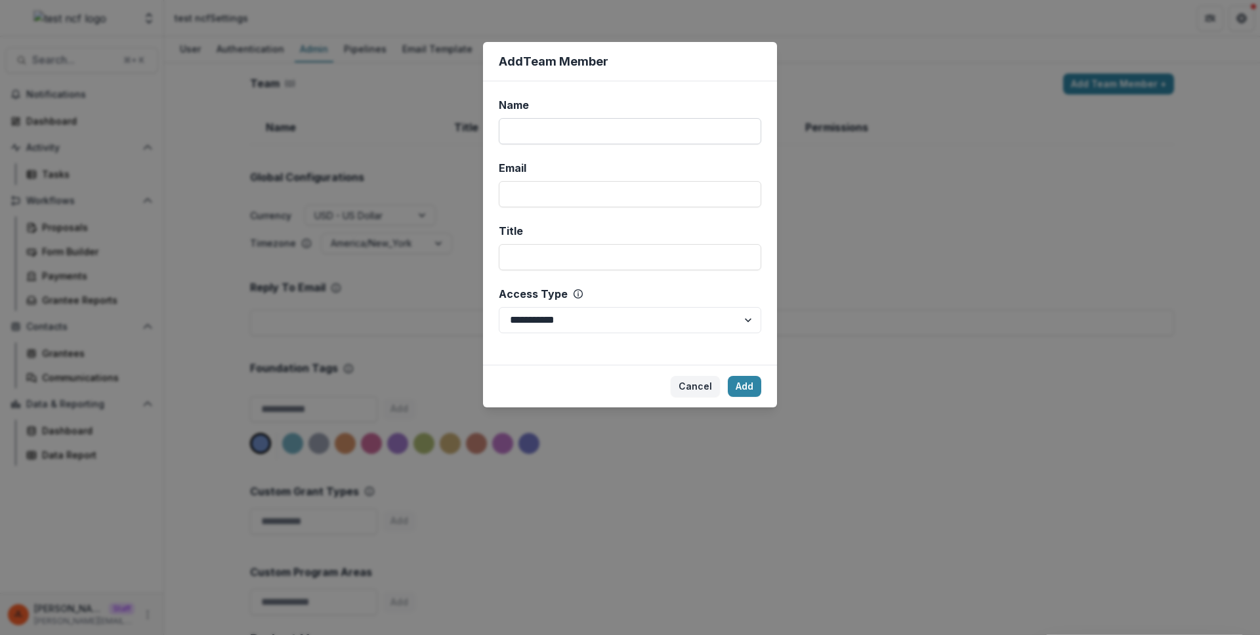
click at [735, 132] on input "Name" at bounding box center [630, 131] width 262 height 26
type input "****"
type input "**********"
select select "*****"
click button "Add" at bounding box center [744, 386] width 33 height 21
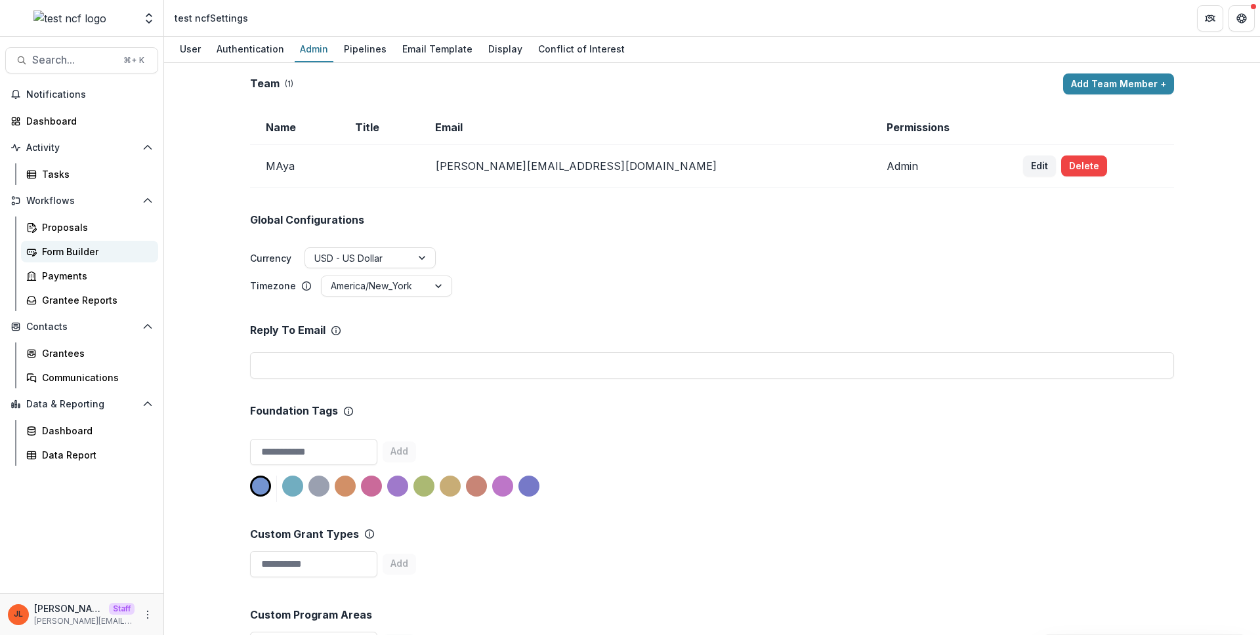
click at [64, 245] on div "Form Builder" at bounding box center [95, 252] width 106 height 14
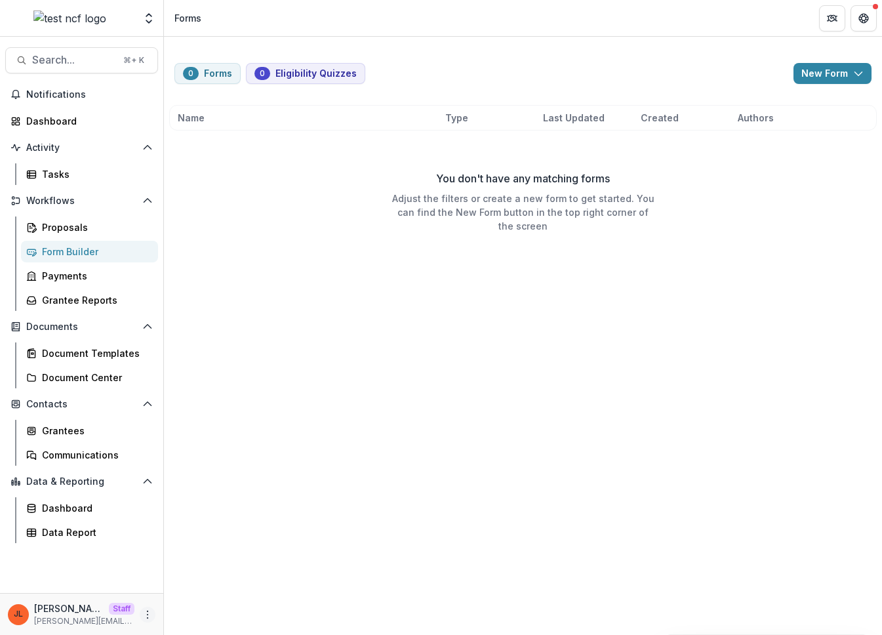
click at [147, 615] on icon "More" at bounding box center [147, 614] width 10 height 10
click at [184, 587] on link "User Settings" at bounding box center [234, 587] width 140 height 22
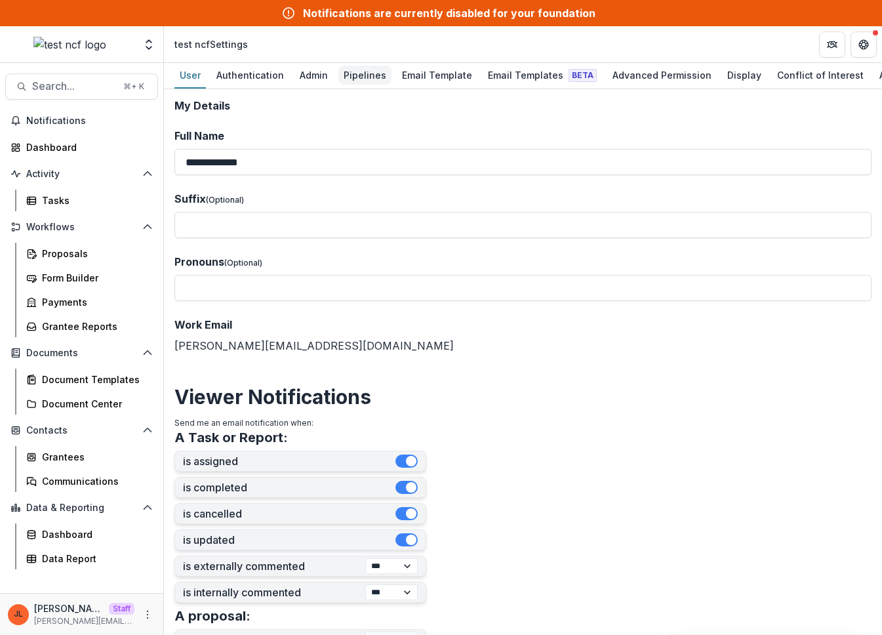
click at [375, 76] on div "Pipelines" at bounding box center [365, 75] width 53 height 19
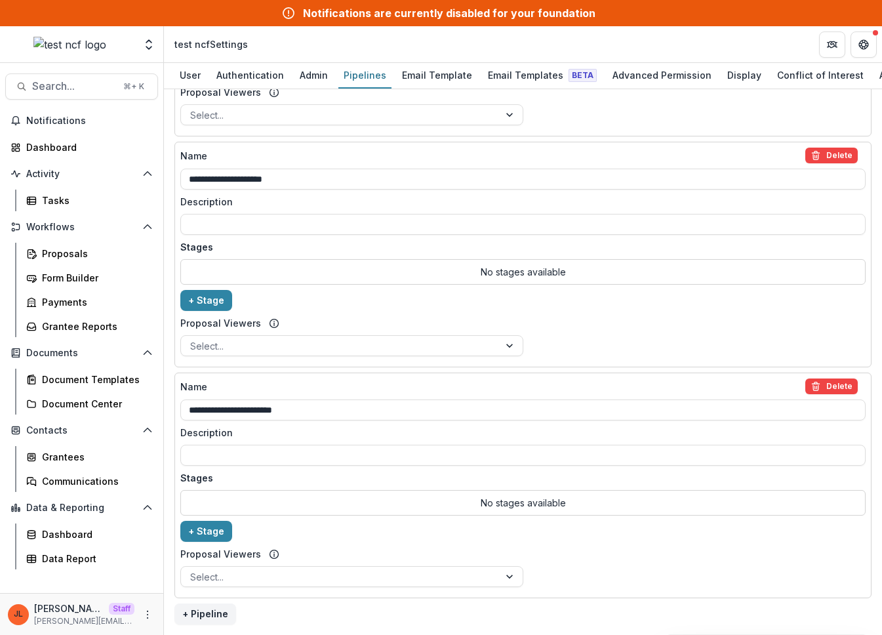
scroll to position [453, 0]
